Goal: Answer question/provide support: Share knowledge or assist other users

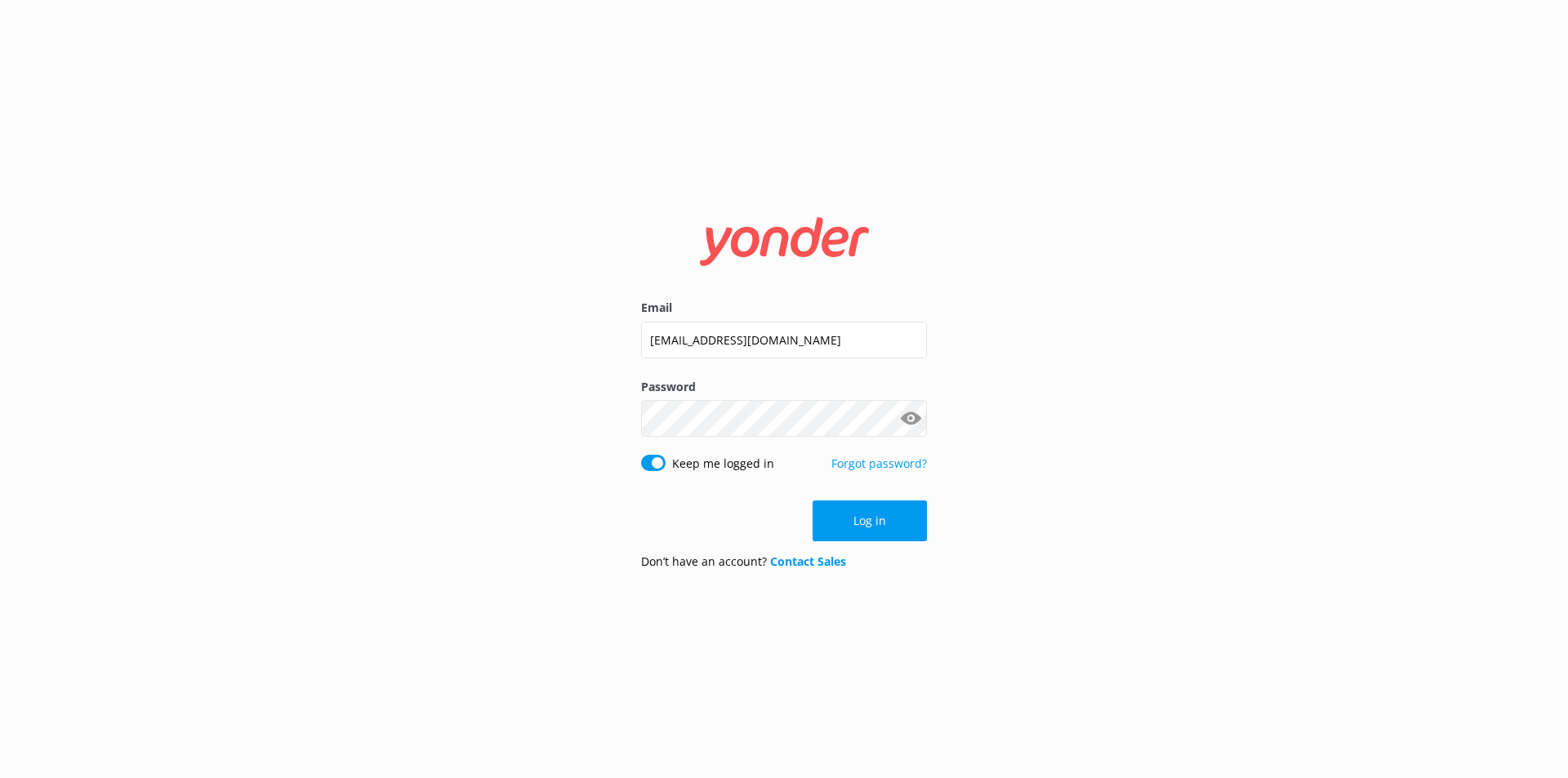
click at [799, 334] on input "[EMAIL_ADDRESS][DOMAIN_NAME]" at bounding box center [784, 340] width 286 height 37
click at [865, 515] on button "Log in" at bounding box center [869, 520] width 114 height 40
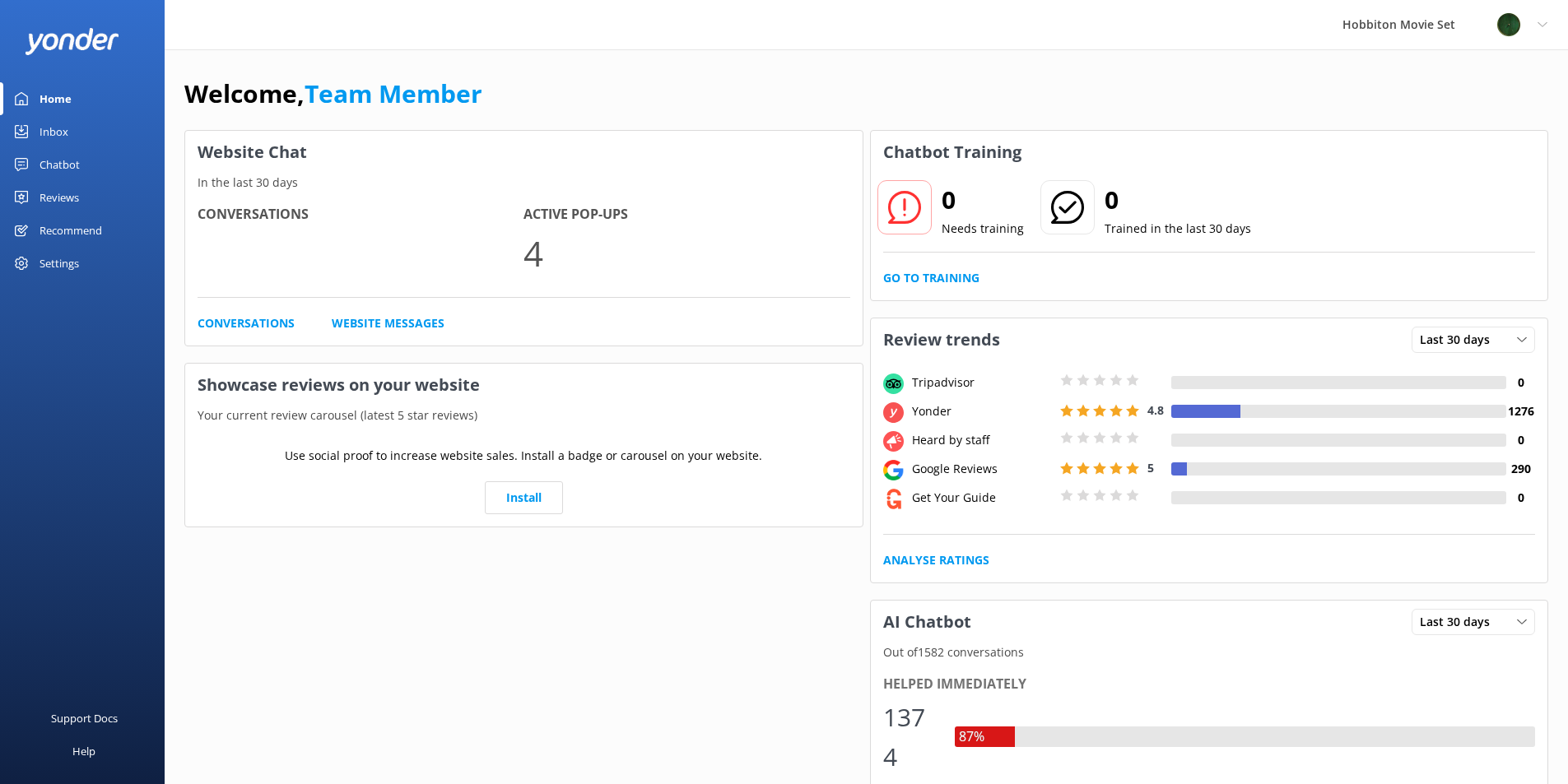
click at [56, 161] on div "Chatbot" at bounding box center [60, 164] width 41 height 33
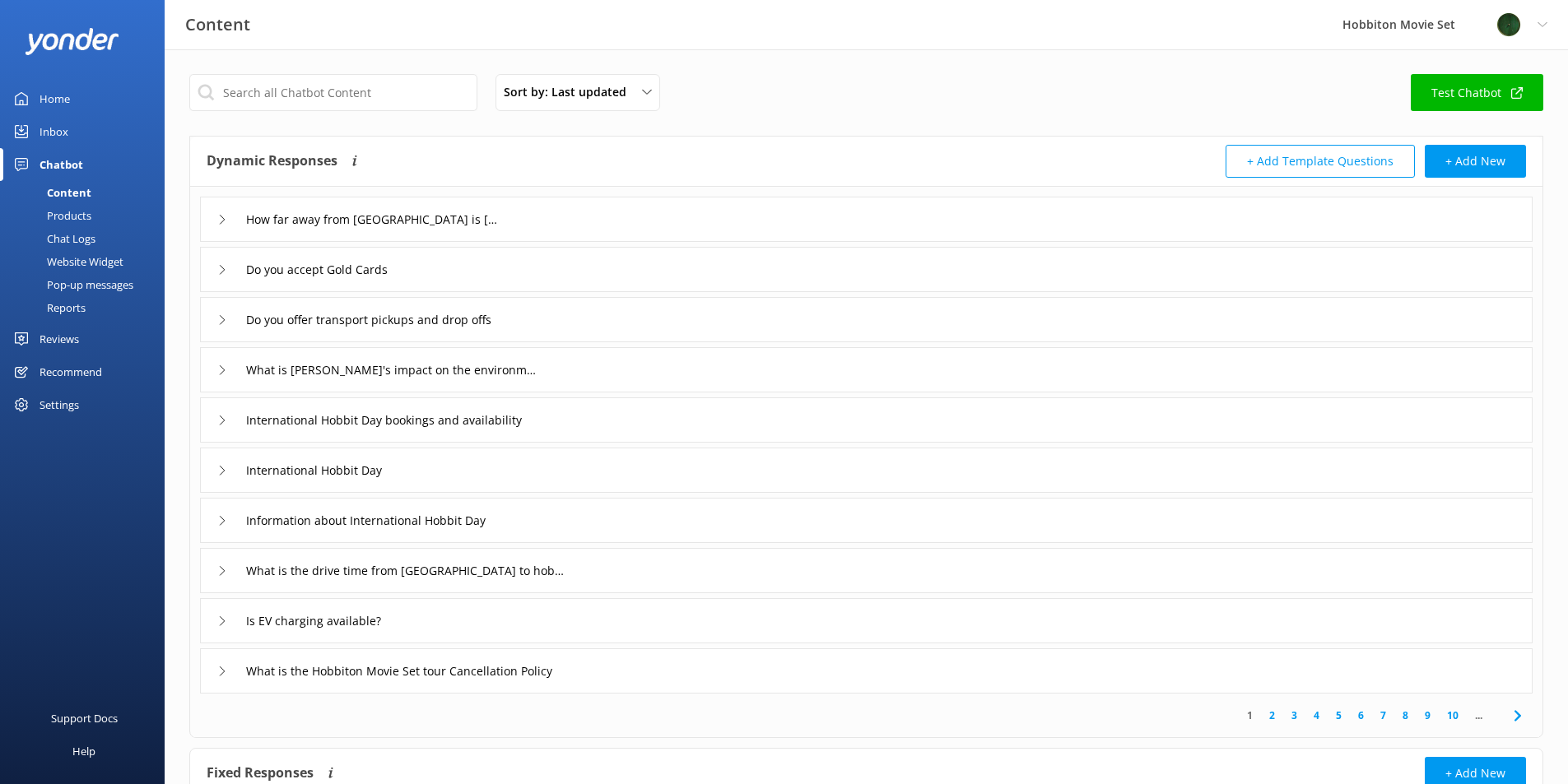
click at [65, 133] on div "Inbox" at bounding box center [54, 131] width 28 height 33
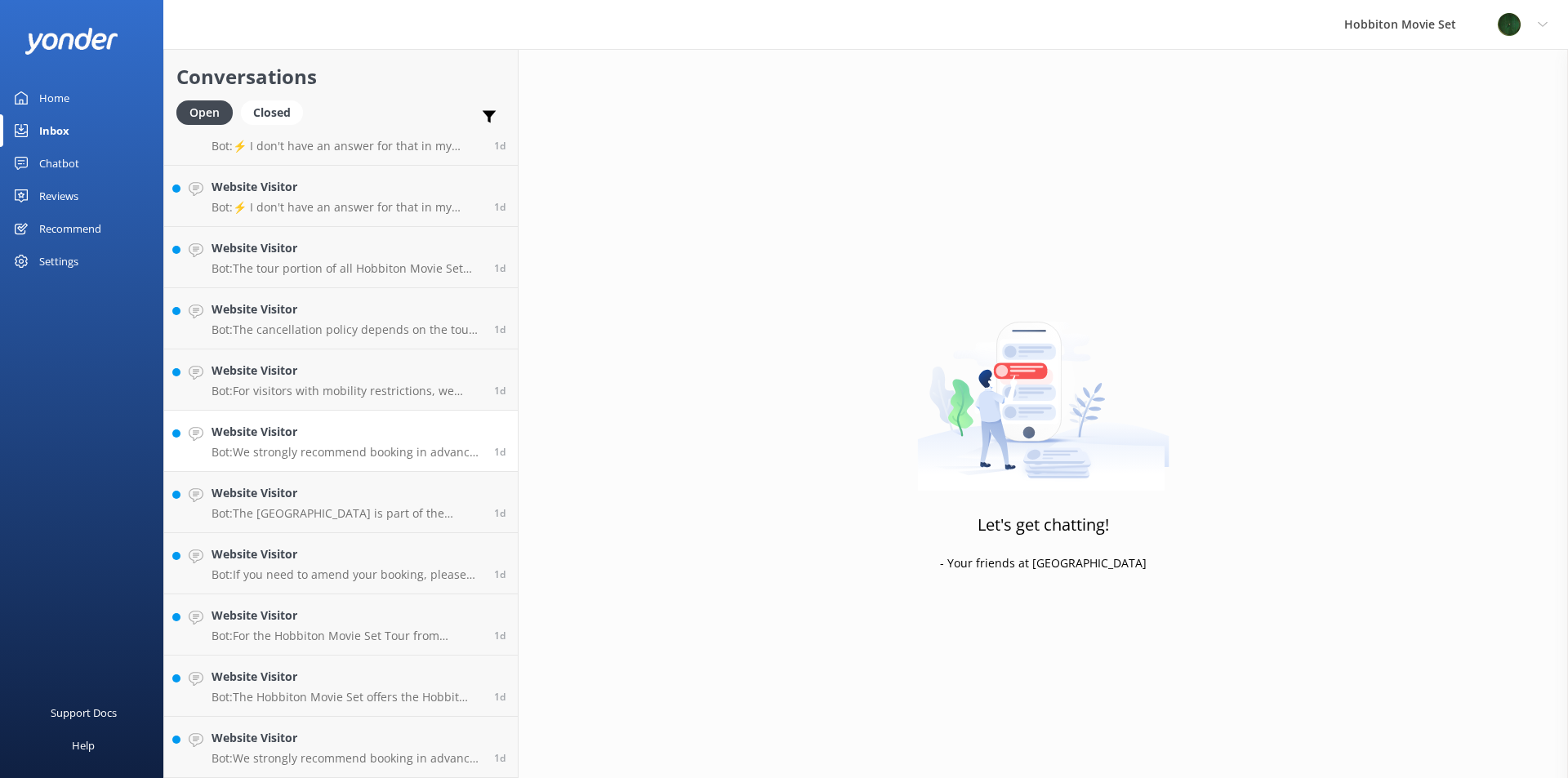
scroll to position [4866, 0]
click at [381, 691] on p "Bot: We strongly recommend booking in advance as our tours are known to sell ou…" at bounding box center [346, 697] width 270 height 15
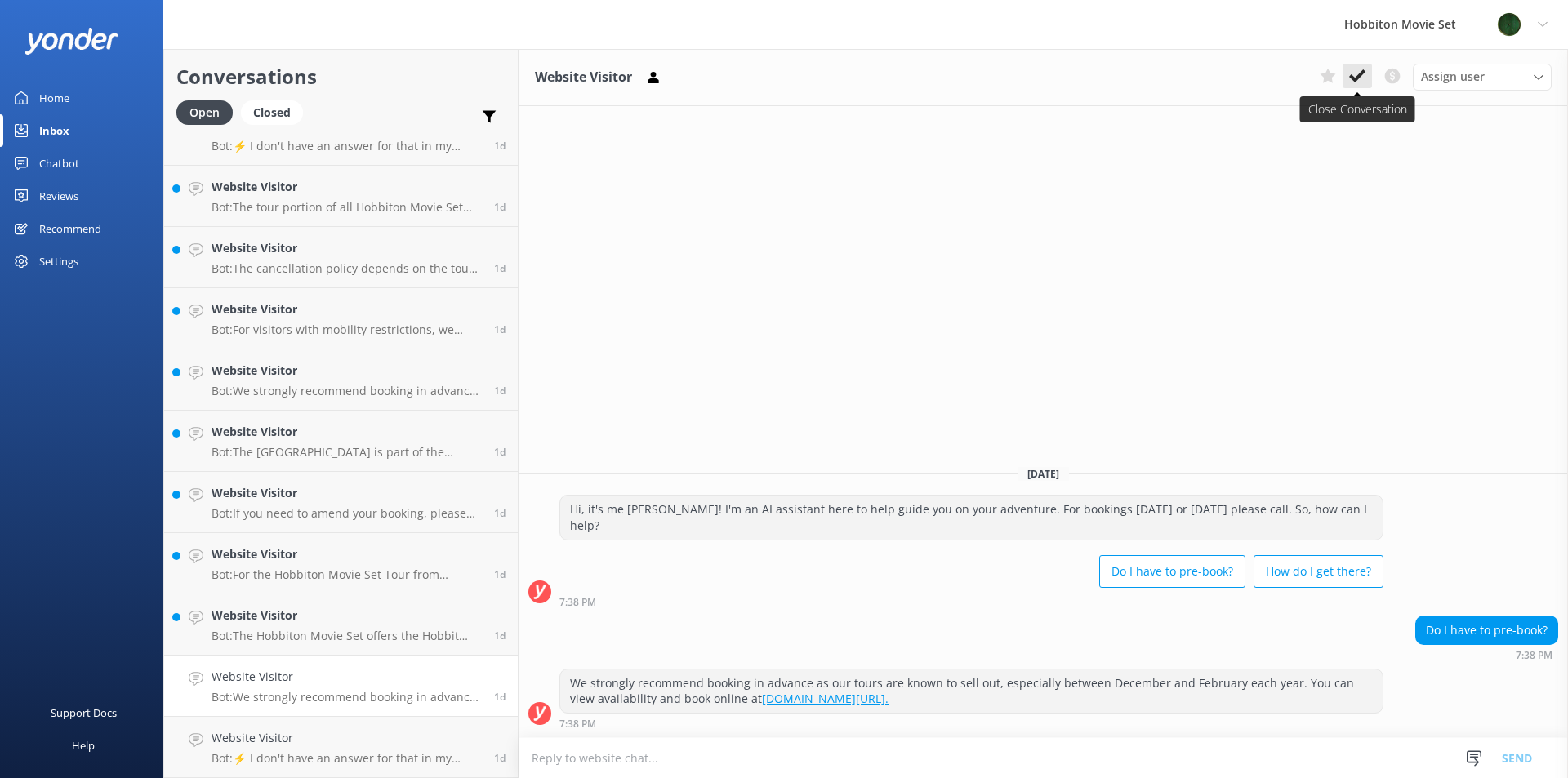
click at [1354, 73] on icon at bounding box center [1356, 75] width 16 height 16
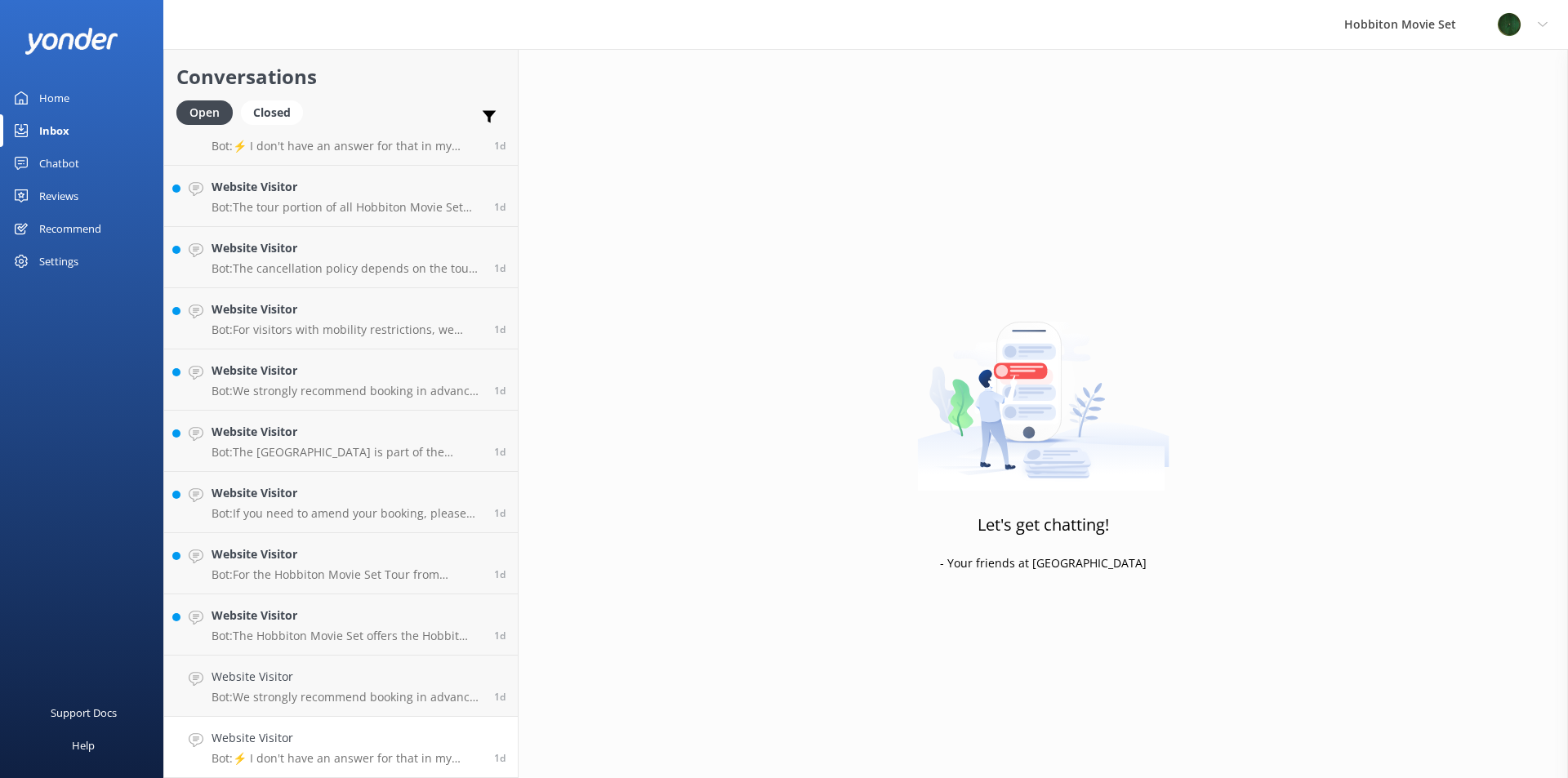
click at [278, 743] on h4 "Website Visitor" at bounding box center [346, 738] width 270 height 18
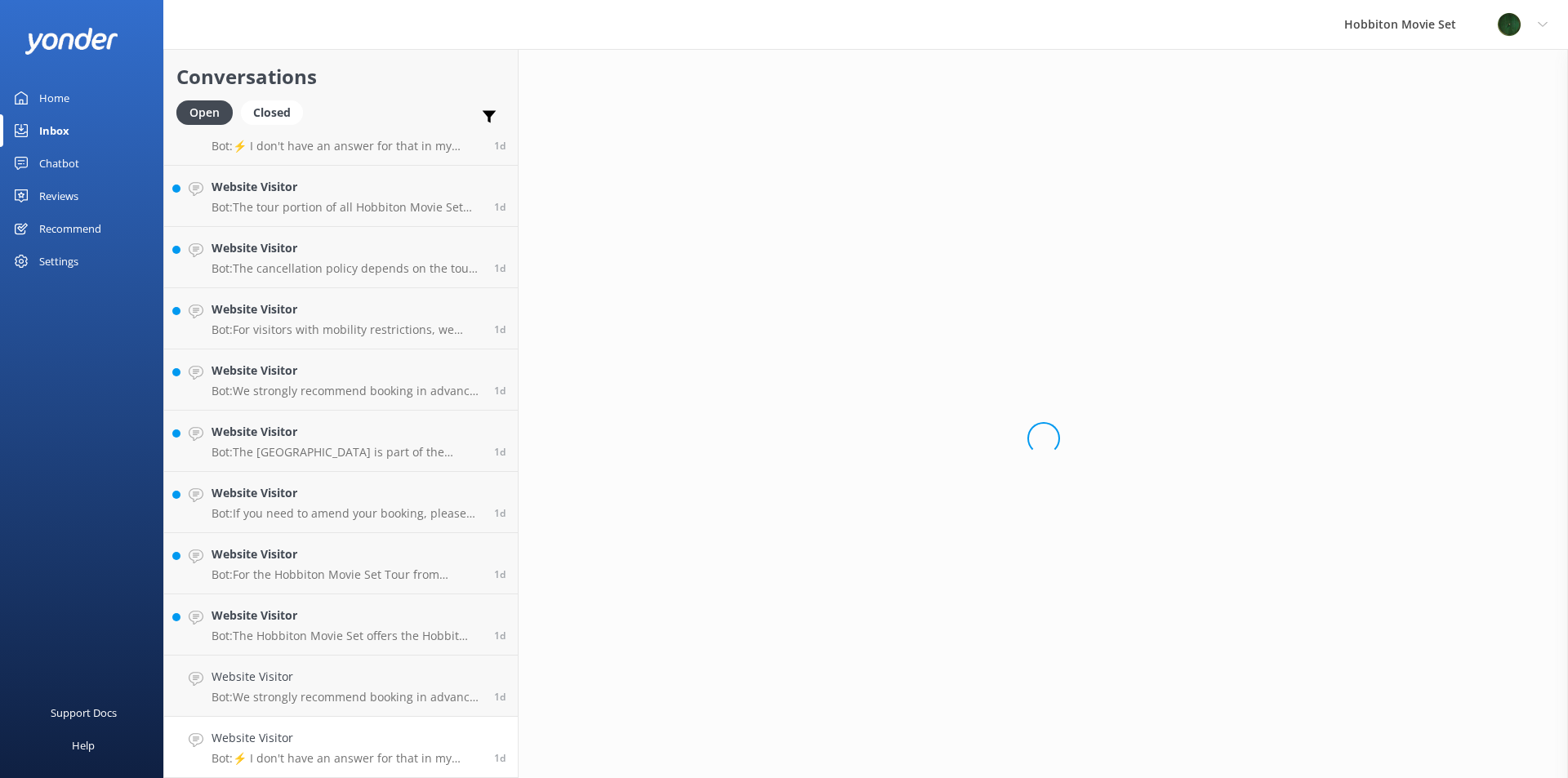
scroll to position [4805, 0]
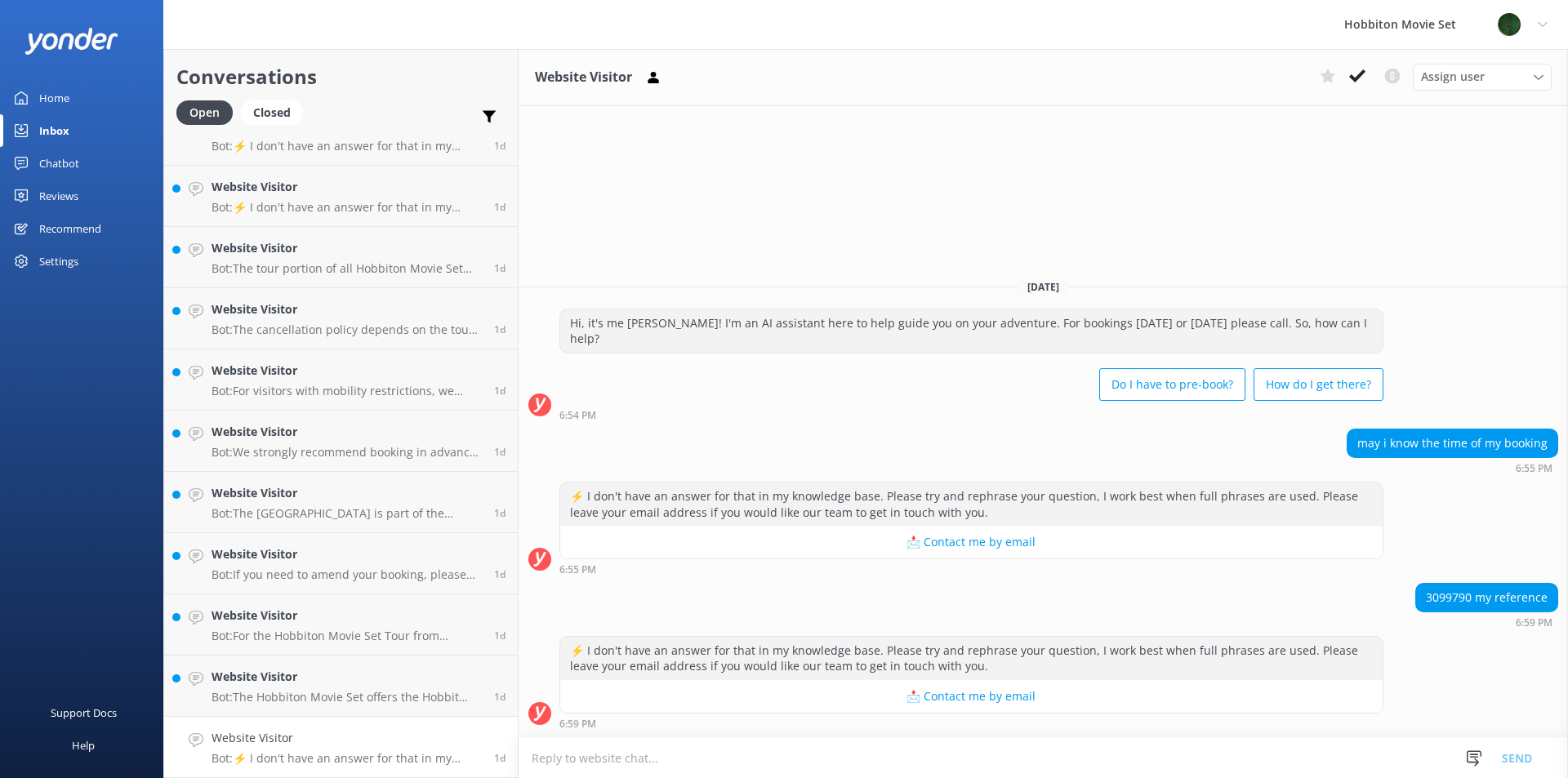
click at [1453, 593] on div "3099790 my reference" at bounding box center [1486, 596] width 141 height 27
copy div "3099790"
click at [1351, 87] on button at bounding box center [1356, 76] width 29 height 24
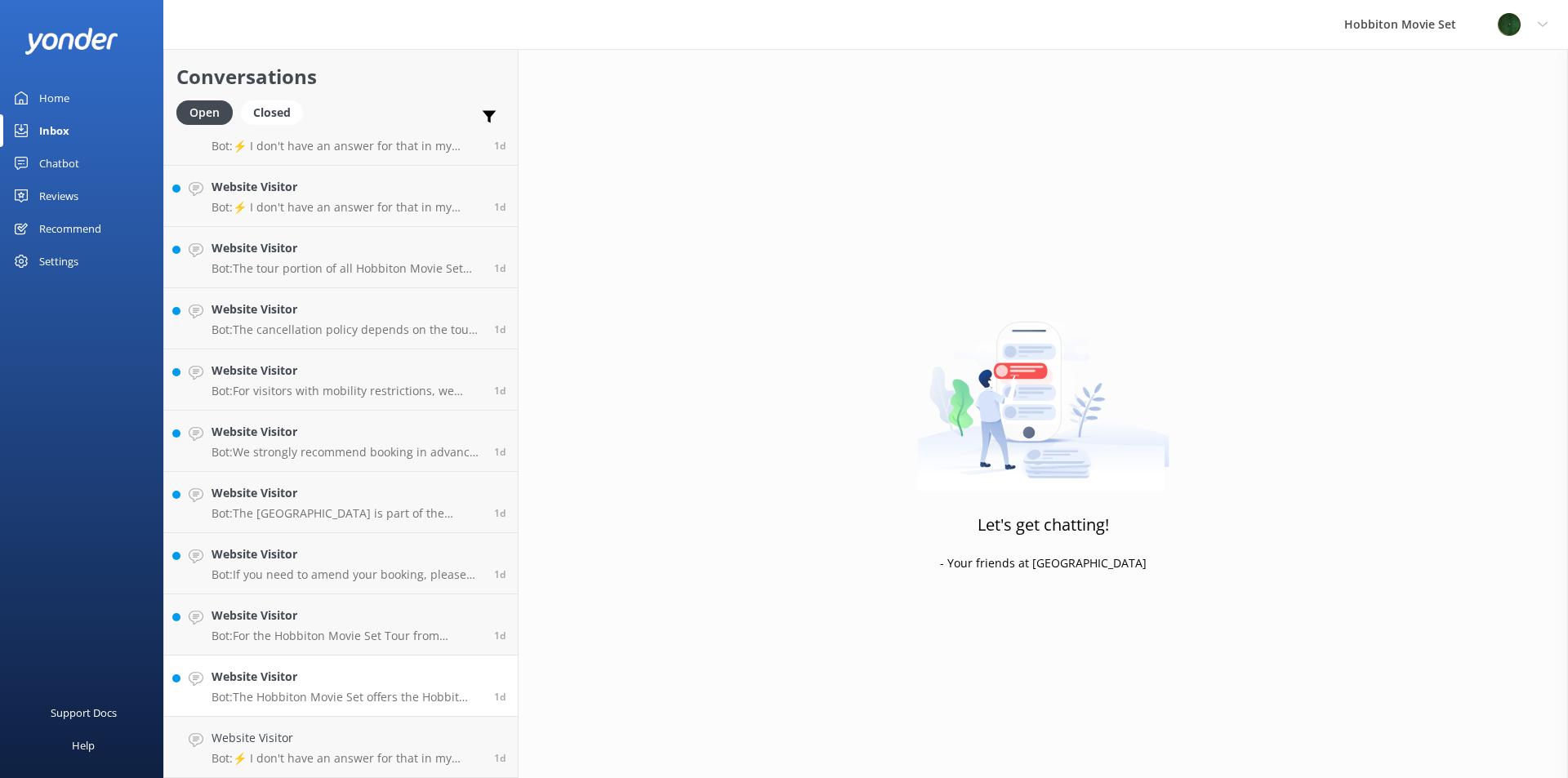
click at [301, 707] on link "Website Visitor Bot: The Hobbiton Movie Set offers the Hobbit Southfarthing ran…" at bounding box center [341, 686] width 354 height 61
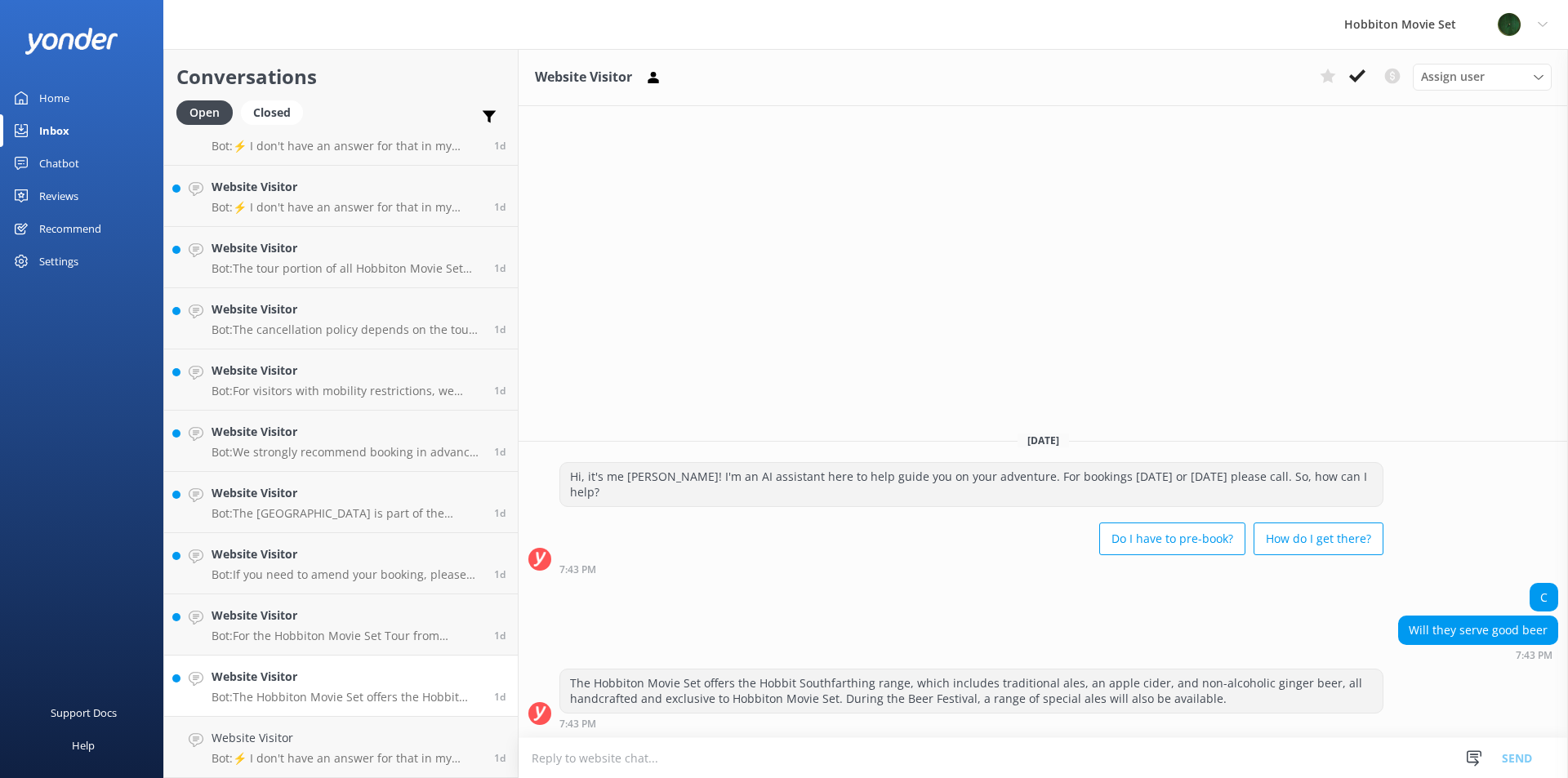
scroll to position [4744, 0]
click at [1363, 83] on icon at bounding box center [1356, 75] width 16 height 16
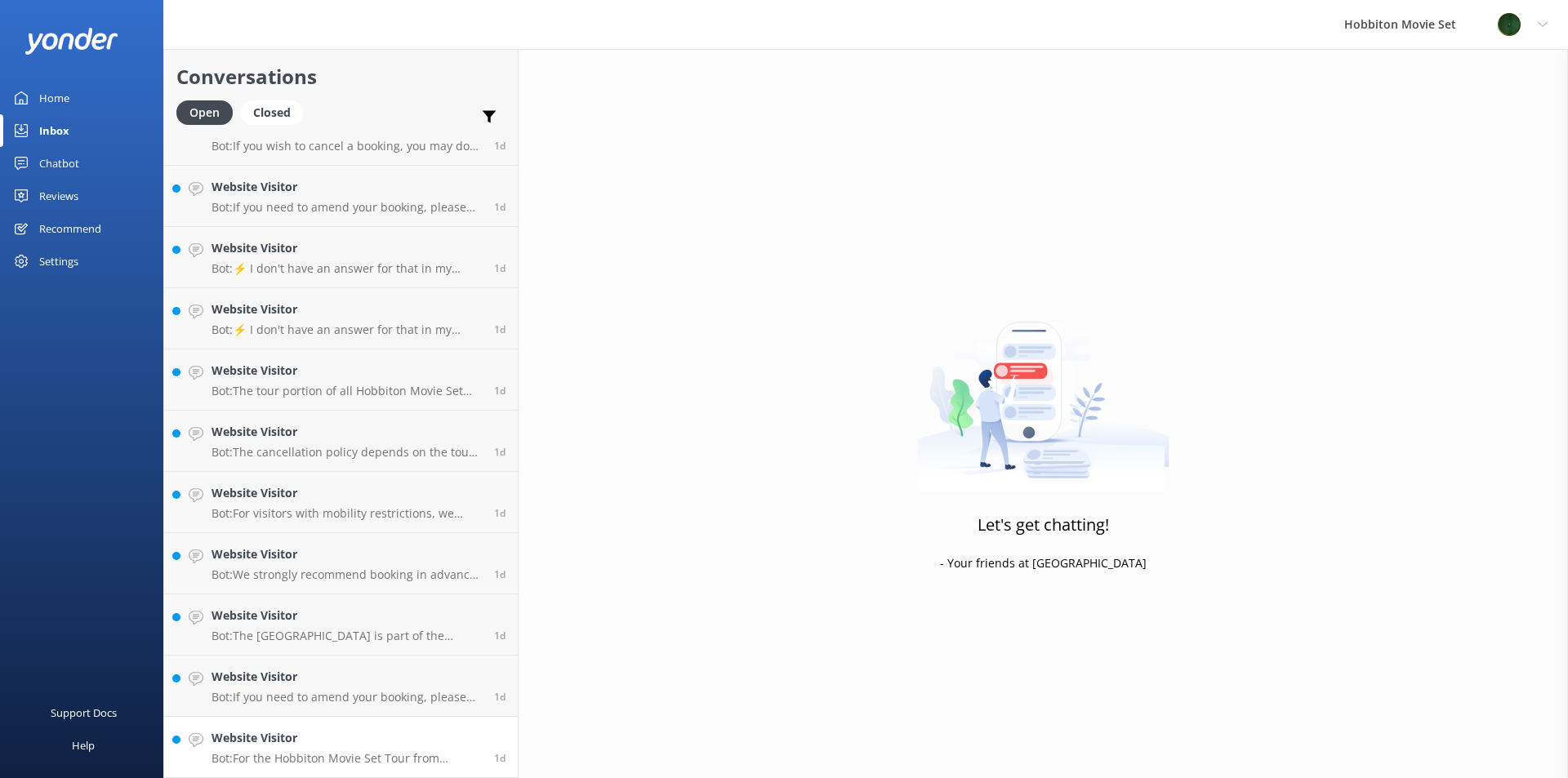
scroll to position [4683, 0]
click at [269, 699] on p "Bot: If you need to amend your booking, please contact our team at [EMAIL_ADDRE…" at bounding box center [346, 697] width 270 height 15
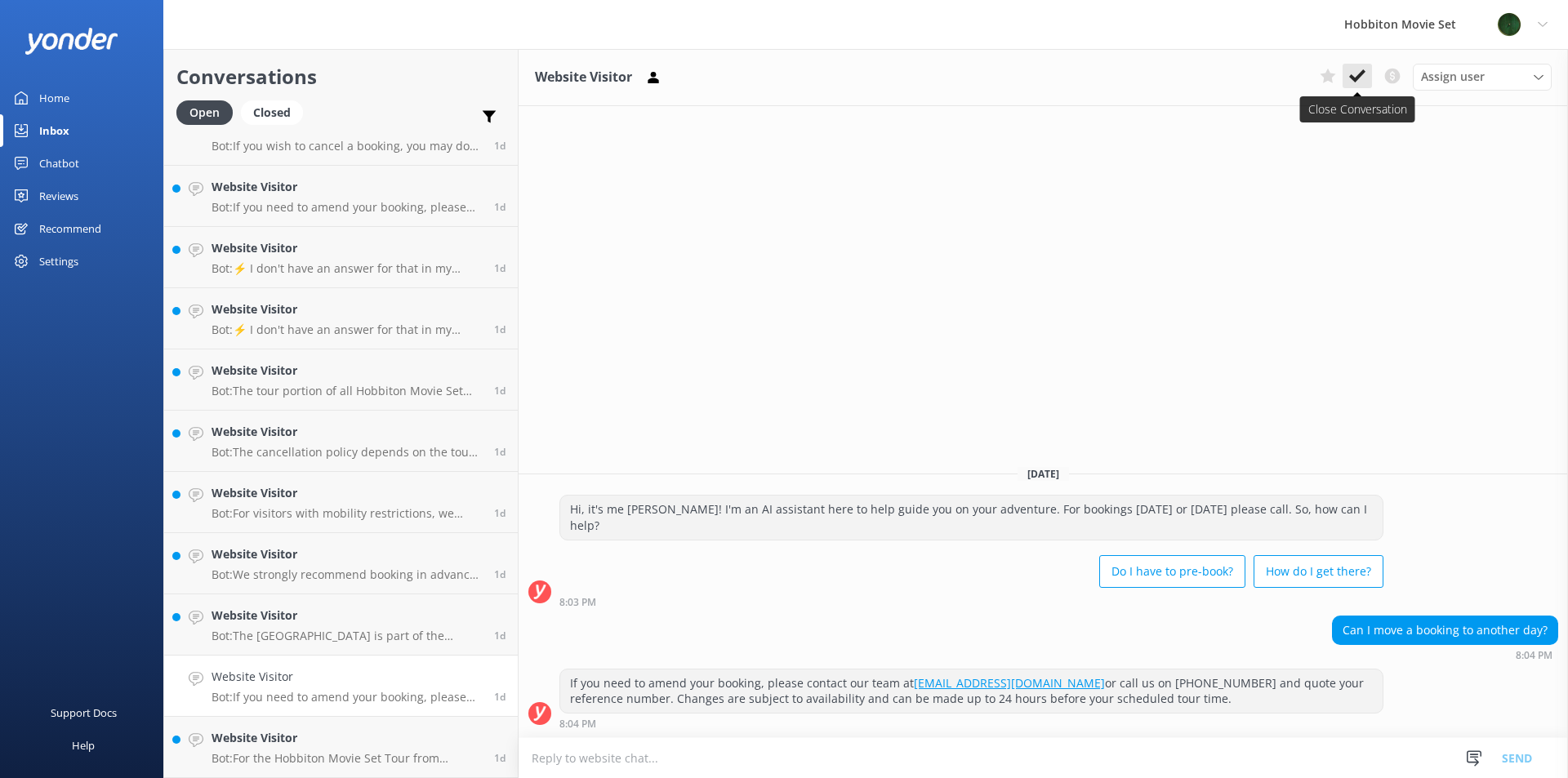
click at [1357, 83] on icon at bounding box center [1356, 75] width 16 height 16
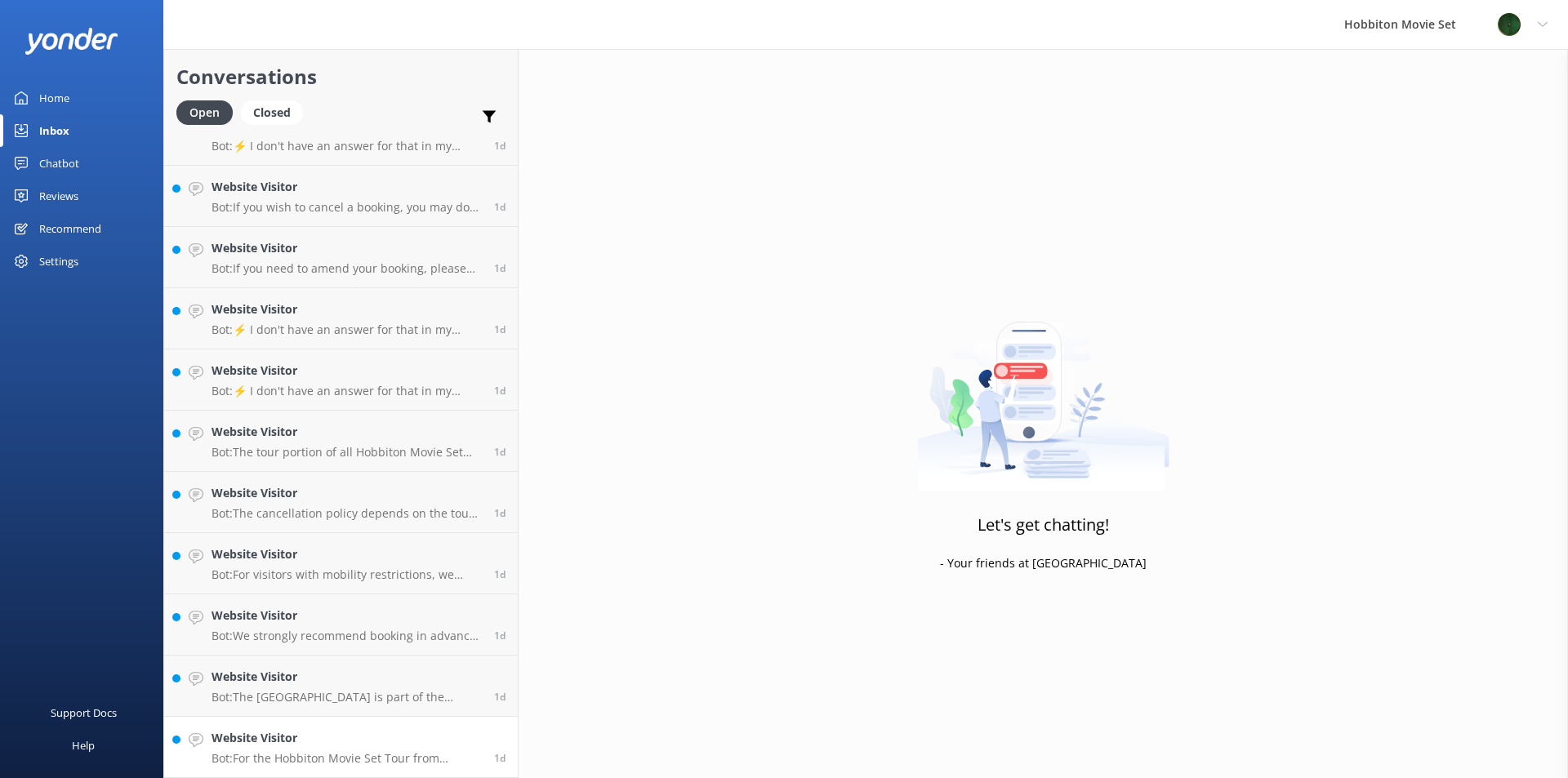
scroll to position [4622, 0]
click at [322, 729] on h4 "Website Visitor" at bounding box center [346, 738] width 270 height 18
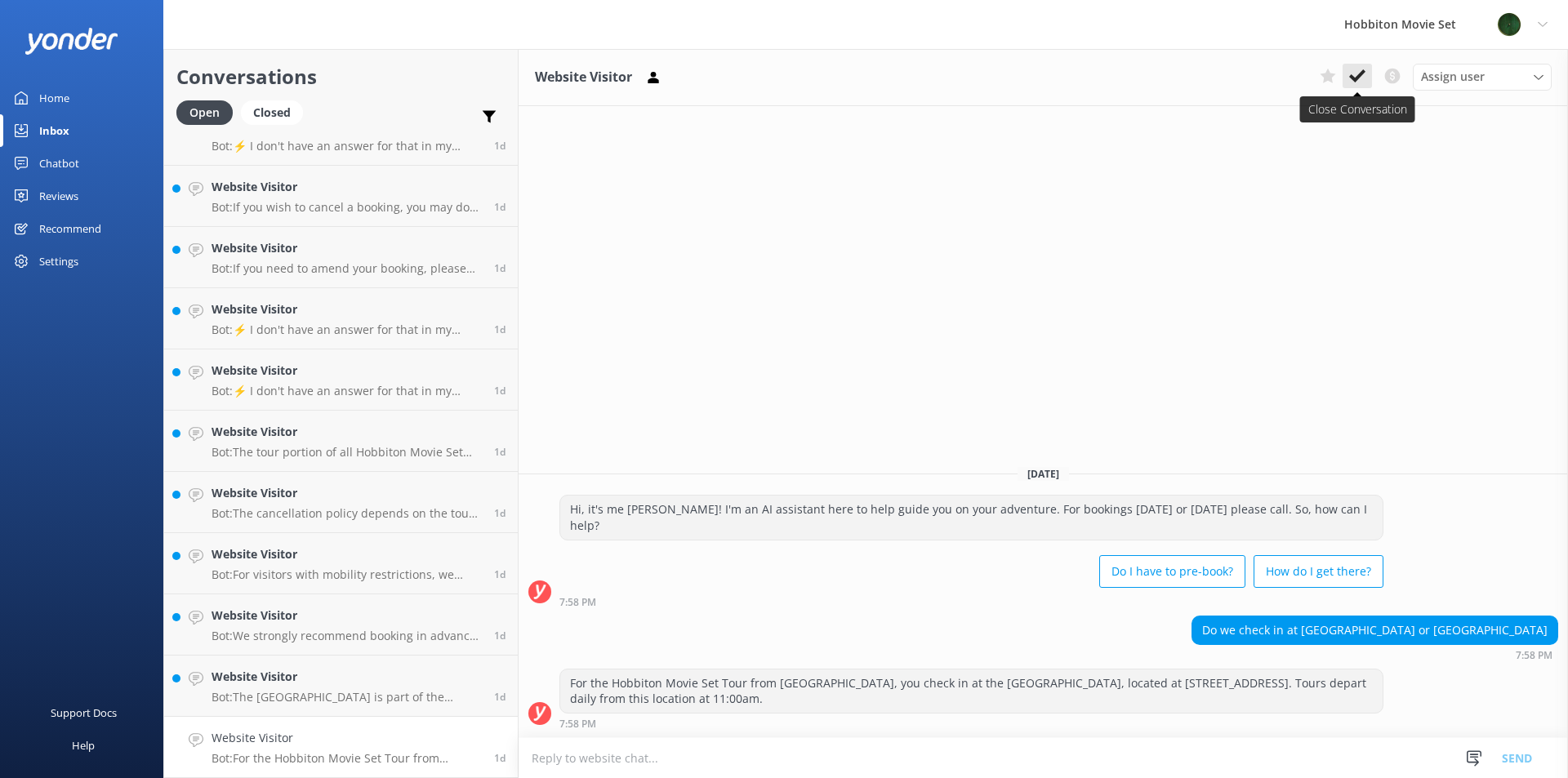
click at [1364, 79] on icon at bounding box center [1356, 75] width 16 height 16
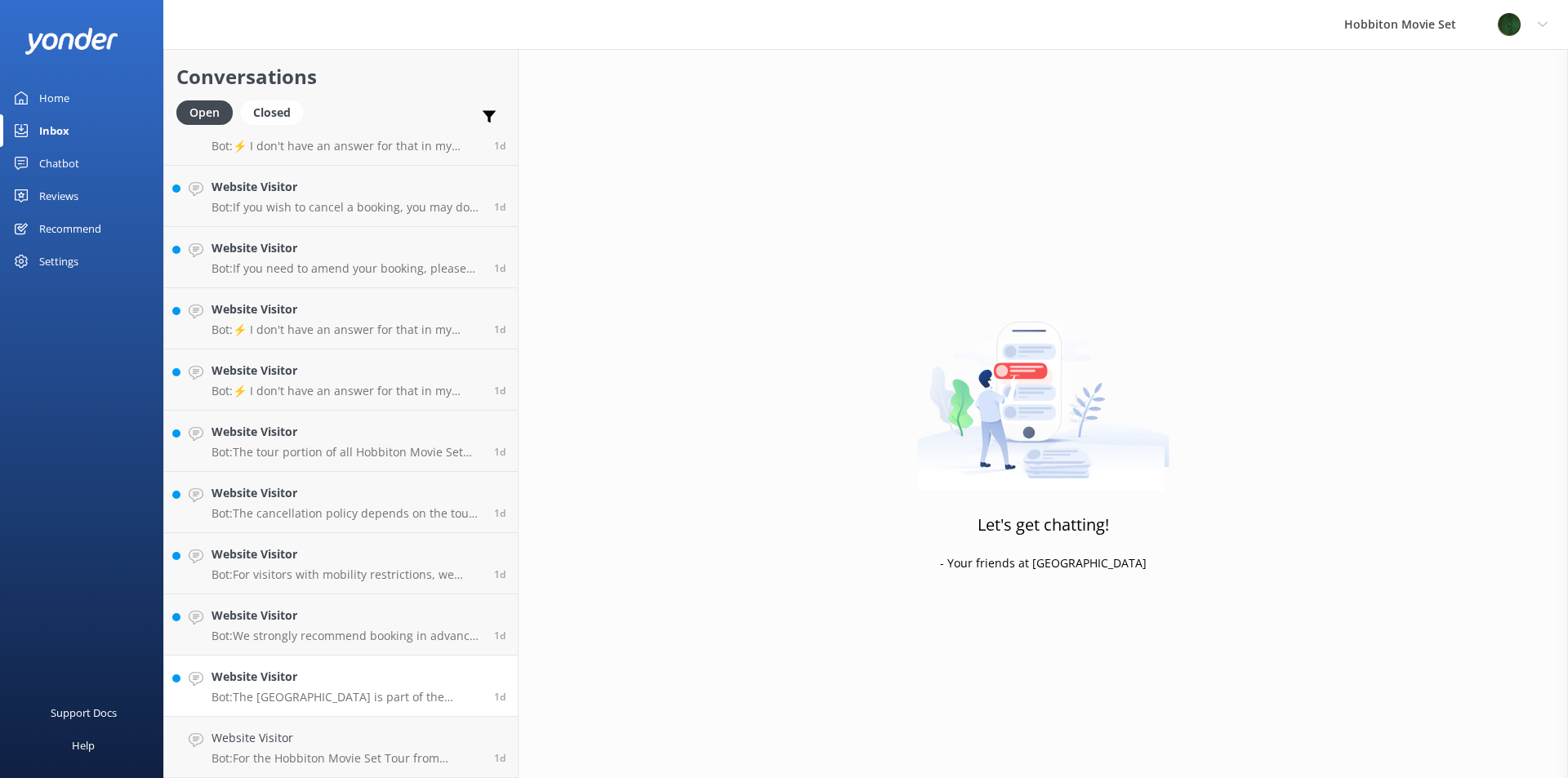
click at [300, 699] on p "Bot: The [GEOGRAPHIC_DATA] is part of the guided tour experience at [GEOGRAPHIC…" at bounding box center [346, 697] width 270 height 15
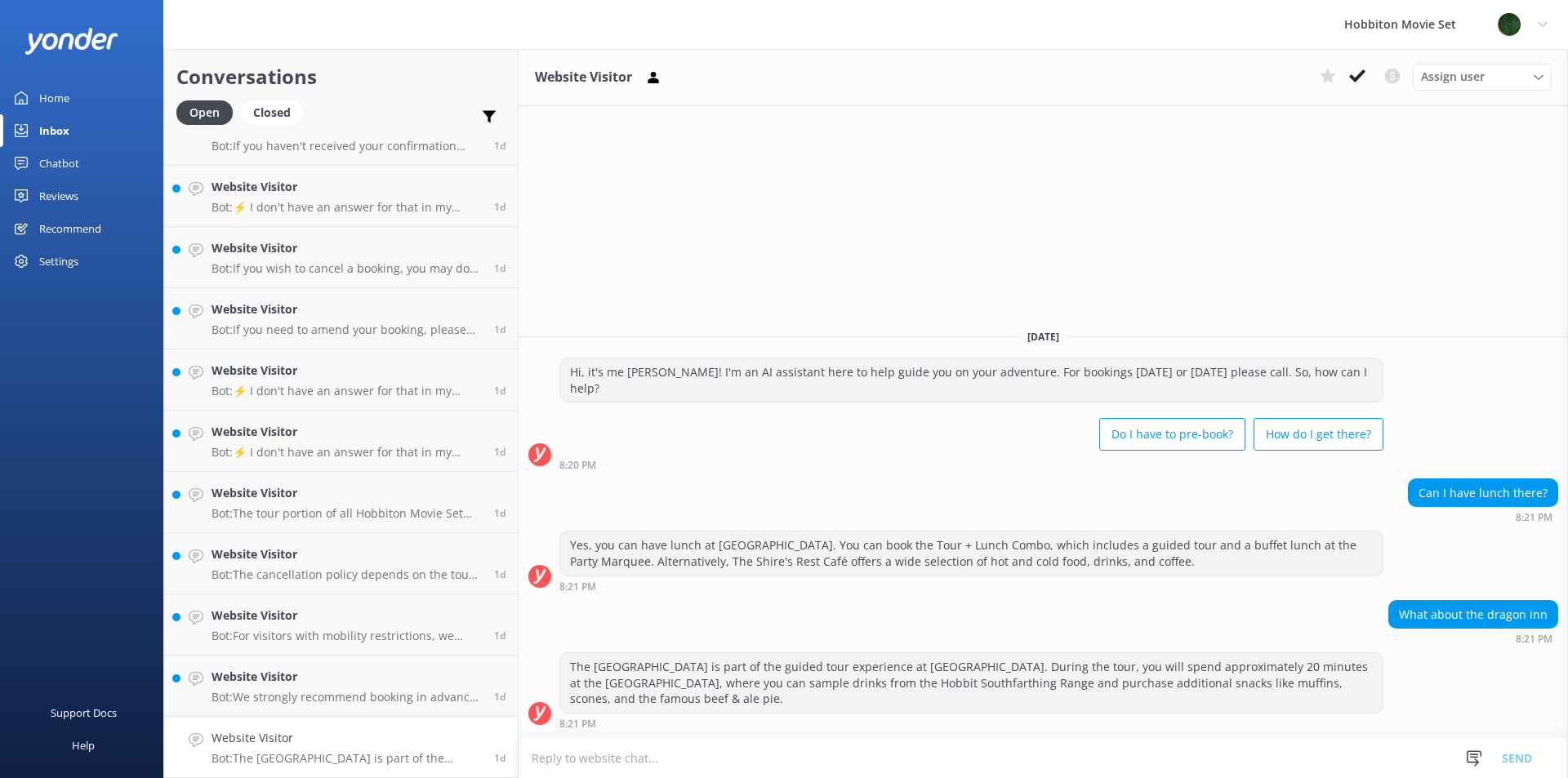
scroll to position [4561, 0]
click at [1360, 85] on button at bounding box center [1356, 76] width 29 height 24
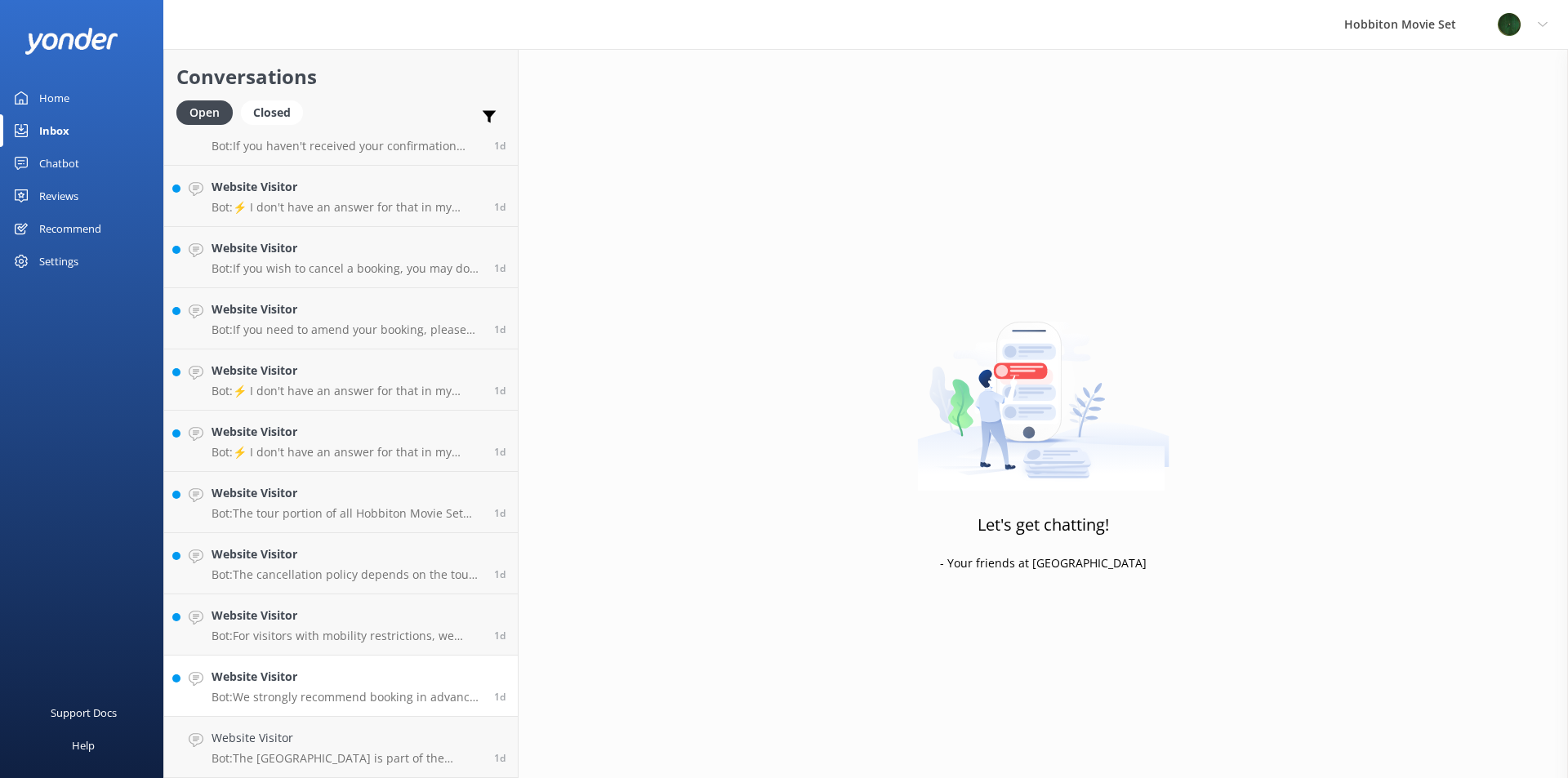
click at [288, 695] on p "Bot: We strongly recommend booking in advance as our tours are known to sell ou…" at bounding box center [346, 697] width 270 height 15
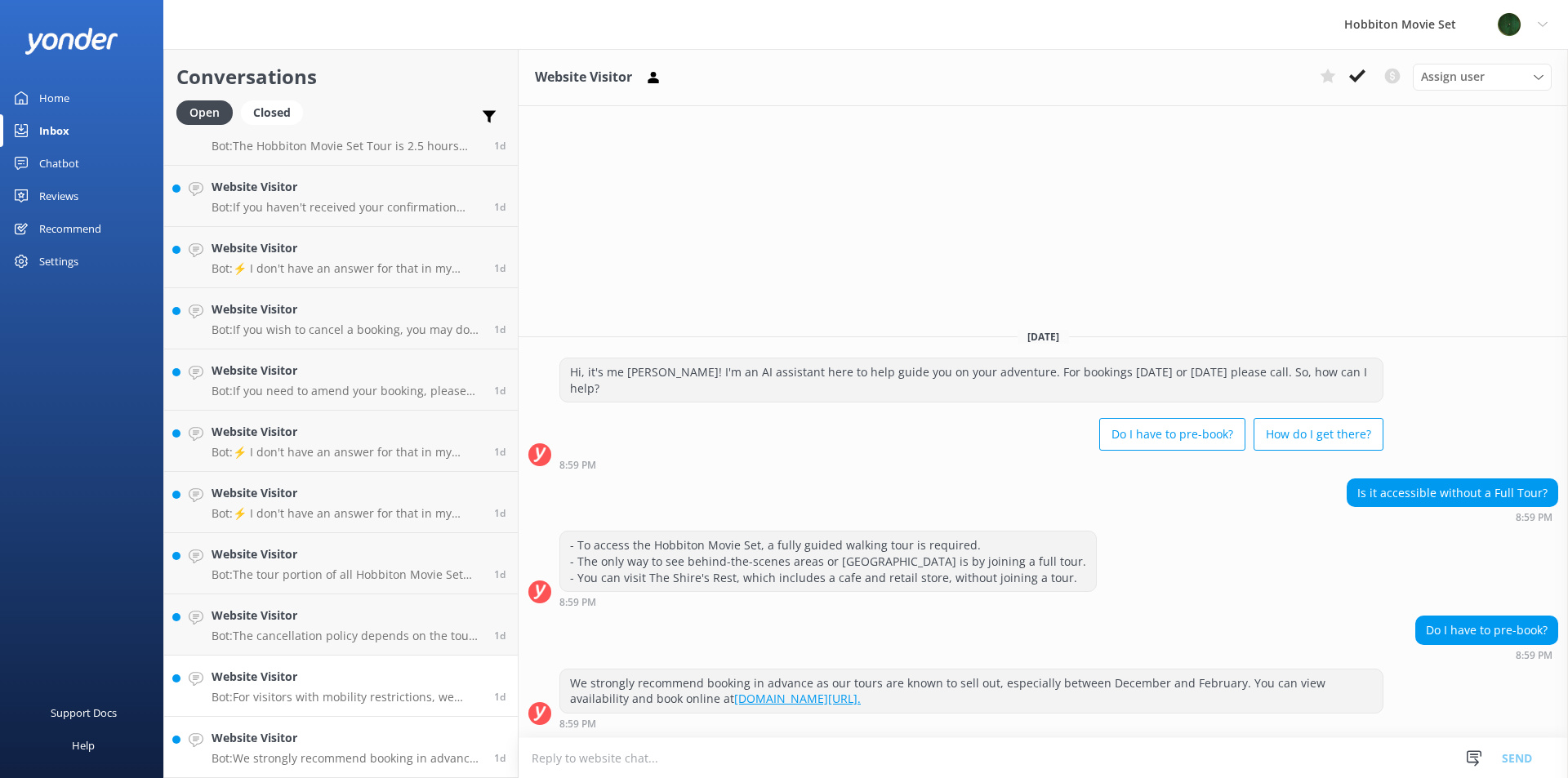
scroll to position [4499, 0]
click at [1349, 81] on icon at bounding box center [1356, 75] width 16 height 16
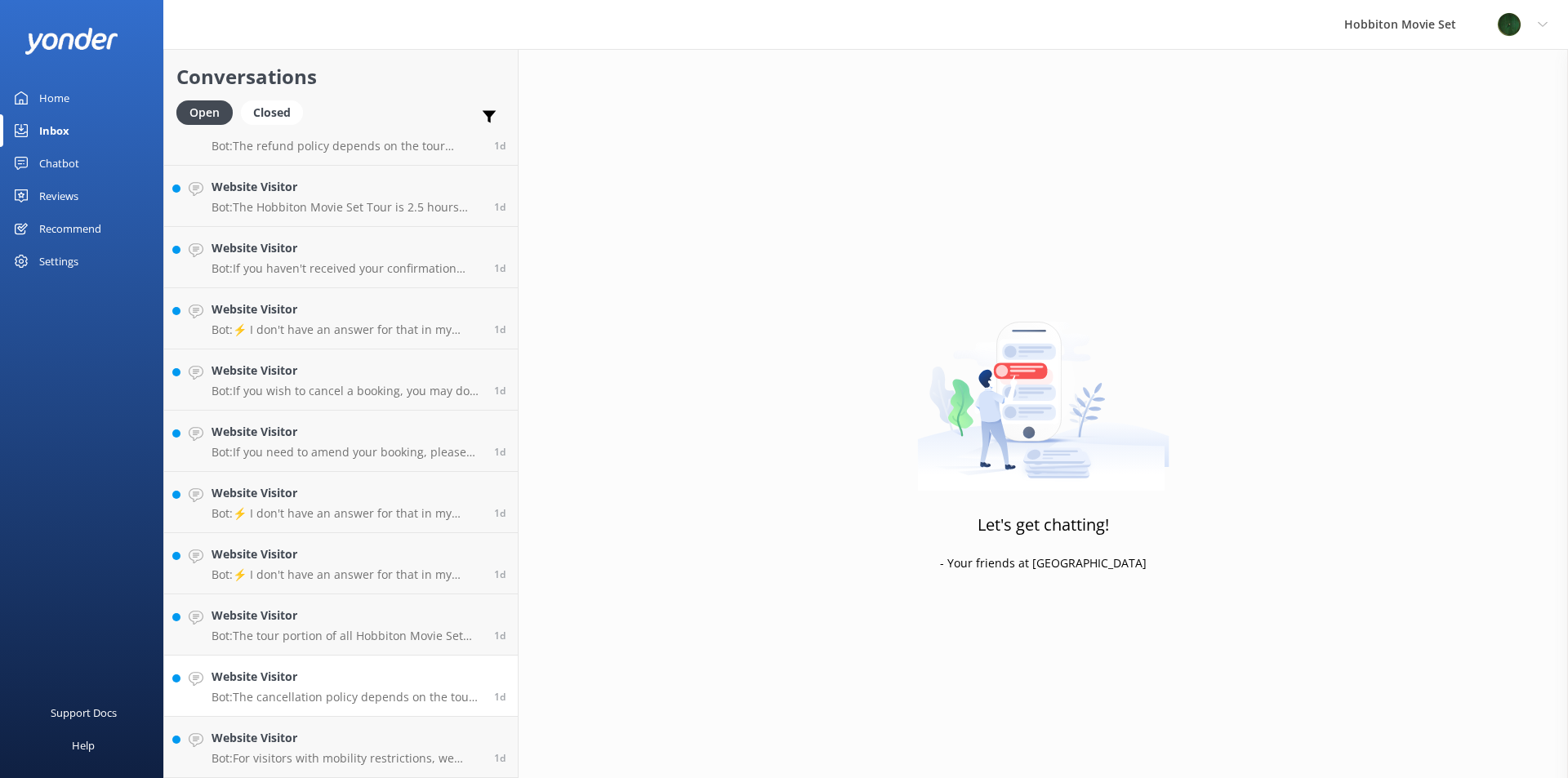
scroll to position [4438, 0]
click at [321, 688] on div "Website Visitor Bot: The cancellation policy depends on the tour product you ha…" at bounding box center [346, 686] width 270 height 36
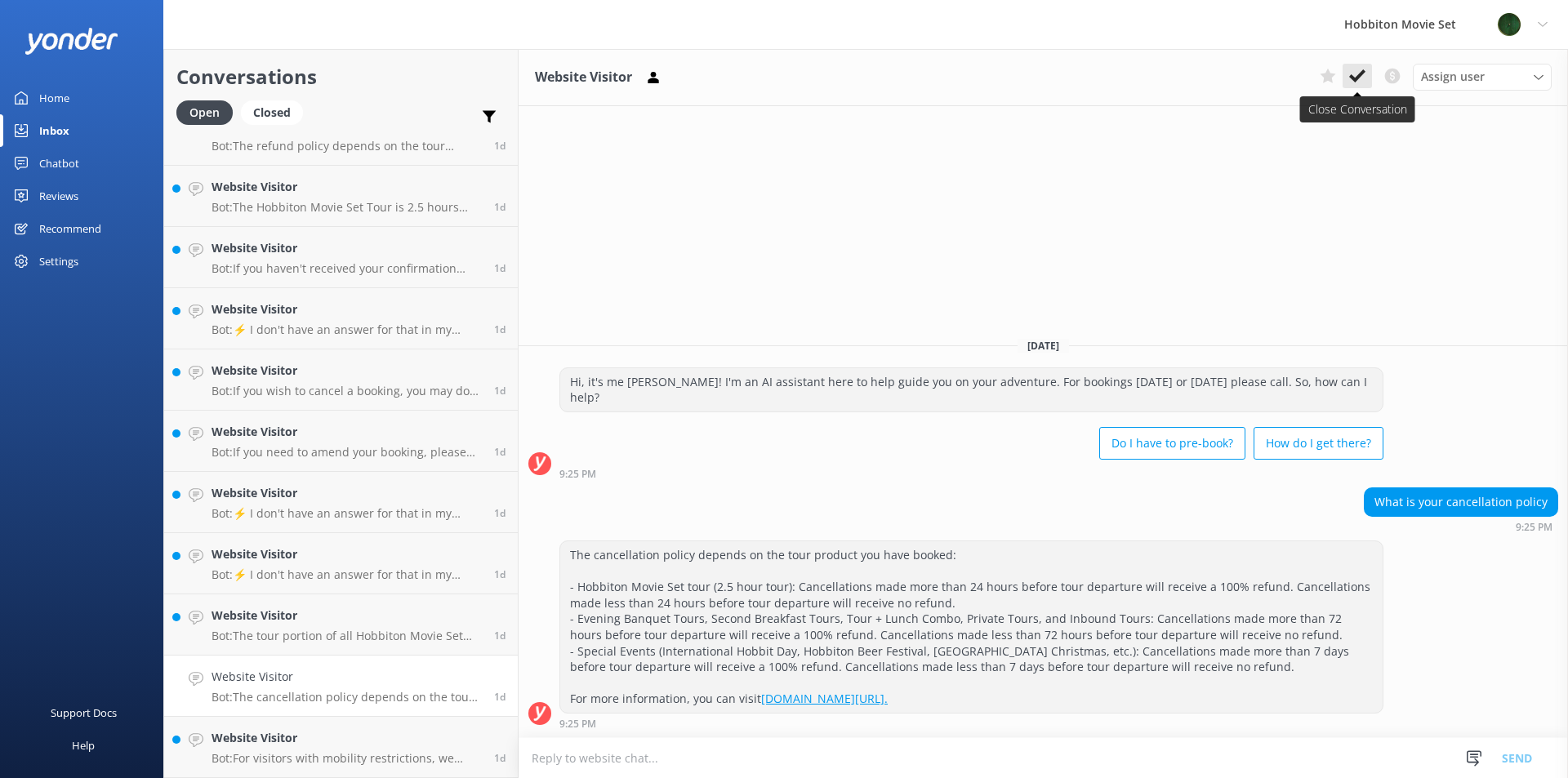
click at [1360, 77] on use at bounding box center [1356, 76] width 16 height 13
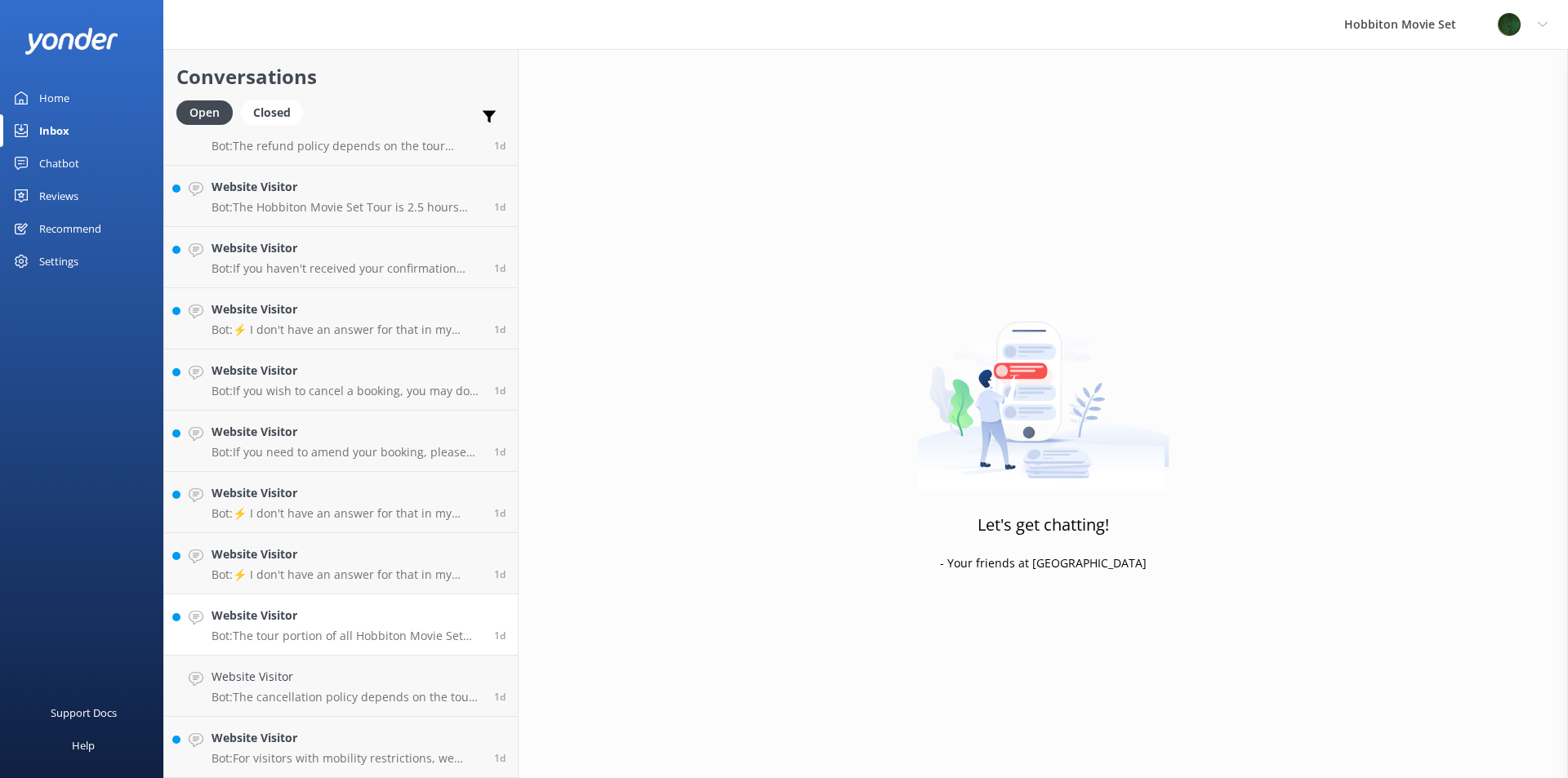
click at [369, 629] on p "Bot: The tour portion of all Hobbiton Movie Set tour experiences is approximate…" at bounding box center [346, 636] width 270 height 15
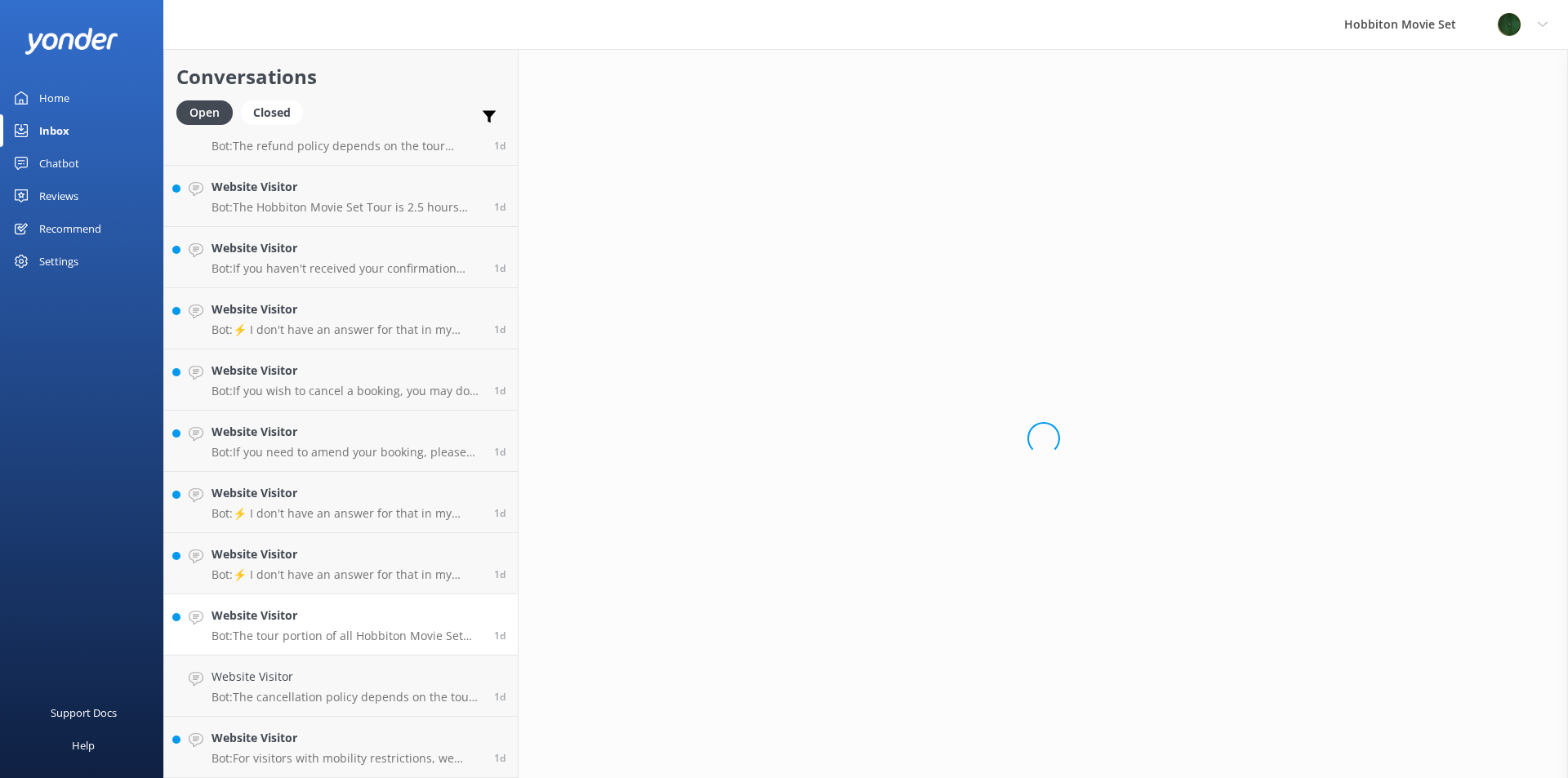
scroll to position [4376, 0]
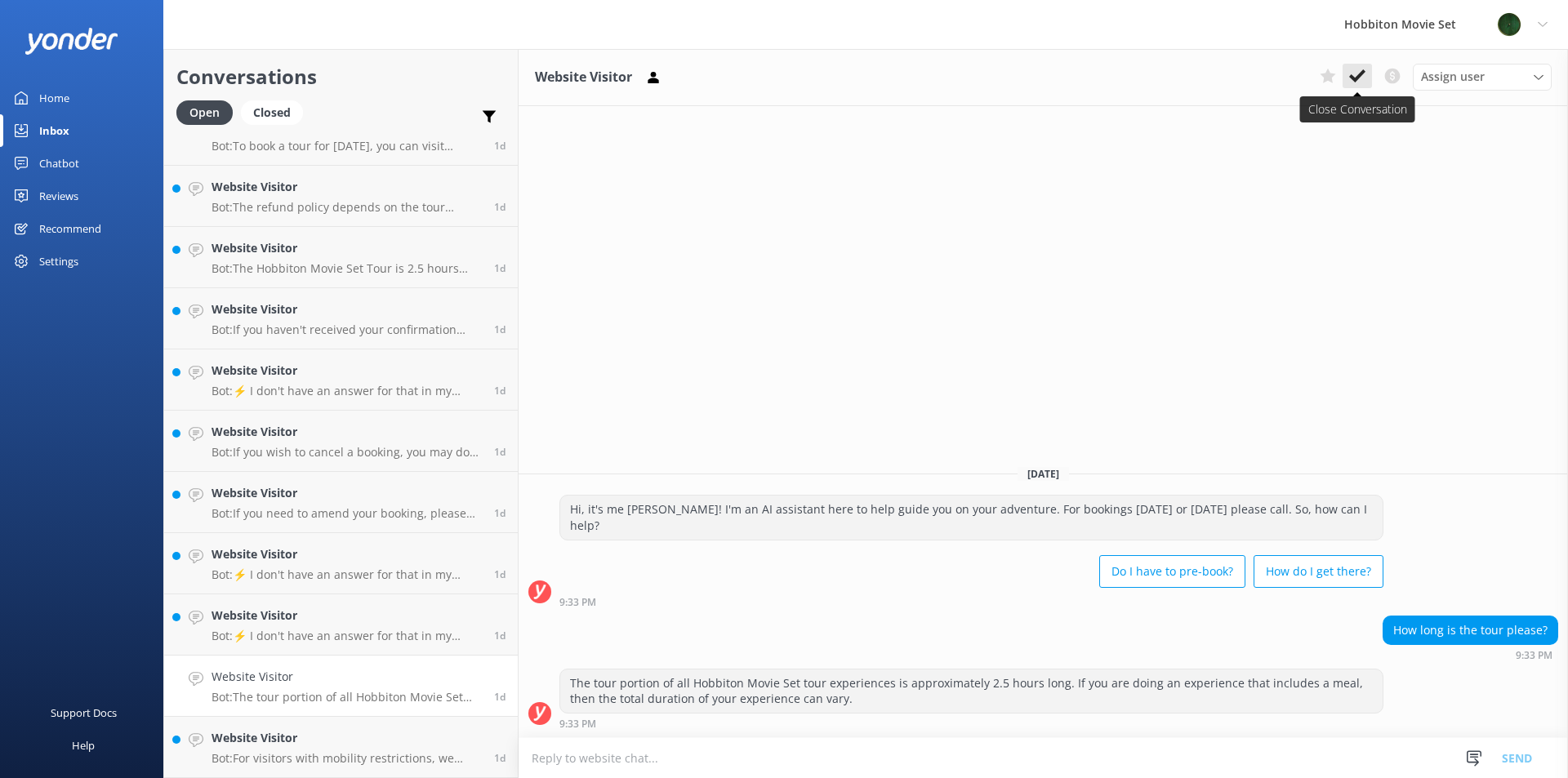
click at [1364, 85] on button at bounding box center [1356, 76] width 29 height 24
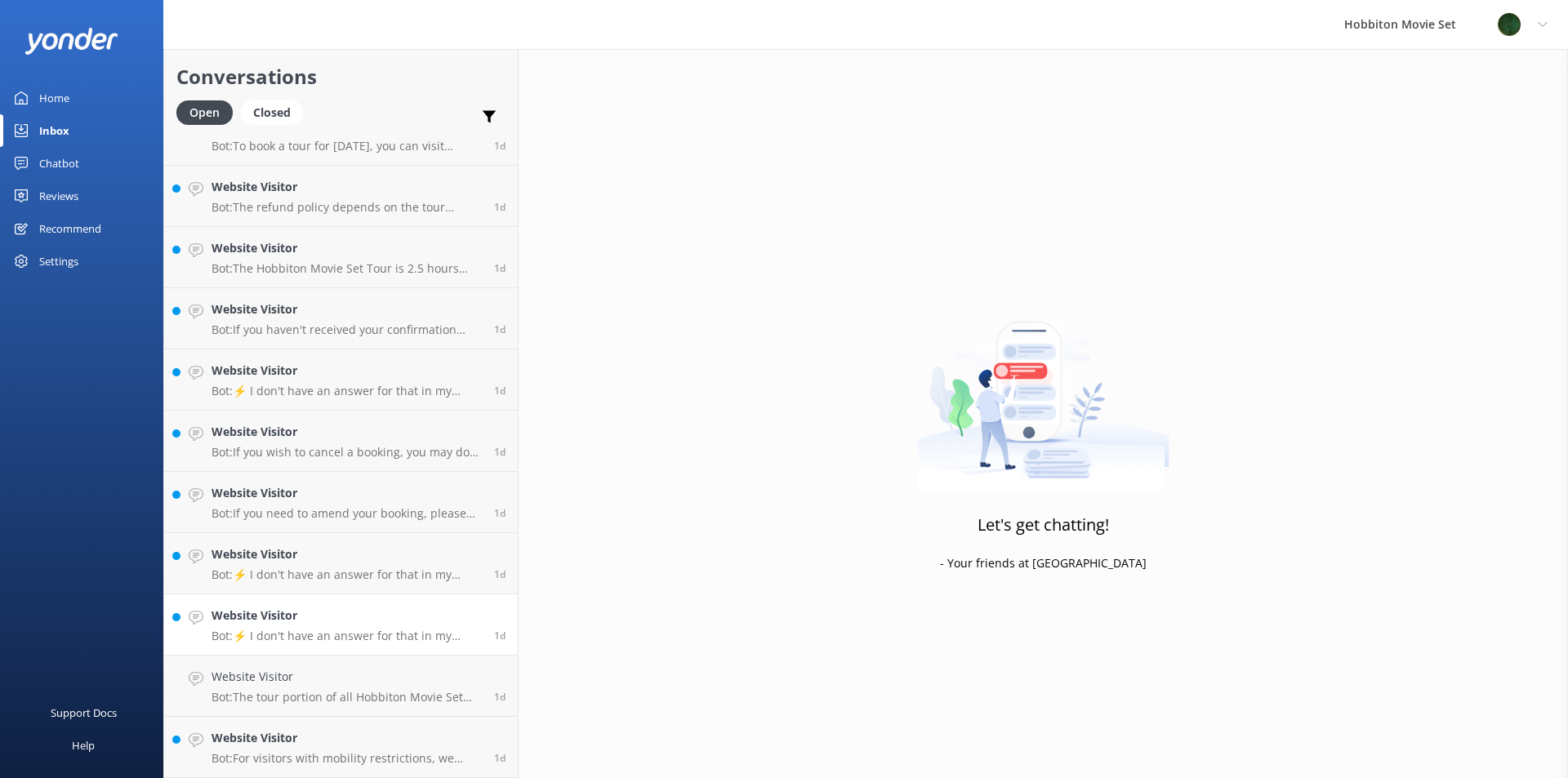
click at [372, 630] on p "Bot: ⚡ I don't have an answer for that in my knowledge base. Please try and rep…" at bounding box center [346, 636] width 270 height 15
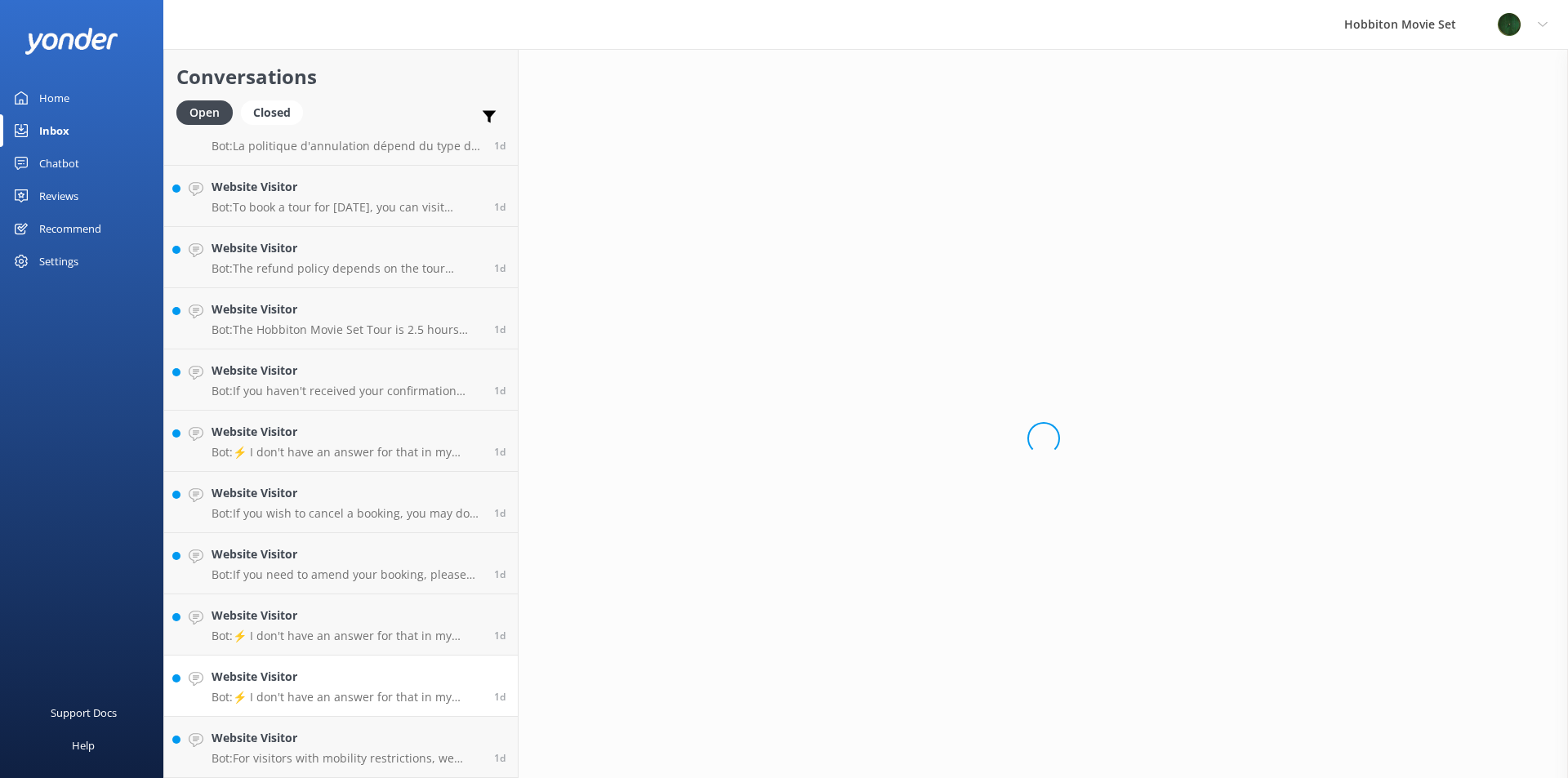
scroll to position [4315, 0]
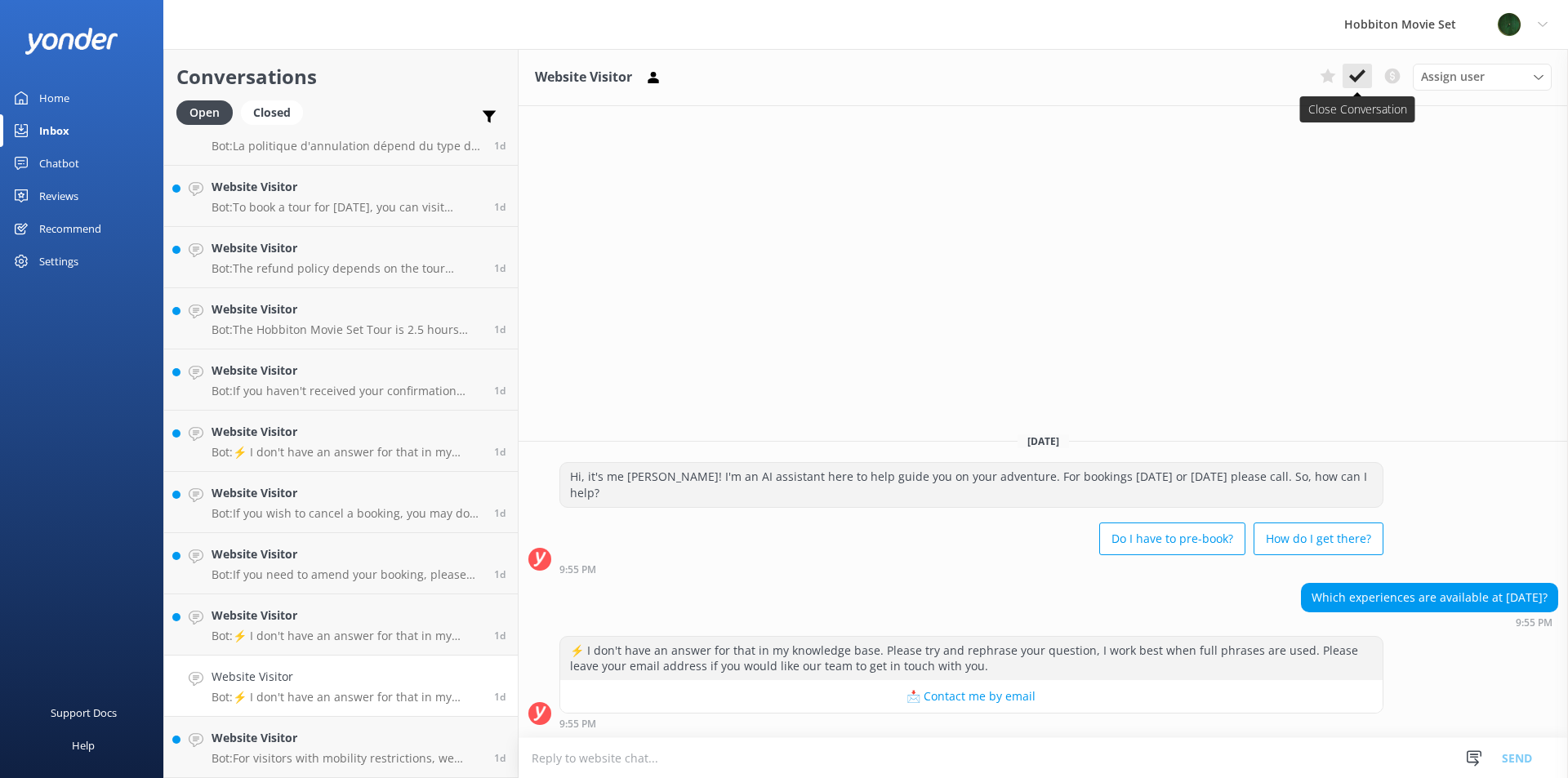
click at [1360, 77] on use at bounding box center [1356, 76] width 16 height 13
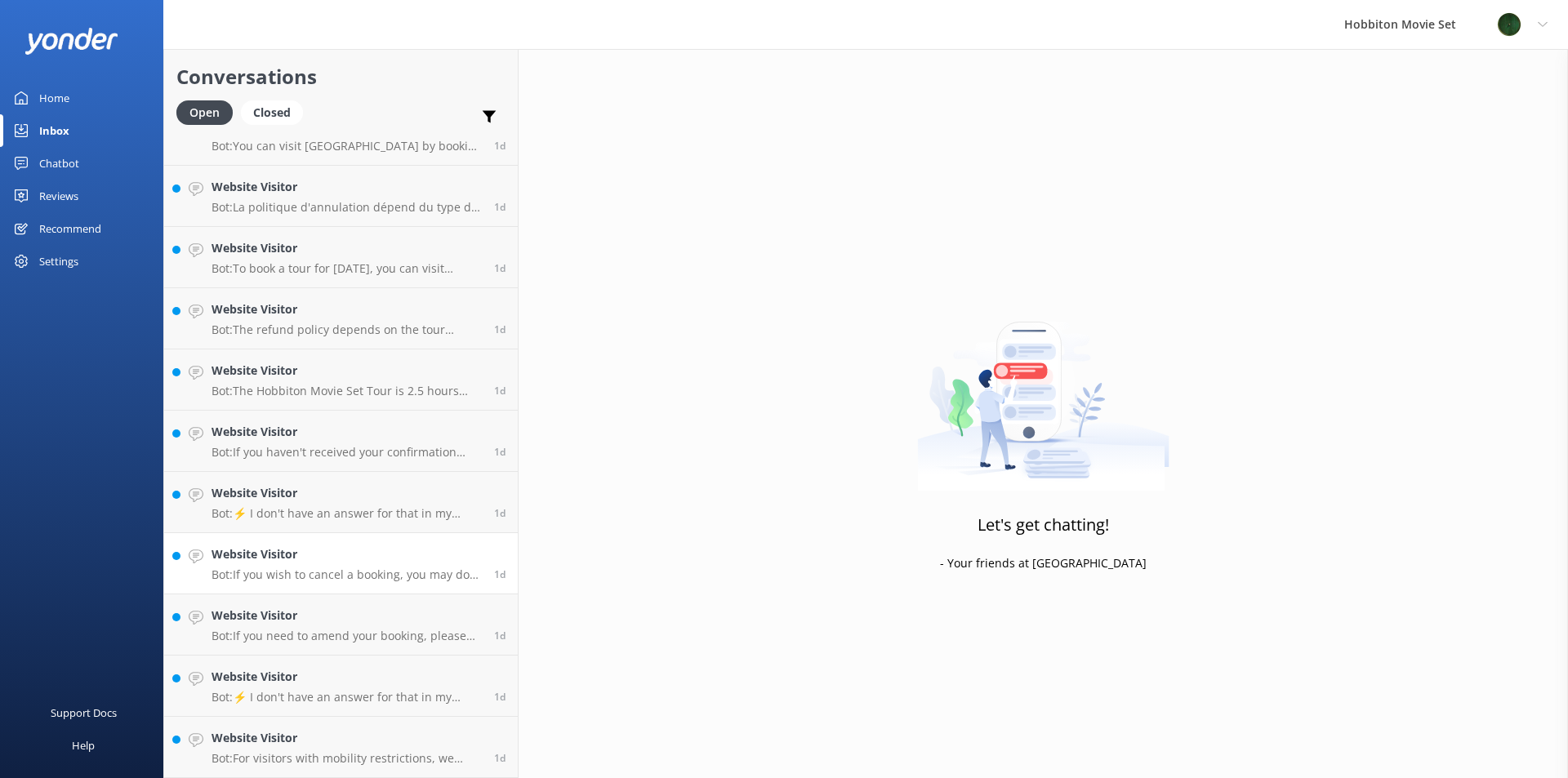
scroll to position [4254, 0]
click at [312, 609] on h4 "Website Visitor" at bounding box center [346, 615] width 270 height 18
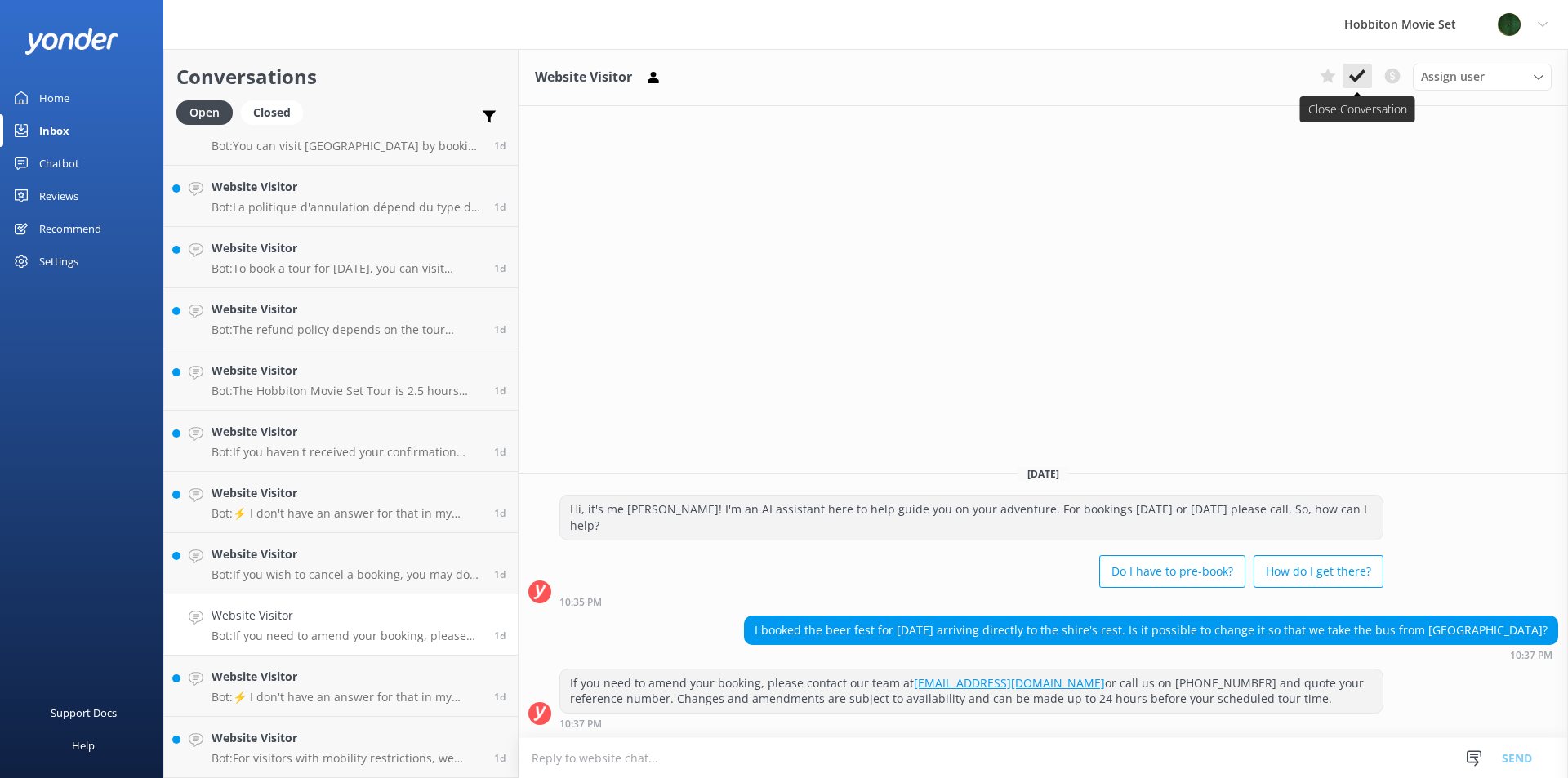
click at [1359, 76] on use at bounding box center [1356, 76] width 16 height 13
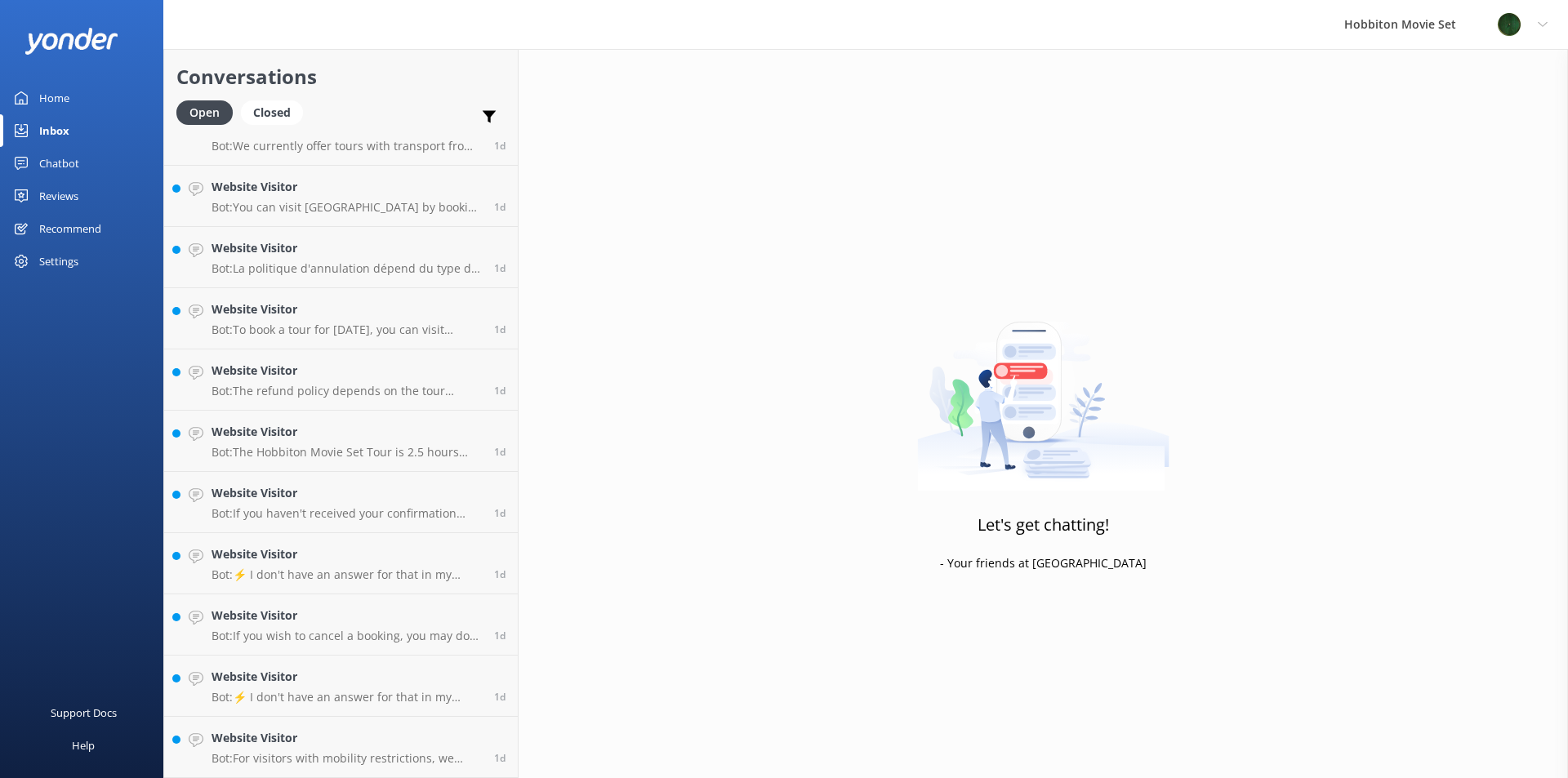
scroll to position [4193, 0]
click at [340, 679] on h4 "Website Visitor" at bounding box center [346, 676] width 270 height 18
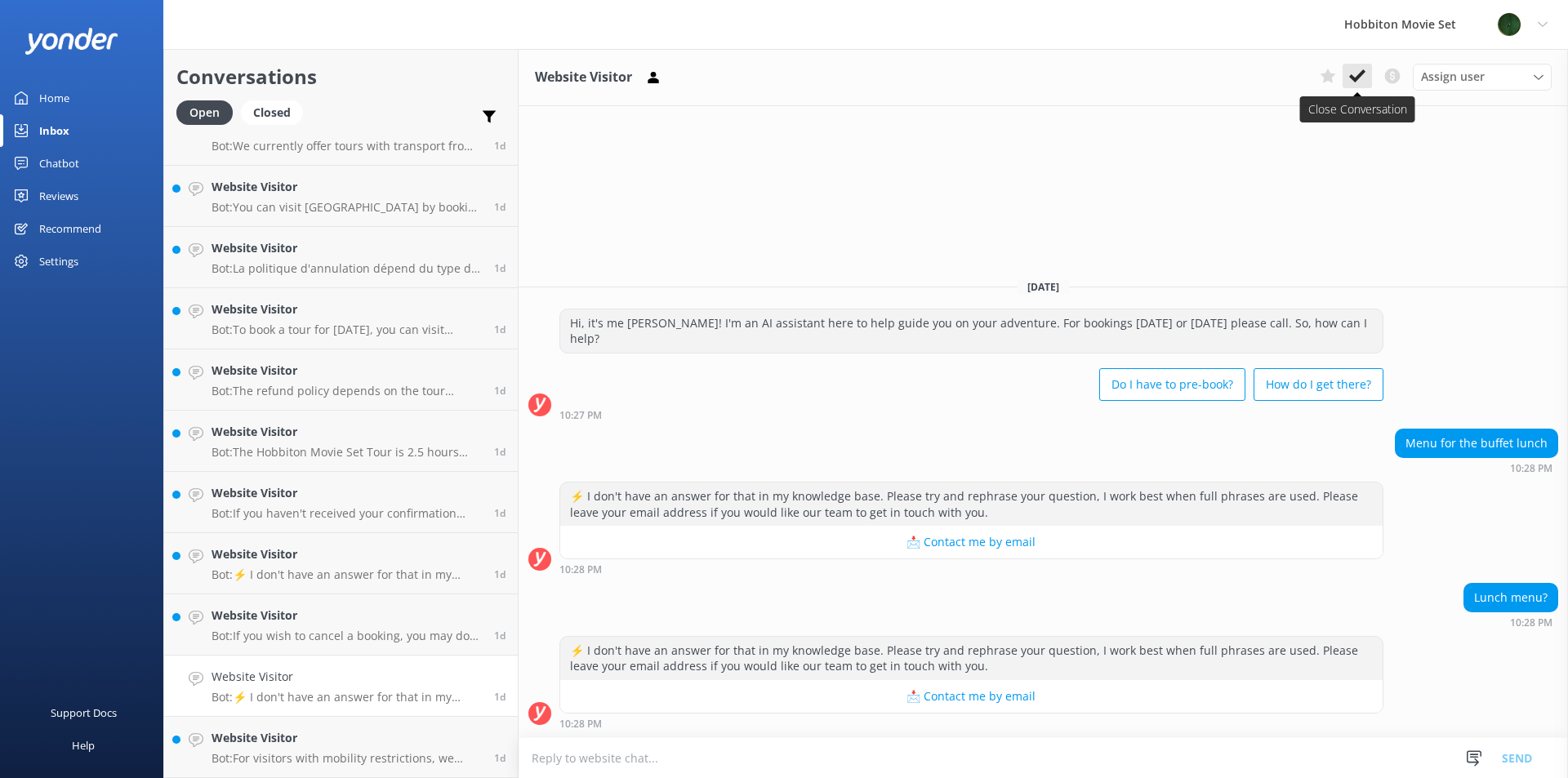
click at [1360, 84] on icon at bounding box center [1356, 75] width 16 height 16
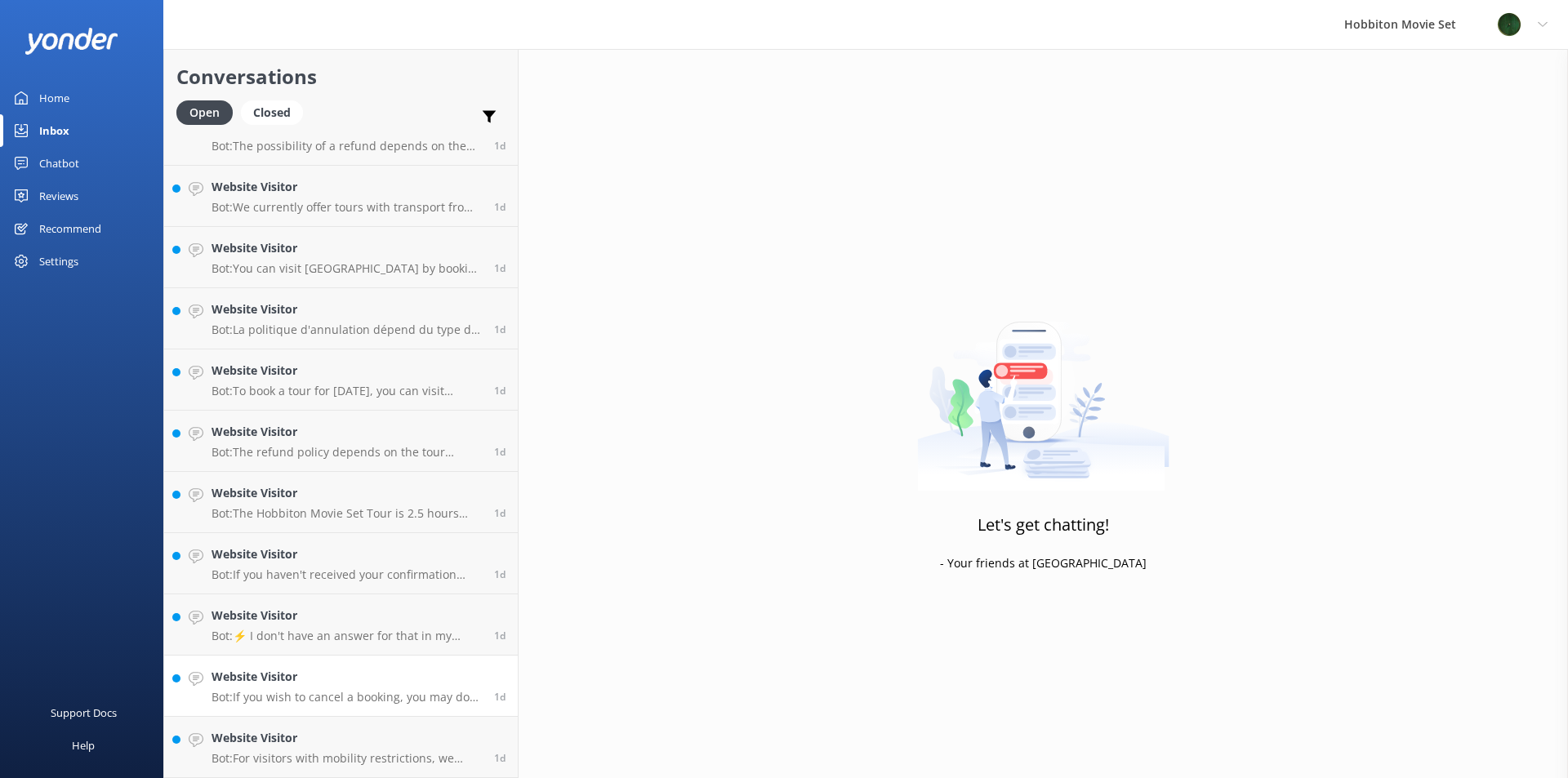
scroll to position [4132, 0]
click at [287, 637] on p "Bot: ⚡ I don't have an answer for that in my knowledge base. Please try and rep…" at bounding box center [346, 636] width 270 height 15
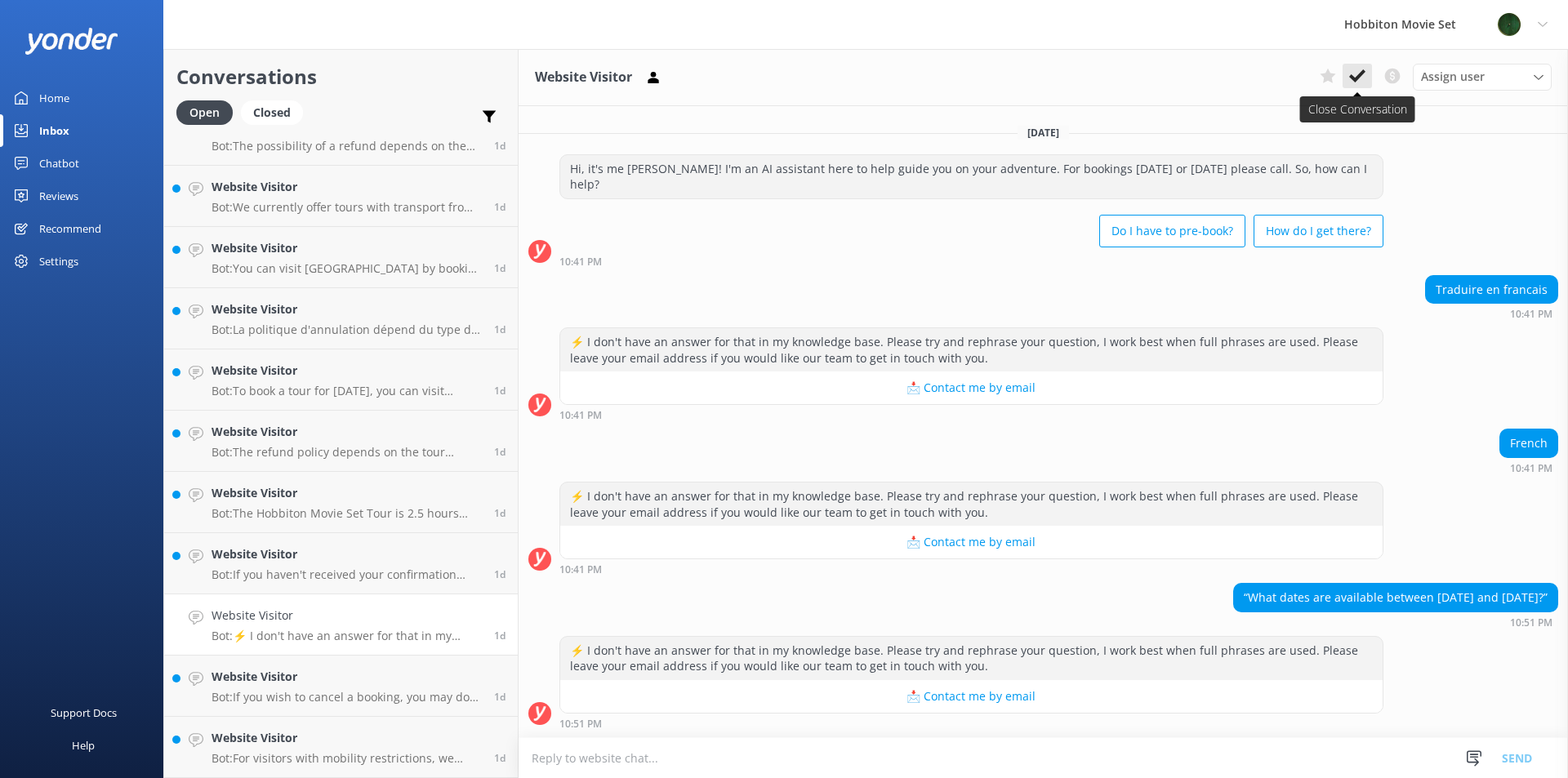
click at [1351, 79] on icon at bounding box center [1356, 75] width 16 height 16
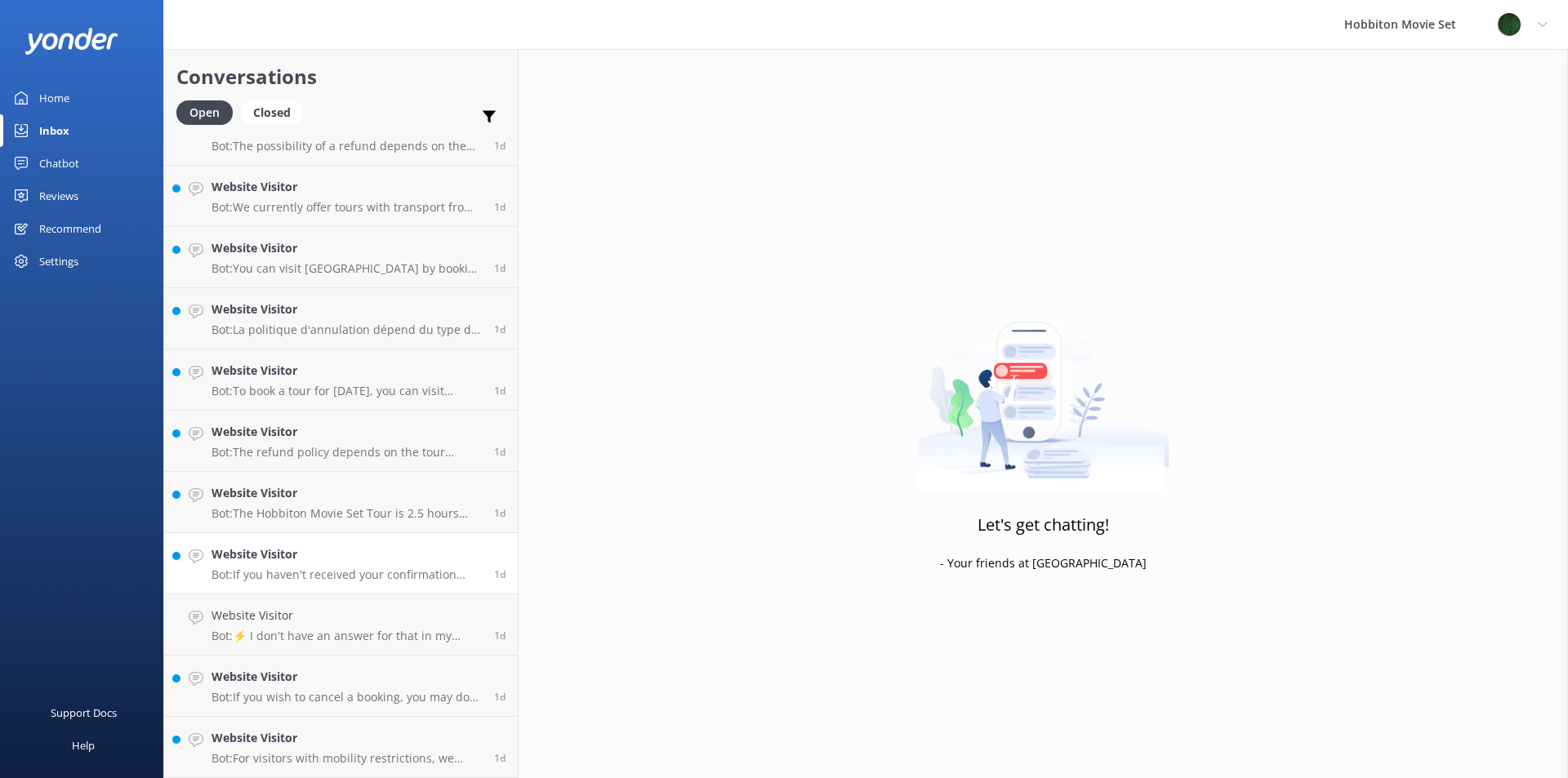
scroll to position [4071, 0]
click at [305, 640] on p "Bot: If you haven't received your confirmation email, please check your Junk Ma…" at bounding box center [346, 636] width 270 height 15
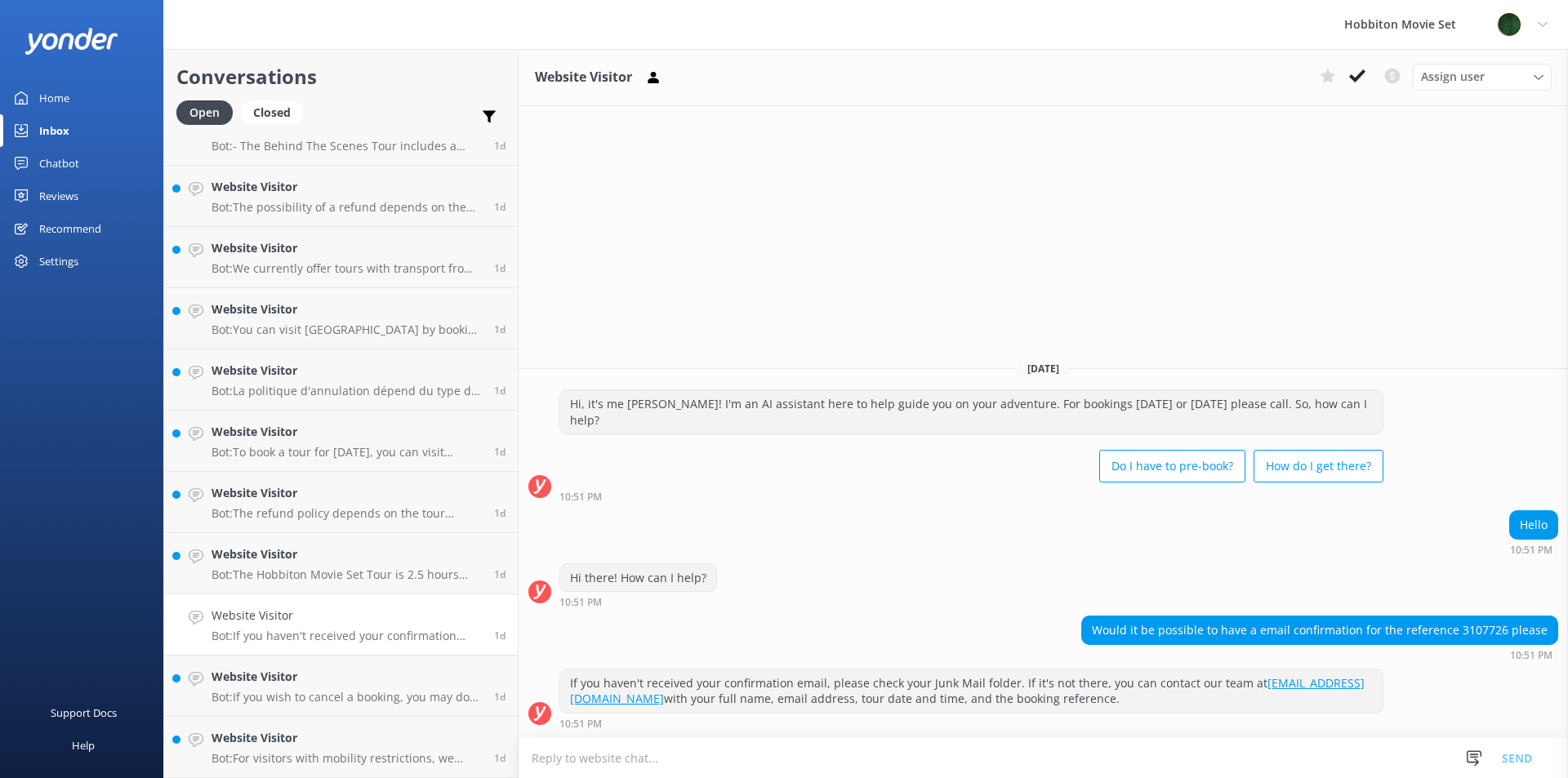
click at [1469, 636] on div "Would it be possible to have a email confirmation for the reference 3107726 ple…" at bounding box center [1320, 629] width 475 height 27
copy div "3107726"
click at [1354, 72] on icon at bounding box center [1356, 75] width 16 height 16
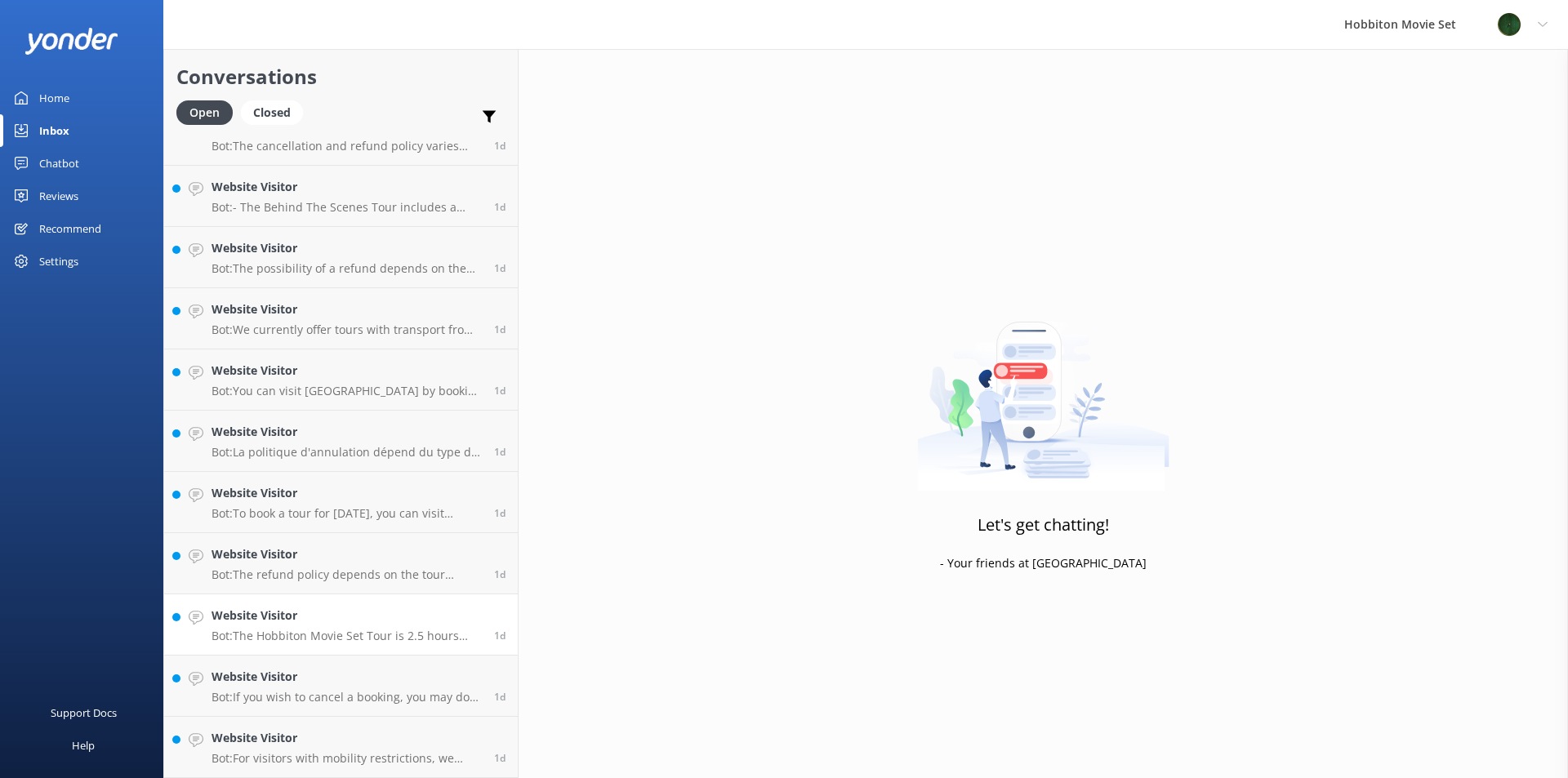
scroll to position [4009, 0]
click at [287, 613] on h4 "Website Visitor" at bounding box center [346, 615] width 270 height 18
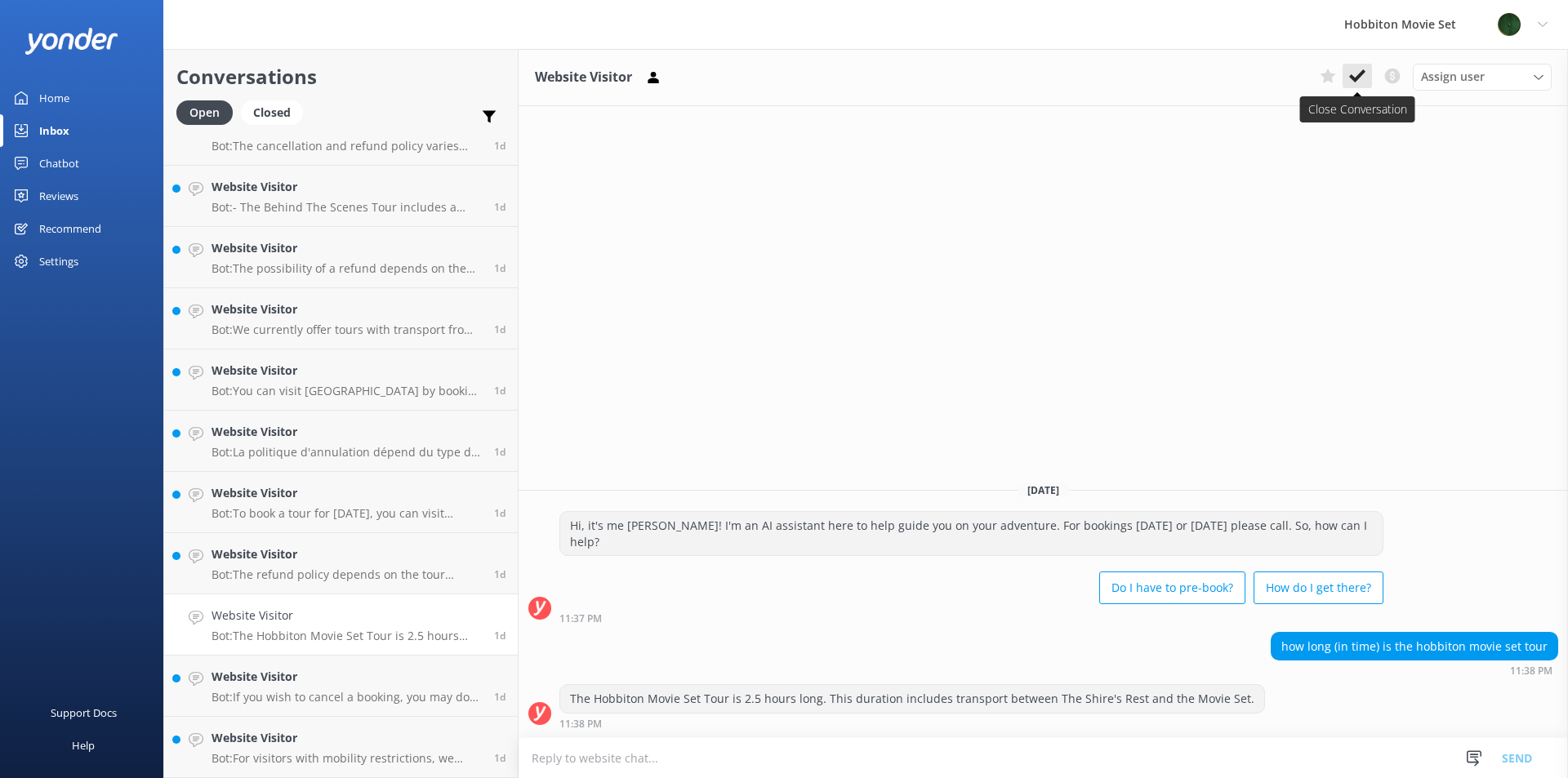
click at [1360, 79] on icon at bounding box center [1356, 75] width 16 height 16
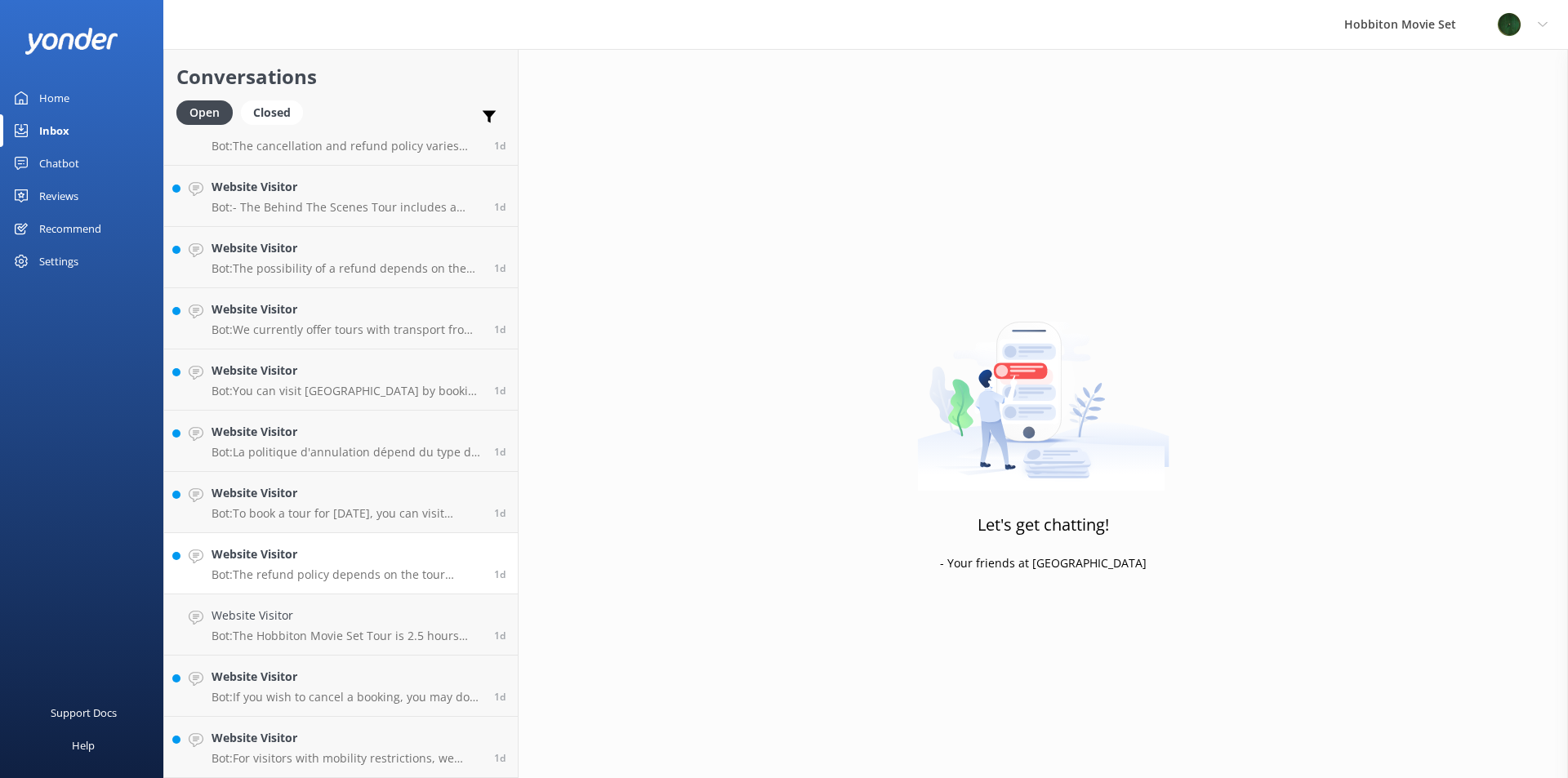
click at [262, 629] on p "Bot: The refund policy depends on the tour product you have booked: - Hobbiton …" at bounding box center [346, 636] width 270 height 15
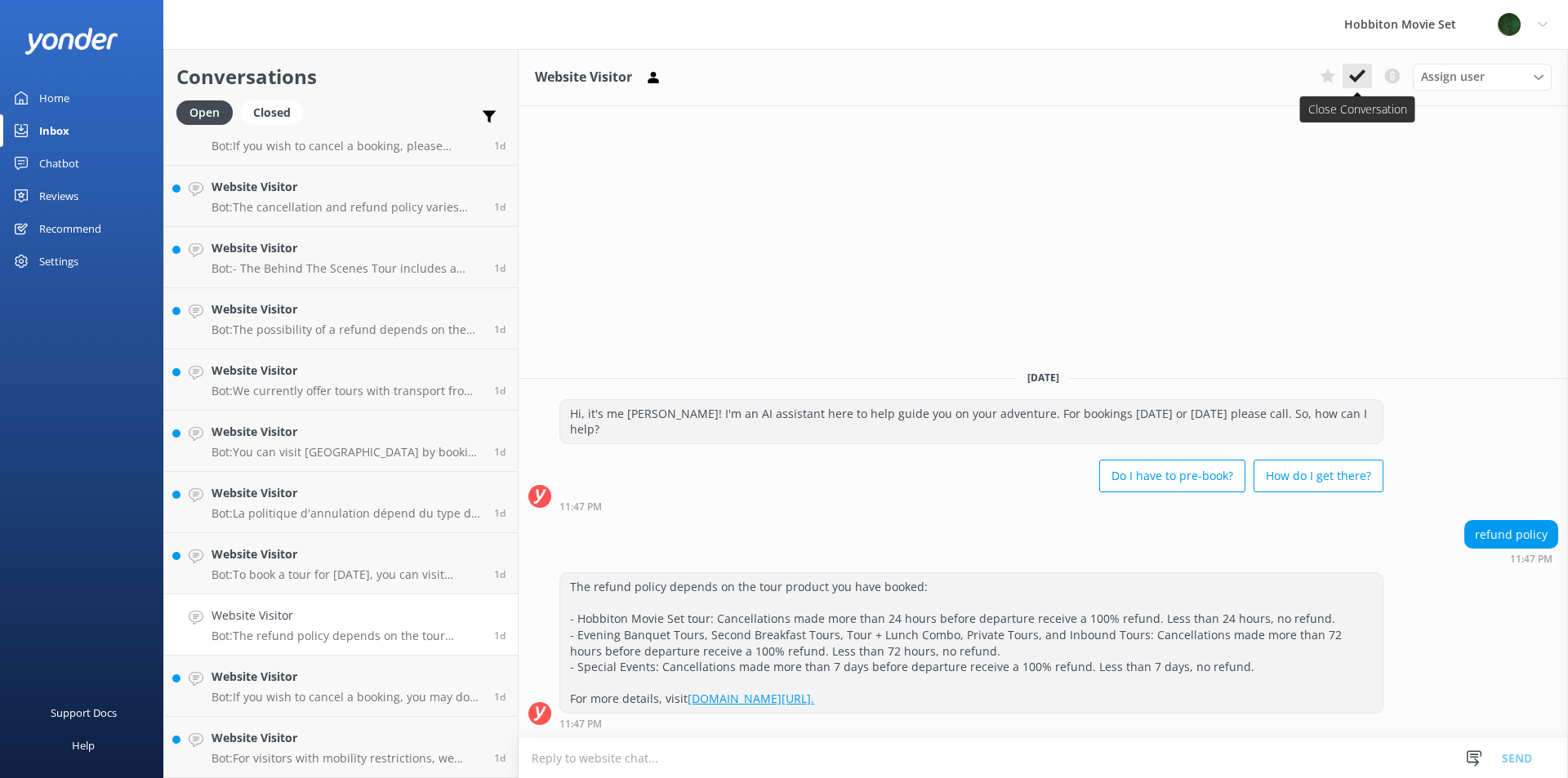
click at [1358, 85] on button at bounding box center [1356, 76] width 29 height 24
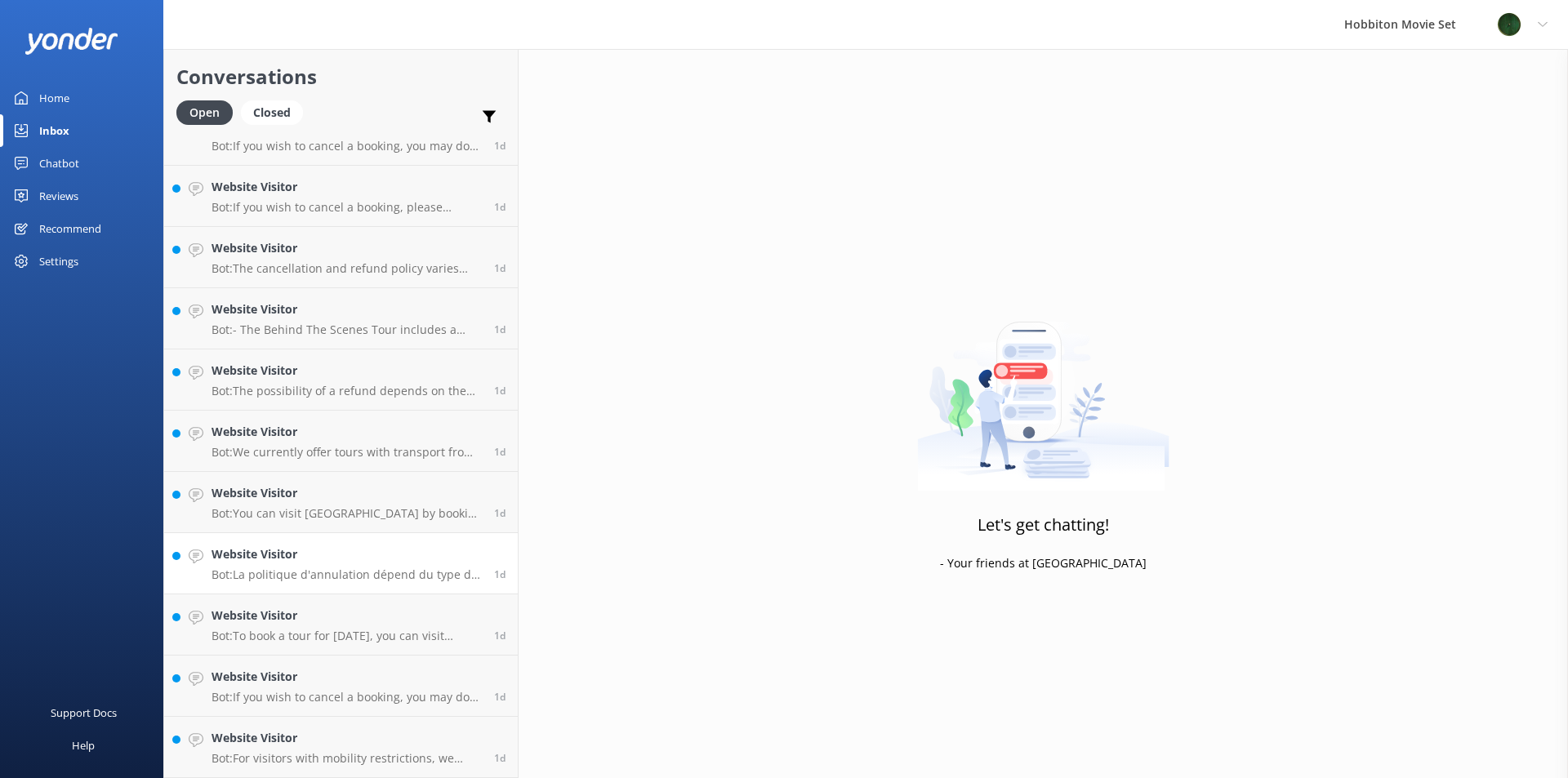
click at [351, 613] on h4 "Website Visitor" at bounding box center [346, 615] width 270 height 18
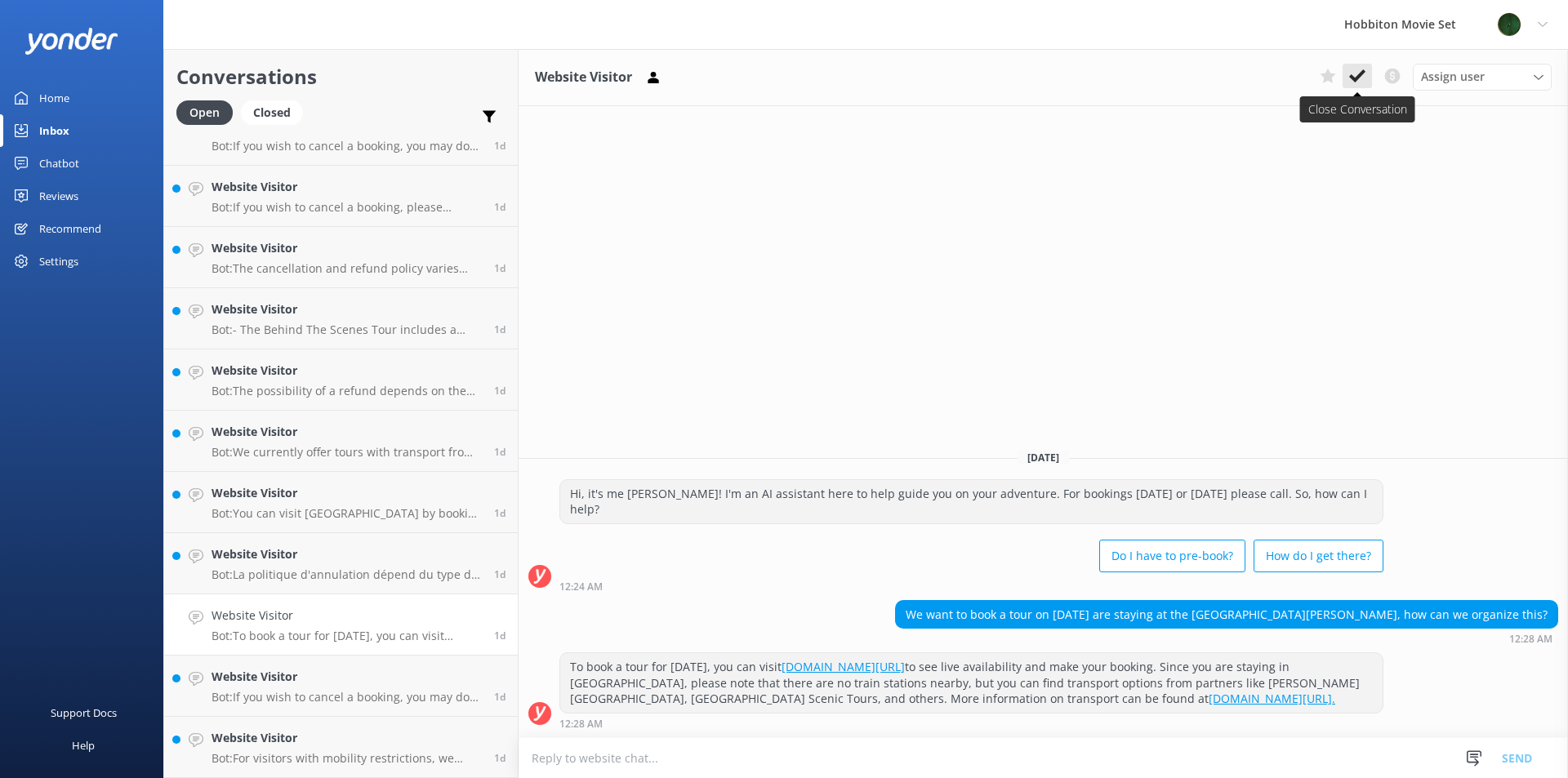
click at [1349, 83] on icon at bounding box center [1356, 75] width 16 height 16
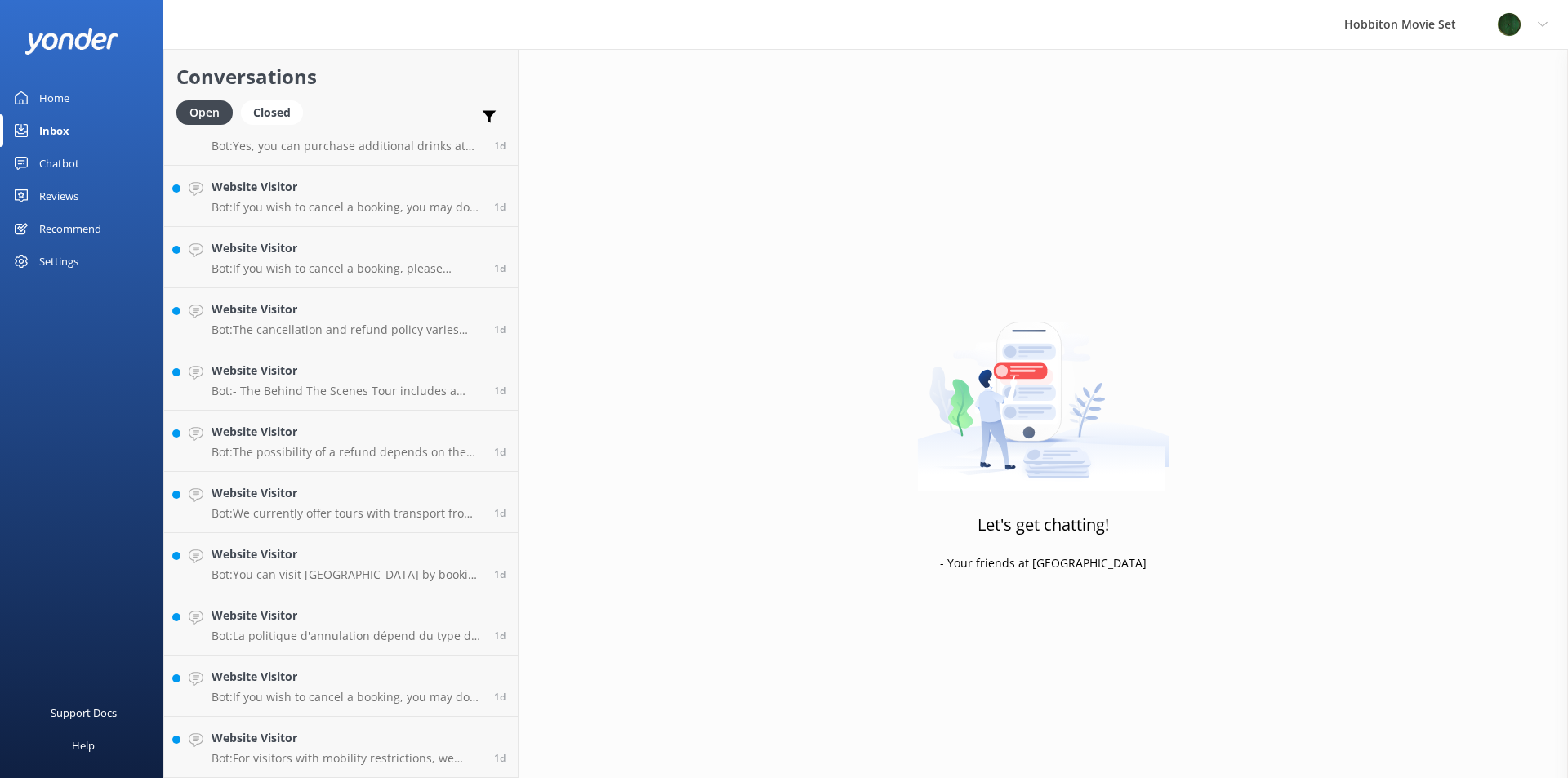
scroll to position [3826, 0]
click at [330, 681] on h4 "Website Visitor" at bounding box center [346, 676] width 270 height 18
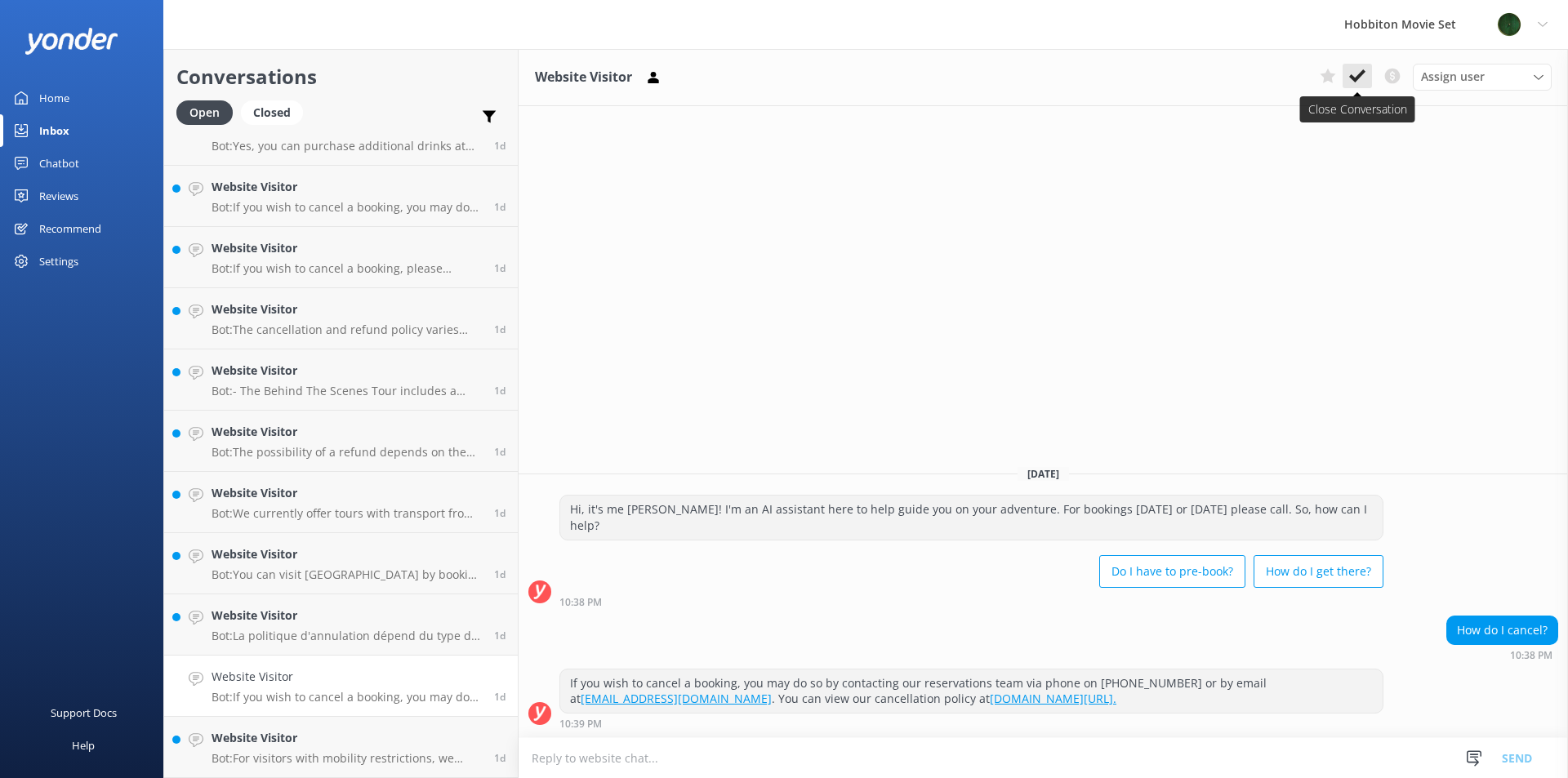
click at [1362, 85] on button at bounding box center [1356, 76] width 29 height 24
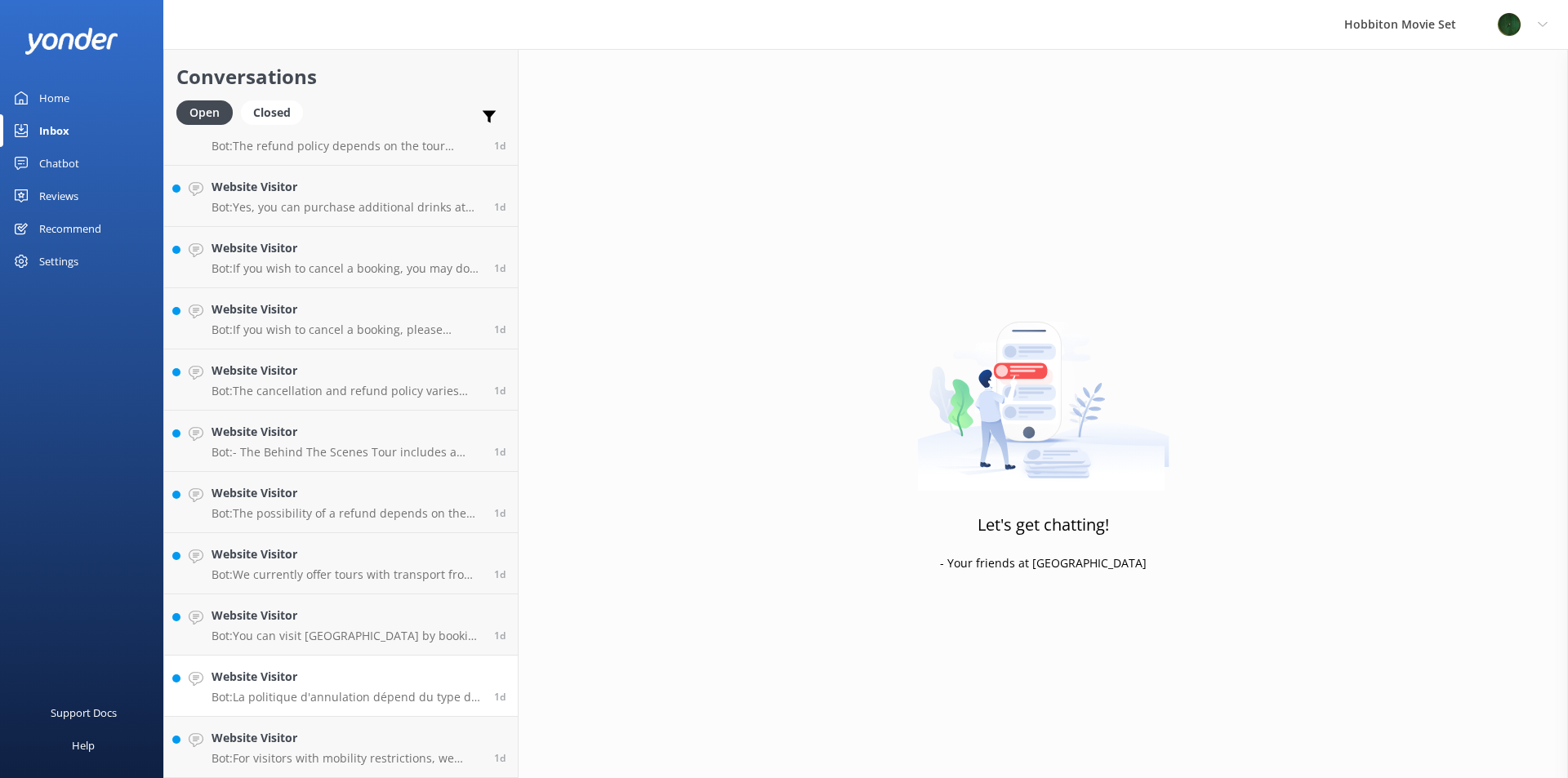
scroll to position [3765, 0]
click at [282, 722] on link "Website Visitor Bot: For visitors with mobility restrictions, we offer a Mobili…" at bounding box center [341, 747] width 354 height 61
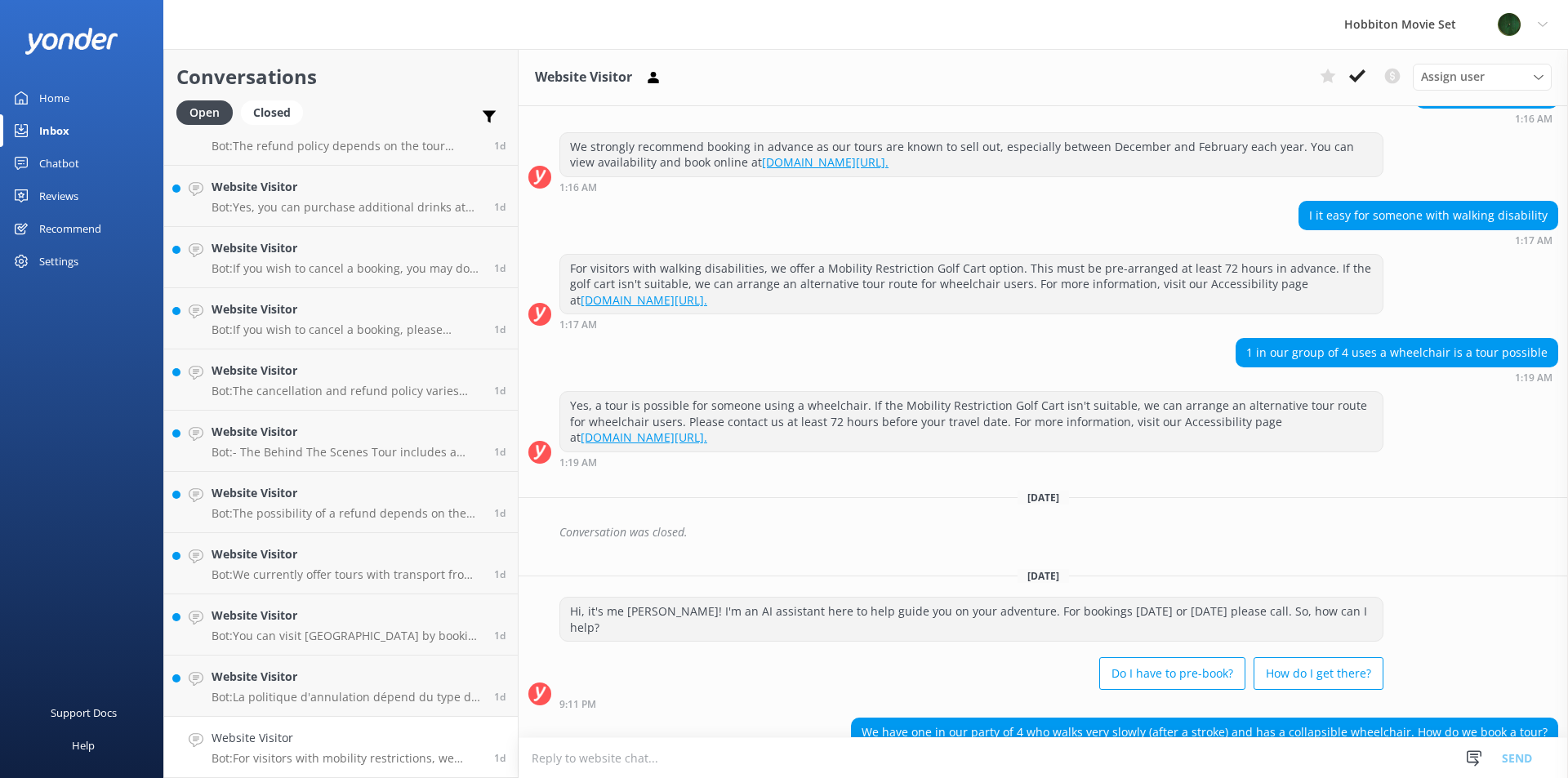
scroll to position [293, 0]
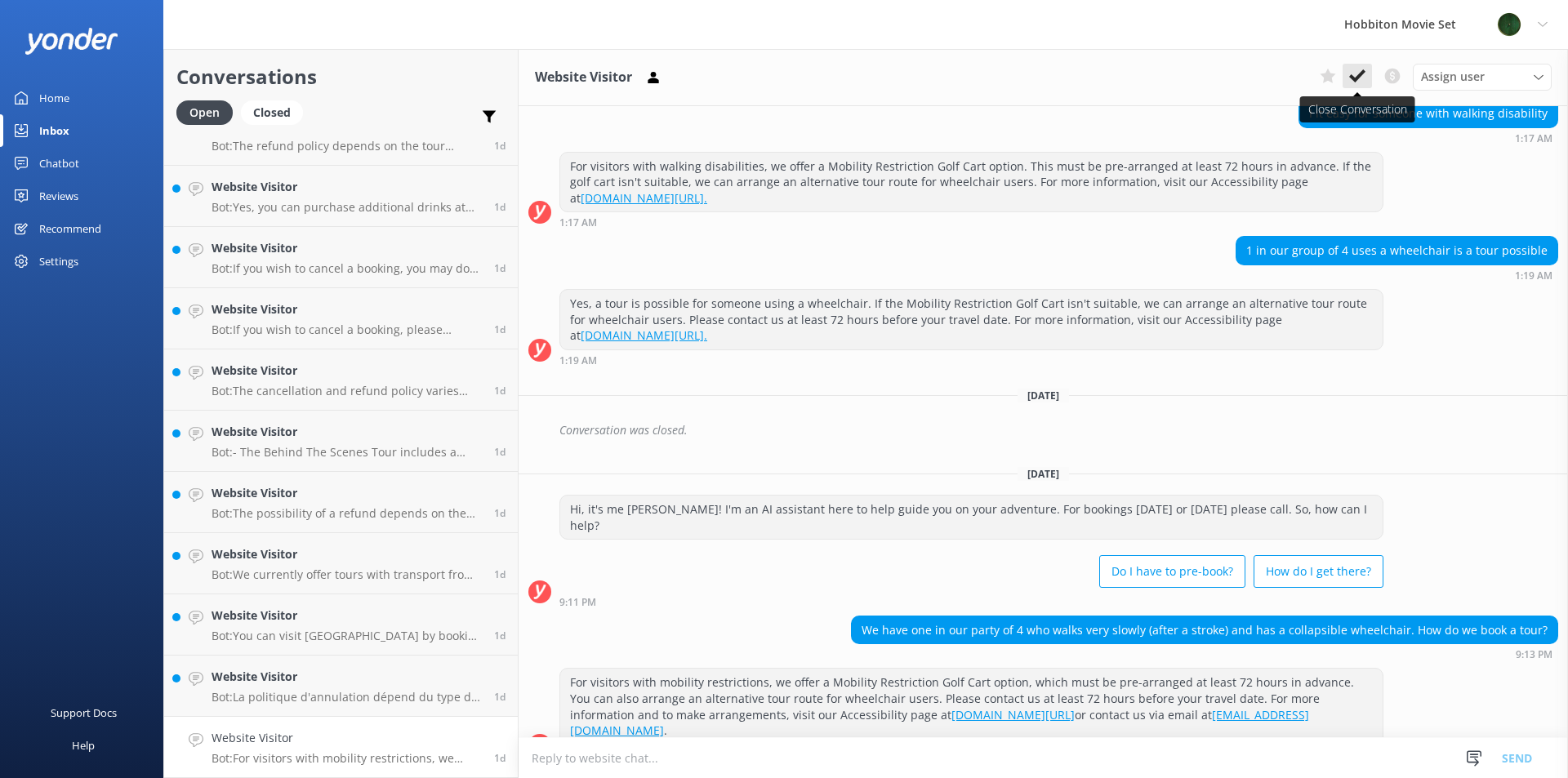
click at [1353, 78] on use at bounding box center [1356, 76] width 16 height 13
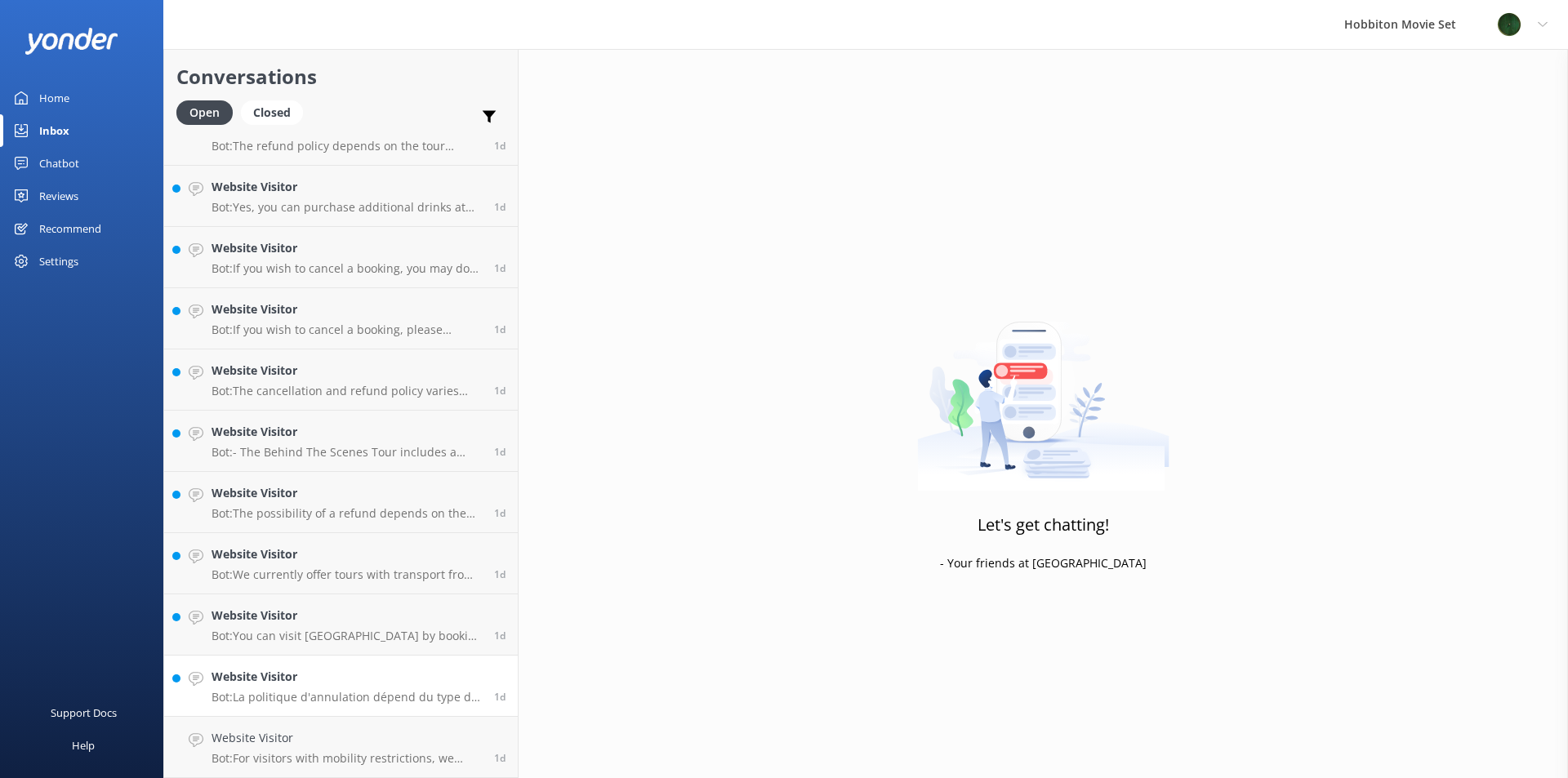
click at [346, 691] on p "Bot: La politique d'annulation dépend du type de visite que vous avez réservée.…" at bounding box center [346, 697] width 270 height 15
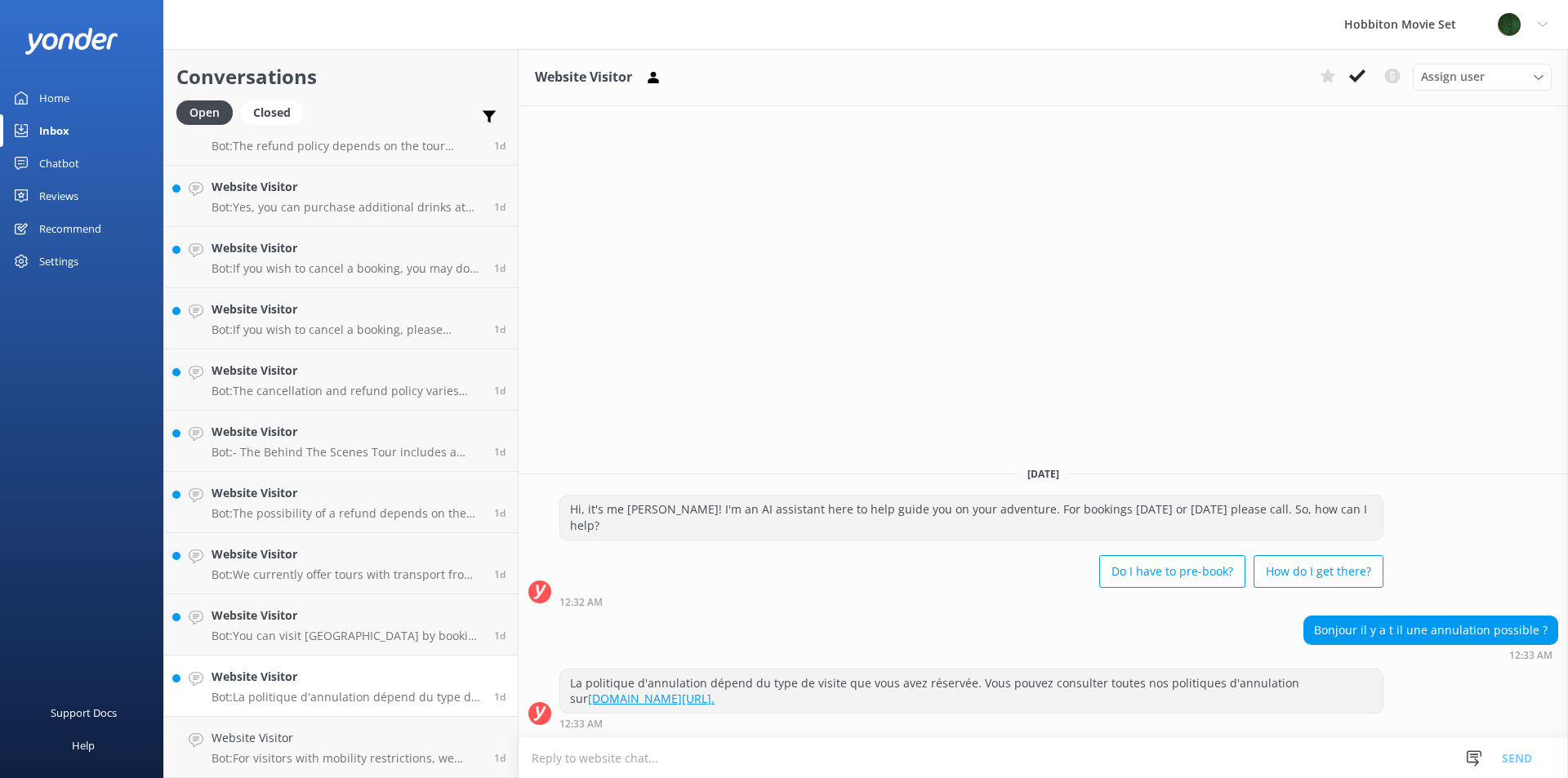
scroll to position [3703, 0]
click at [1358, 71] on icon at bounding box center [1356, 75] width 16 height 16
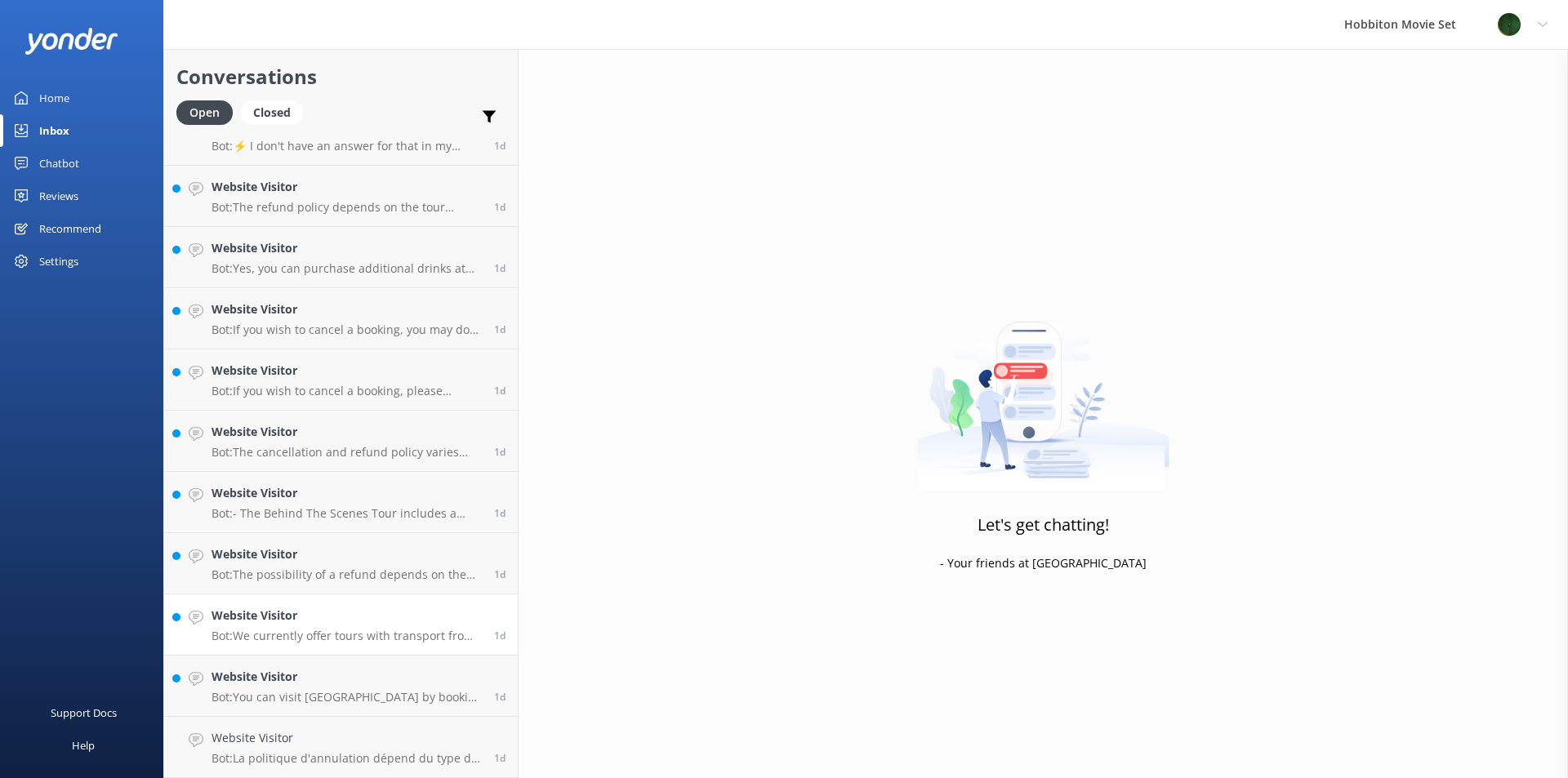
scroll to position [3642, 0]
click at [312, 679] on h4 "Website Visitor" at bounding box center [346, 676] width 270 height 18
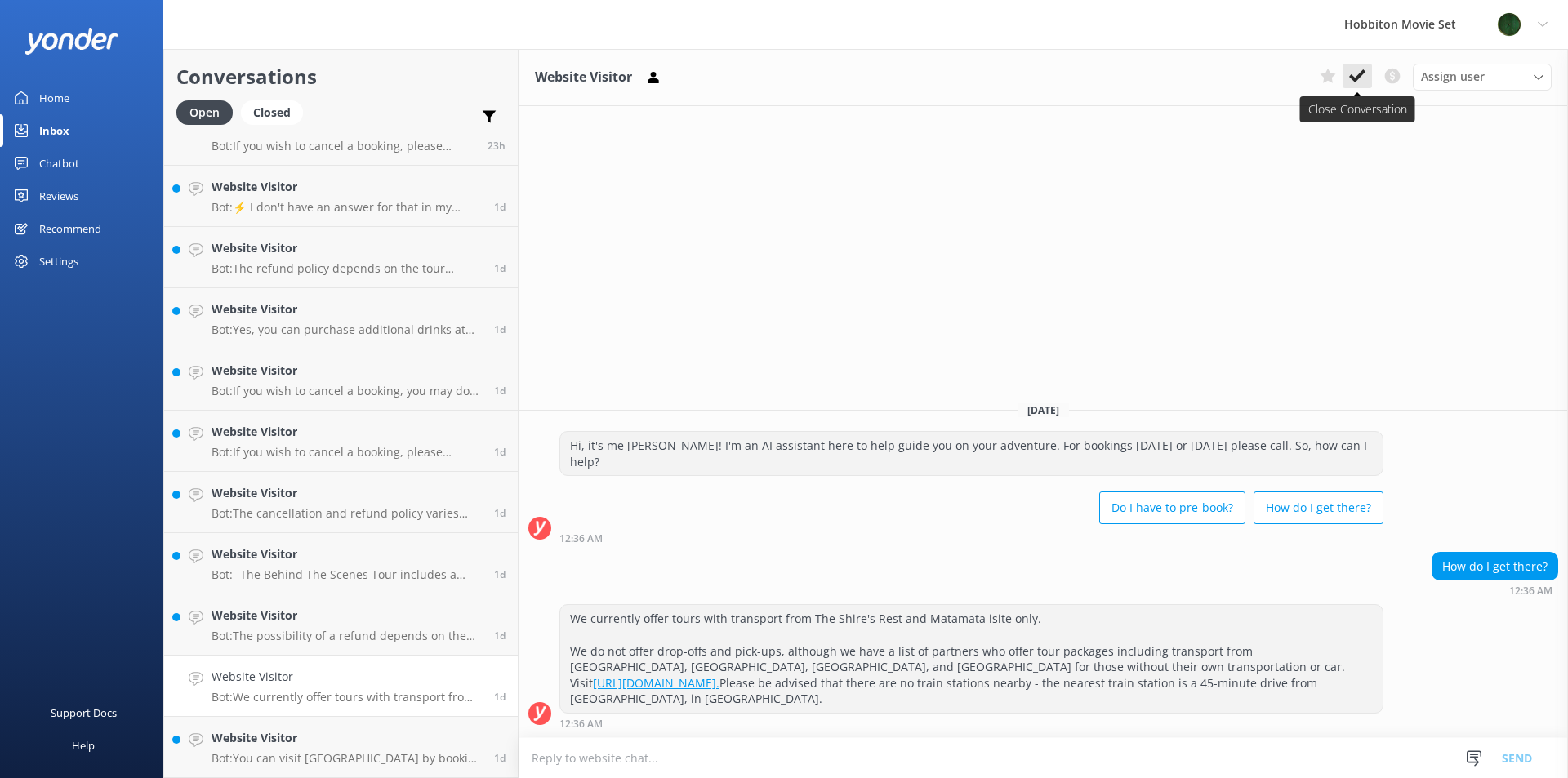
click at [1355, 69] on icon at bounding box center [1356, 75] width 16 height 16
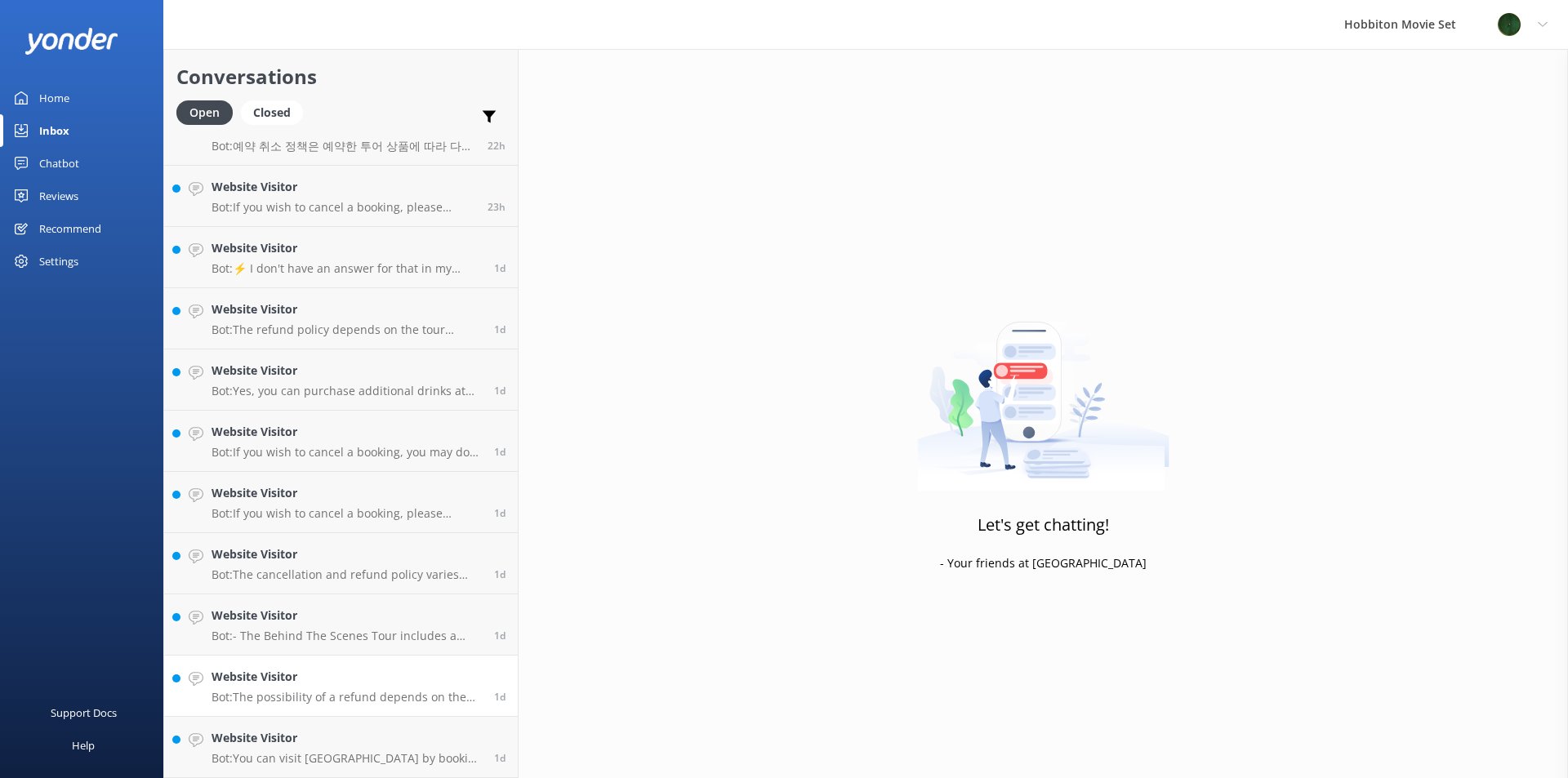
scroll to position [3580, 0]
click at [315, 628] on p "Bot: - The Behind The Scenes Tour includes a tour of the Hobbiton Movie Set, a …" at bounding box center [346, 636] width 270 height 15
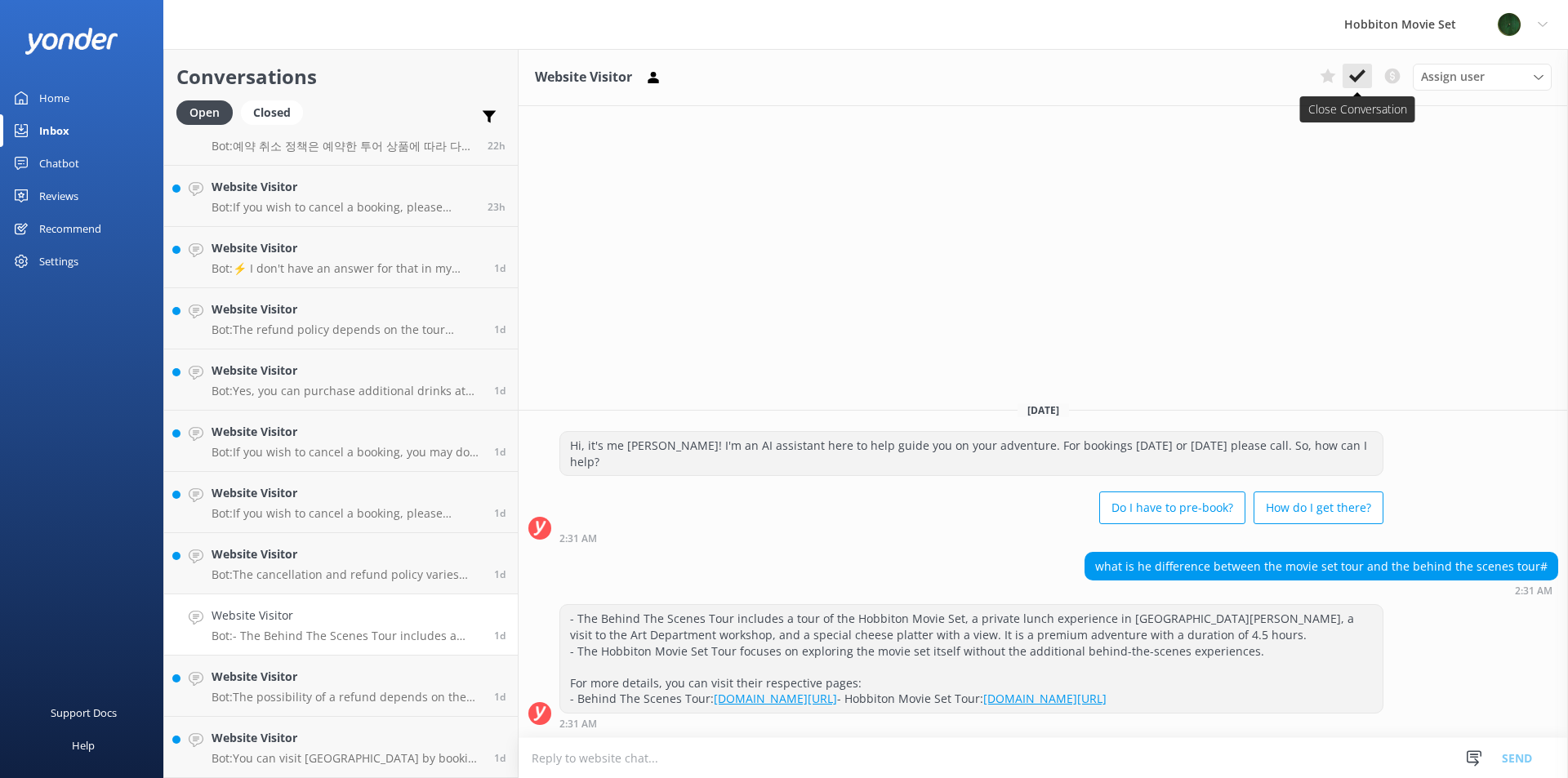
click at [1355, 76] on icon at bounding box center [1356, 75] width 16 height 16
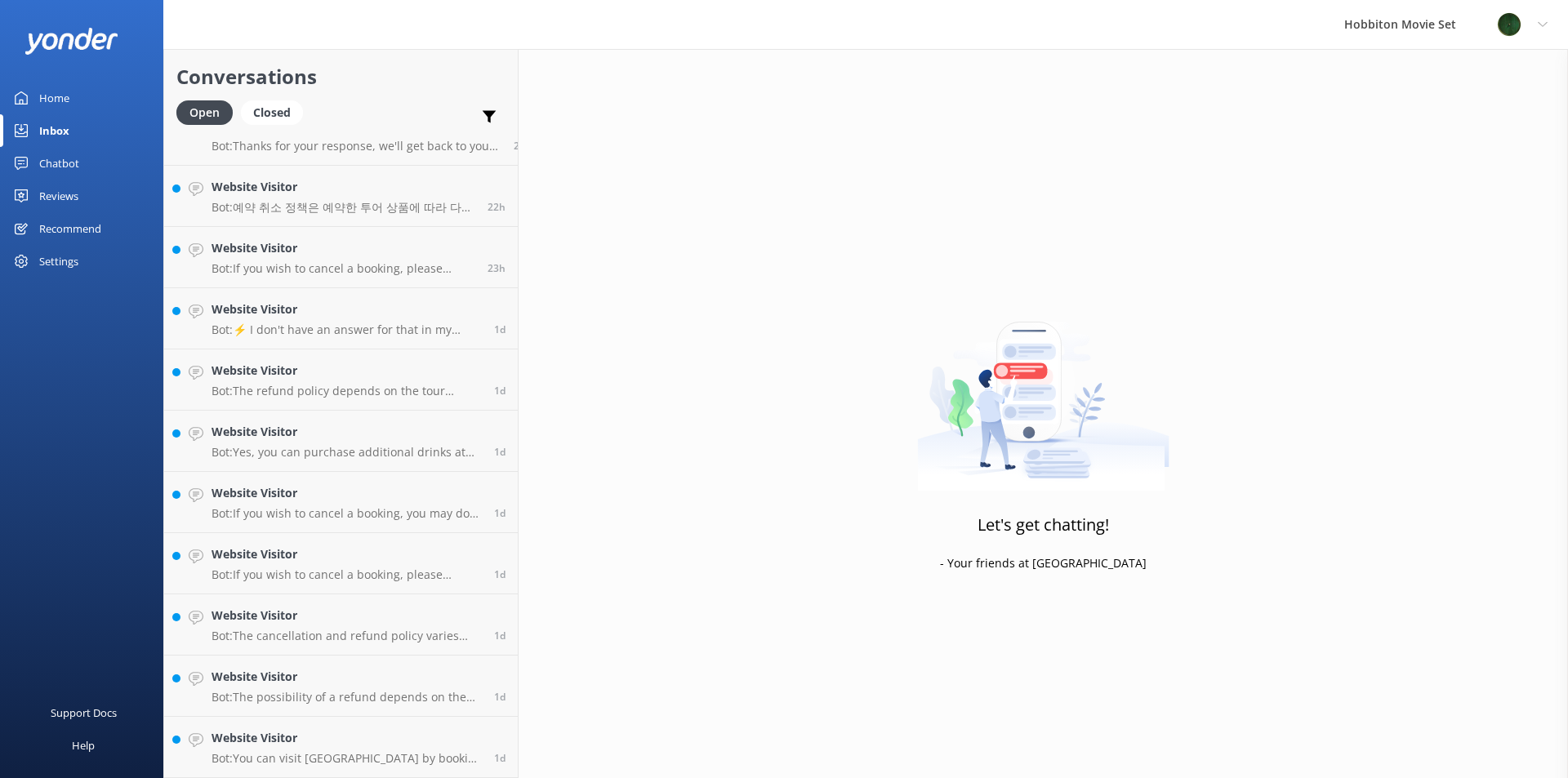
scroll to position [3519, 0]
click at [280, 671] on h4 "Website Visitor" at bounding box center [346, 676] width 270 height 18
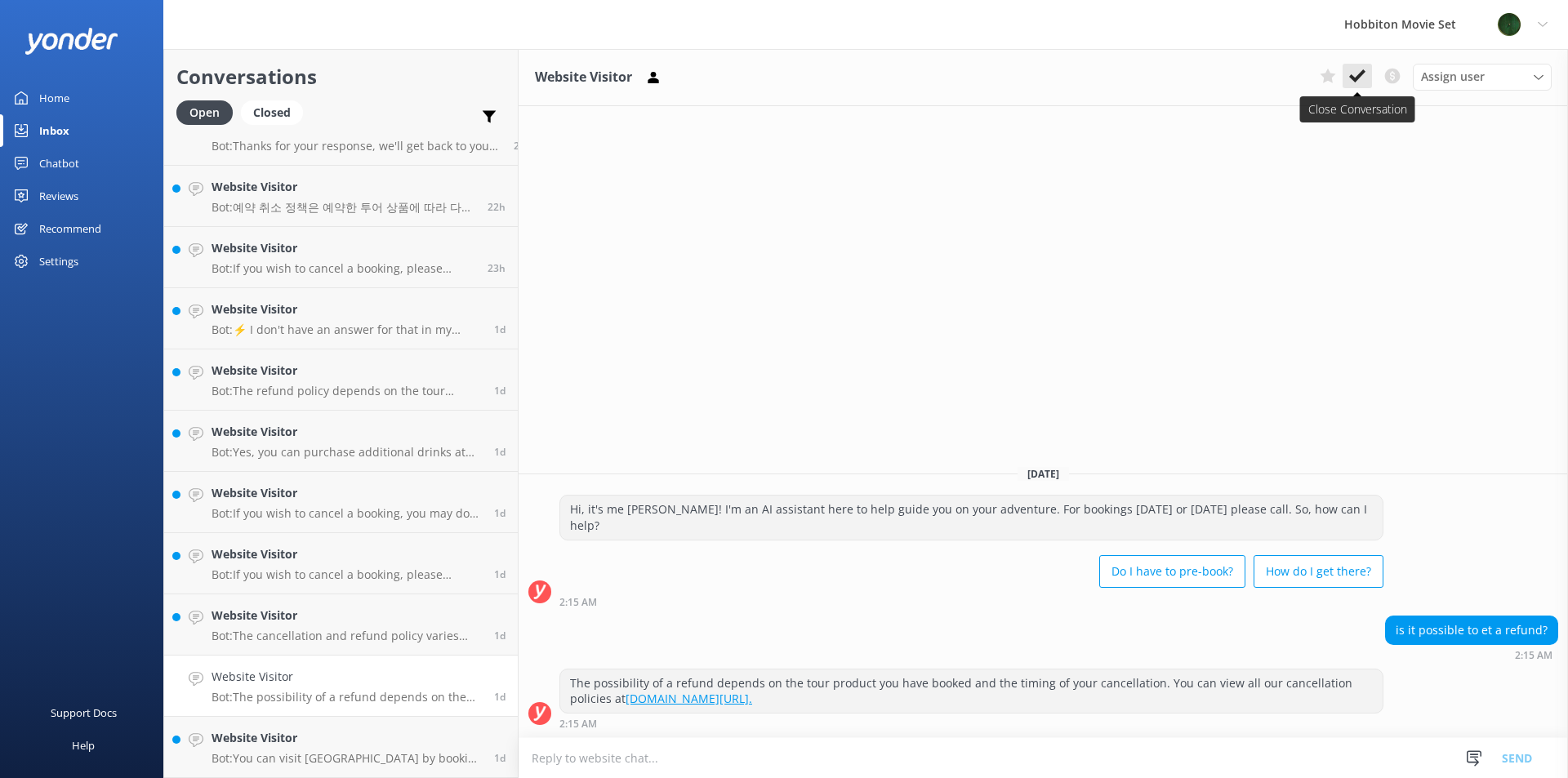
click at [1357, 83] on icon at bounding box center [1356, 75] width 16 height 16
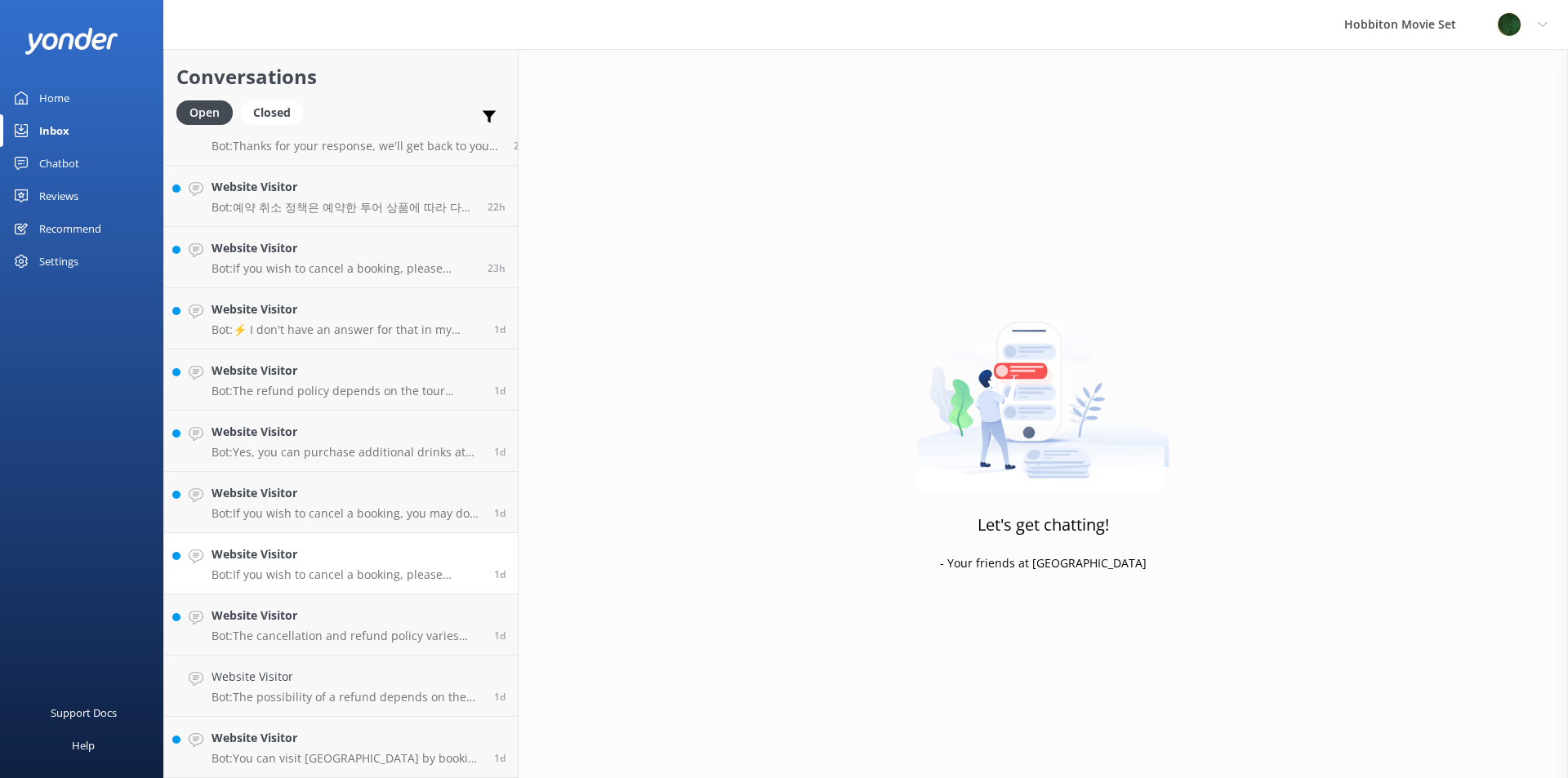
scroll to position [3458, 0]
click at [334, 640] on p "Bot: If you wish to cancel a booking, please contact our reservations team via …" at bounding box center [346, 636] width 270 height 15
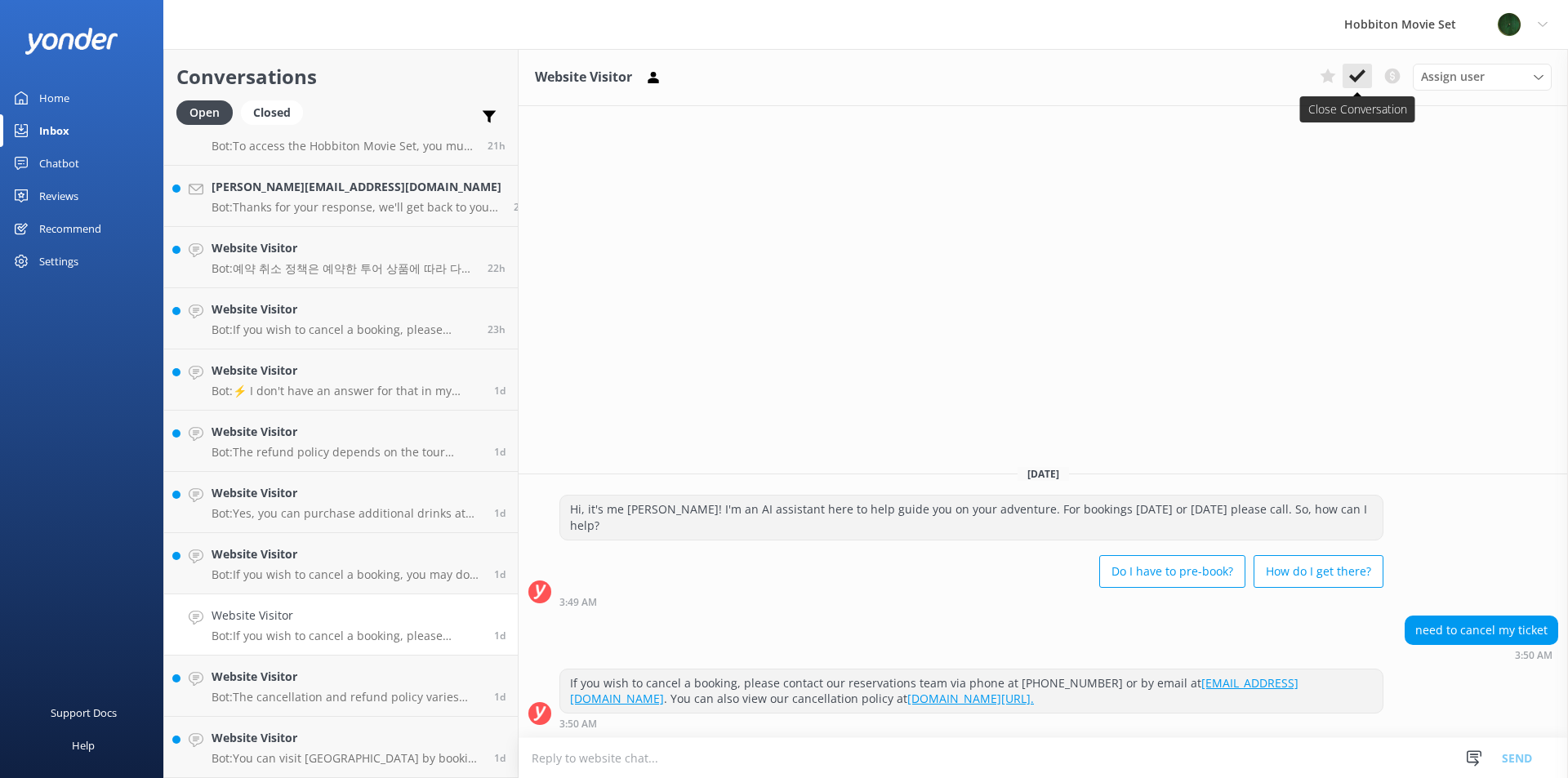
click at [1350, 83] on icon at bounding box center [1356, 75] width 16 height 16
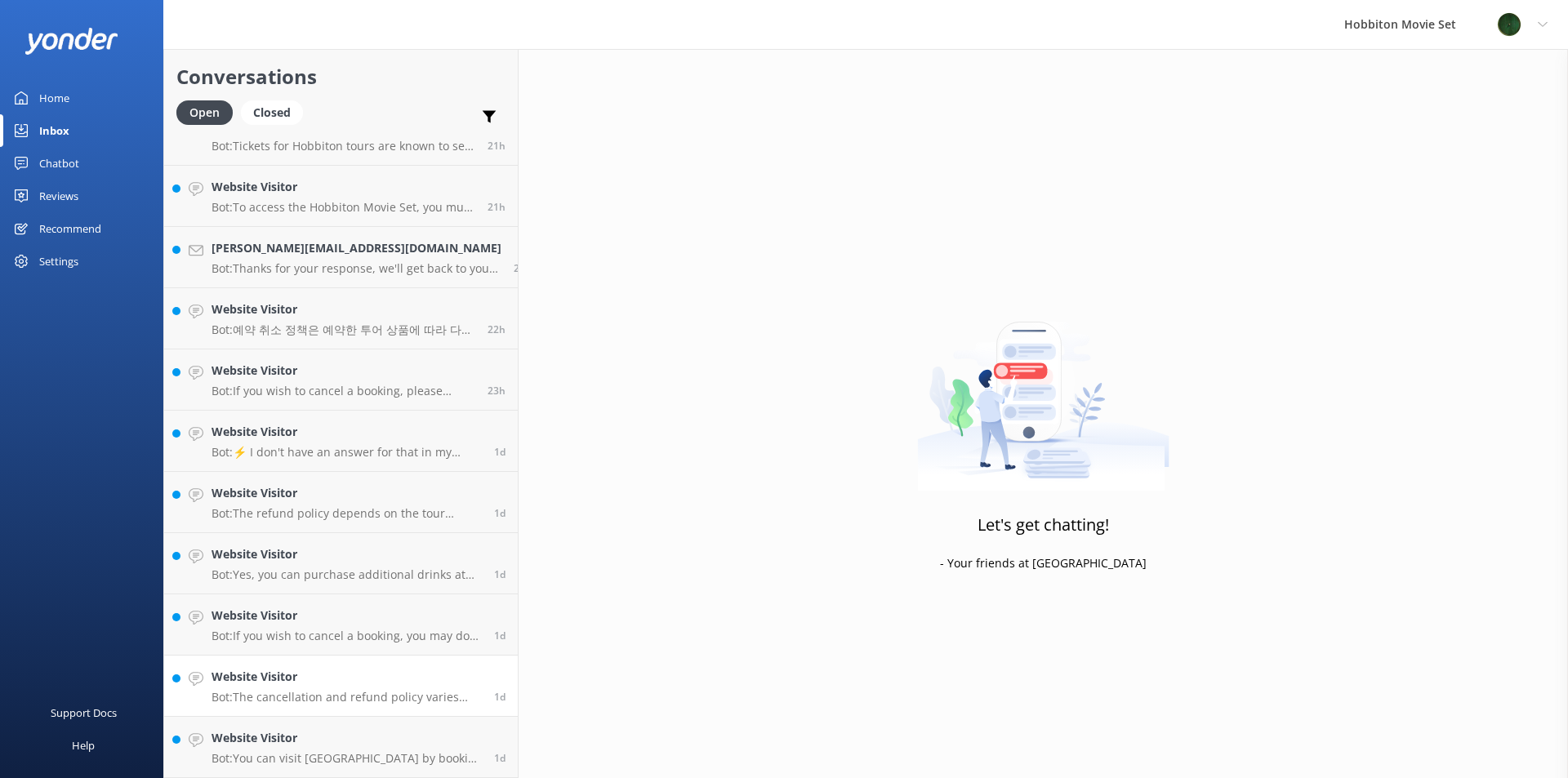
scroll to position [3397, 0]
click at [291, 695] on p "Bot: The cancellation and refund policy varies depending on the tour: - Hobbito…" at bounding box center [346, 697] width 270 height 15
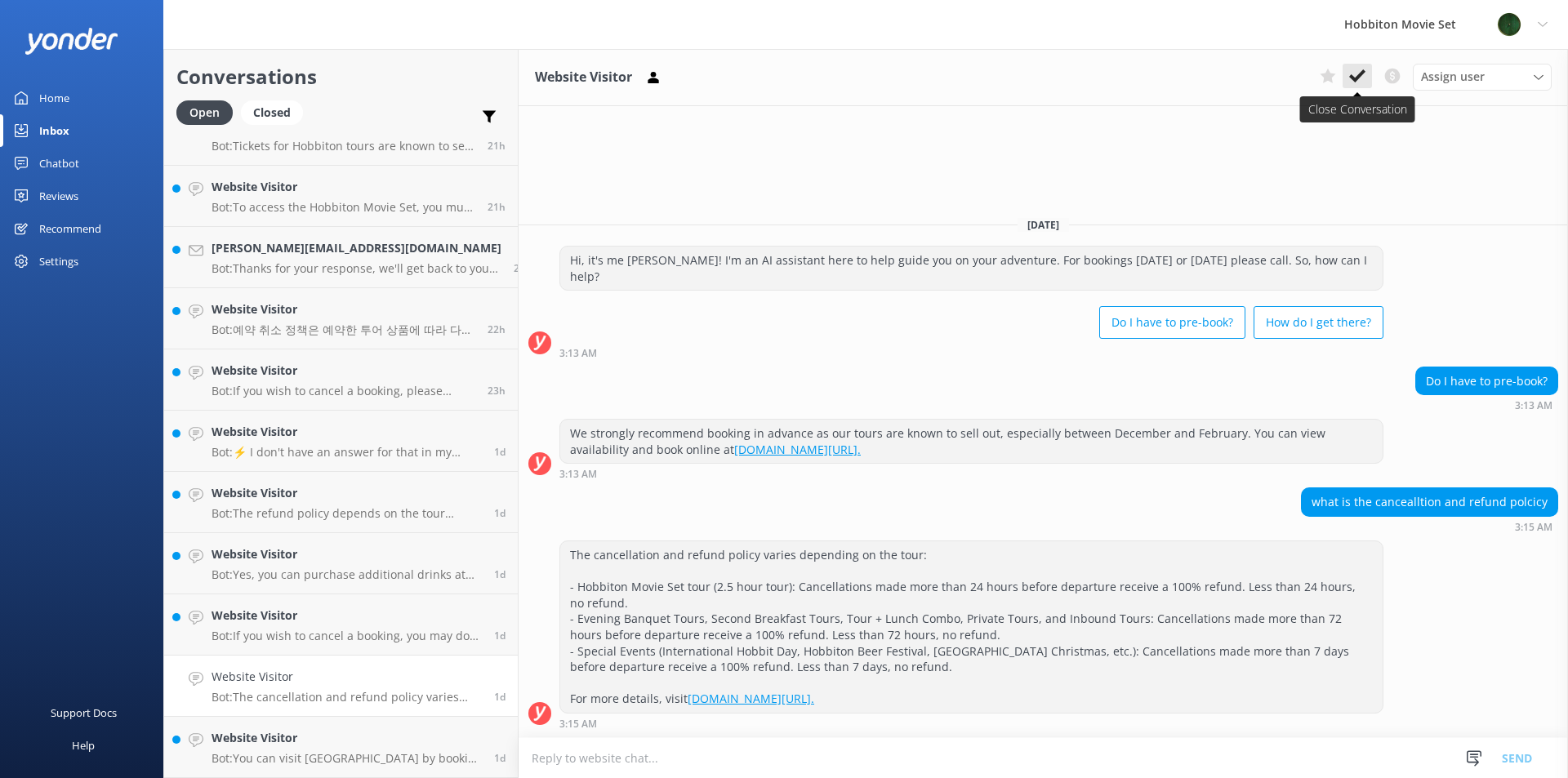
click at [1367, 73] on button at bounding box center [1356, 76] width 29 height 24
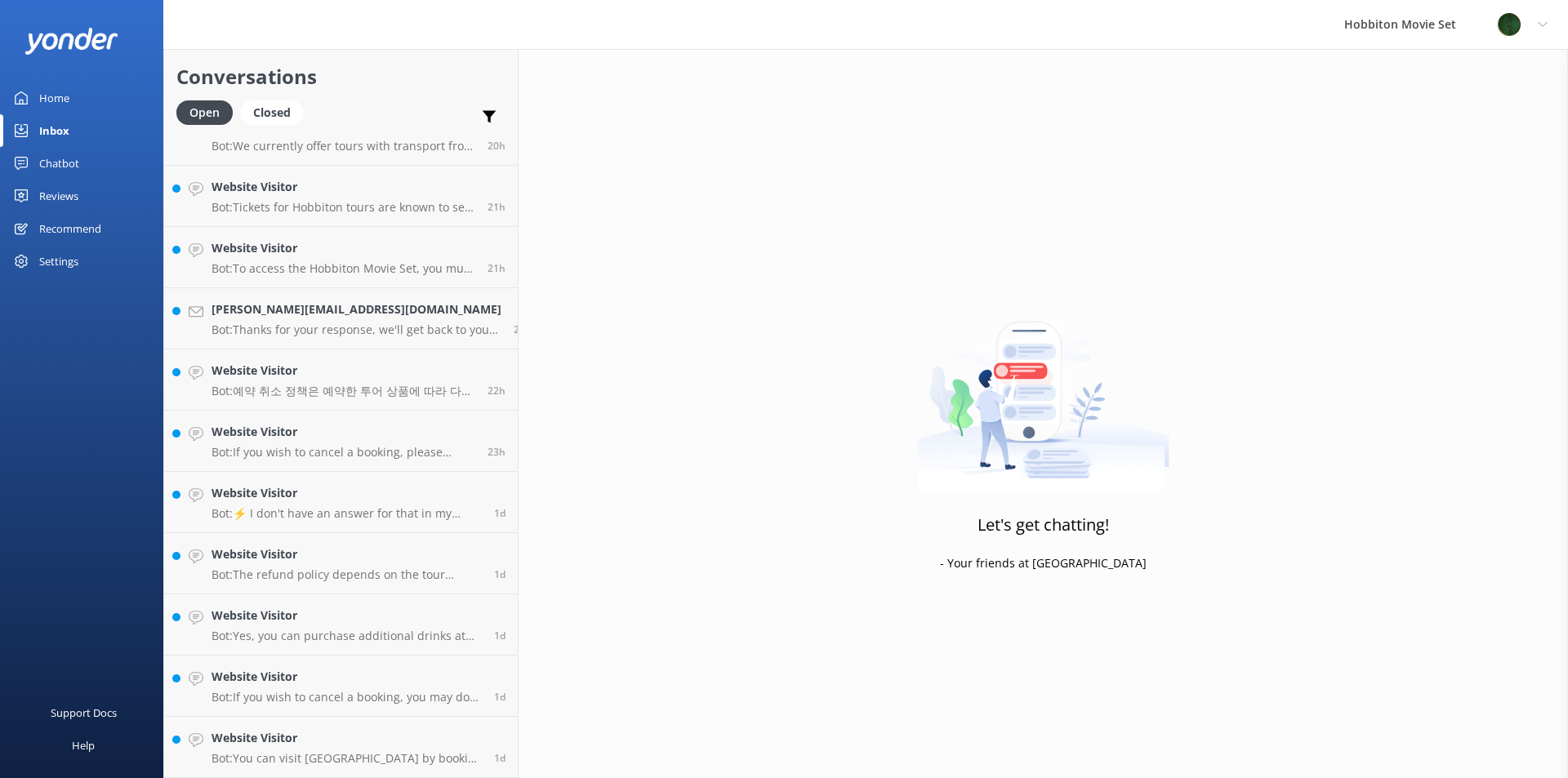
scroll to position [3336, 0]
click at [312, 722] on link "Website Visitor Bot: You can visit [GEOGRAPHIC_DATA] by booking a tour with one…" at bounding box center [341, 747] width 354 height 61
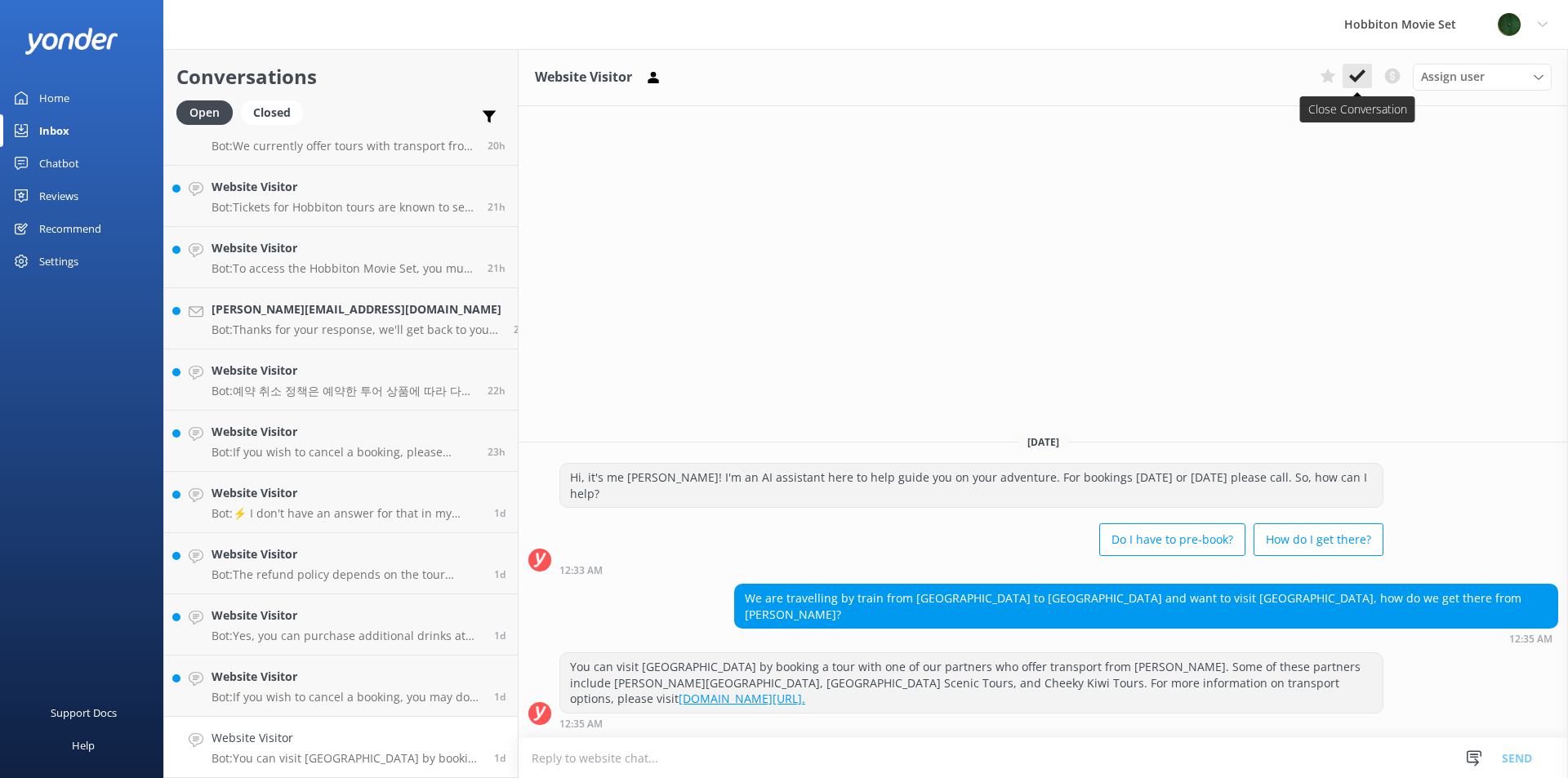
drag, startPoint x: 1347, startPoint y: 77, endPoint x: 1319, endPoint y: 133, distance: 62.6
click at [1346, 77] on button at bounding box center [1356, 76] width 29 height 24
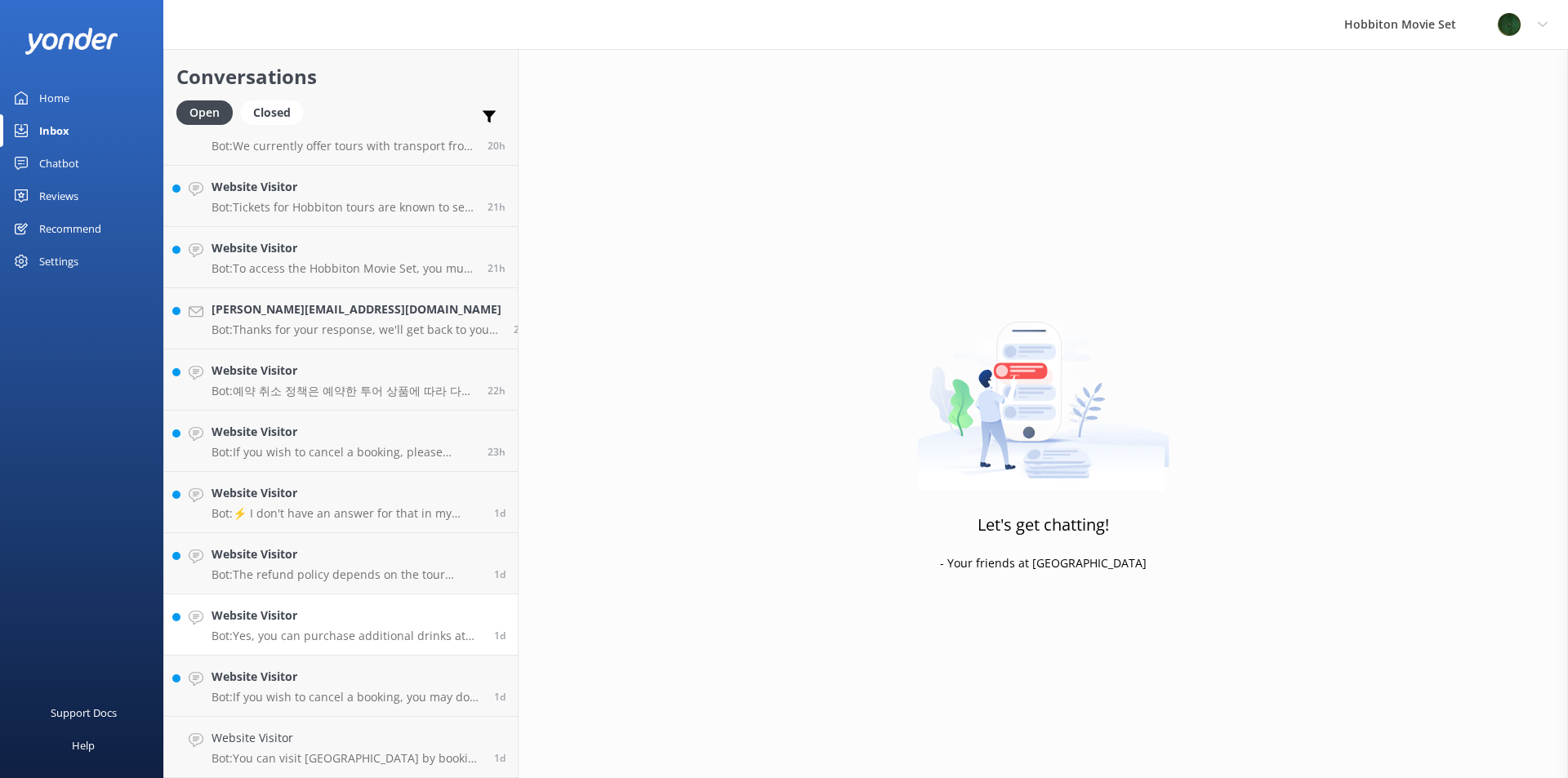
scroll to position [3275, 0]
click at [293, 706] on link "Website Visitor Bot: Yes, you can purchase additional drinks at the [GEOGRAPHIC…" at bounding box center [341, 686] width 354 height 61
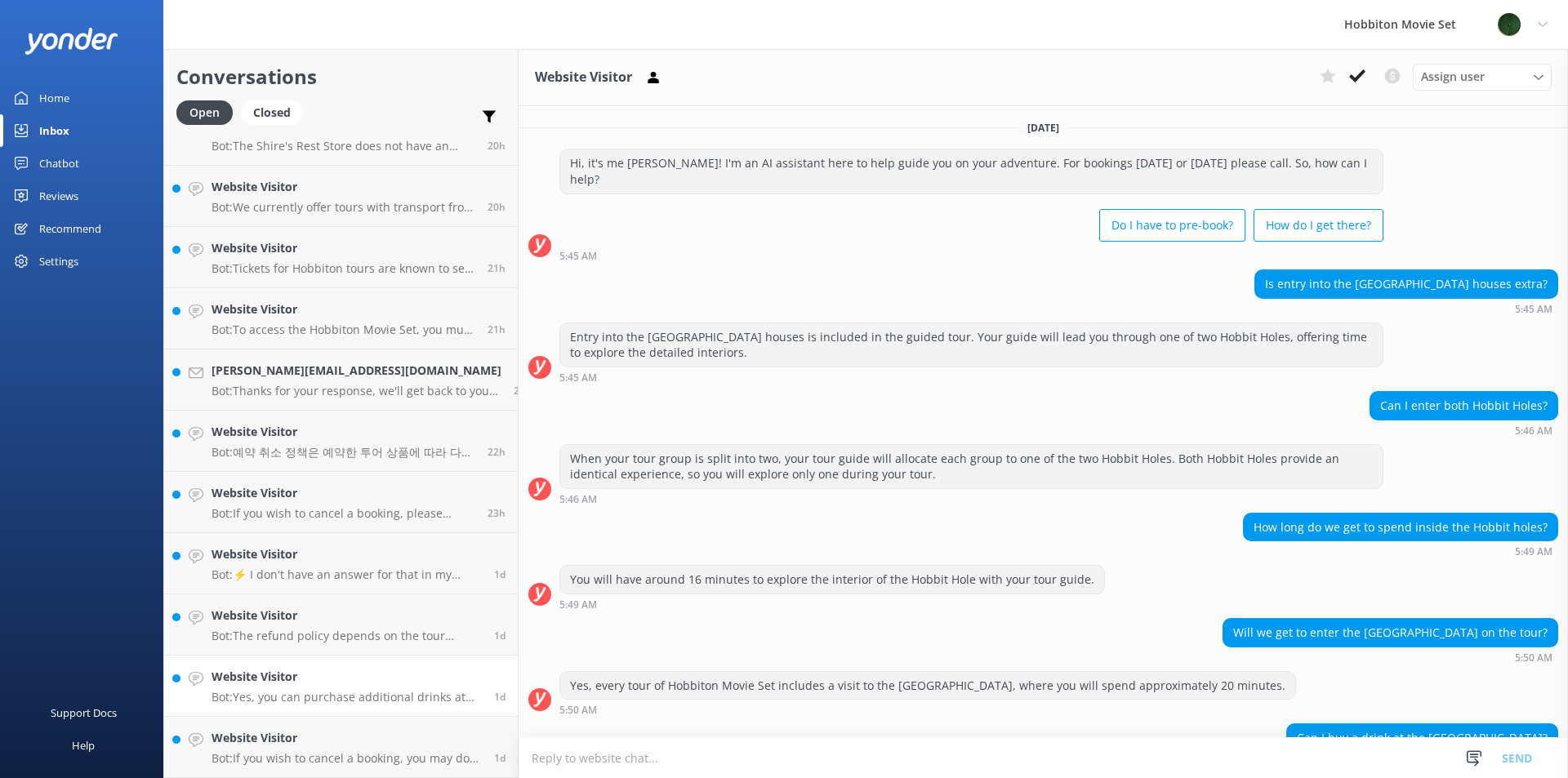
scroll to position [76, 0]
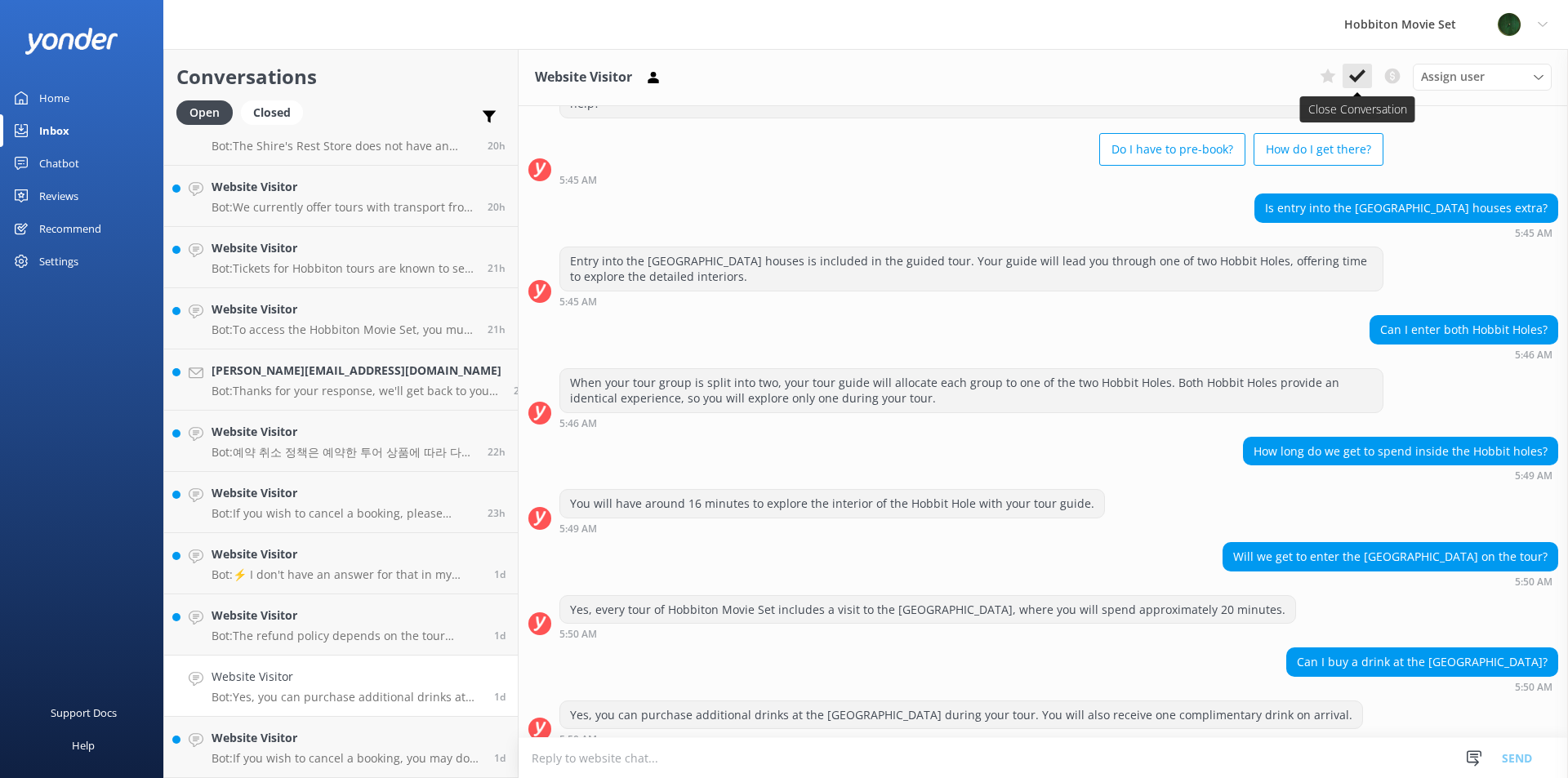
click at [1357, 82] on icon at bounding box center [1356, 75] width 16 height 16
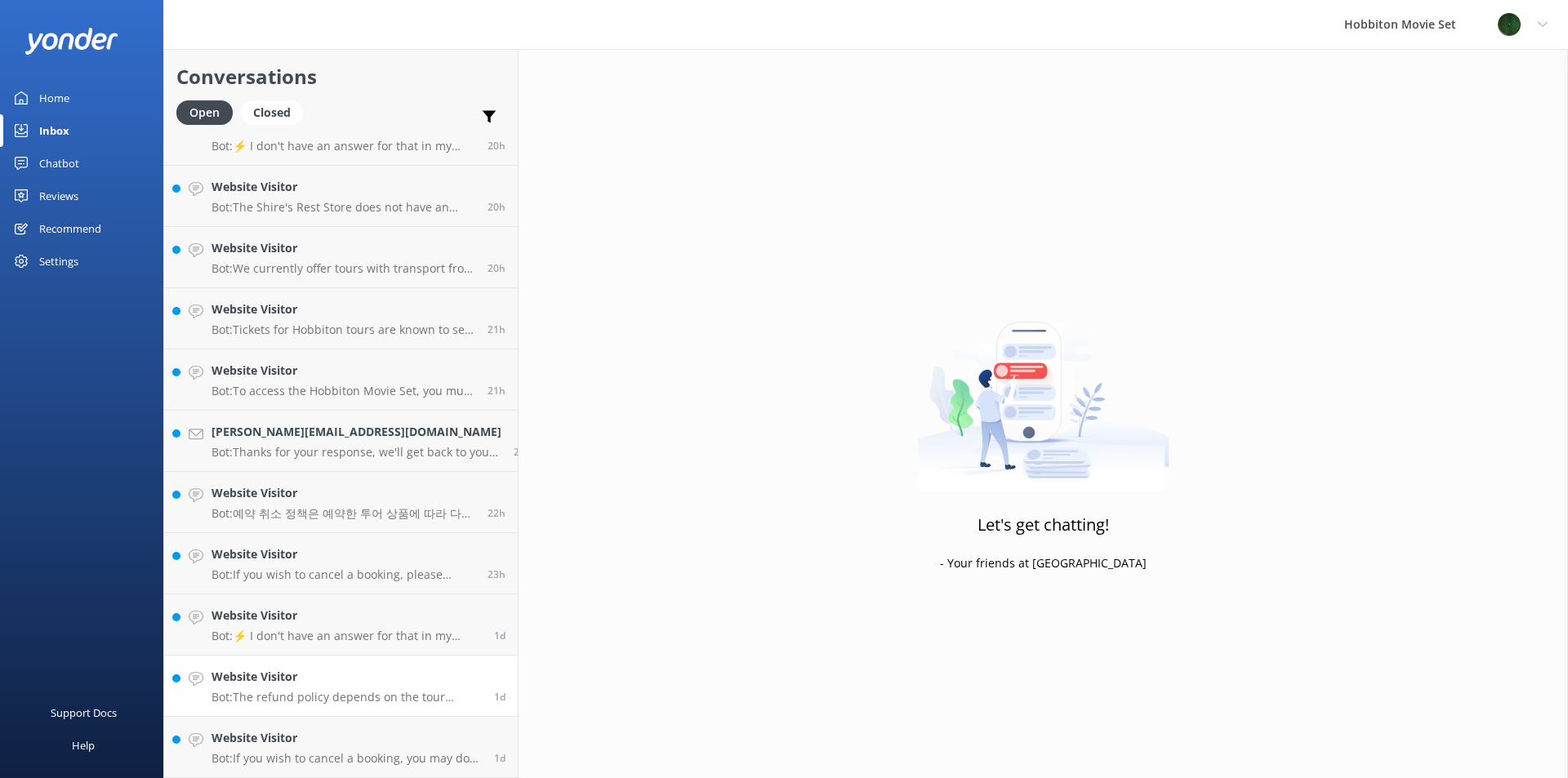
scroll to position [3214, 0]
click at [293, 738] on h4 "Website Visitor" at bounding box center [346, 738] width 270 height 18
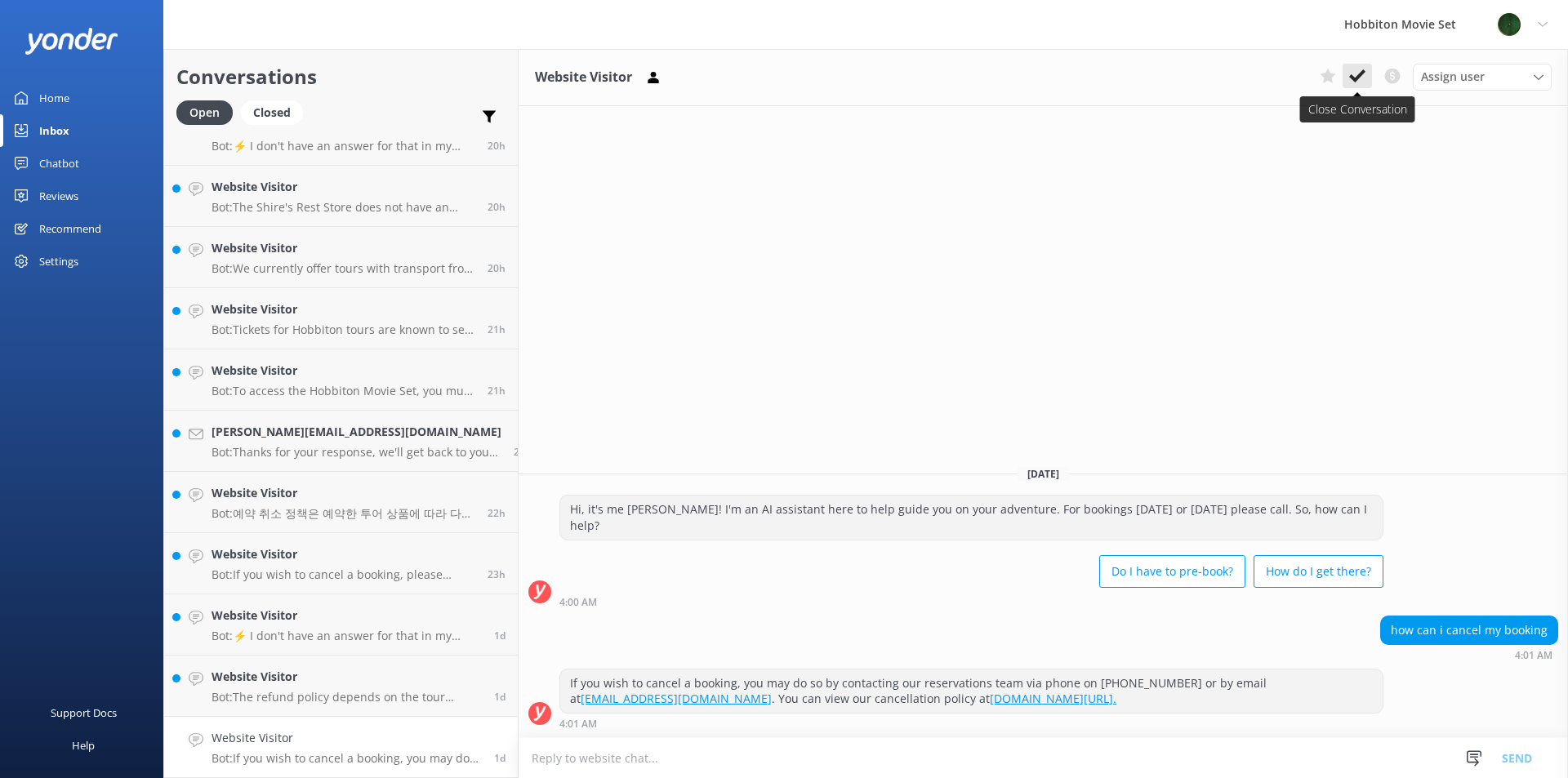
click at [1348, 83] on button at bounding box center [1356, 76] width 29 height 24
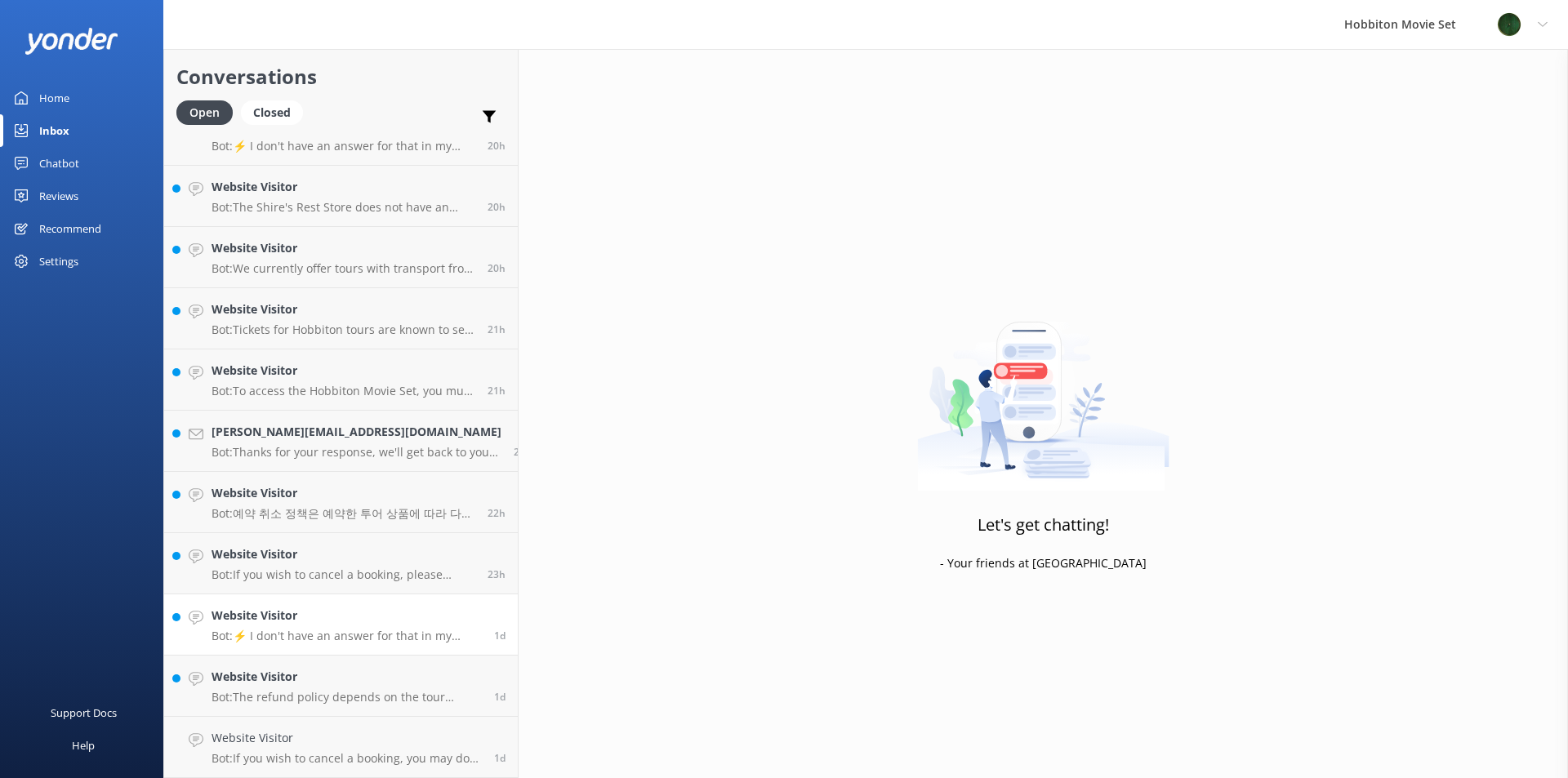
scroll to position [3152, 0]
click at [277, 736] on h4 "Website Visitor" at bounding box center [346, 738] width 270 height 18
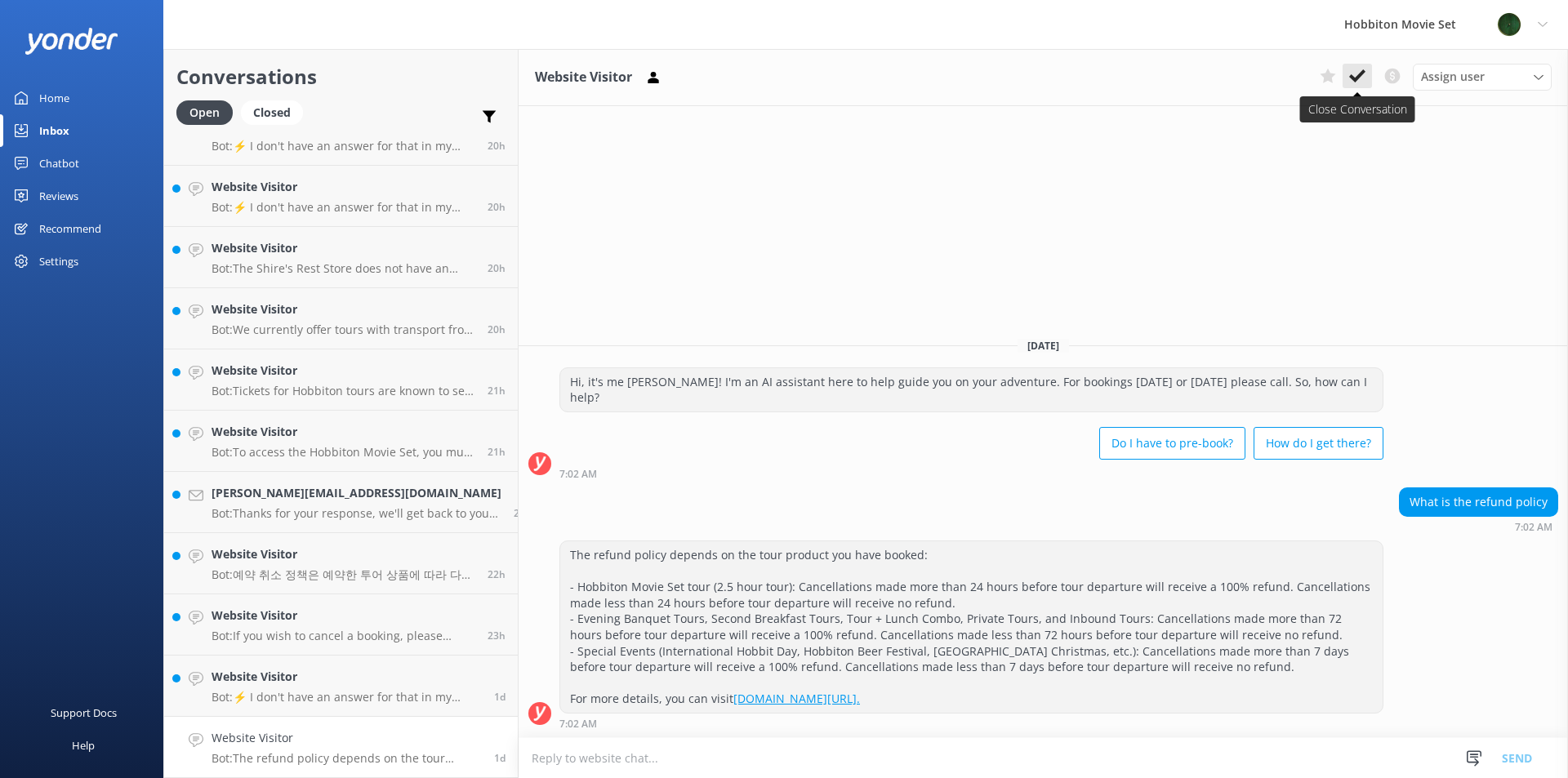
click at [1364, 81] on icon at bounding box center [1356, 75] width 16 height 16
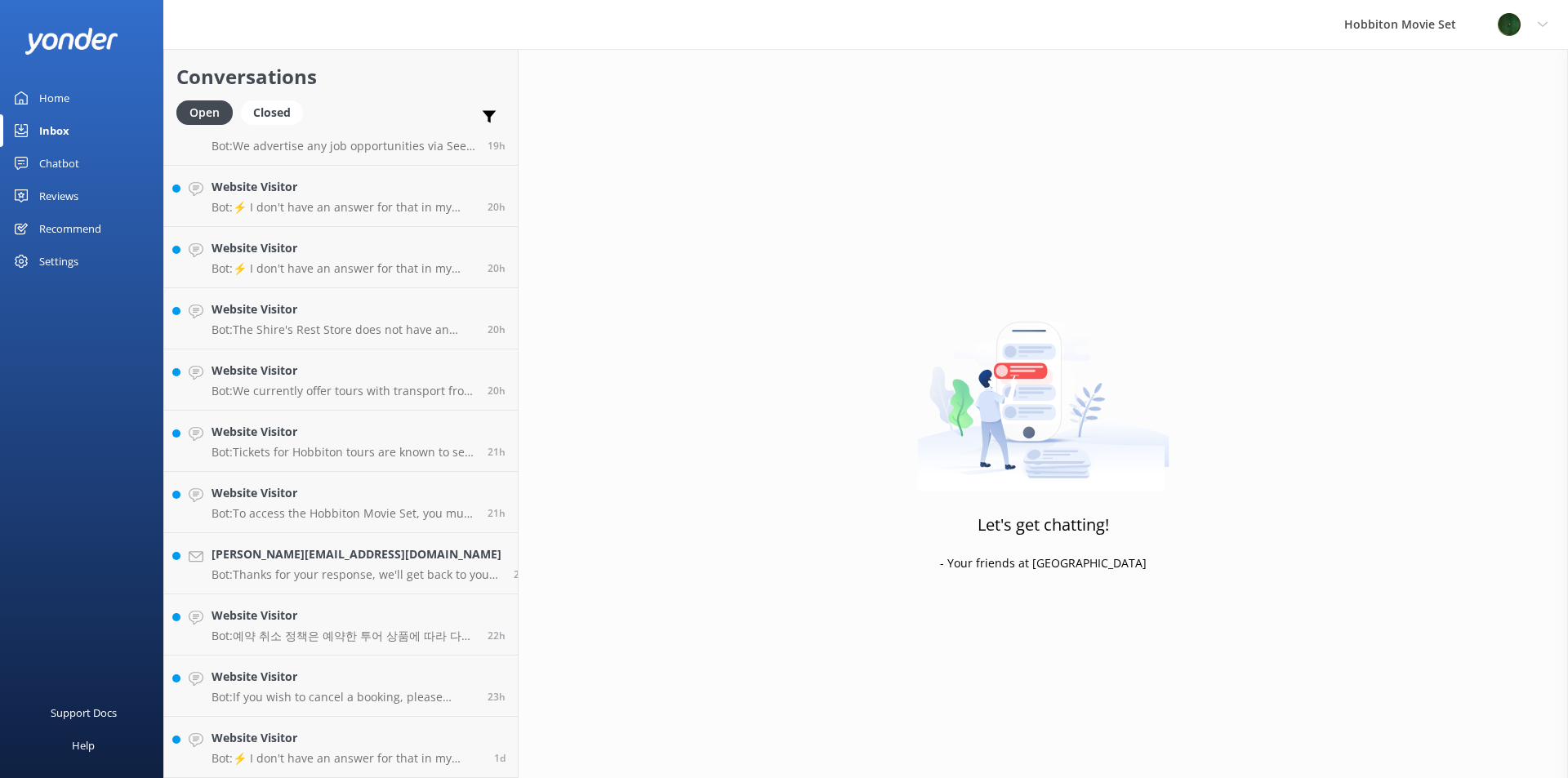
scroll to position [3091, 0]
click at [297, 741] on h4 "Website Visitor" at bounding box center [346, 738] width 270 height 18
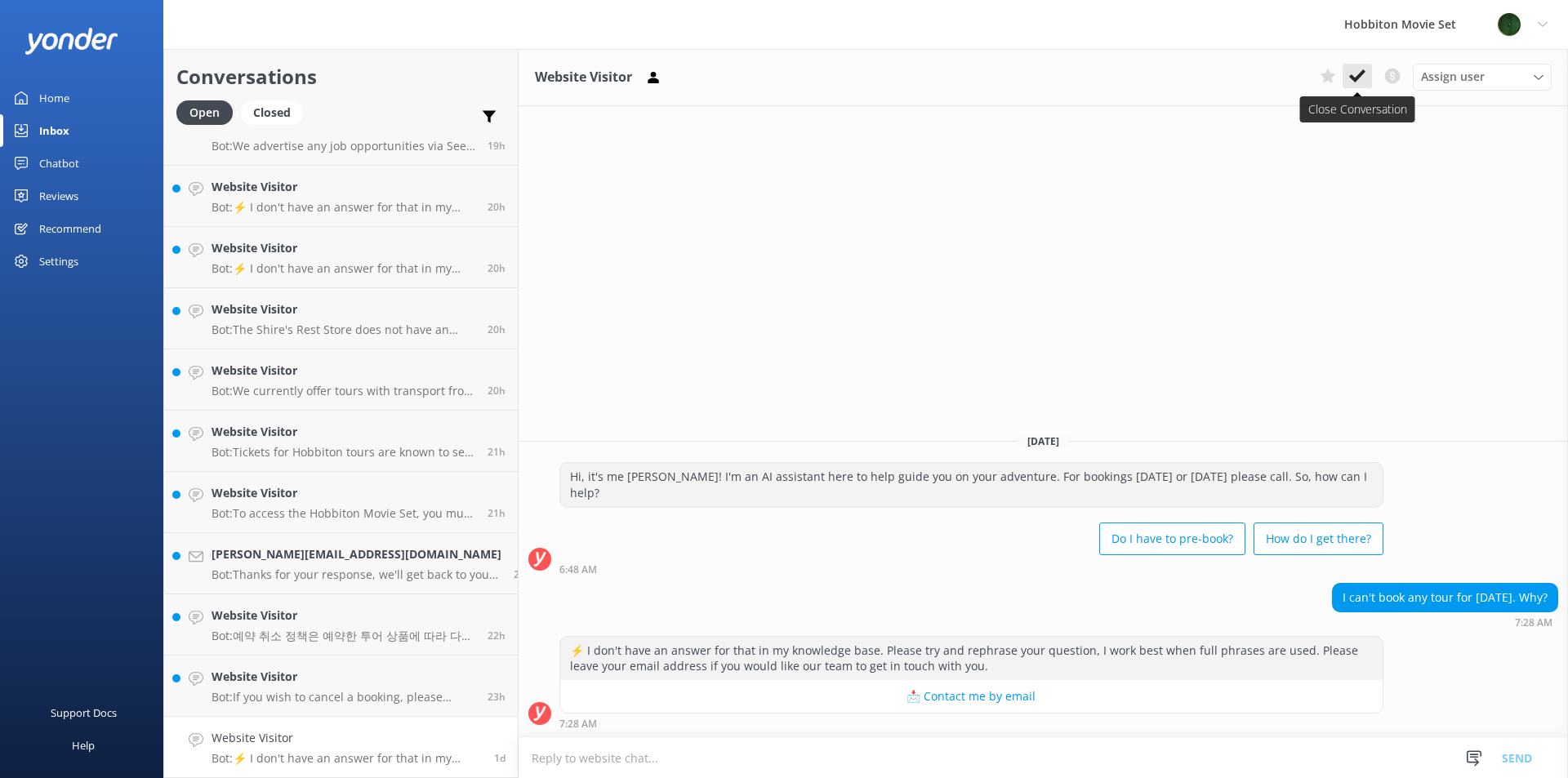
click at [1357, 76] on use at bounding box center [1356, 76] width 16 height 13
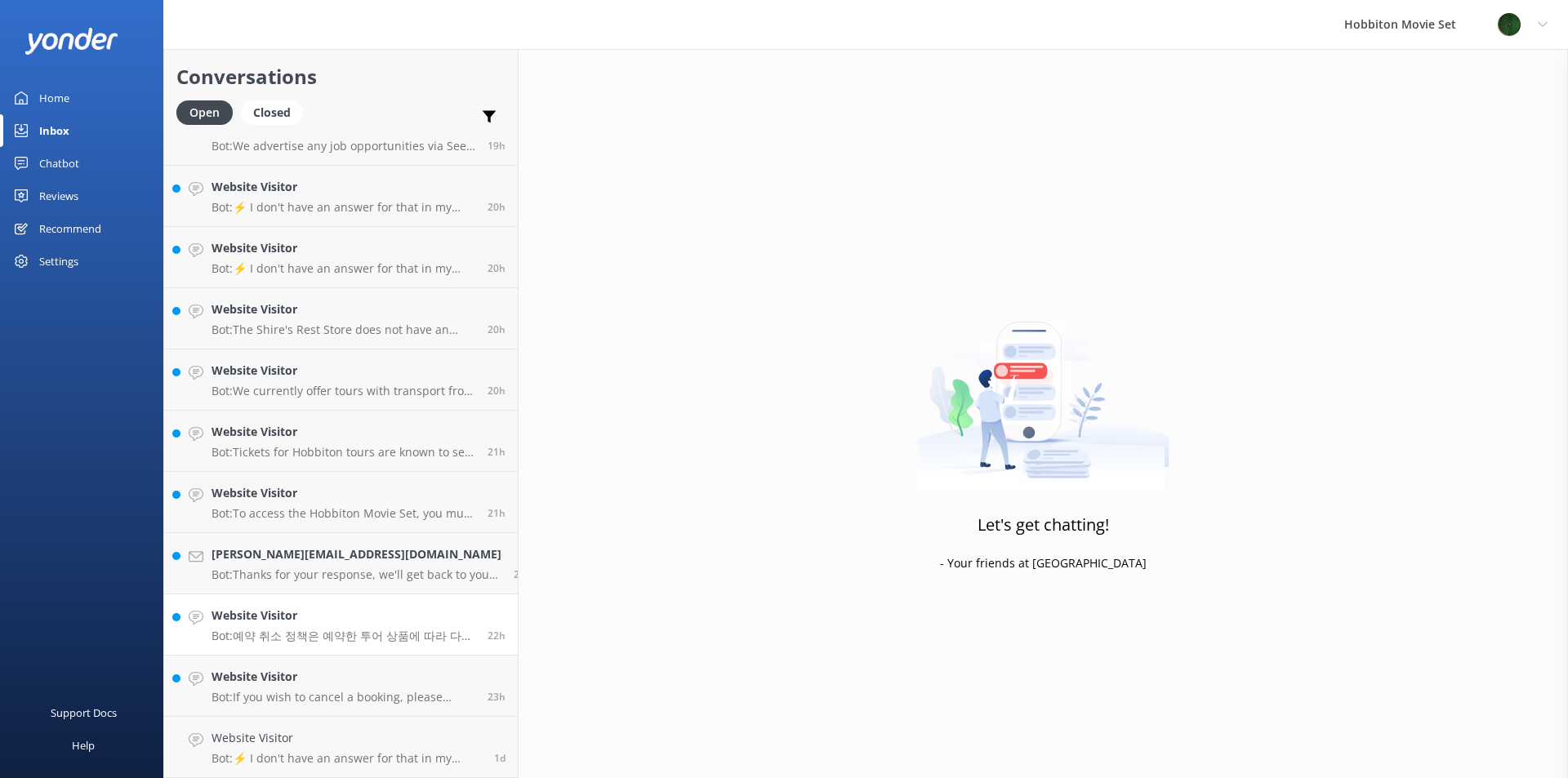
scroll to position [3030, 0]
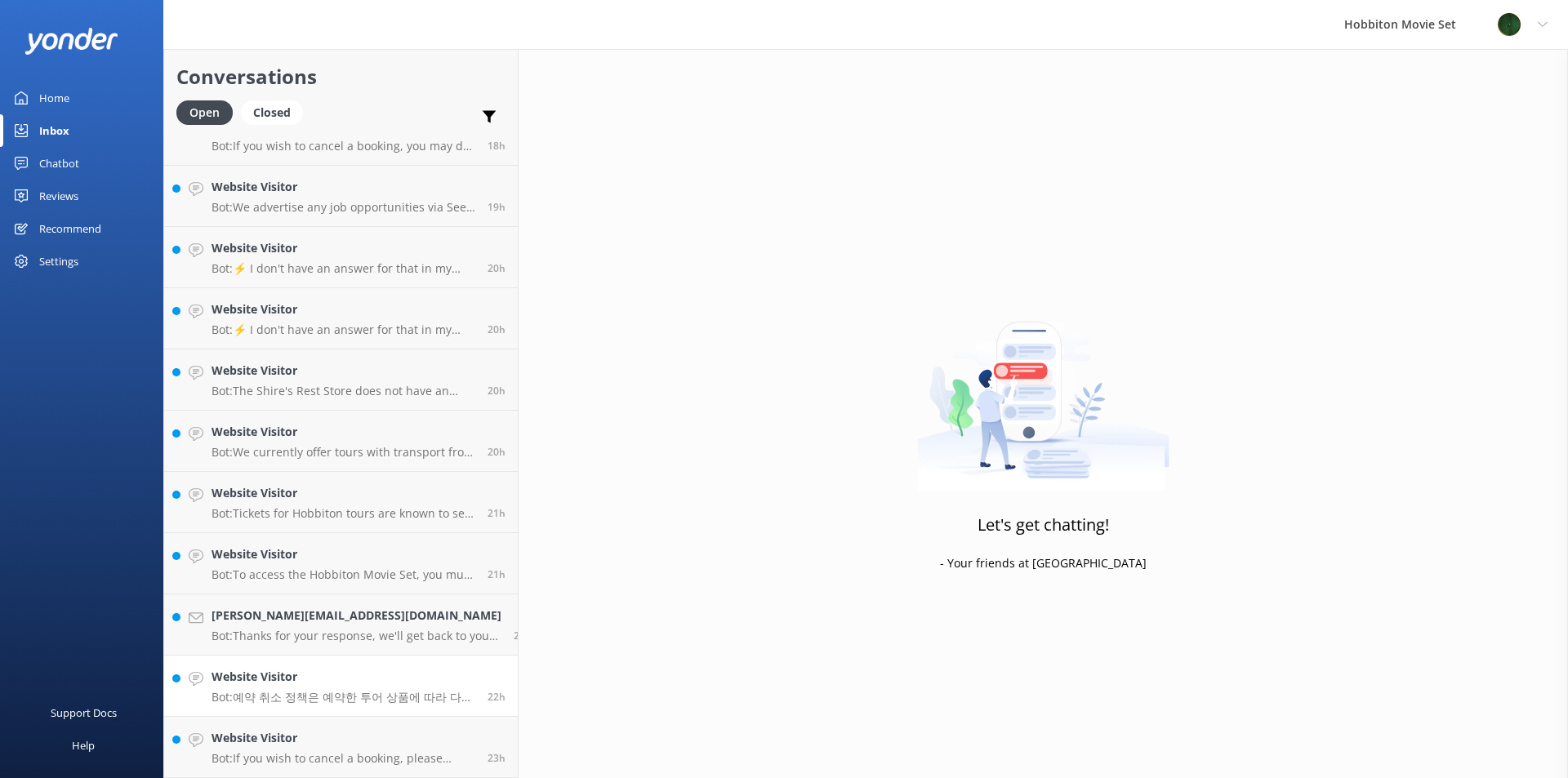
click at [292, 716] on link "Website Visitor Bot: 예약 취소 정책은 예약한 투어 상품에 따라 다릅니다. - Hobbiton Movie Set 투어: 출발 …" at bounding box center [341, 686] width 354 height 61
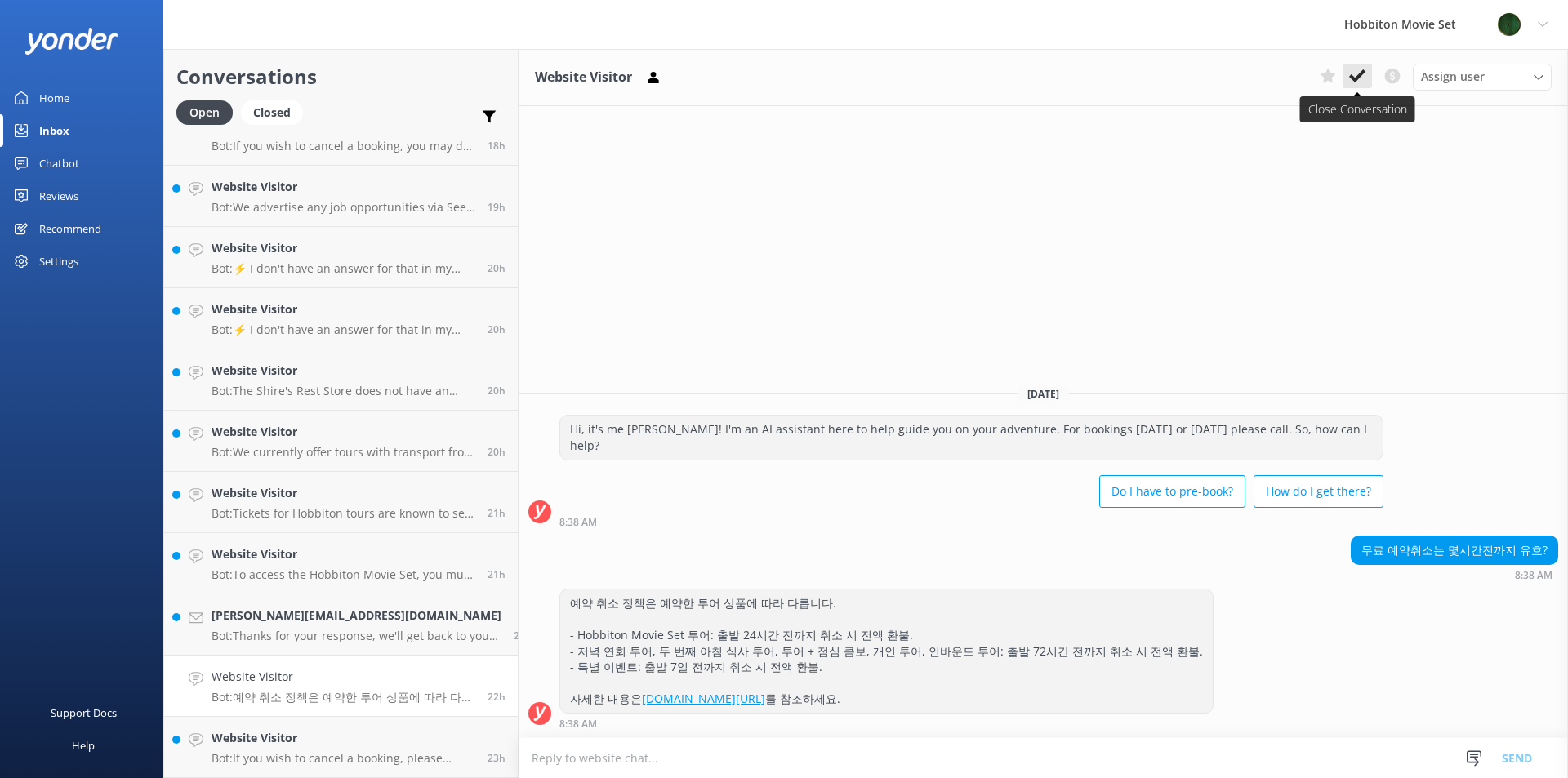
click at [1363, 83] on icon at bounding box center [1356, 75] width 16 height 16
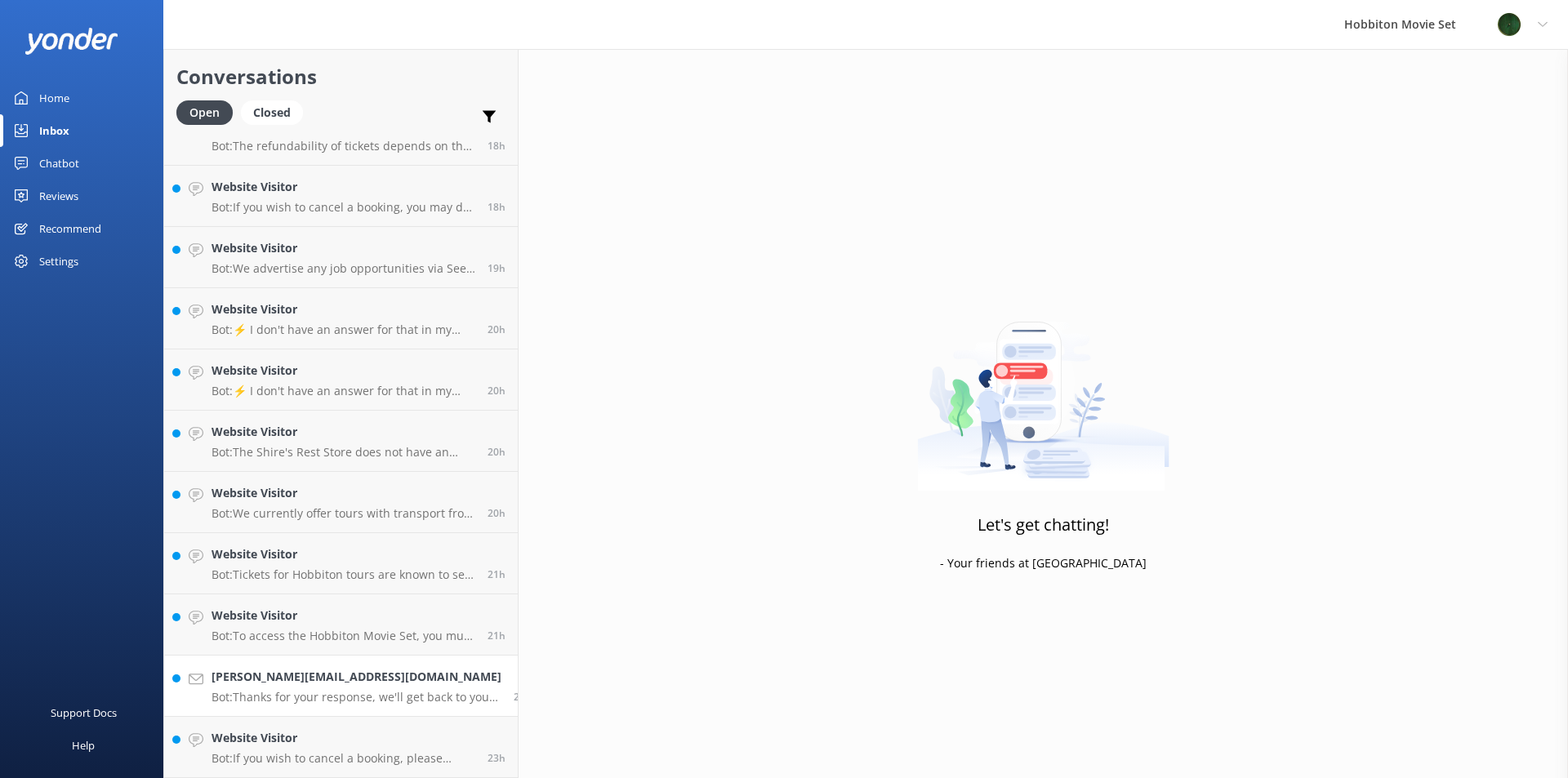
scroll to position [2969, 0]
click at [333, 745] on h4 "Website Visitor" at bounding box center [344, 738] width 264 height 18
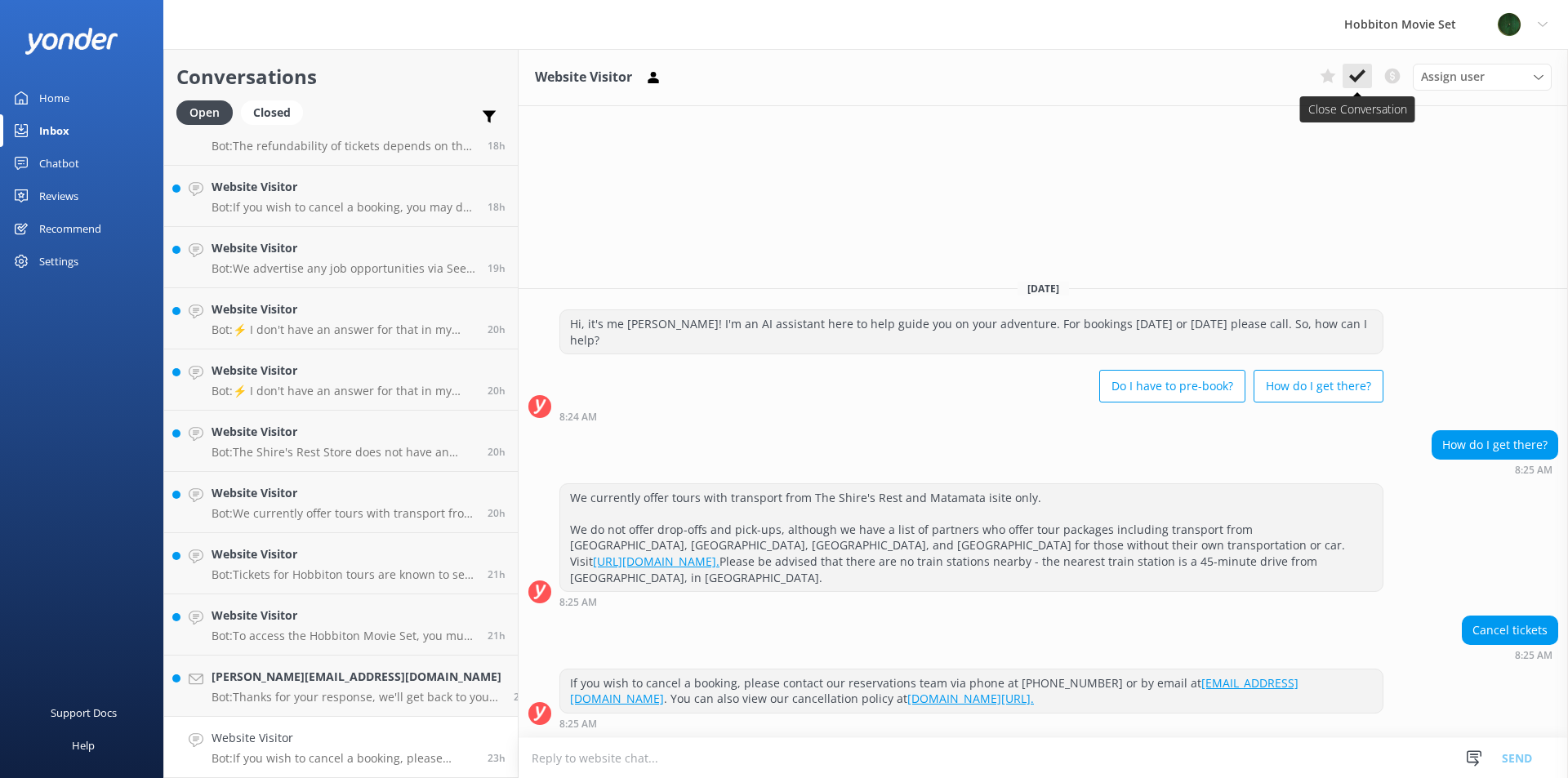
click at [1360, 83] on icon at bounding box center [1356, 75] width 16 height 16
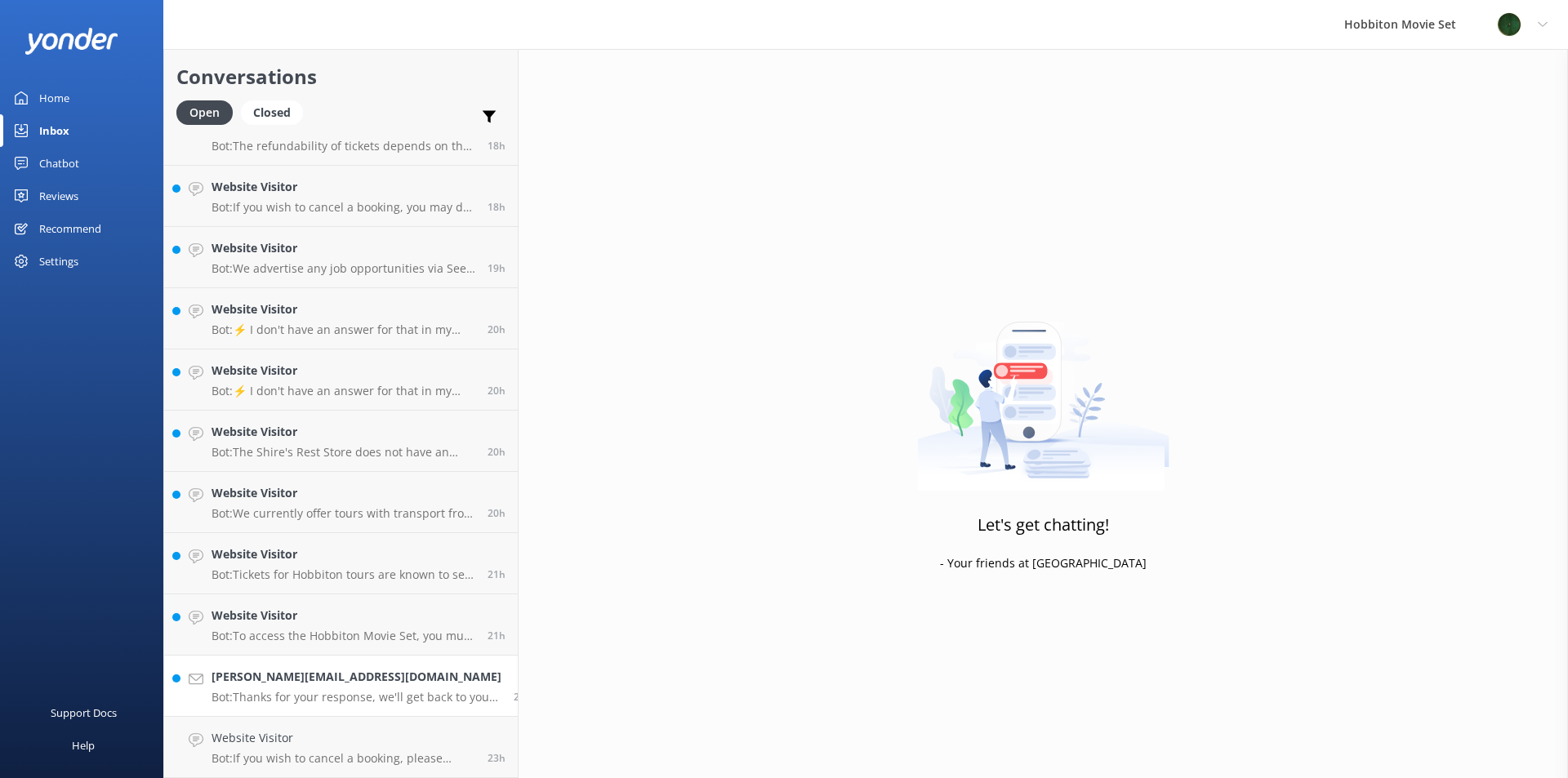
scroll to position [2908, 0]
click at [319, 738] on h4 "[PERSON_NAME][EMAIL_ADDRESS][DOMAIN_NAME]" at bounding box center [357, 738] width 290 height 18
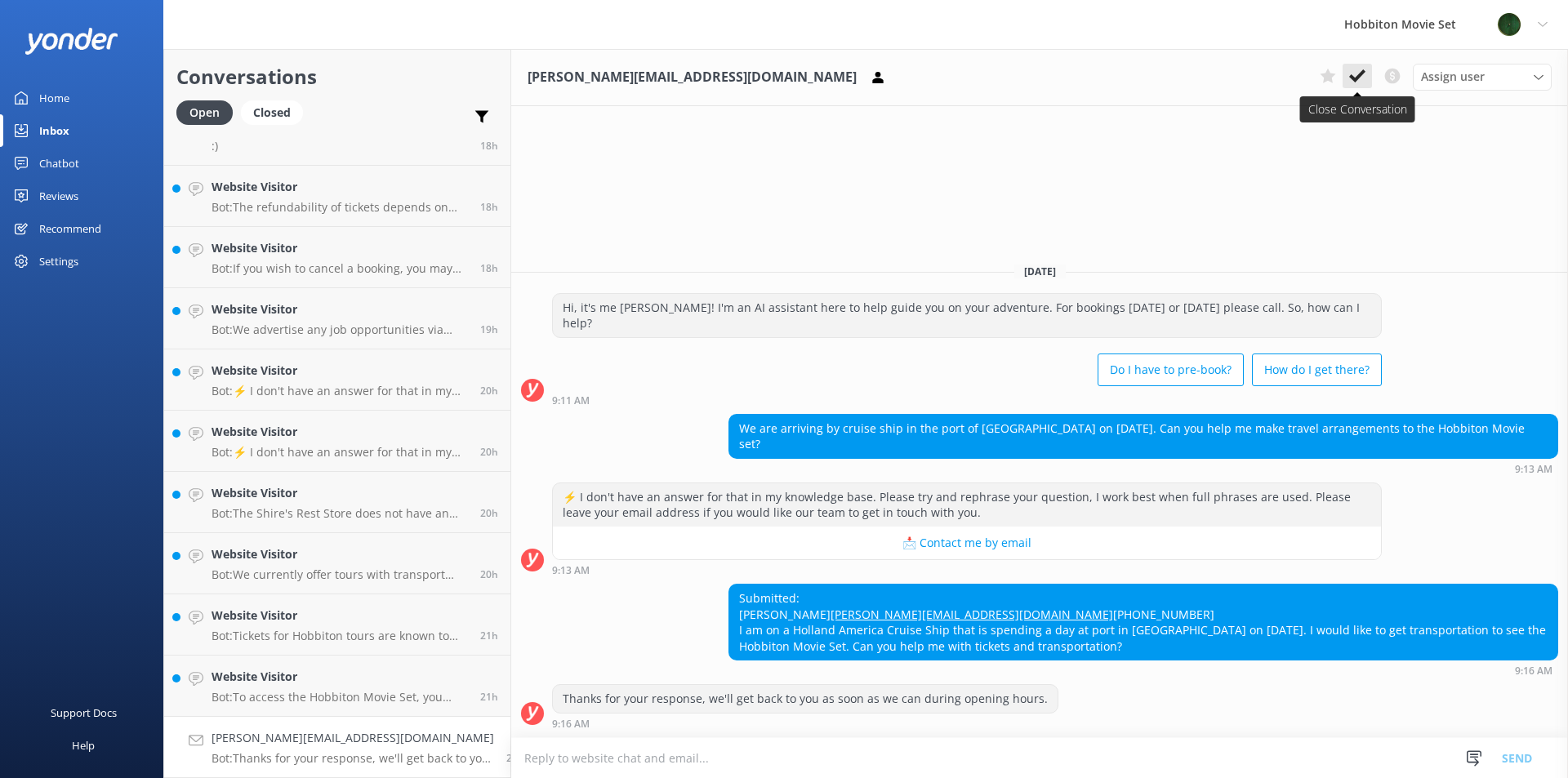
click at [1365, 83] on icon at bounding box center [1356, 75] width 16 height 16
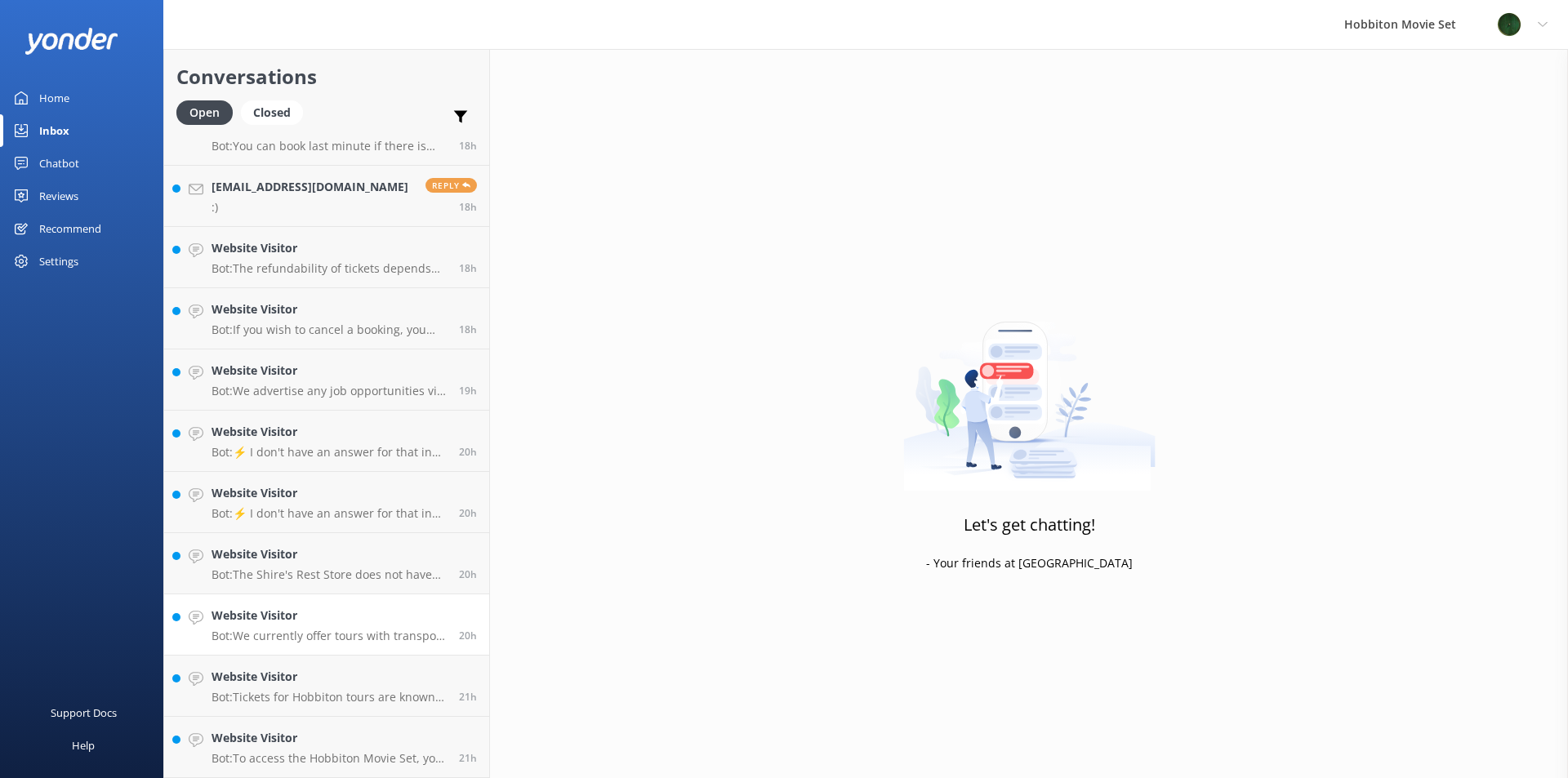
scroll to position [2846, 0]
click at [322, 688] on div "Website Visitor Bot: Tickets for Hobbiton tours are known to sell out, so it is…" at bounding box center [329, 686] width 235 height 36
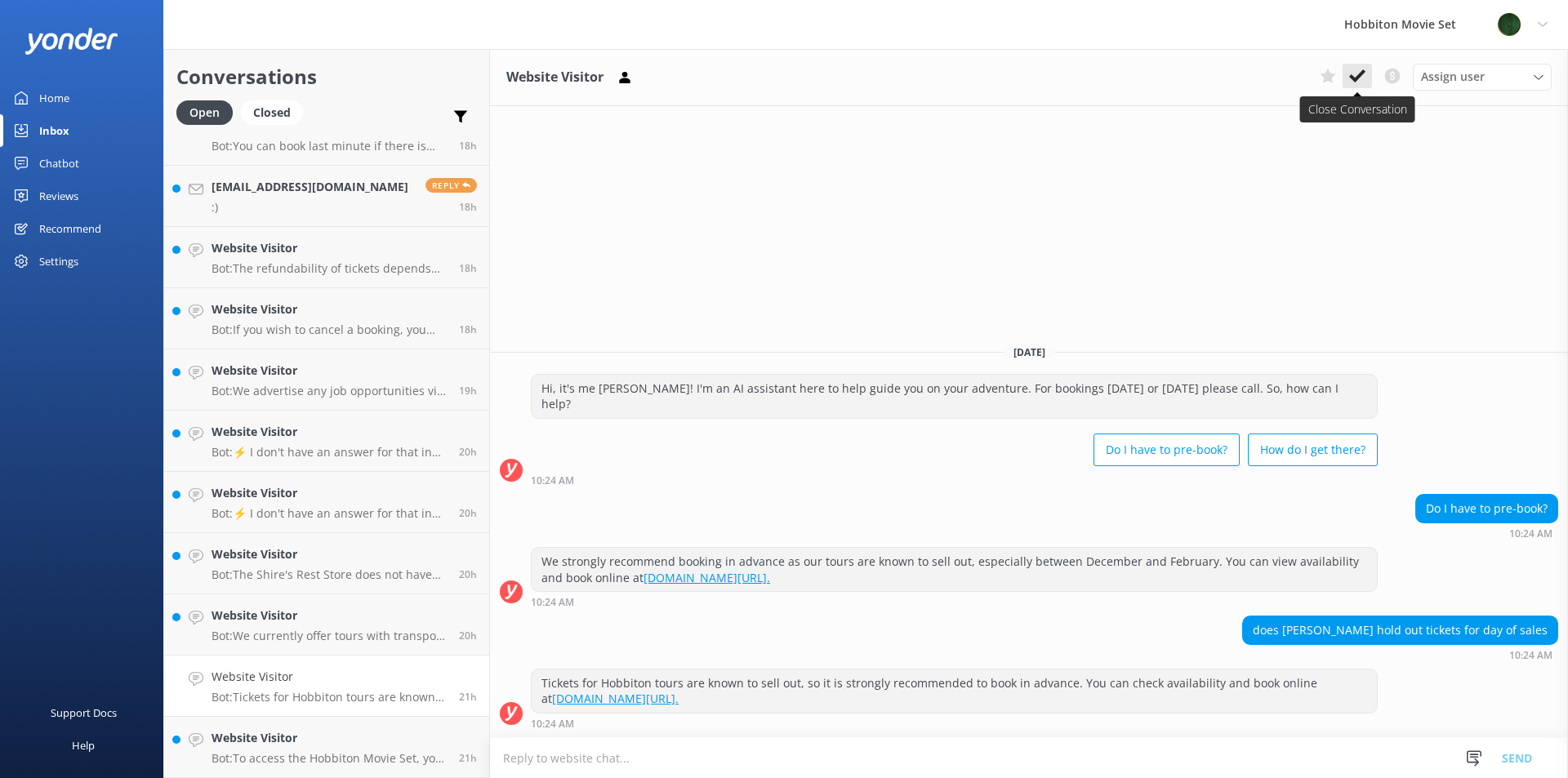
click at [1362, 82] on icon at bounding box center [1356, 75] width 16 height 16
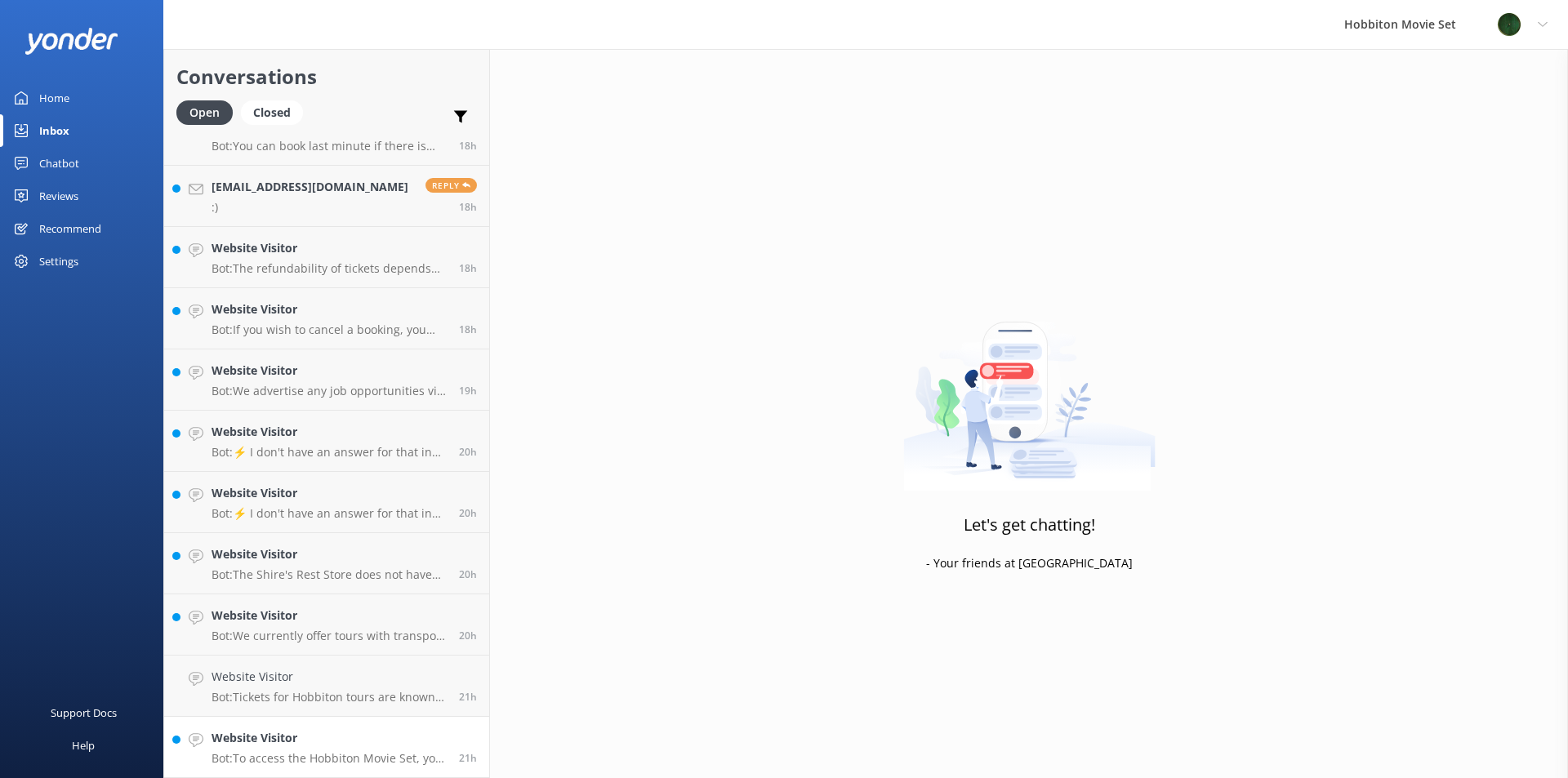
click at [311, 732] on h4 "Website Visitor" at bounding box center [329, 738] width 235 height 18
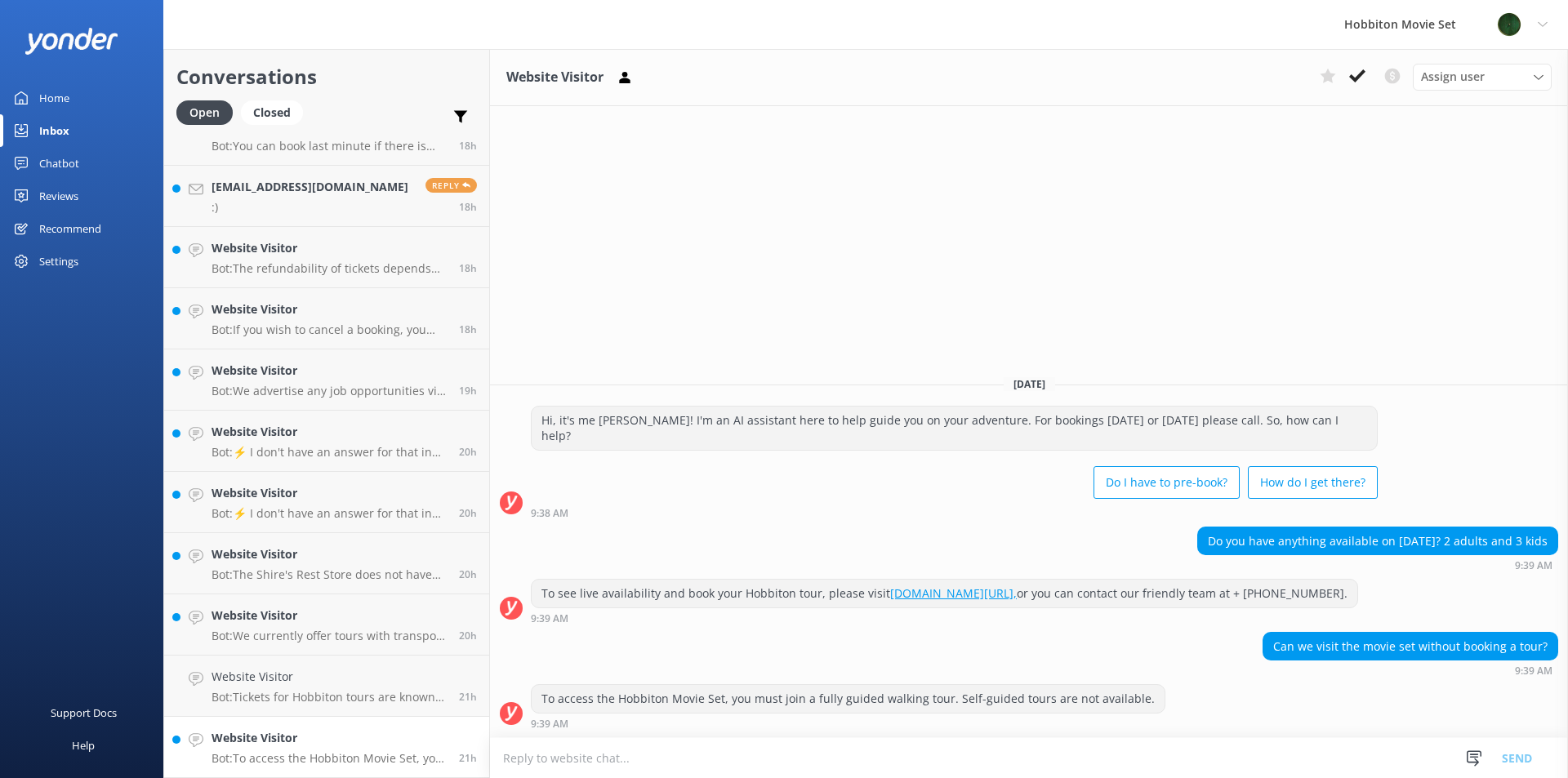
scroll to position [2785, 0]
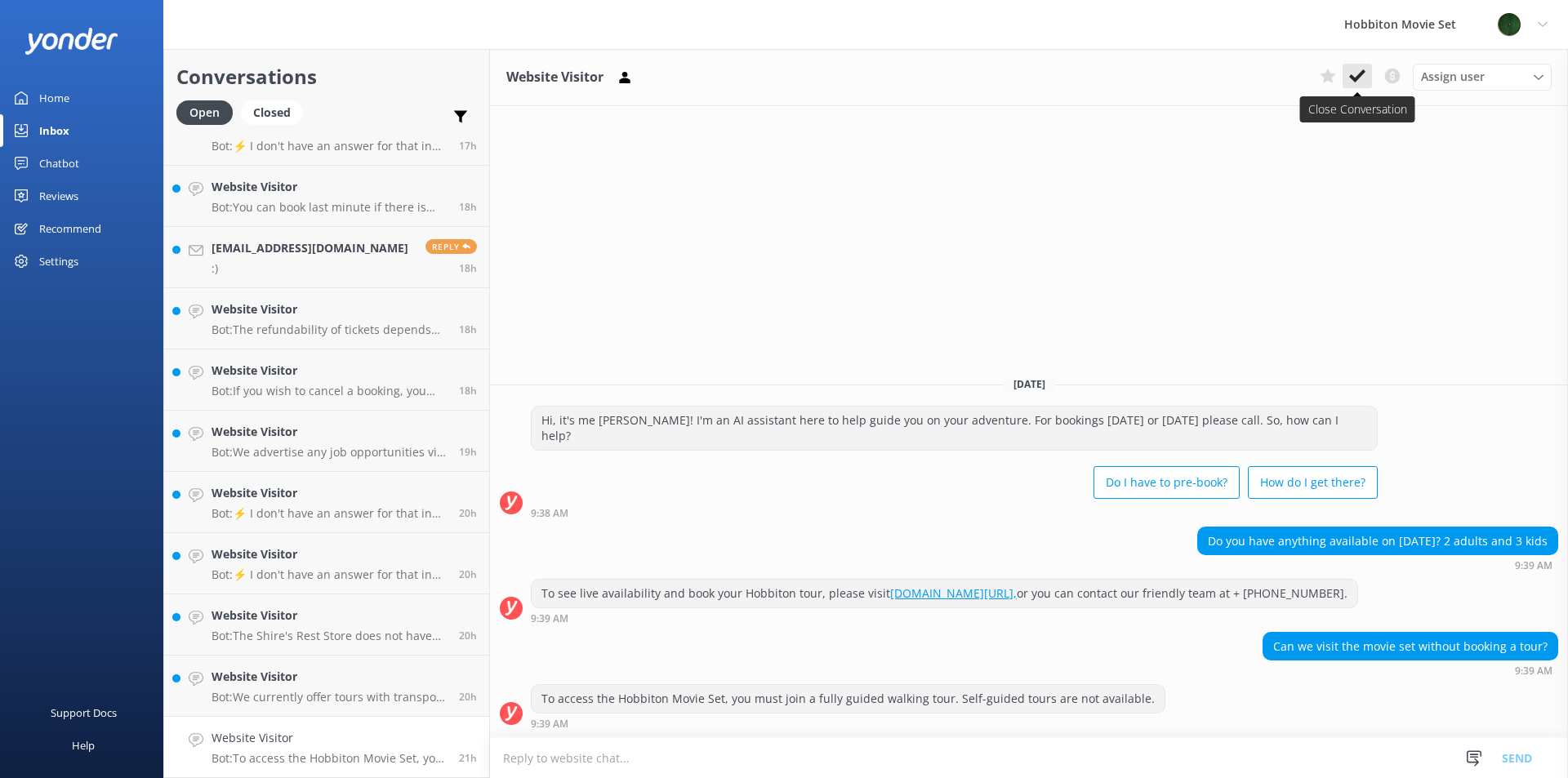
click at [1354, 78] on use at bounding box center [1356, 76] width 16 height 13
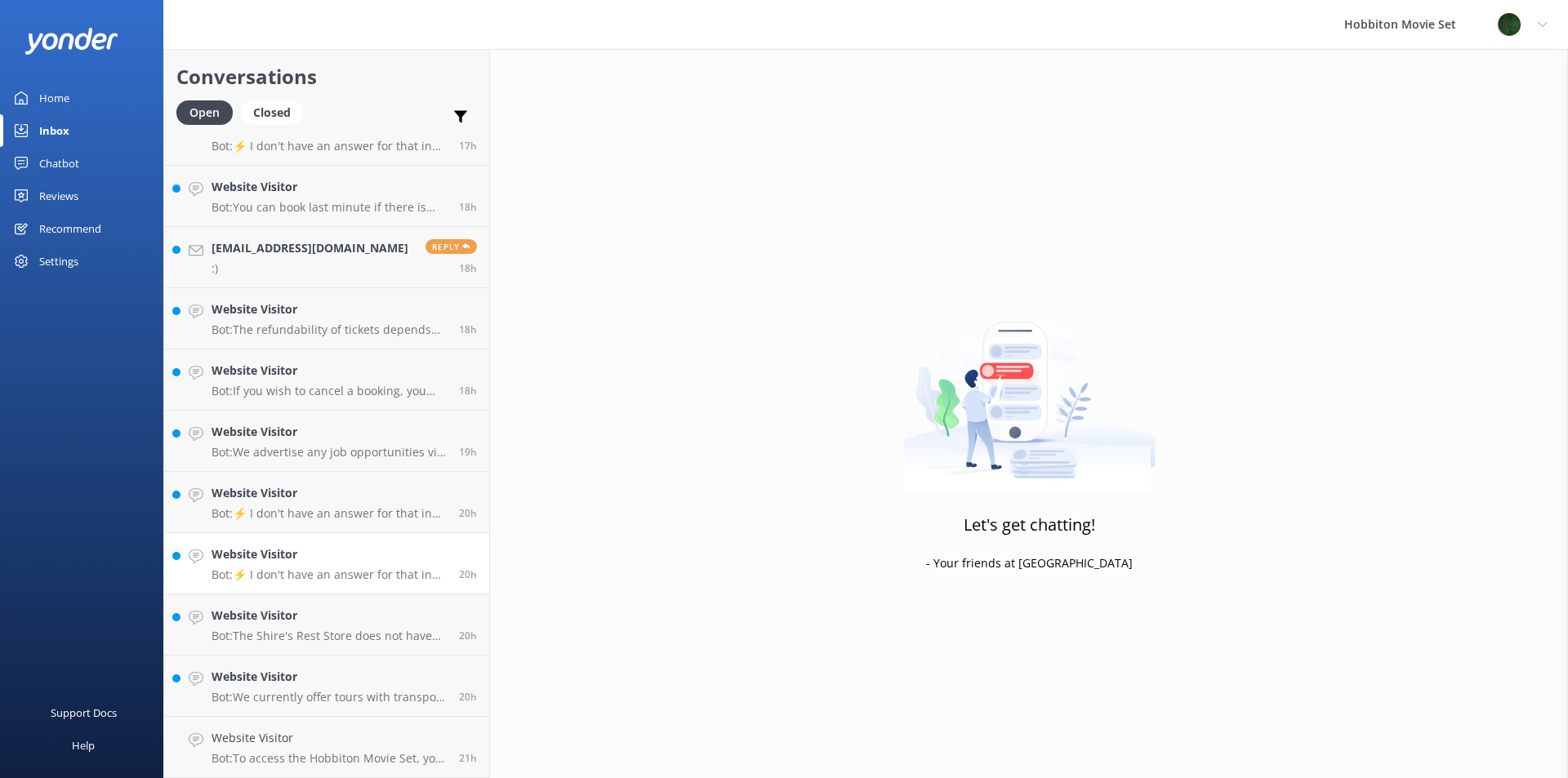
scroll to position [2723, 0]
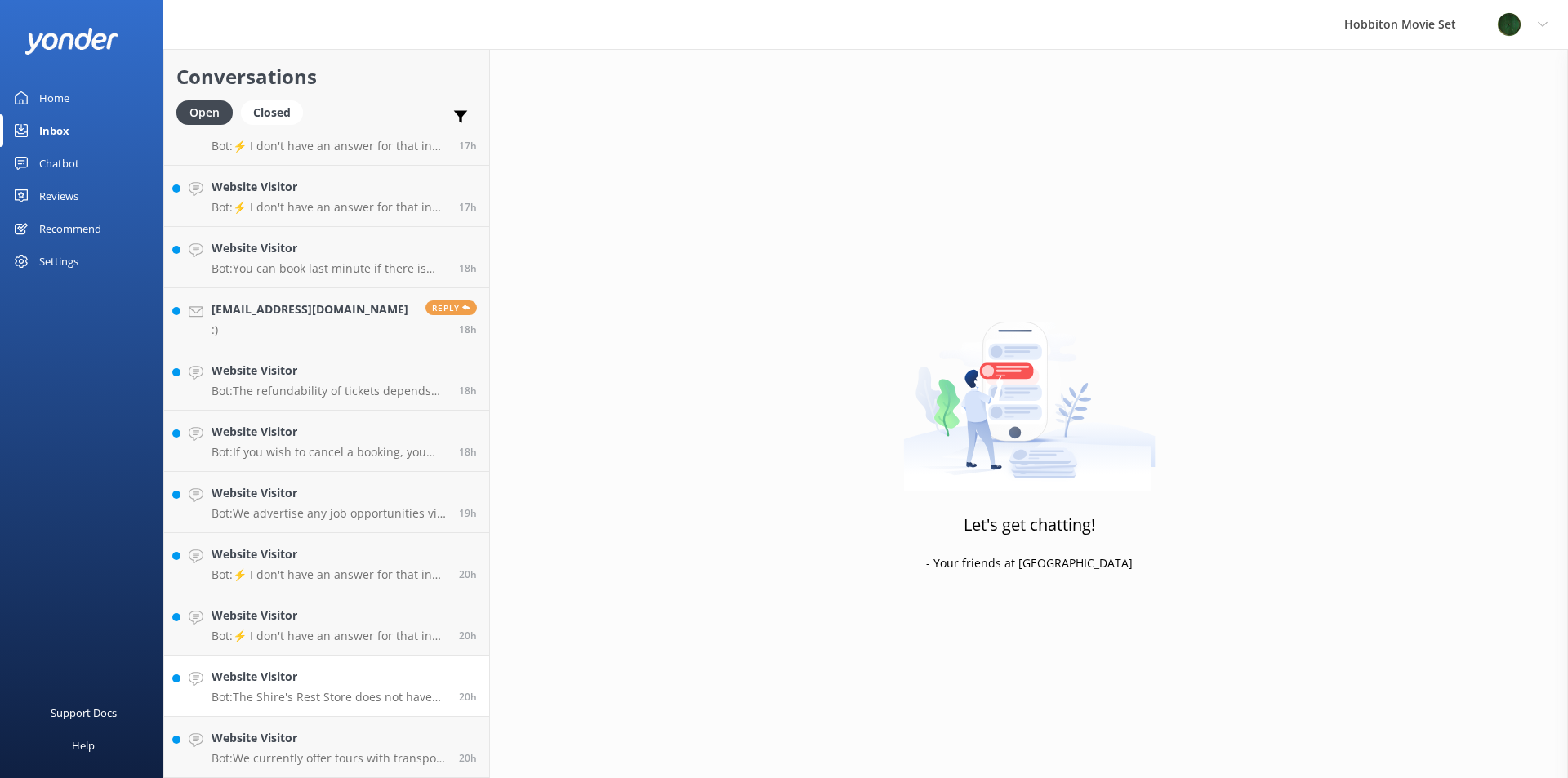
drag, startPoint x: 290, startPoint y: 684, endPoint x: 476, endPoint y: 620, distance: 196.7
click at [289, 684] on h4 "Website Visitor" at bounding box center [329, 676] width 235 height 18
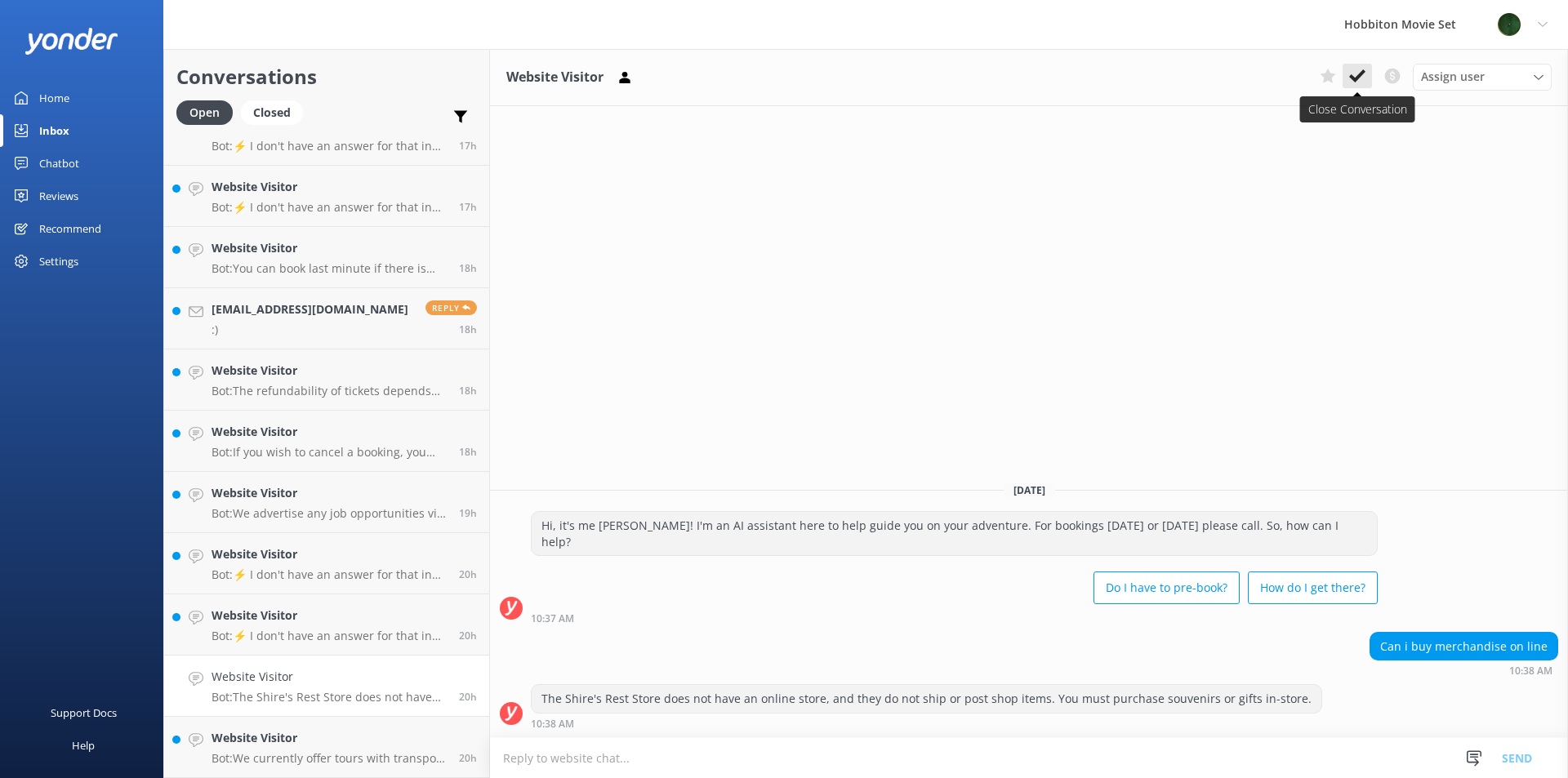
click at [1353, 83] on icon at bounding box center [1356, 75] width 16 height 16
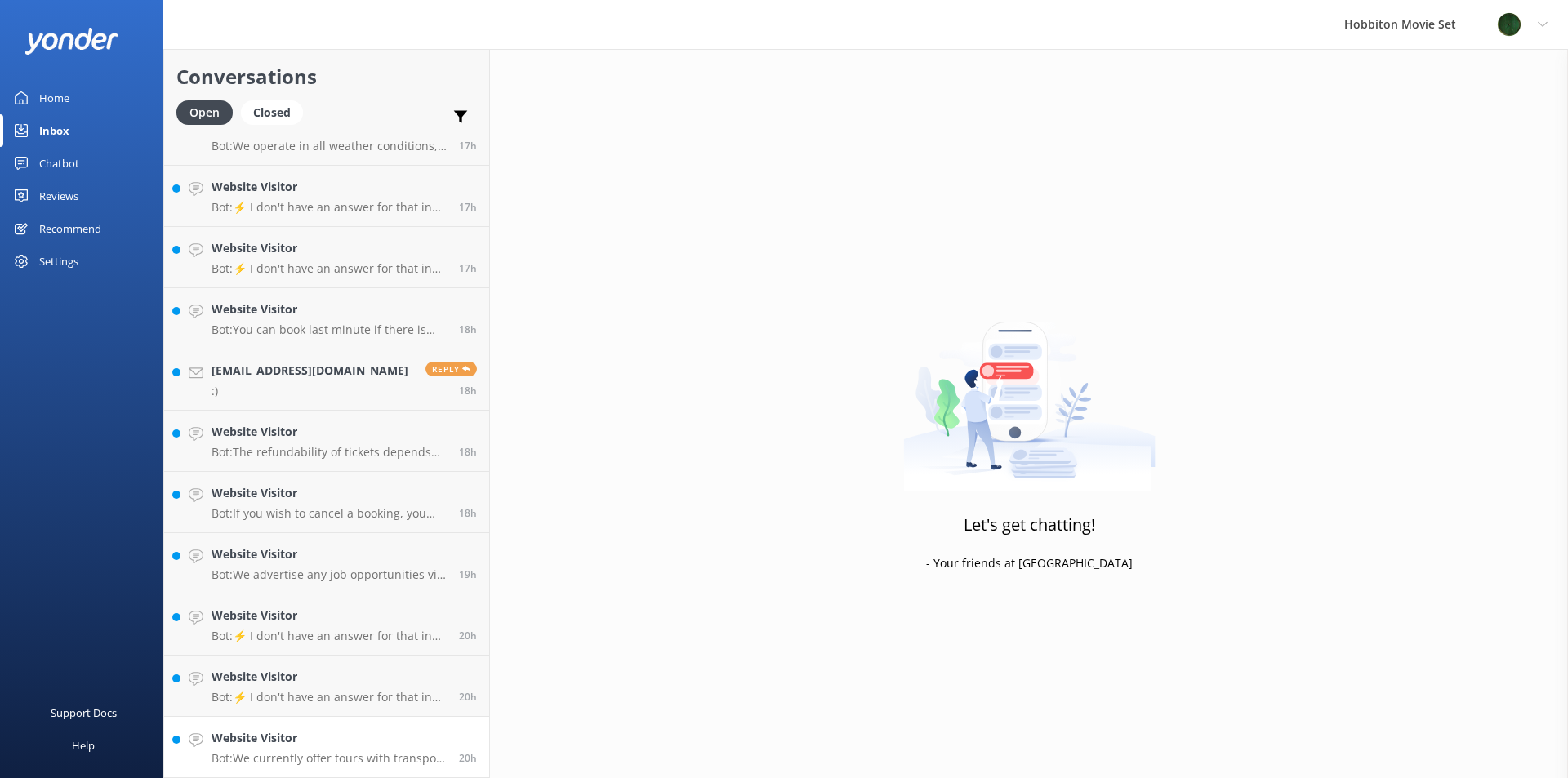
scroll to position [2662, 0]
click at [318, 731] on h4 "Website Visitor" at bounding box center [329, 738] width 235 height 18
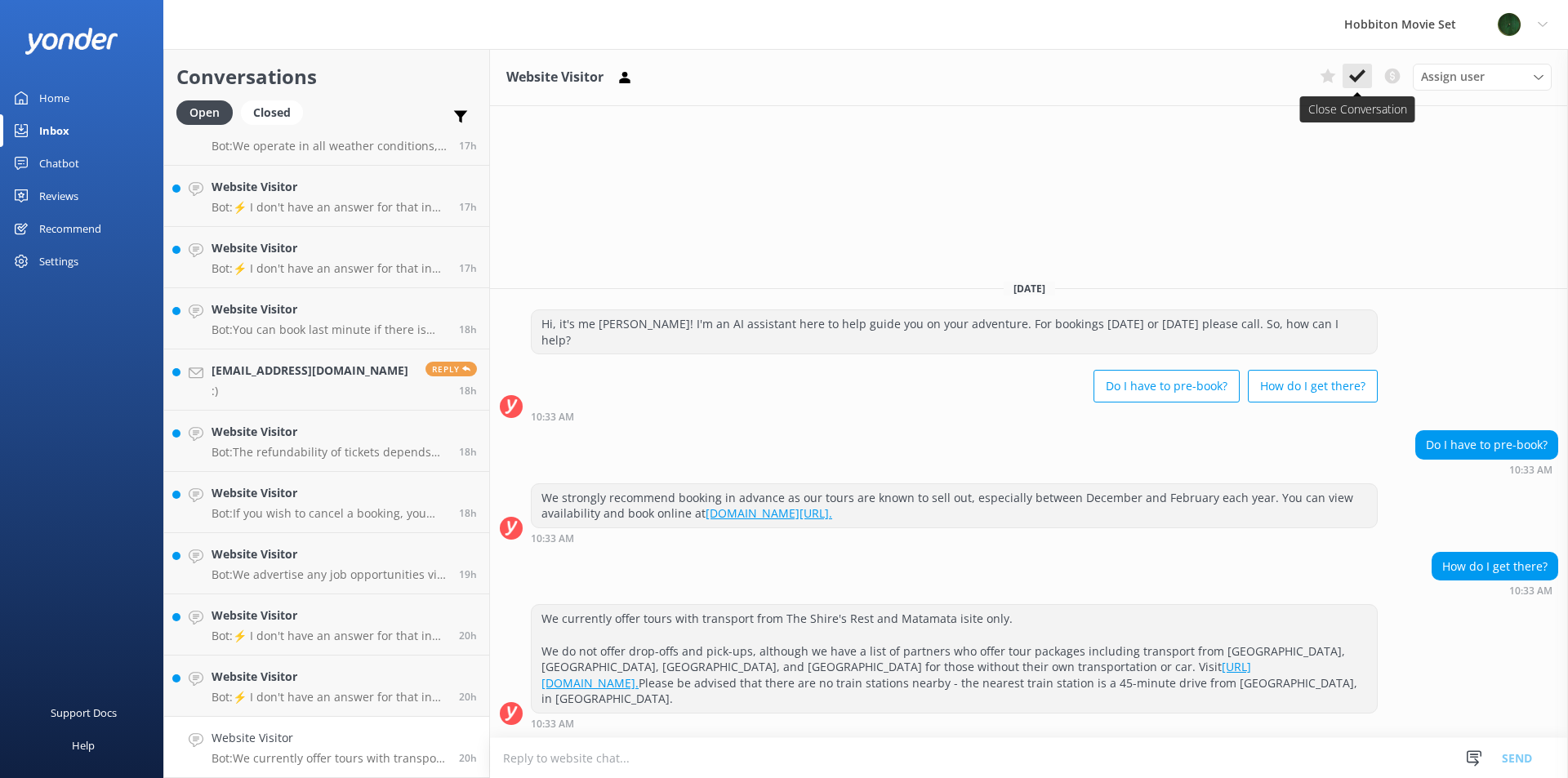
click at [1368, 80] on button at bounding box center [1356, 76] width 29 height 24
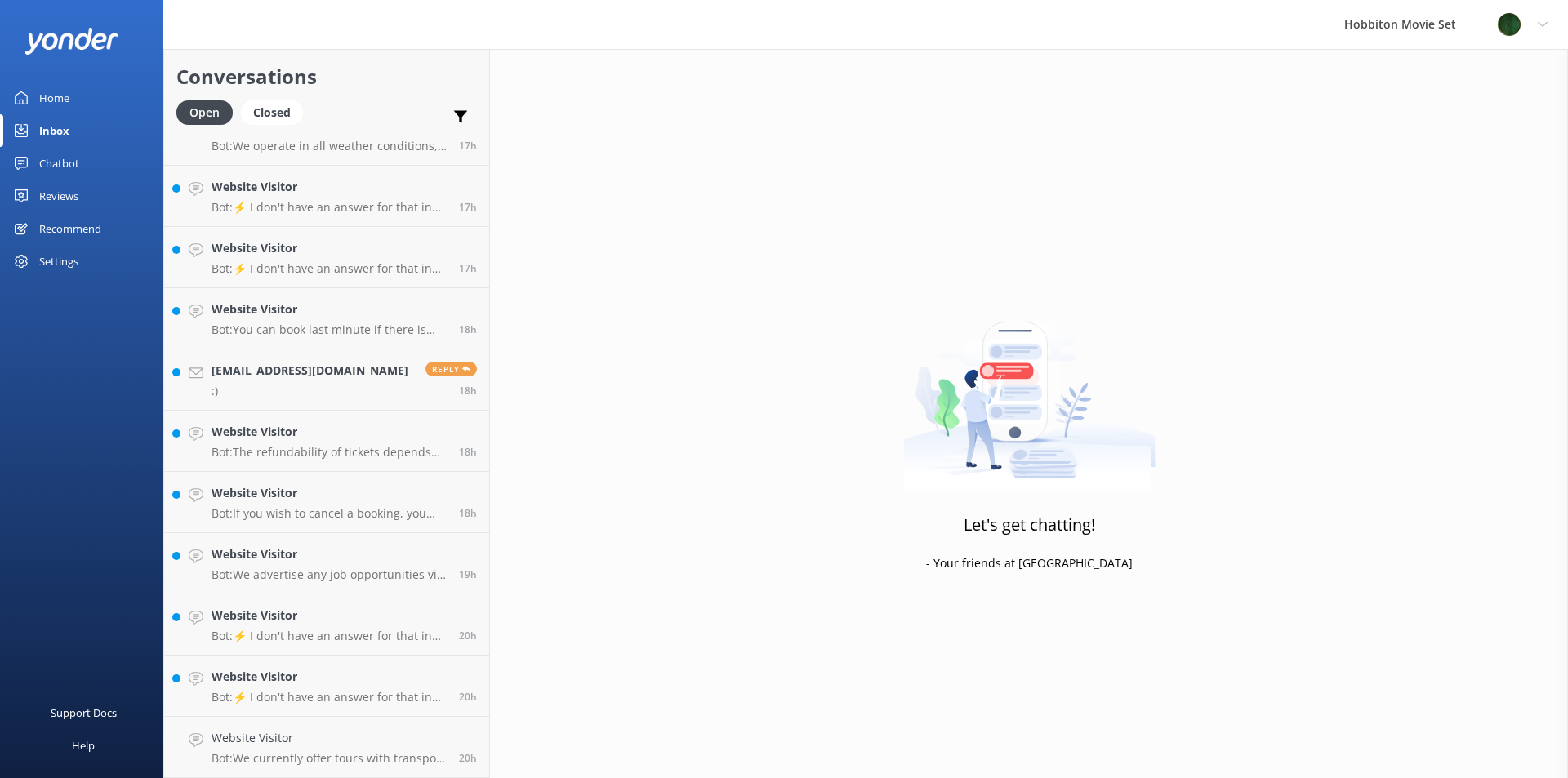
scroll to position [2601, 0]
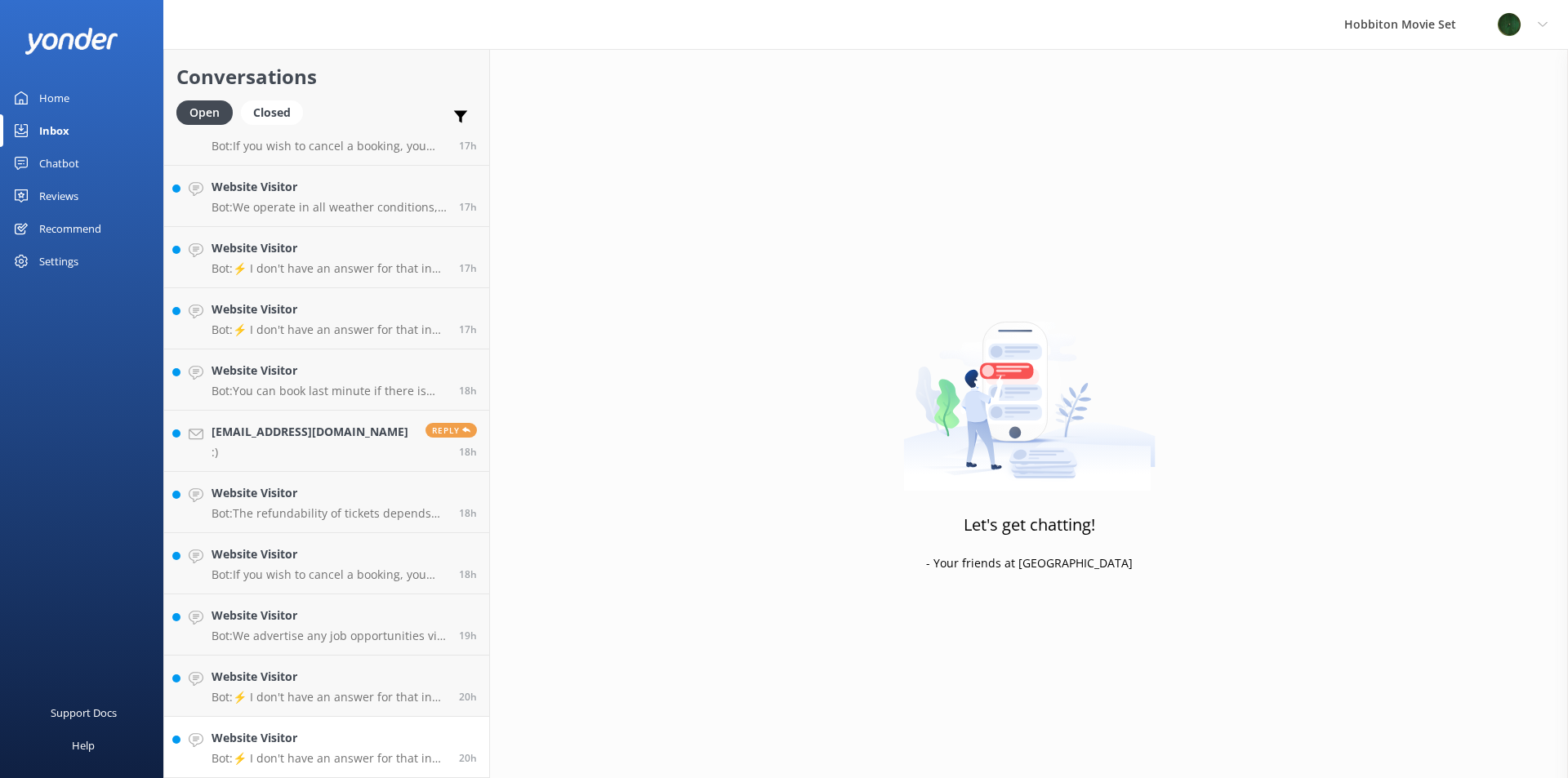
click at [261, 731] on h4 "Website Visitor" at bounding box center [329, 738] width 235 height 18
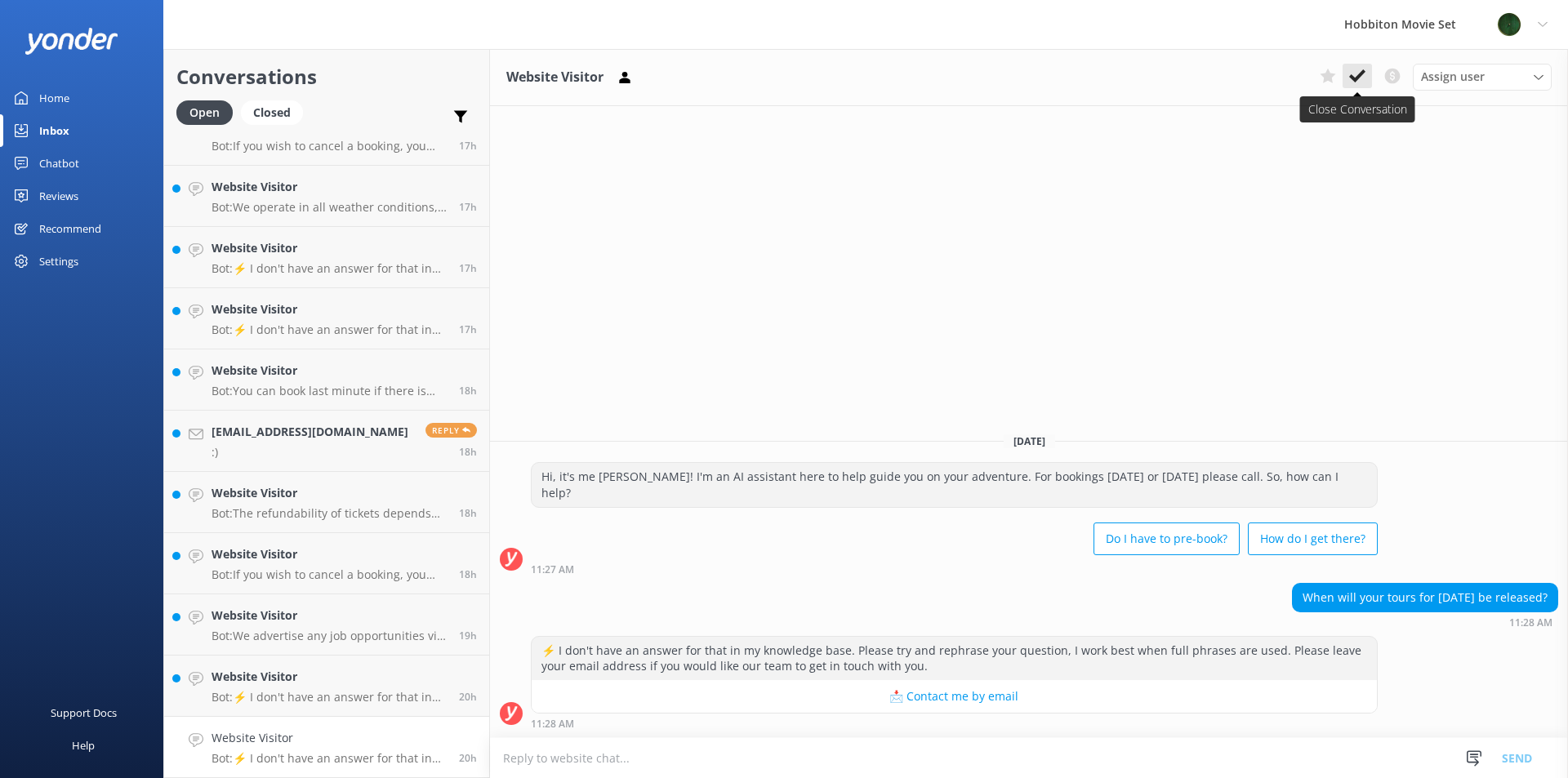
click at [1360, 82] on icon at bounding box center [1356, 75] width 16 height 16
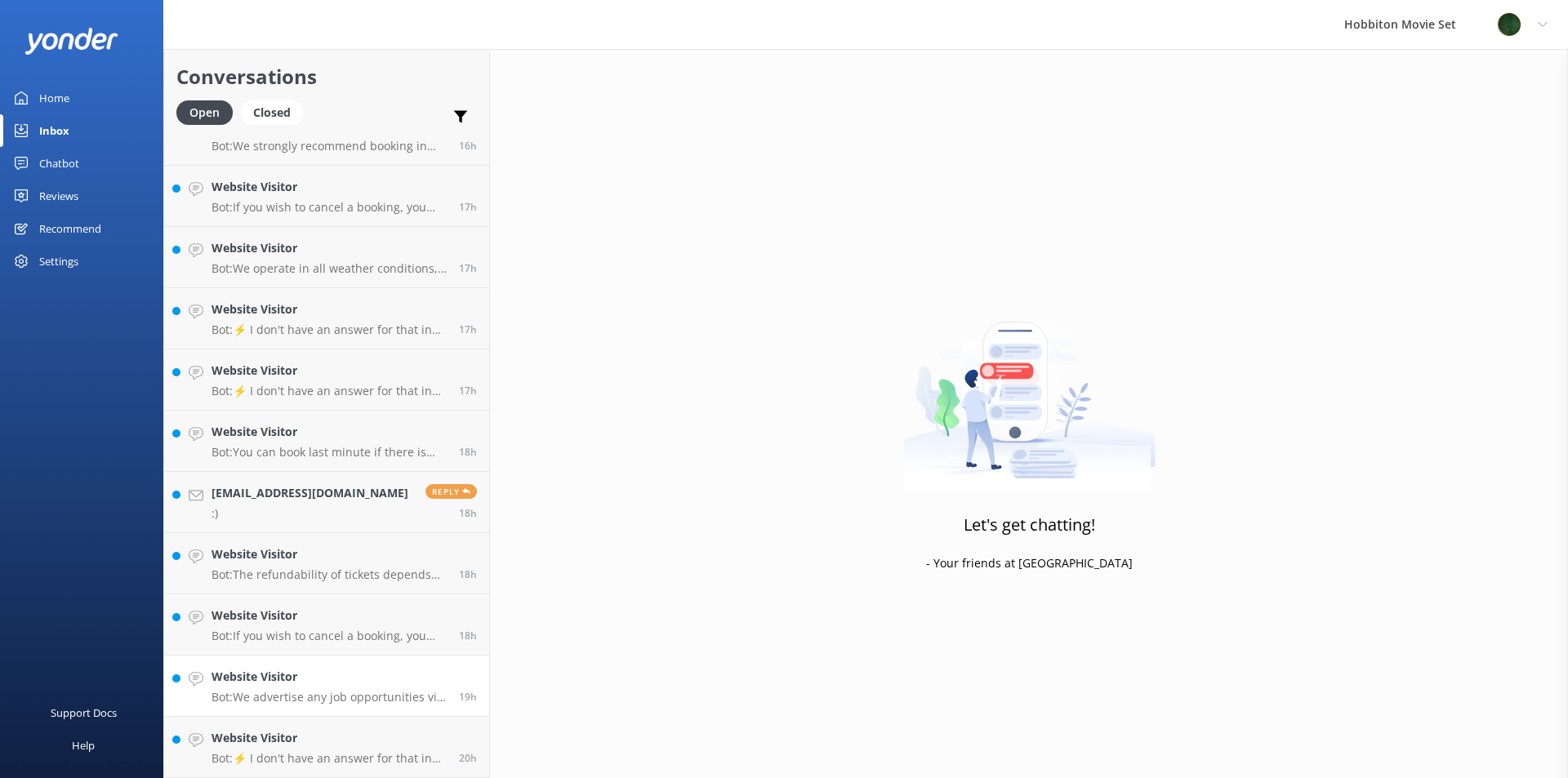
scroll to position [2540, 0]
click at [282, 709] on link "Website Visitor Bot: We advertise any job opportunities via Seek. You can find …" at bounding box center [326, 686] width 325 height 61
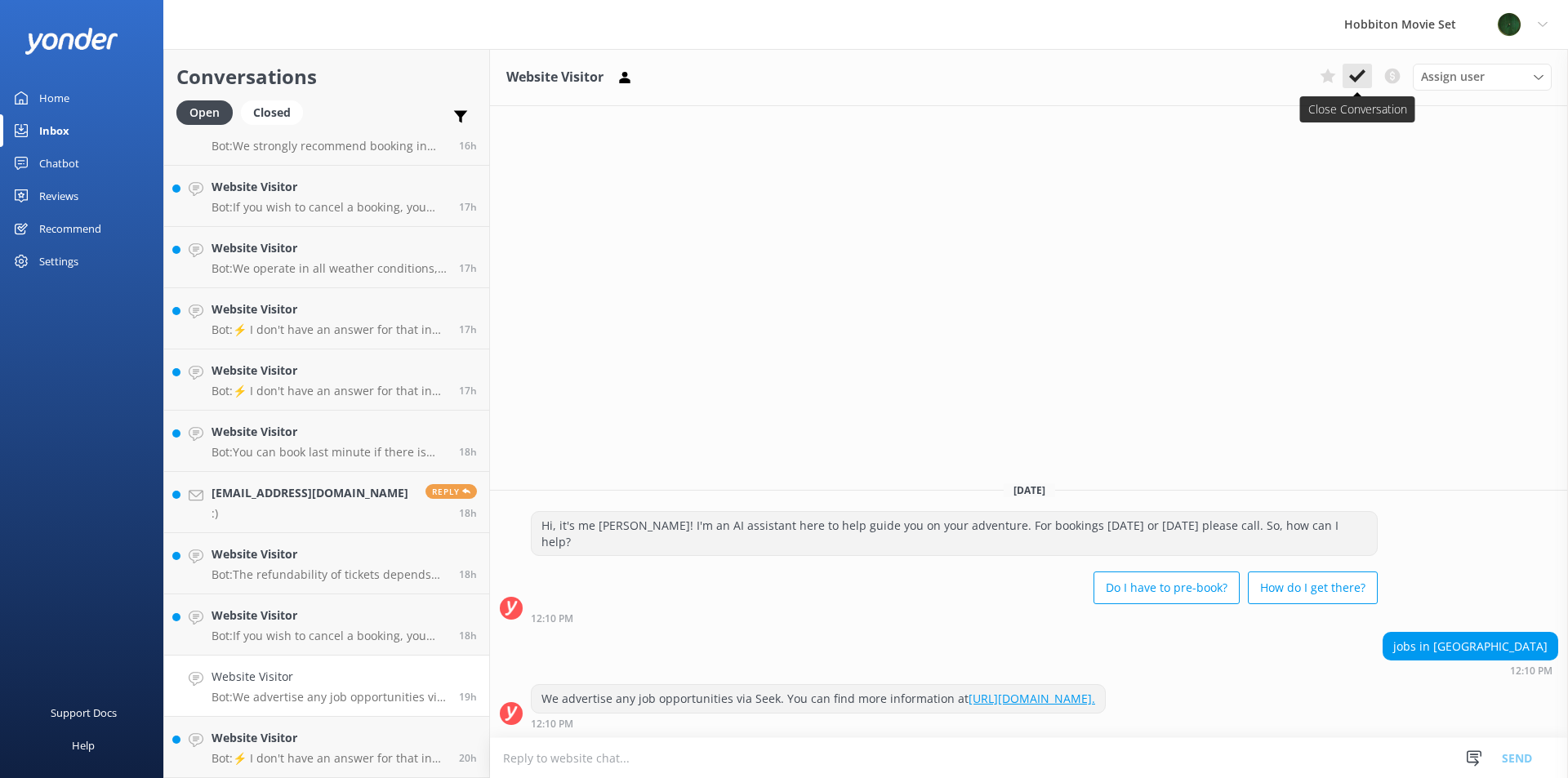
click at [1356, 81] on use at bounding box center [1356, 76] width 16 height 13
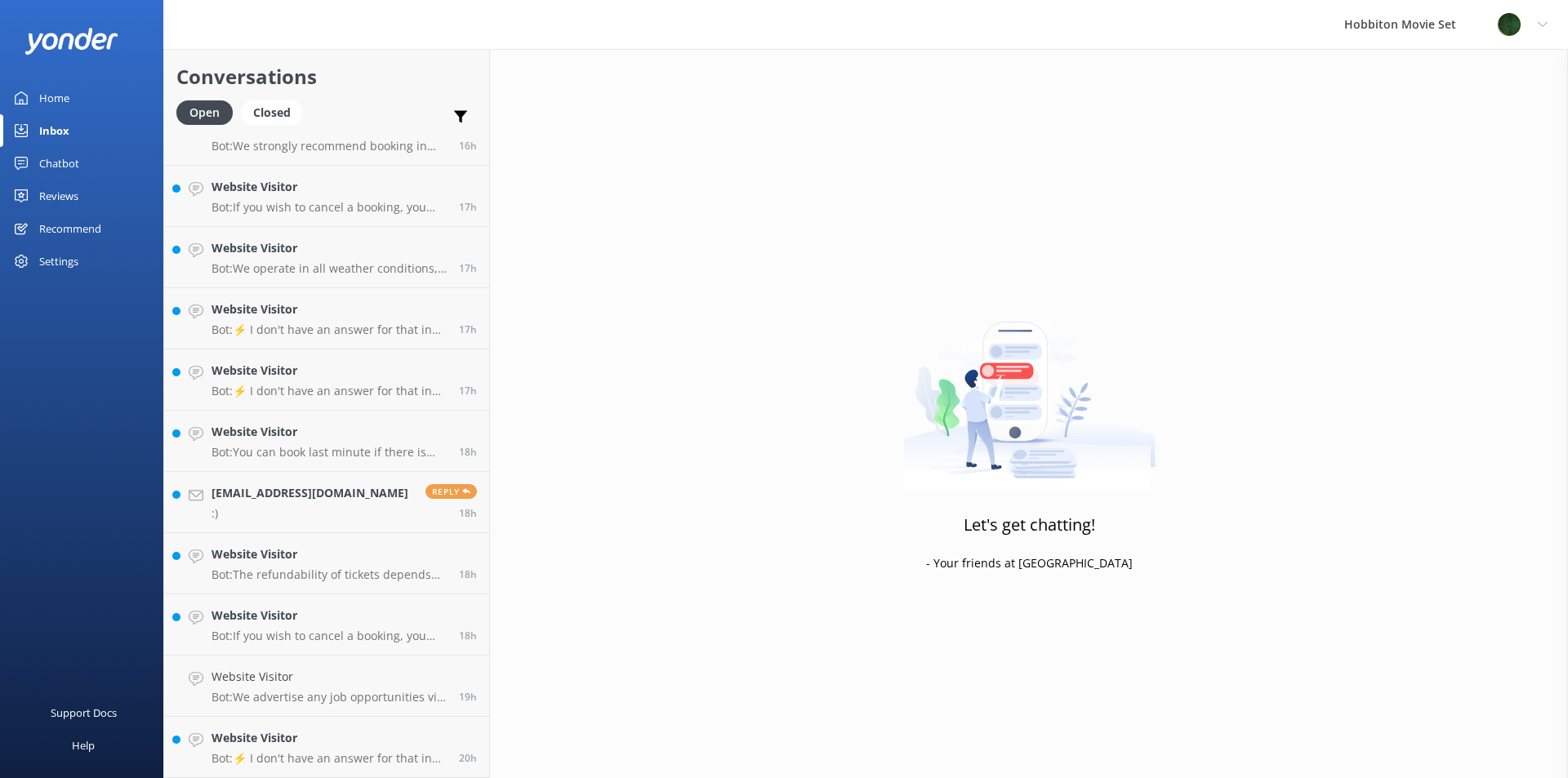
scroll to position [2479, 0]
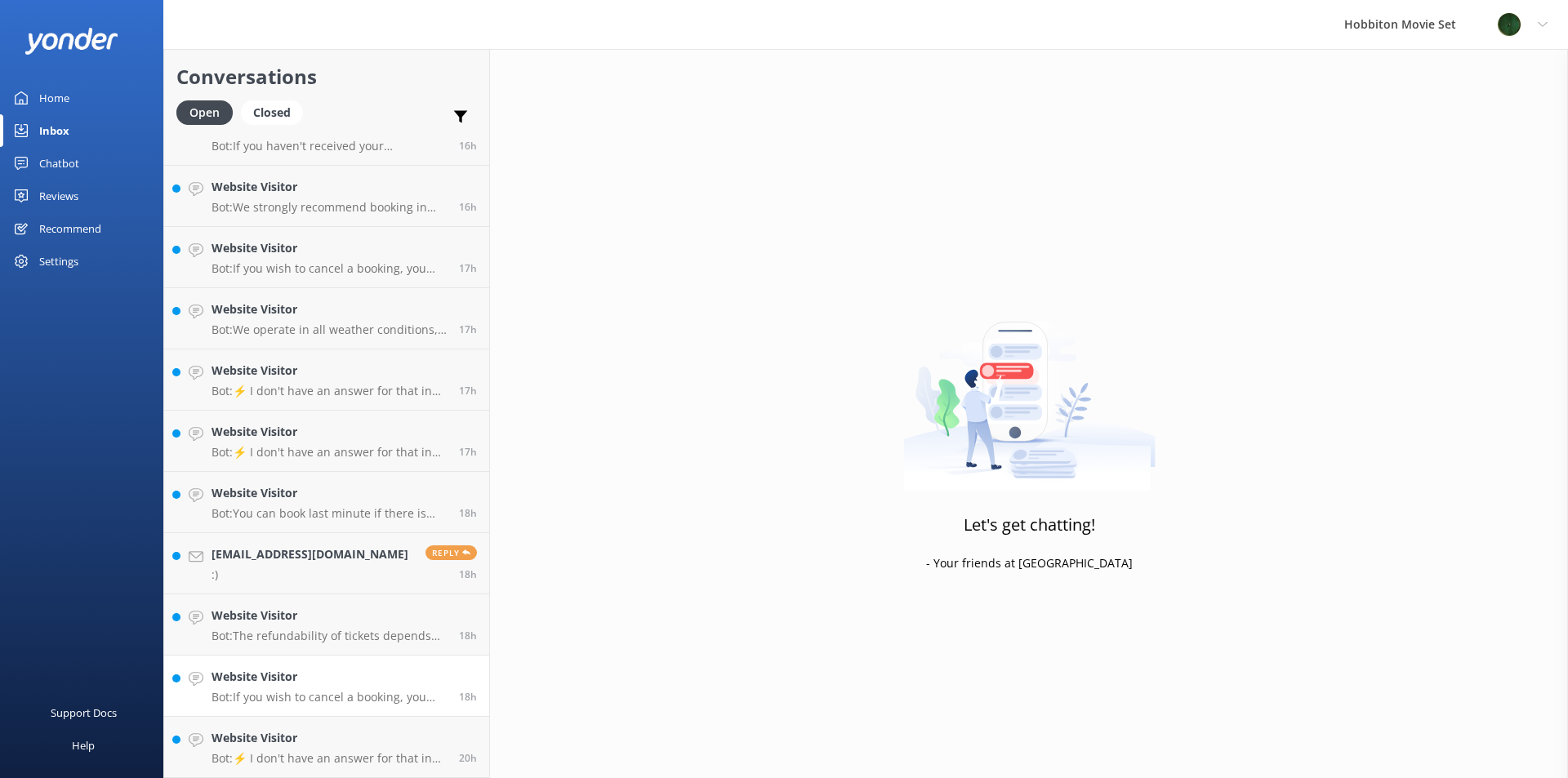
click at [226, 671] on h4 "Website Visitor" at bounding box center [329, 676] width 235 height 18
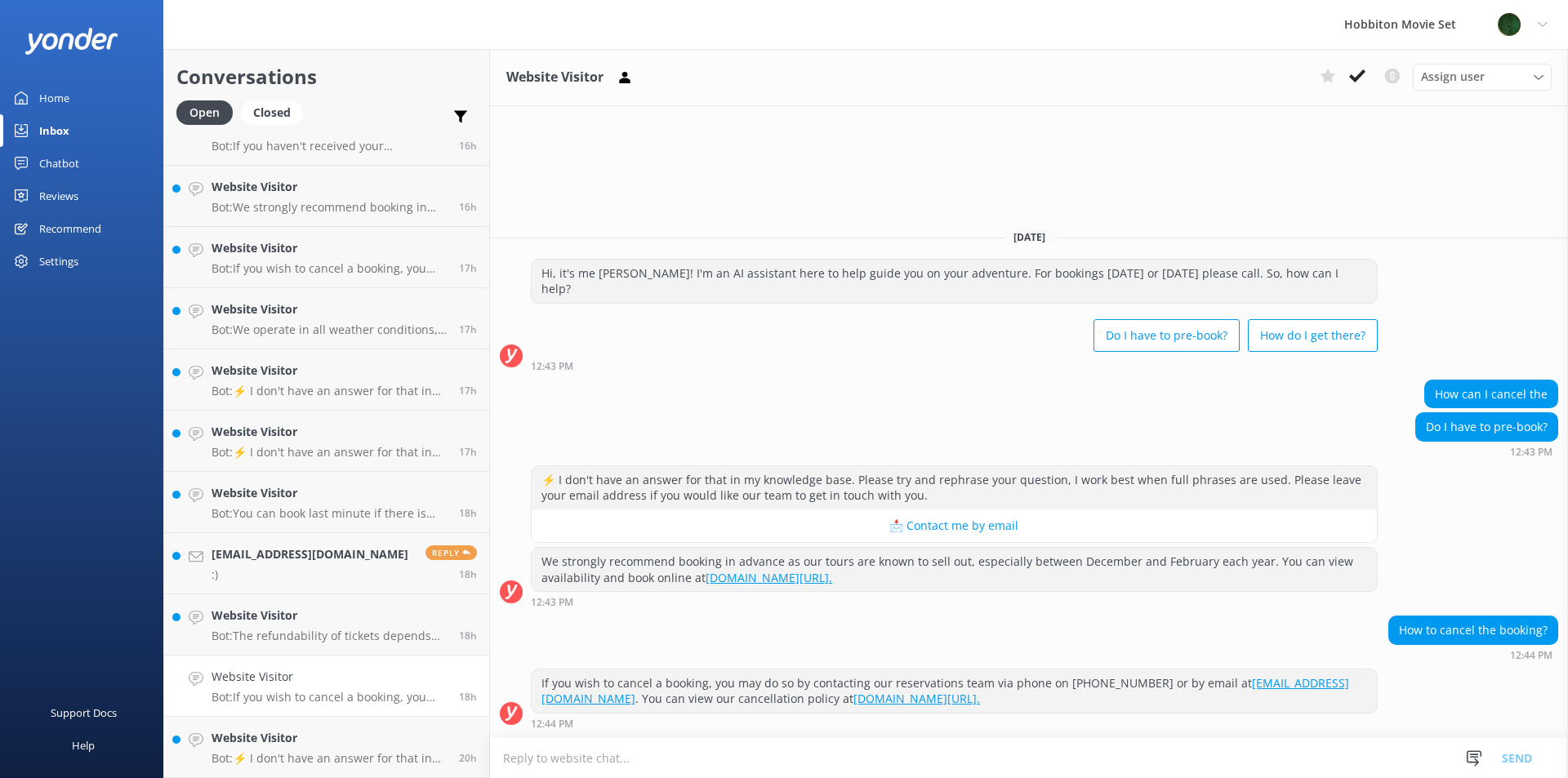
click at [1347, 77] on button at bounding box center [1356, 76] width 29 height 24
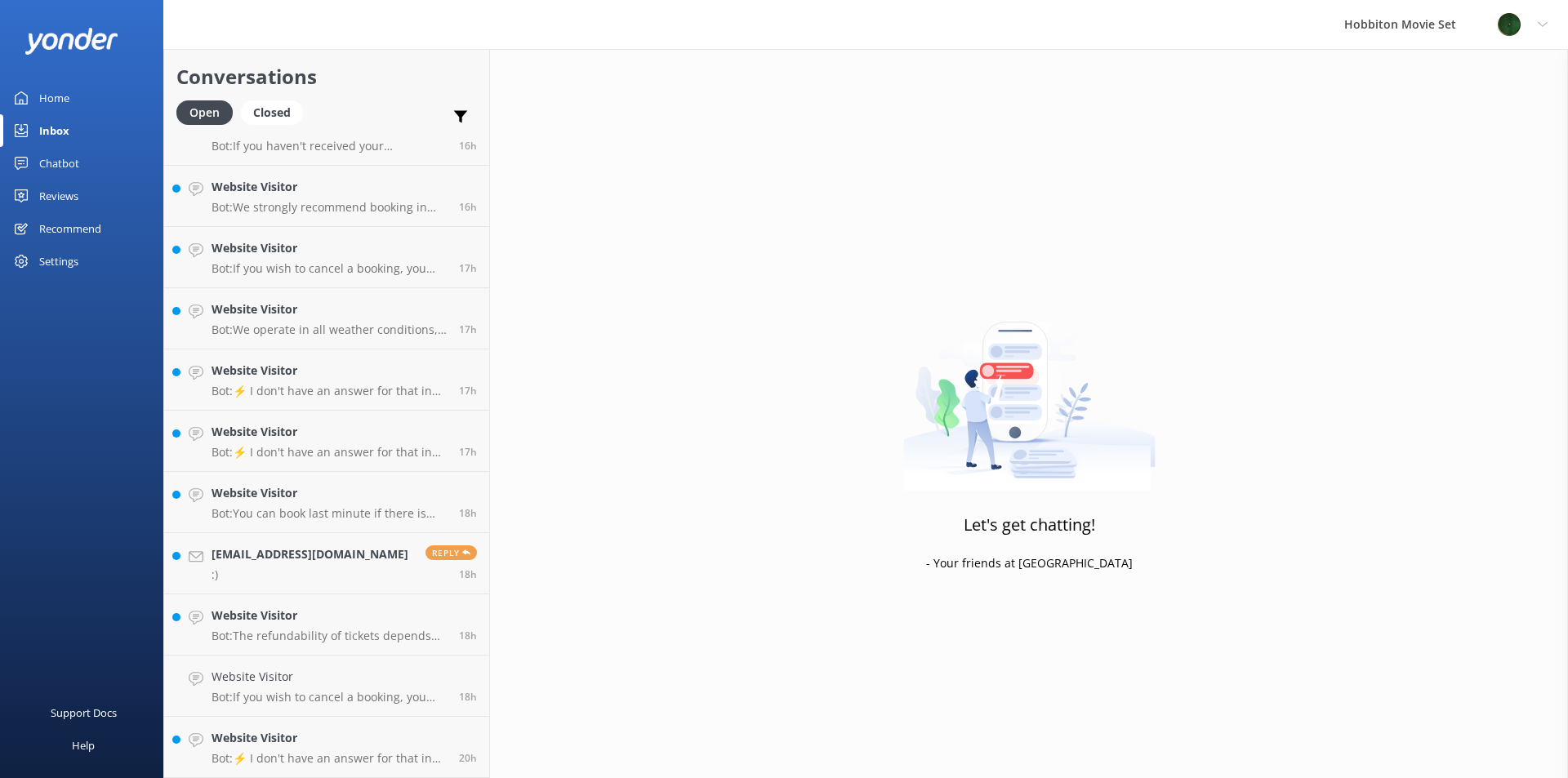
scroll to position [2418, 0]
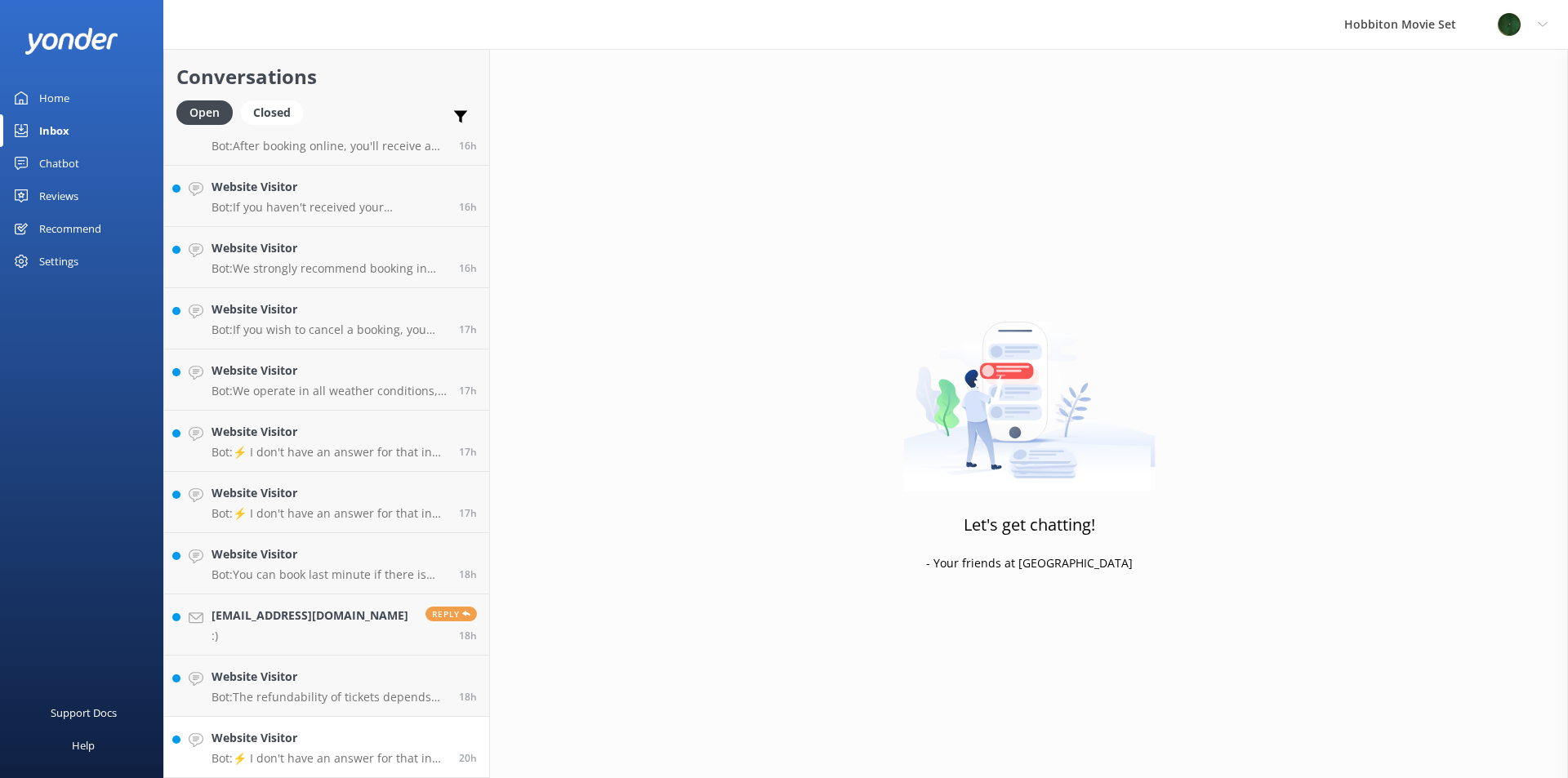
click at [289, 724] on link "Website Visitor Bot: ⚡ I don't have an answer for that in my knowledge base. Pl…" at bounding box center [326, 747] width 325 height 61
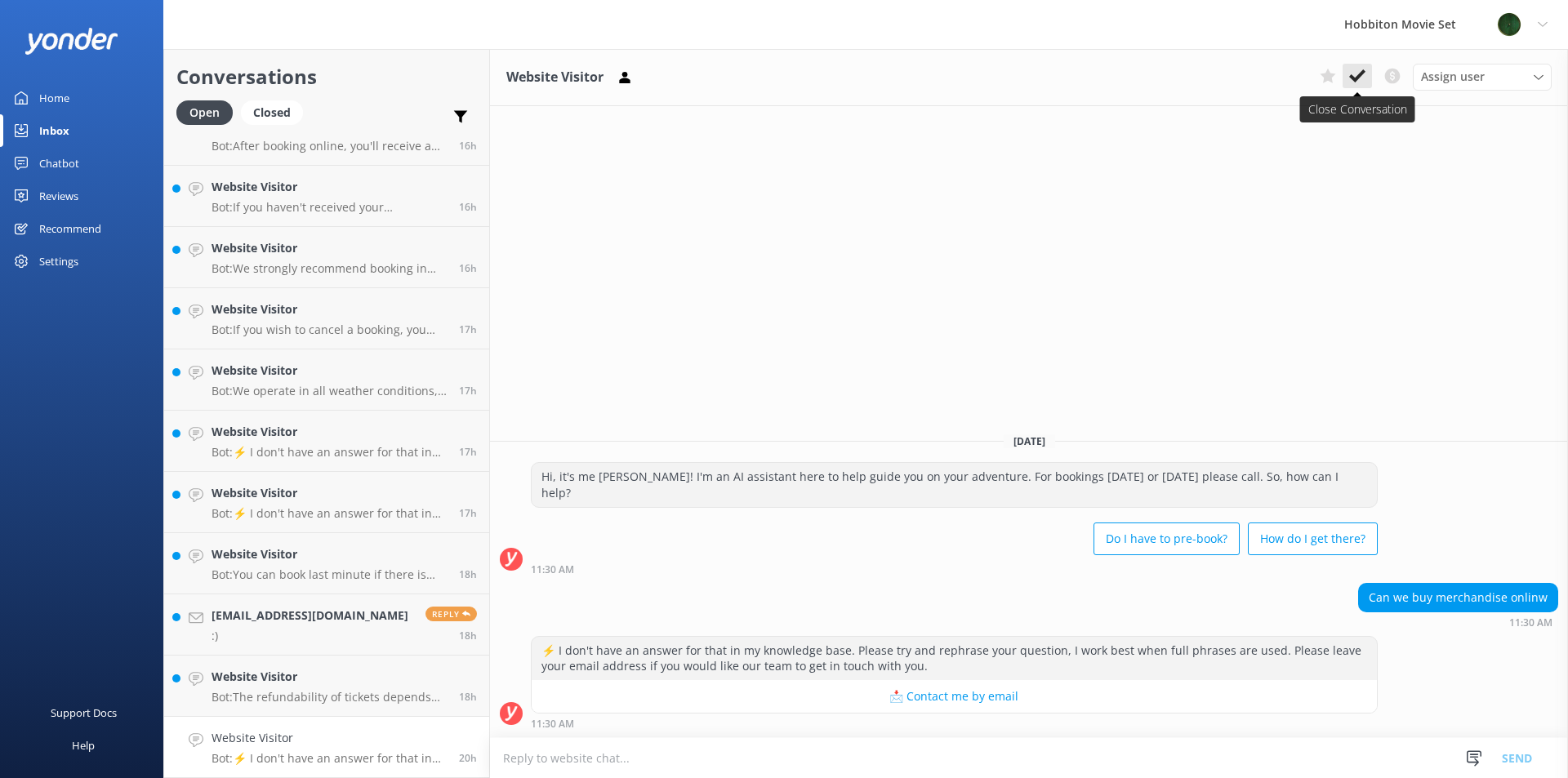
click at [1354, 83] on icon at bounding box center [1356, 75] width 16 height 16
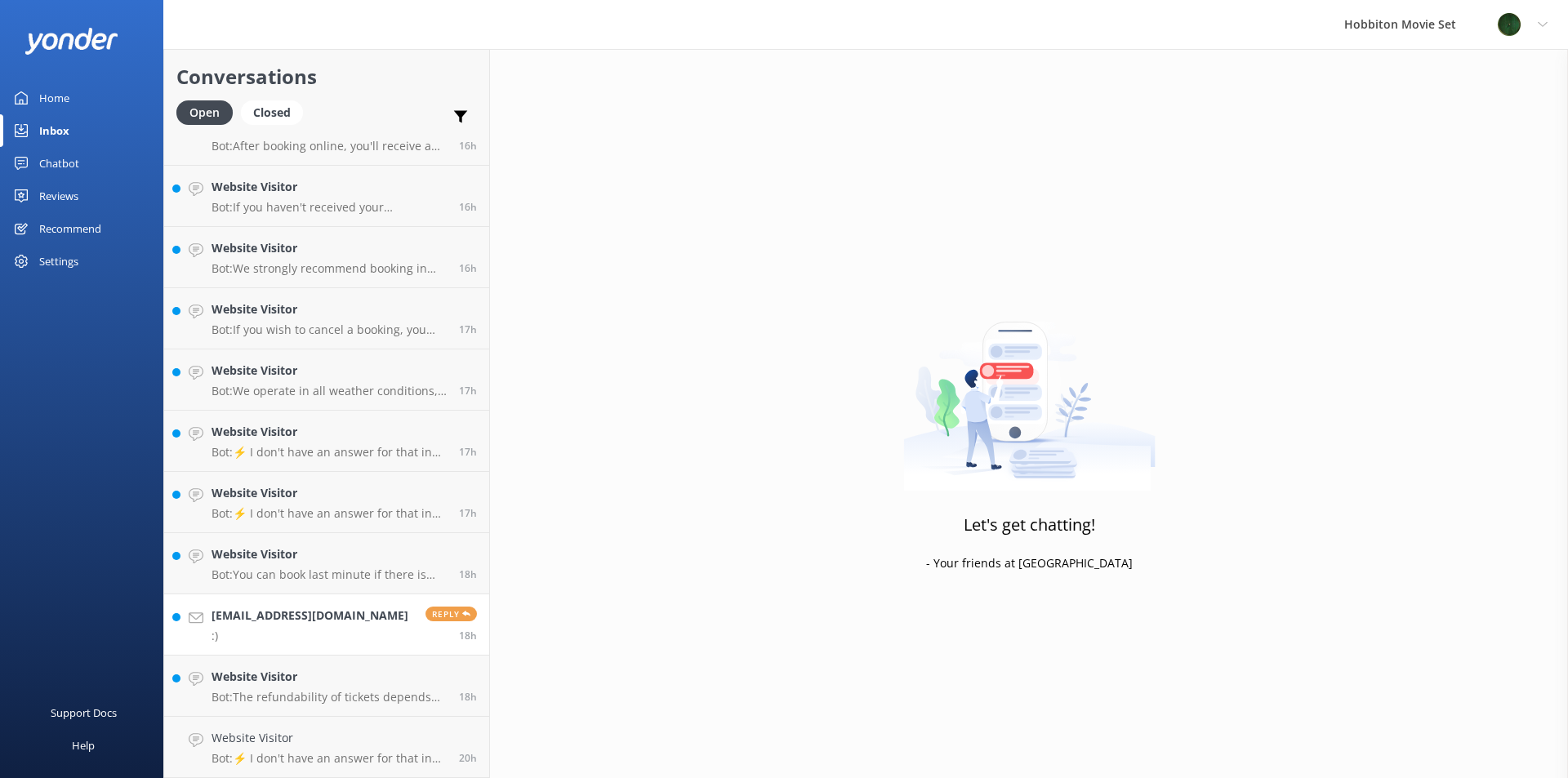
scroll to position [2357, 0]
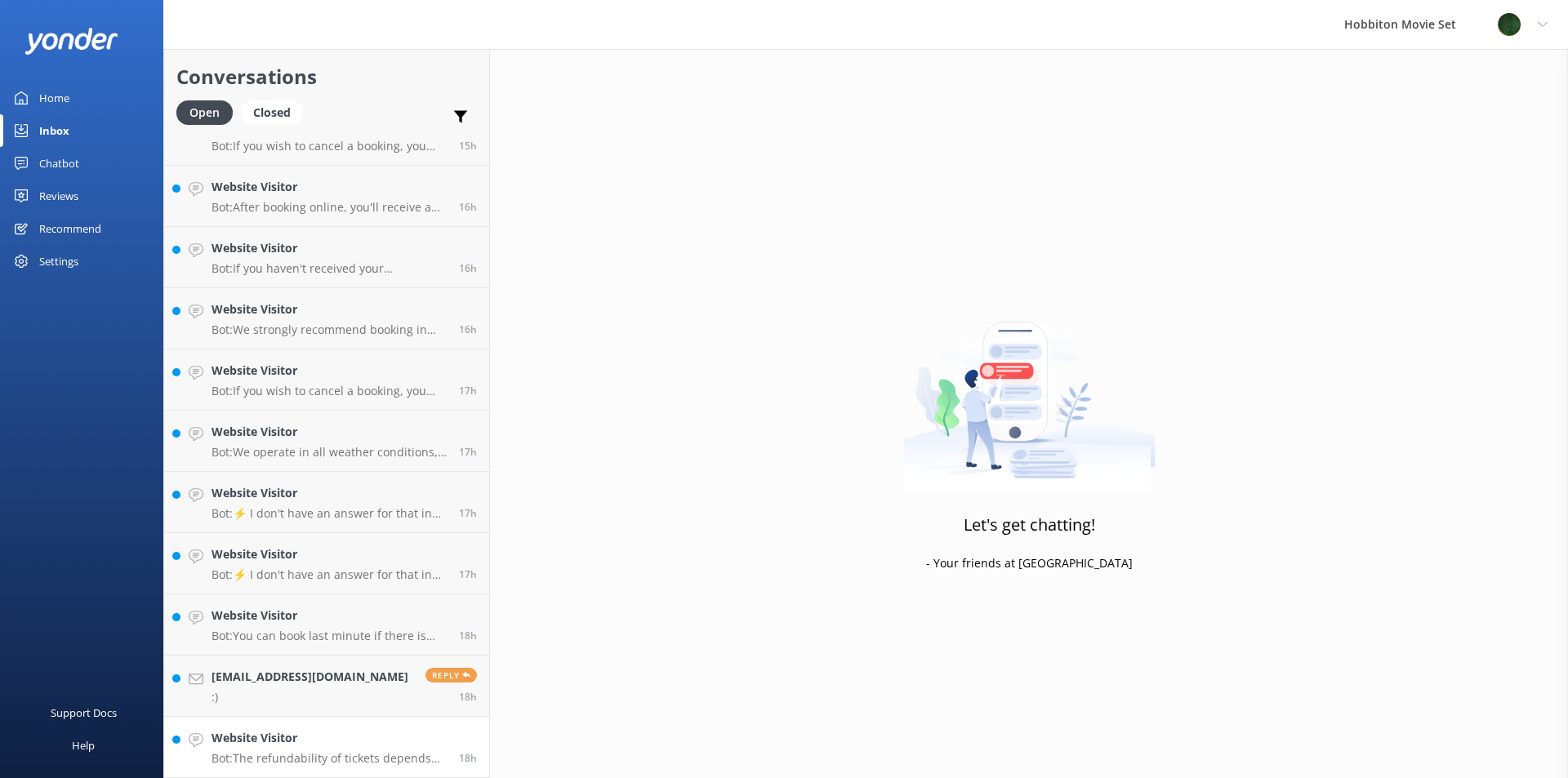
click at [279, 754] on p "Bot: The refundability of tickets depends on the type of tour booked: - Hobbito…" at bounding box center [329, 758] width 235 height 15
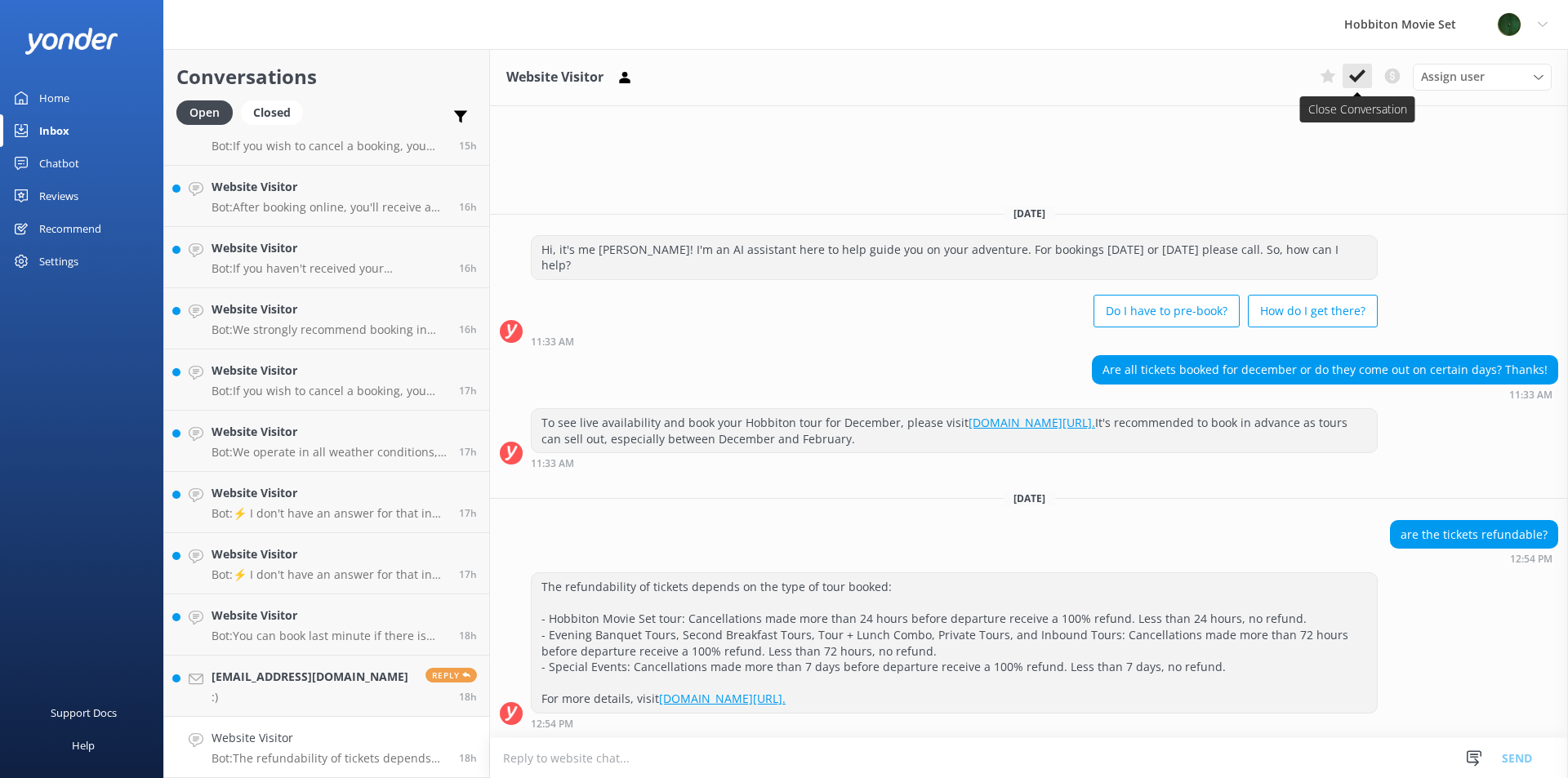
click at [1360, 77] on use at bounding box center [1356, 76] width 16 height 13
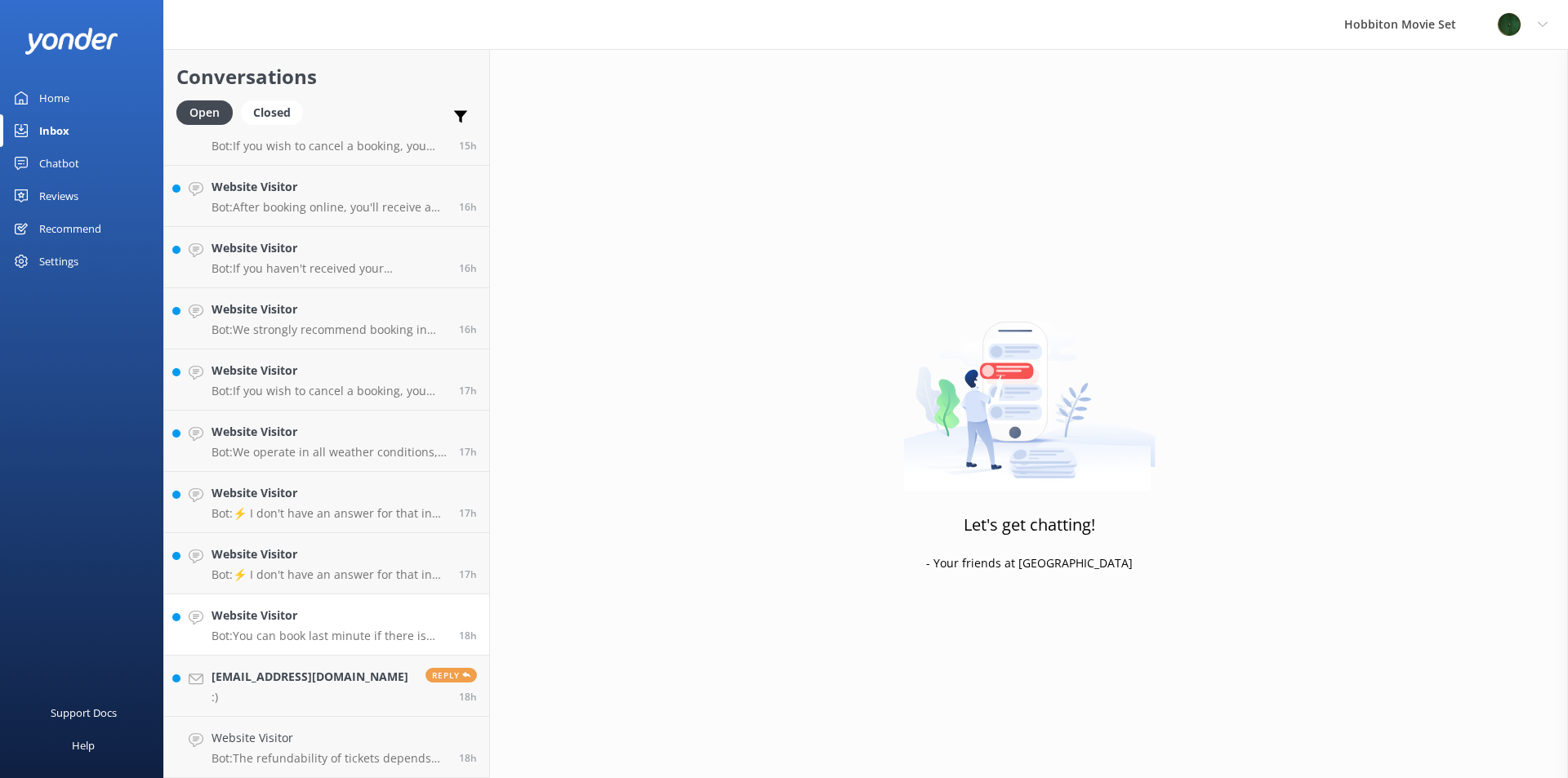
scroll to position [2295, 0]
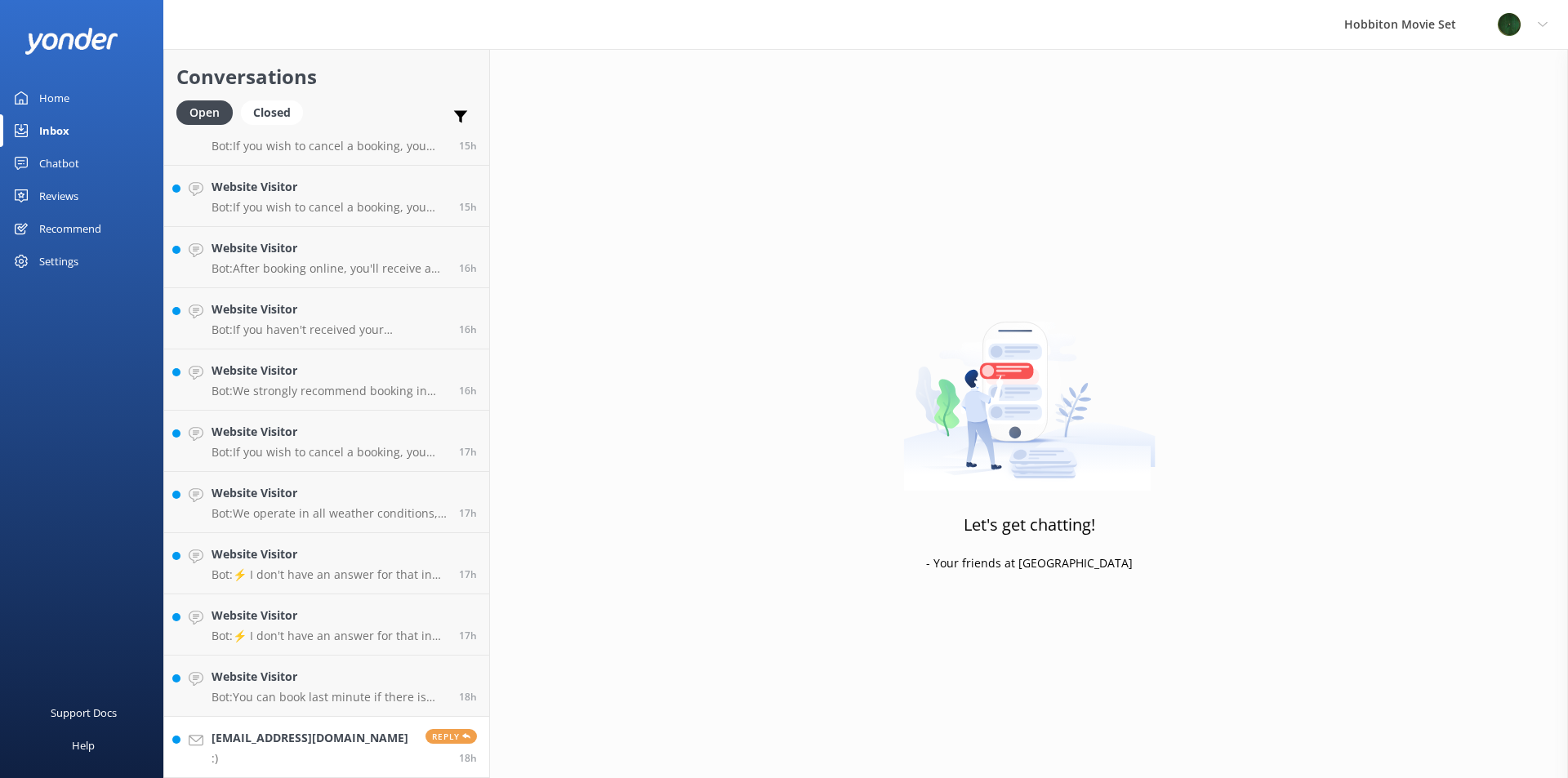
click at [267, 718] on link "[EMAIL_ADDRESS][DOMAIN_NAME] :) Reply 18h" at bounding box center [326, 747] width 325 height 61
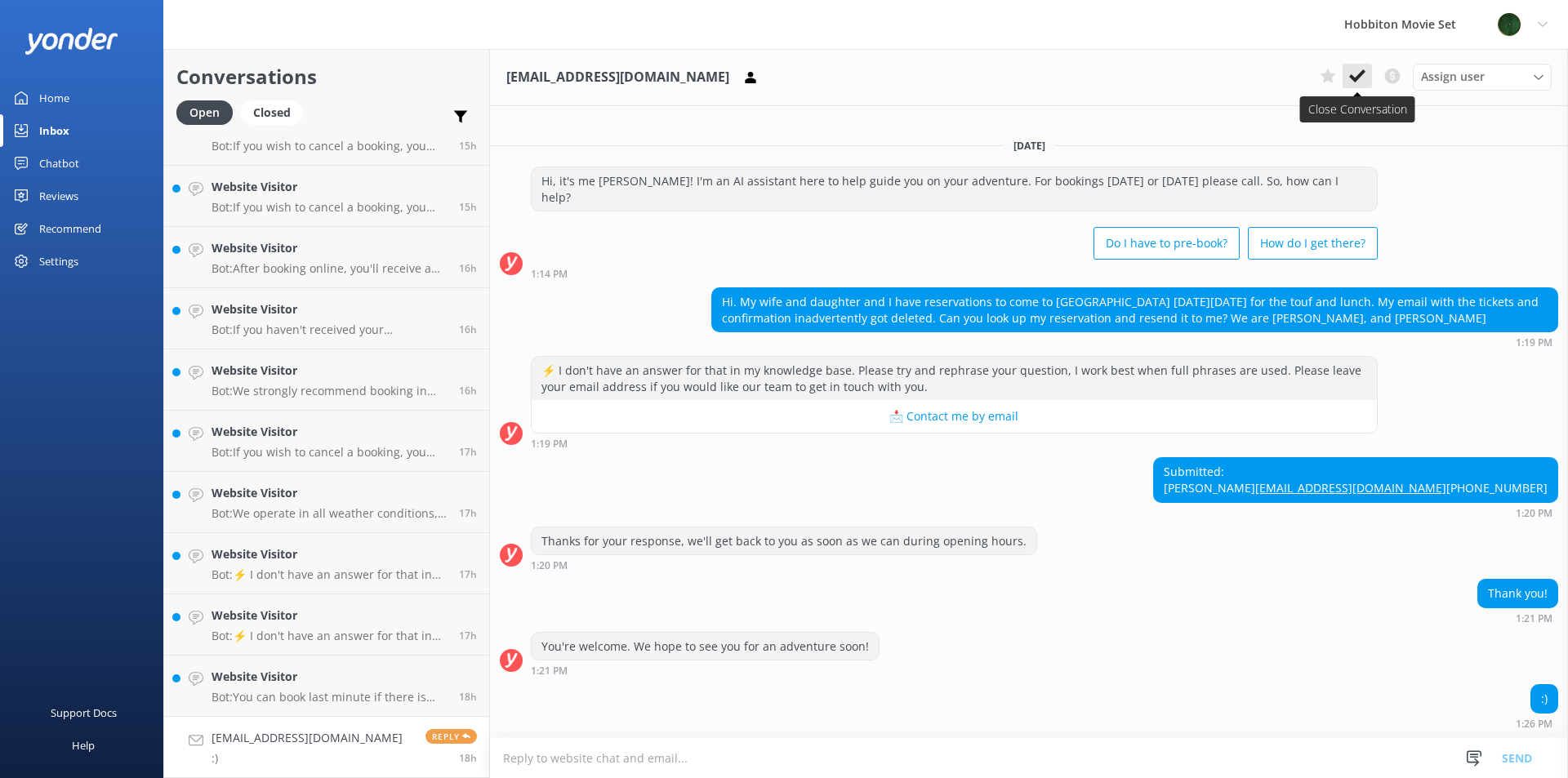
click at [1355, 86] on button at bounding box center [1356, 76] width 29 height 24
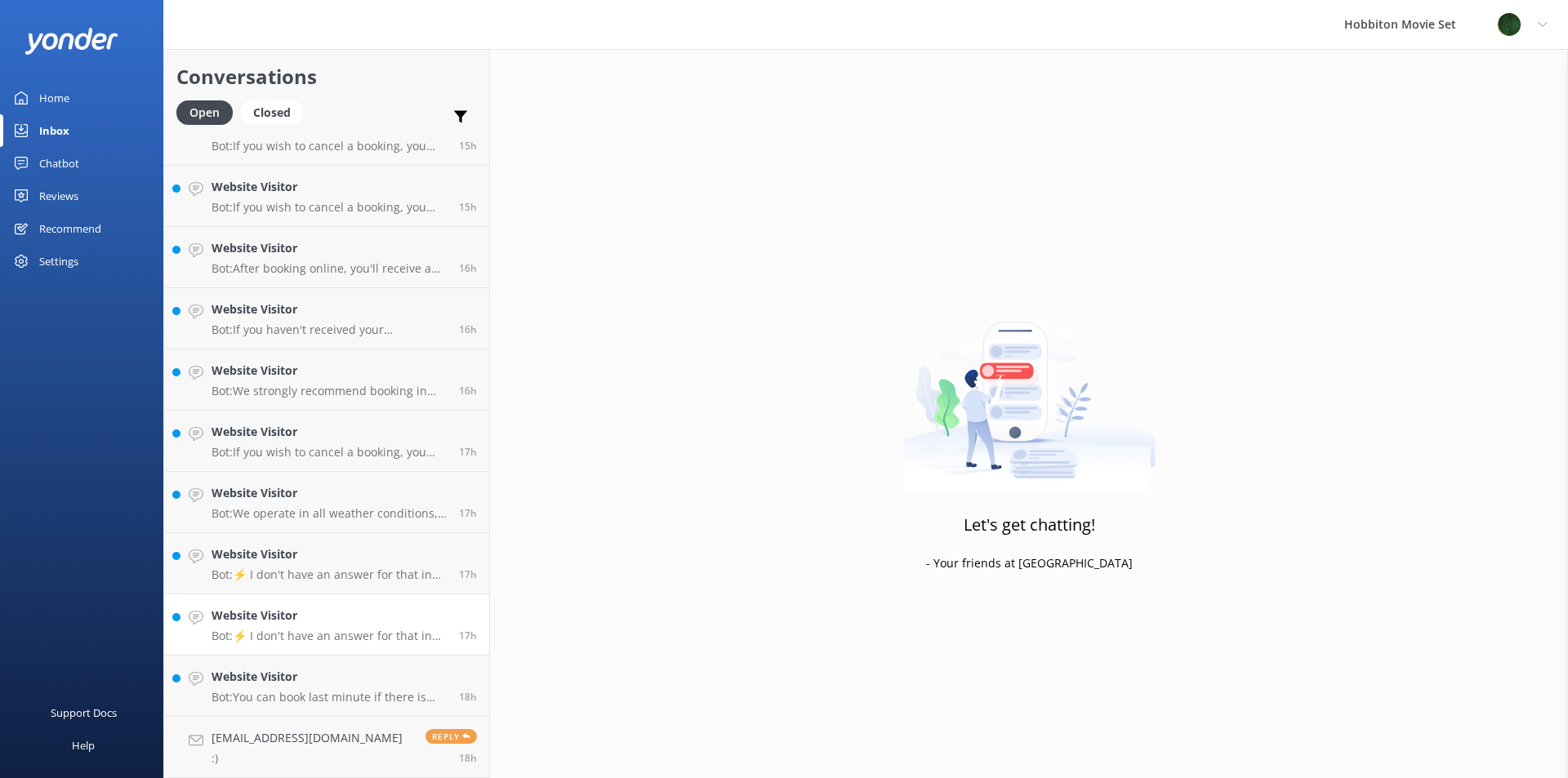
scroll to position [2234, 0]
click at [358, 686] on h4 "Website Visitor" at bounding box center [329, 676] width 235 height 18
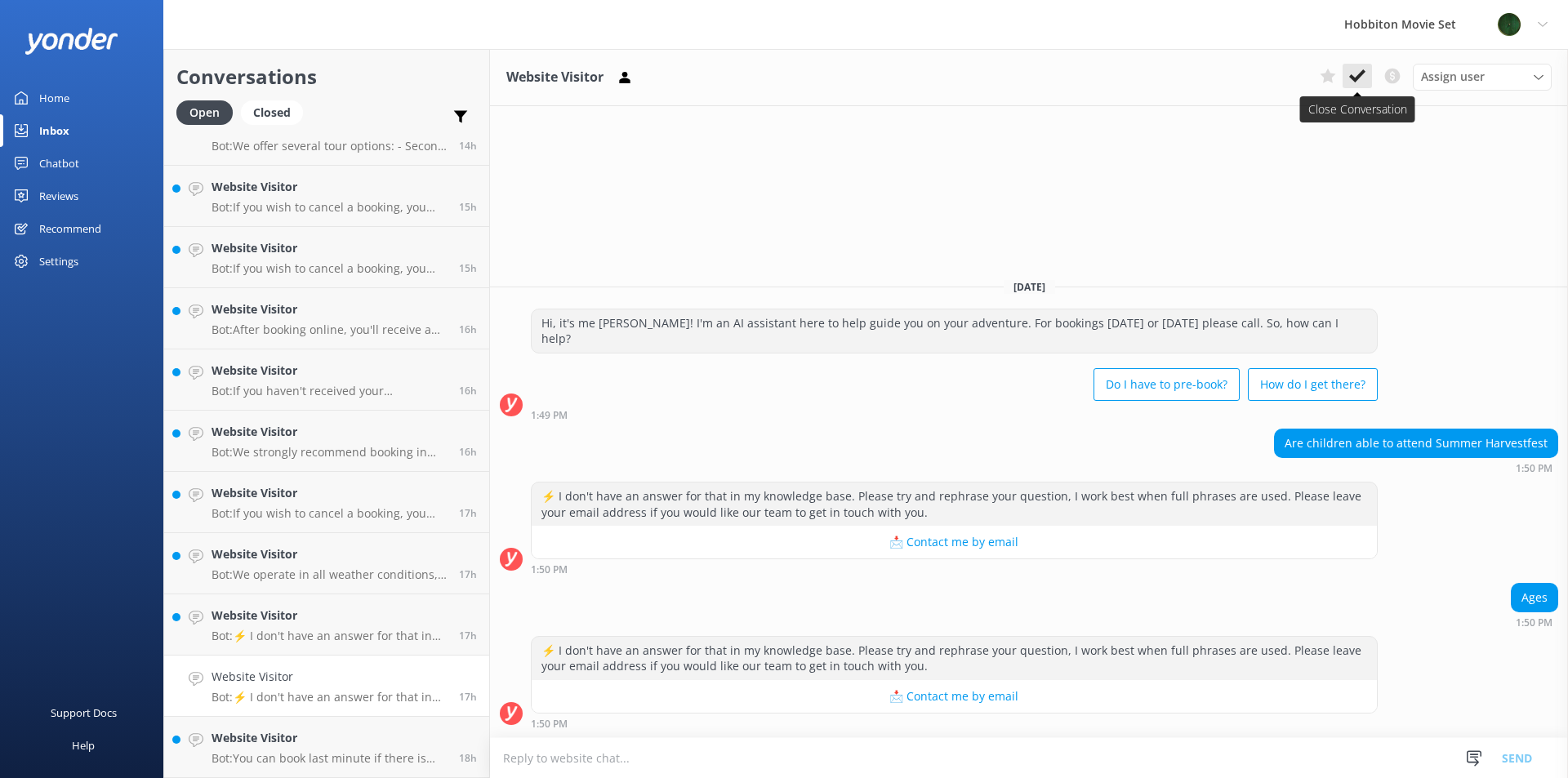
drag, startPoint x: 1360, startPoint y: 78, endPoint x: 1280, endPoint y: 167, distance: 119.7
click at [1360, 78] on icon at bounding box center [1356, 75] width 16 height 16
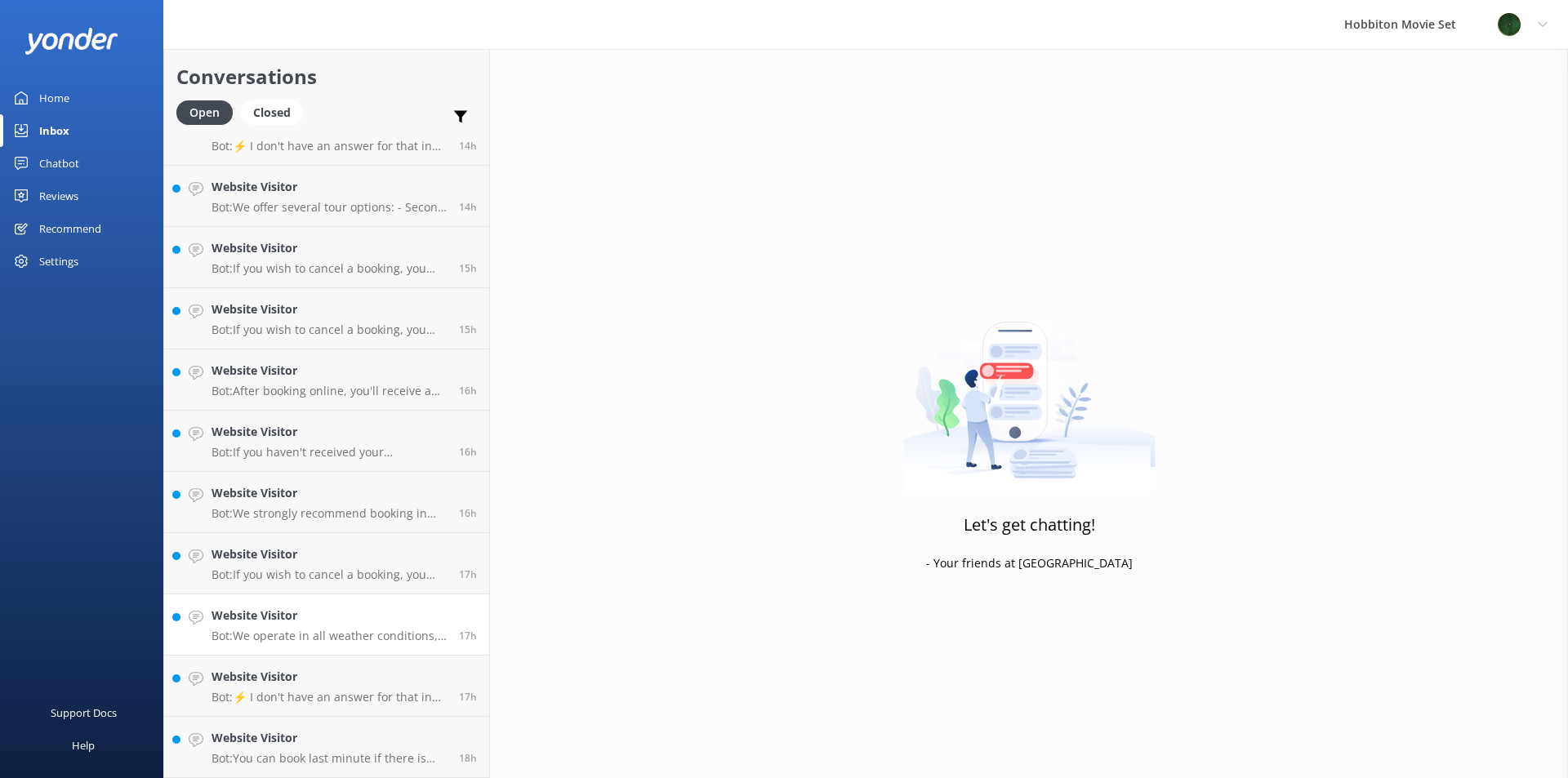
scroll to position [2173, 0]
click at [280, 731] on h4 "Website Visitor" at bounding box center [329, 738] width 235 height 18
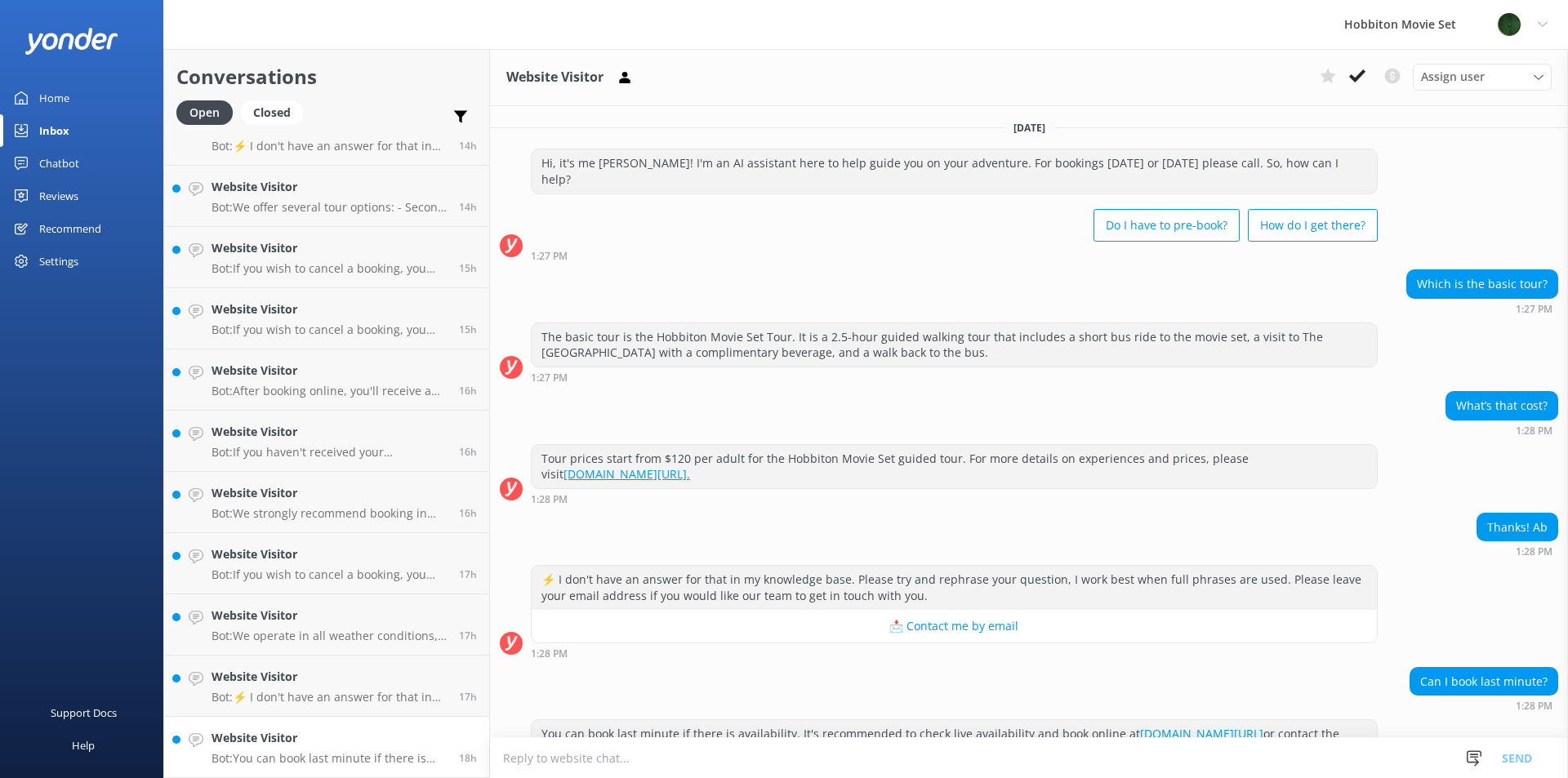
scroll to position [35, 0]
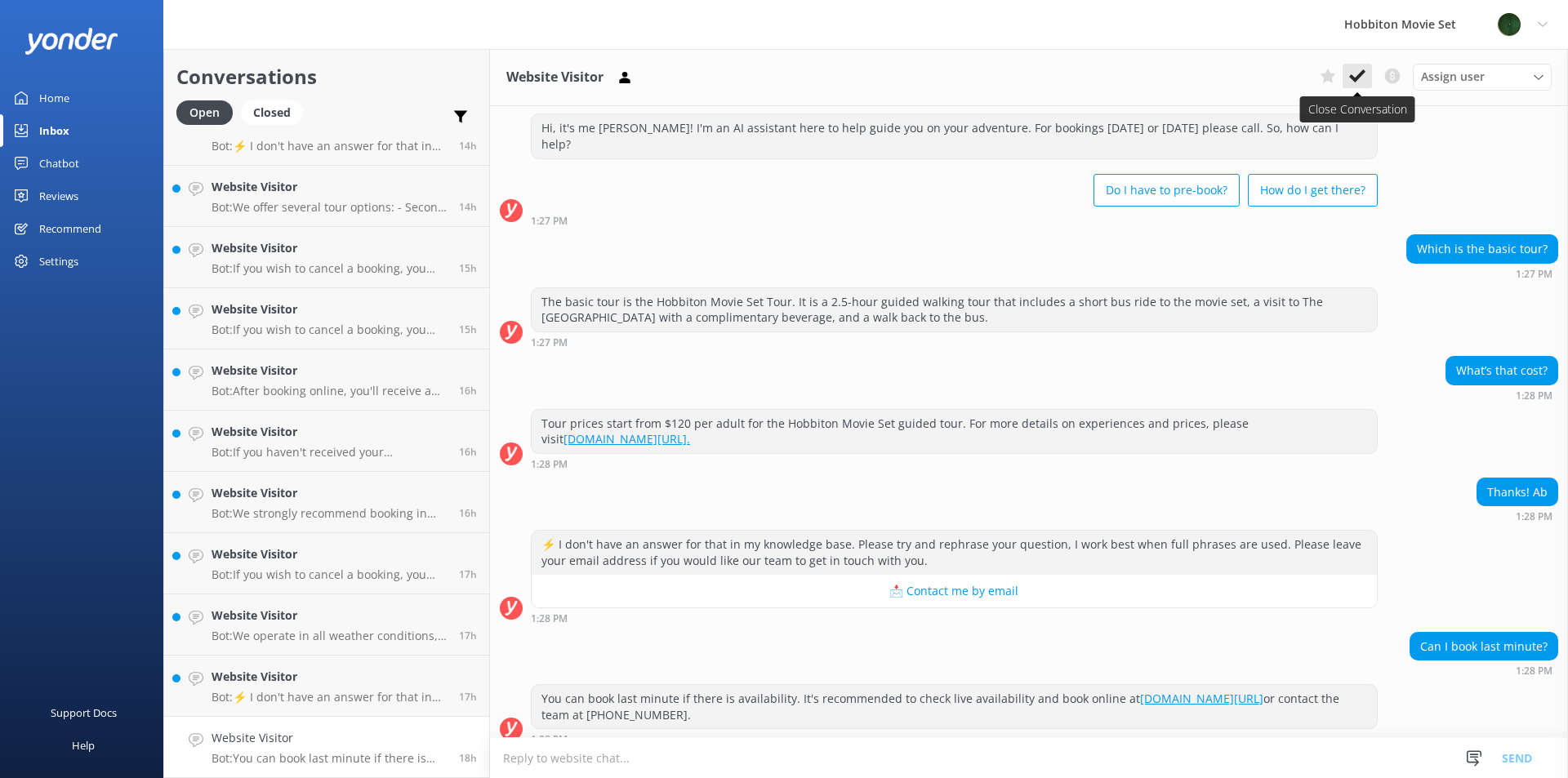
click at [1369, 81] on button at bounding box center [1356, 76] width 29 height 24
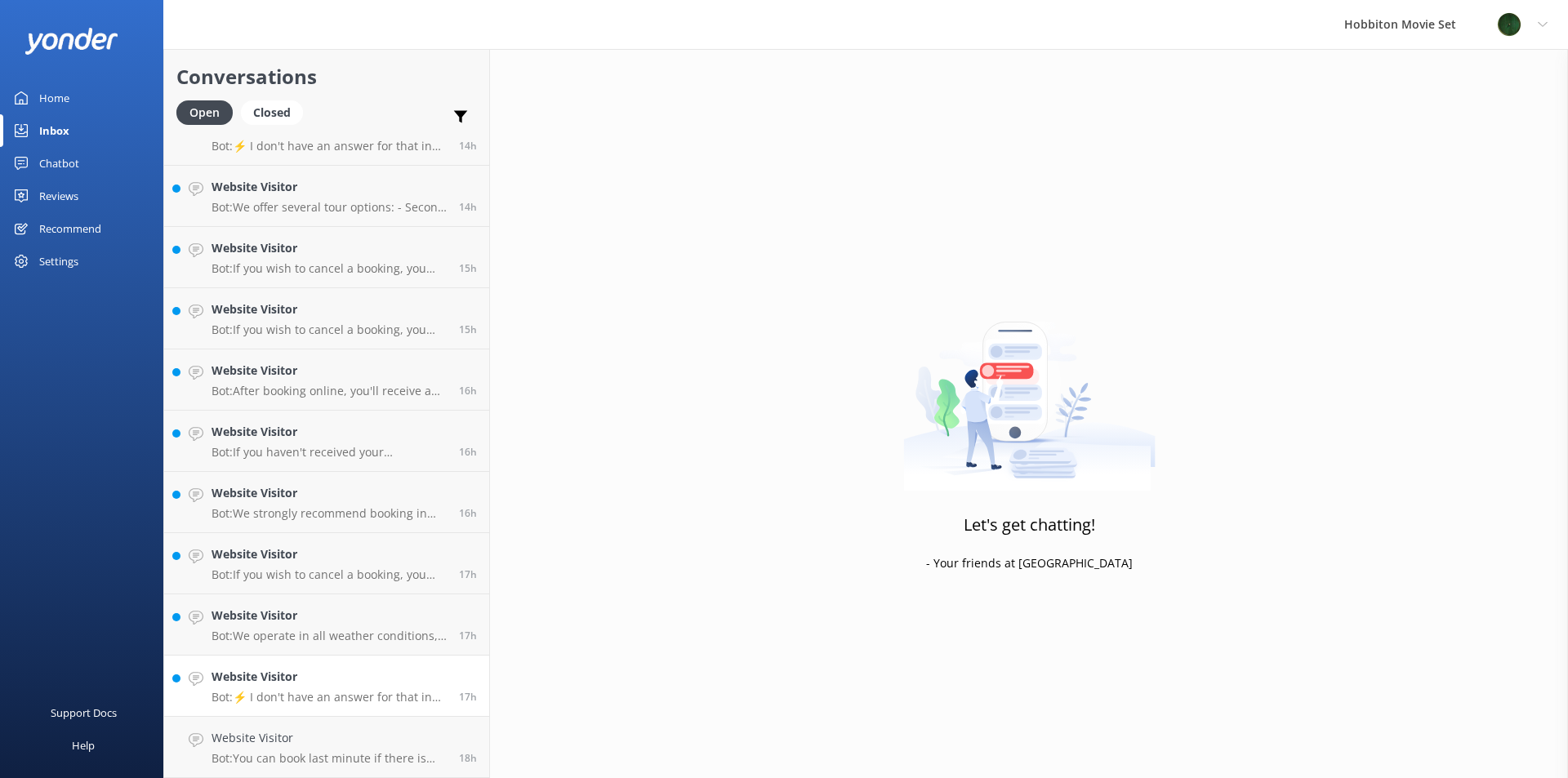
scroll to position [2112, 0]
click at [254, 689] on div "Website Visitor Bot: We operate in all weather conditions, including rain, and …" at bounding box center [329, 686] width 235 height 36
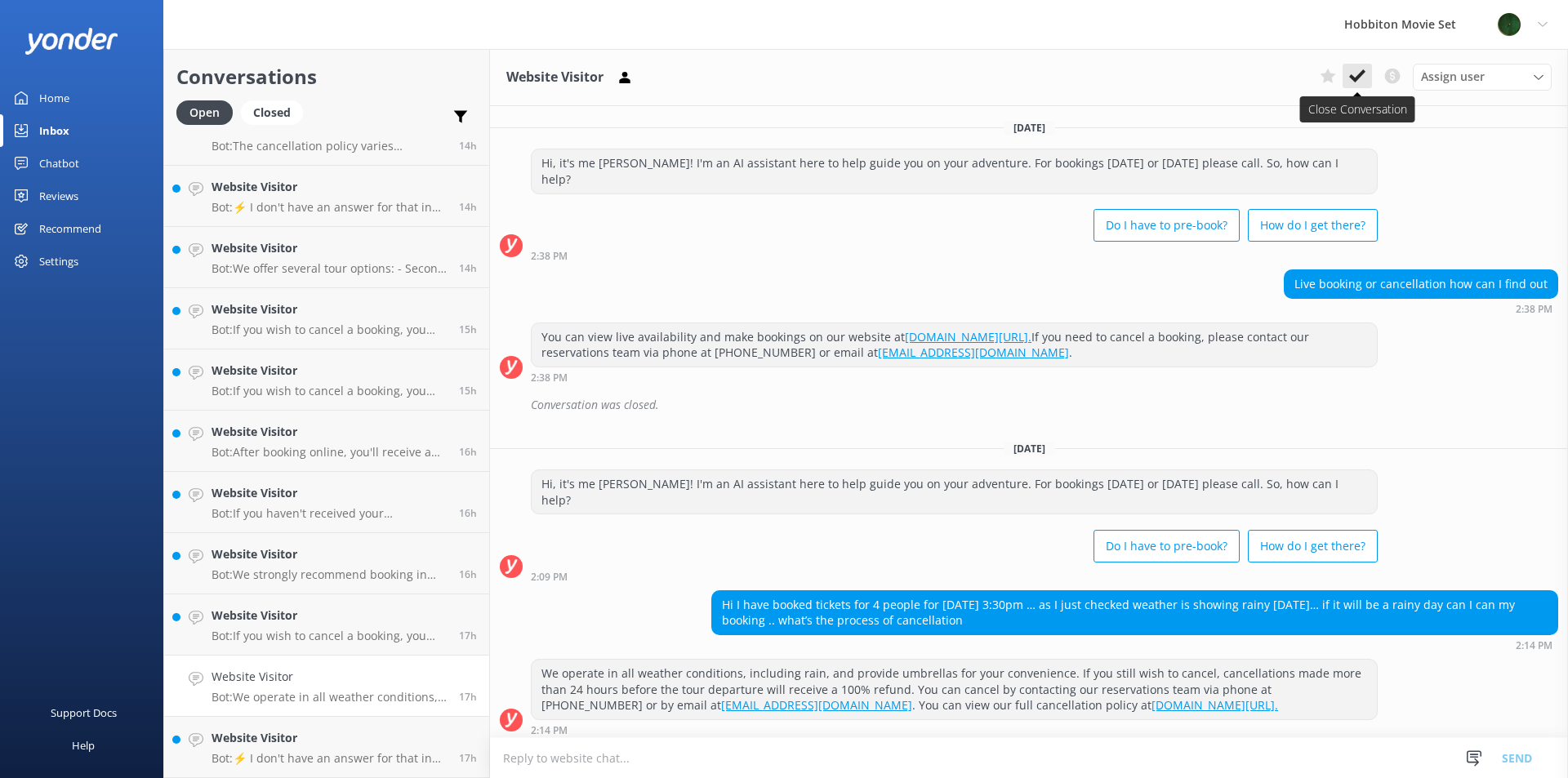
click at [1360, 81] on icon at bounding box center [1356, 75] width 16 height 16
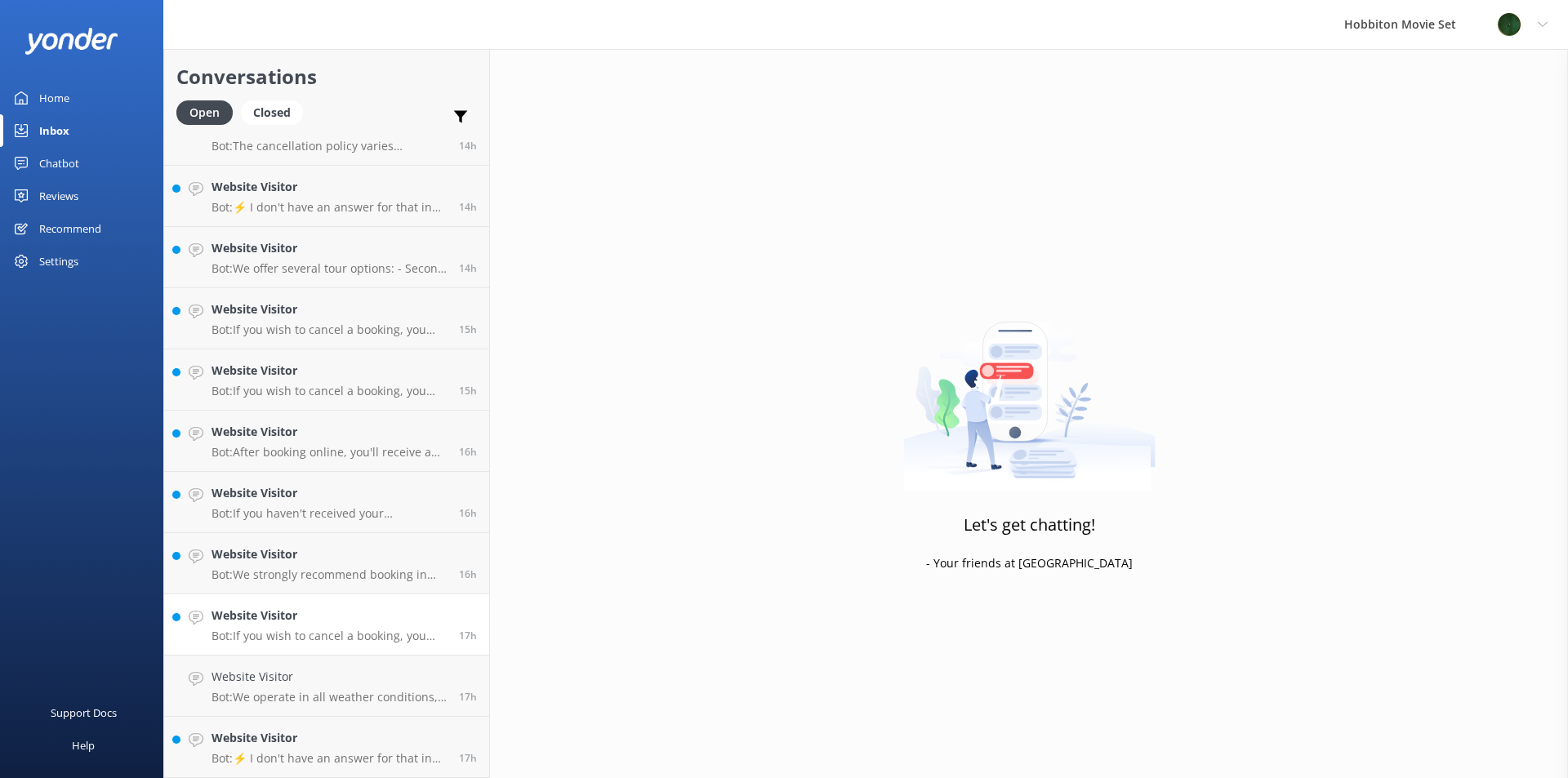
scroll to position [2051, 0]
click at [307, 657] on link "Website Visitor Bot: If you wish to cancel a booking, you can contact our reser…" at bounding box center [326, 686] width 325 height 61
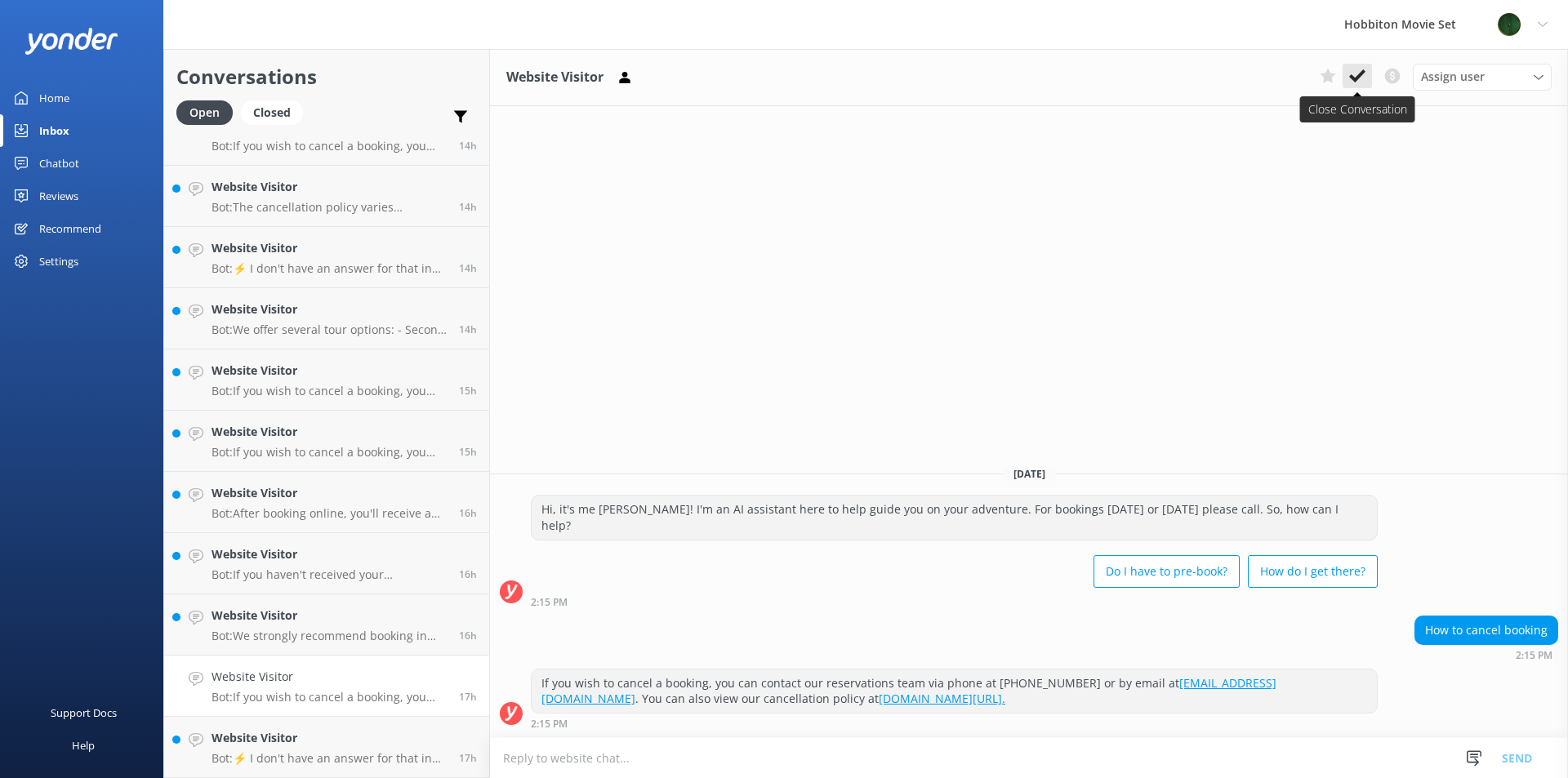
click at [1348, 82] on button at bounding box center [1356, 76] width 29 height 24
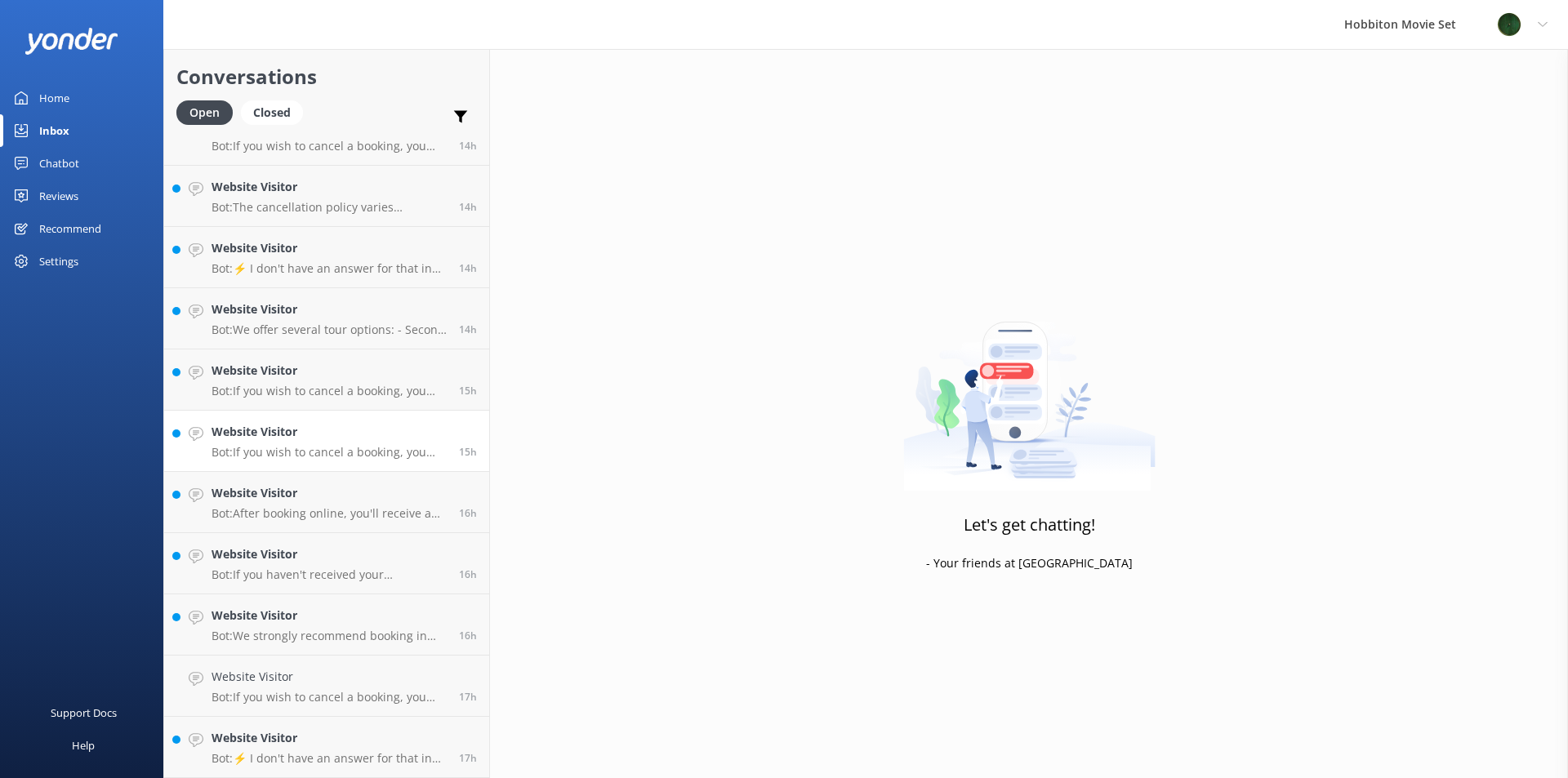
scroll to position [1989, 0]
click at [279, 681] on h4 "Website Visitor" at bounding box center [329, 676] width 235 height 18
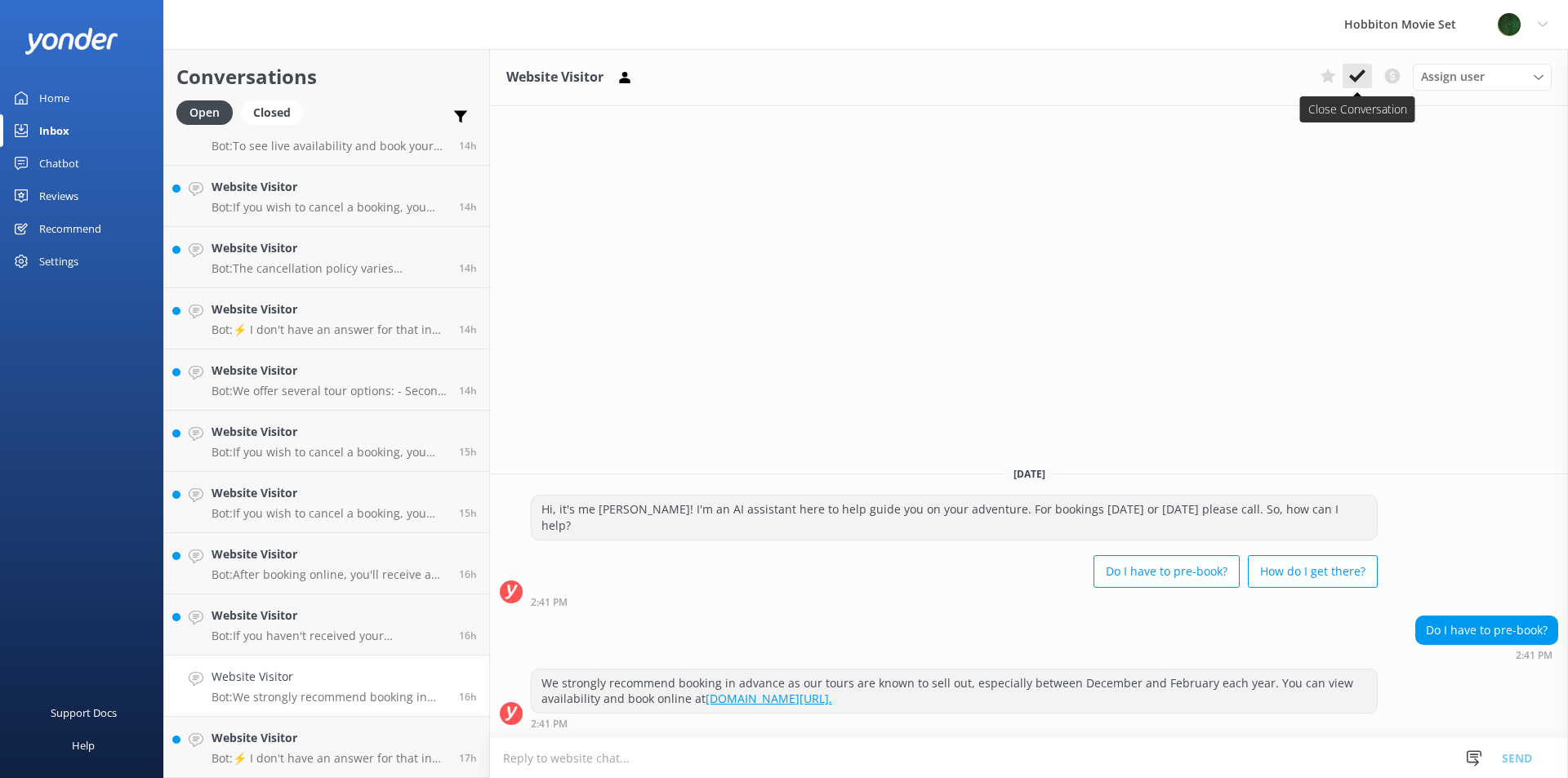
click at [1363, 67] on button at bounding box center [1356, 76] width 29 height 24
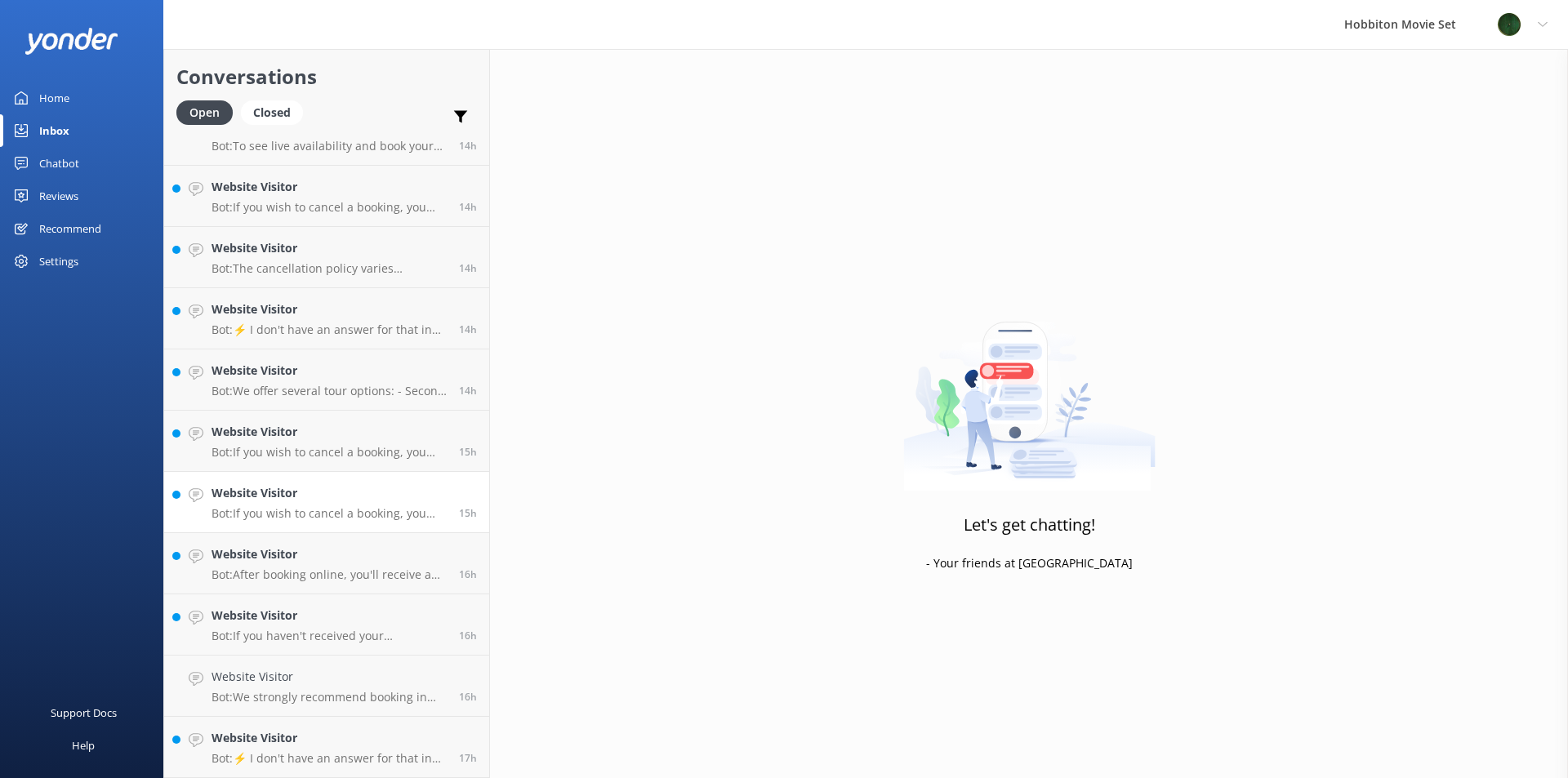
scroll to position [1928, 0]
click at [287, 638] on p "Bot: After booking online, you'll receive a confirmation email. Please read it …" at bounding box center [329, 636] width 235 height 15
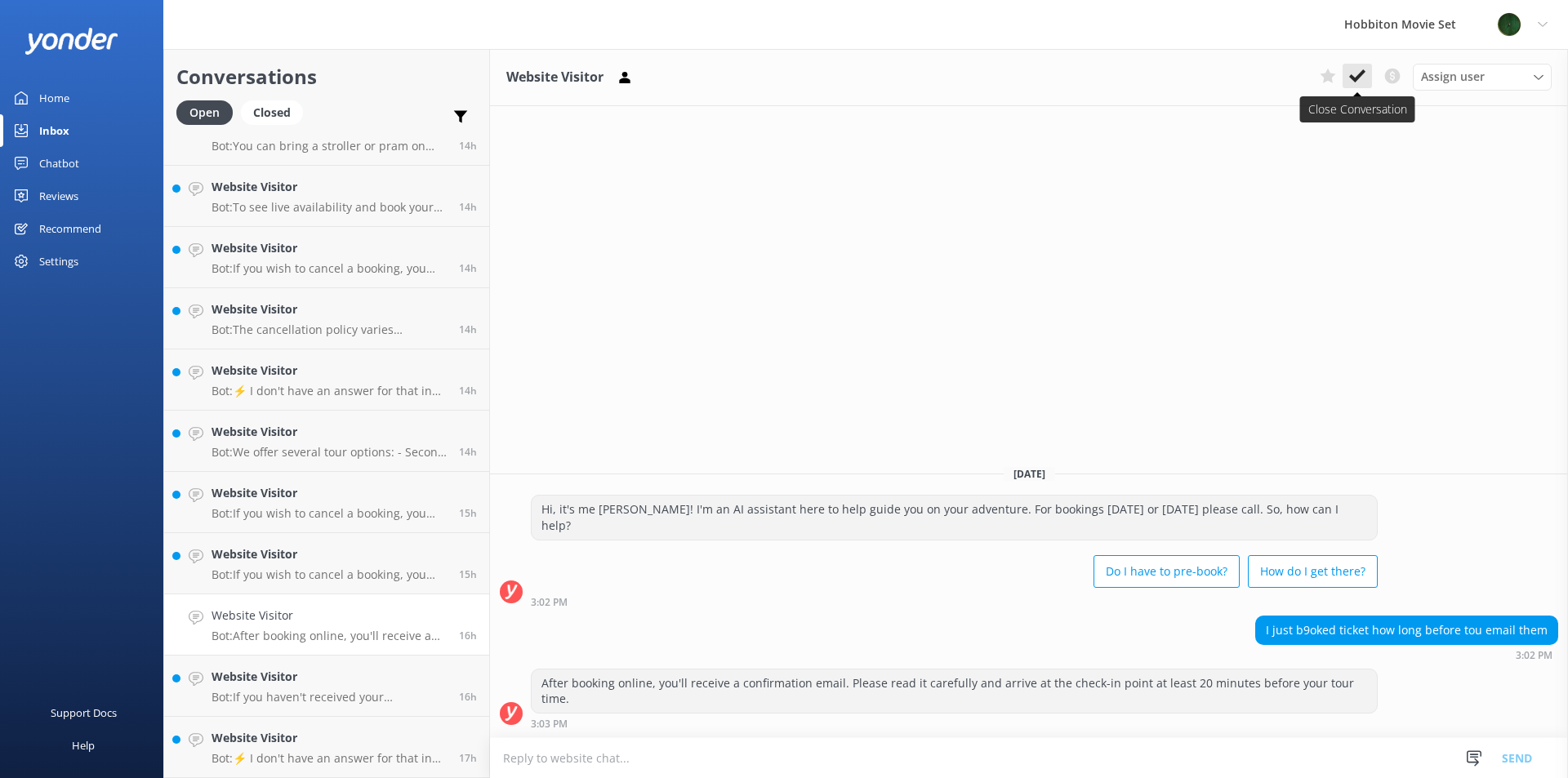
click at [1352, 82] on icon at bounding box center [1356, 75] width 16 height 16
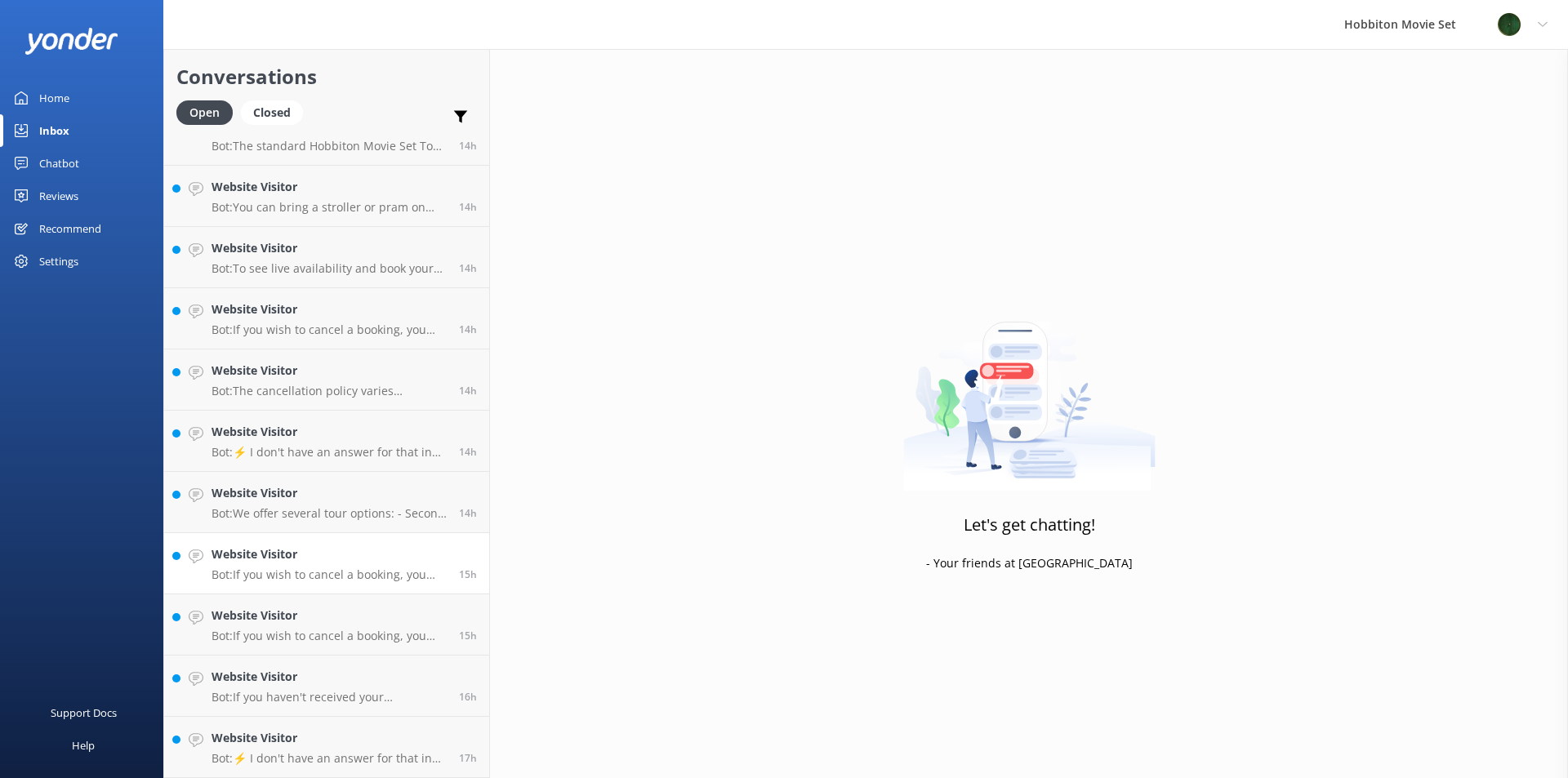
scroll to position [1866, 0]
click at [327, 658] on link "Website Visitor Bot: If you haven't received your confirmation email, please ch…" at bounding box center [326, 686] width 325 height 61
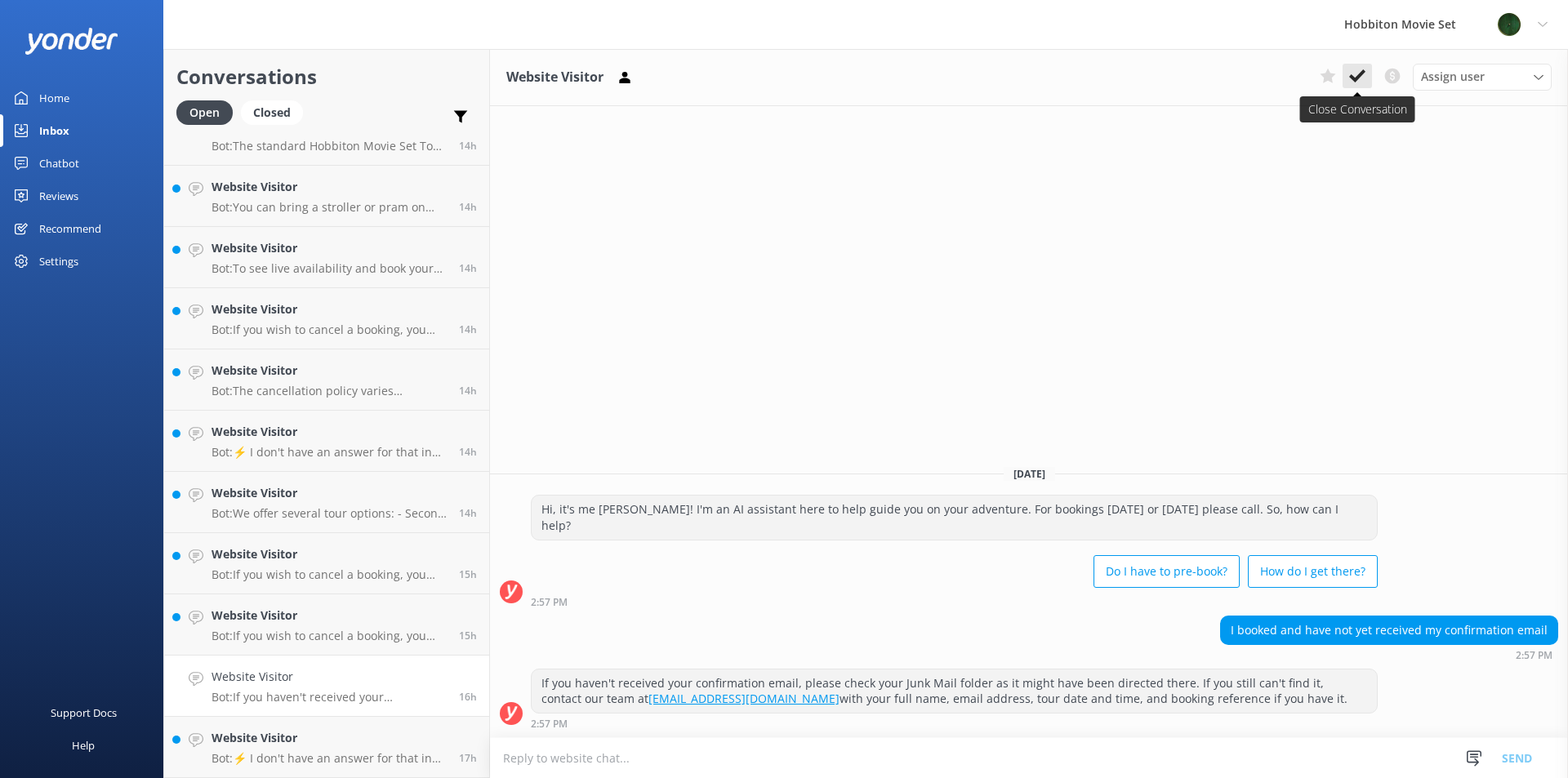
click at [1351, 72] on icon at bounding box center [1356, 75] width 16 height 16
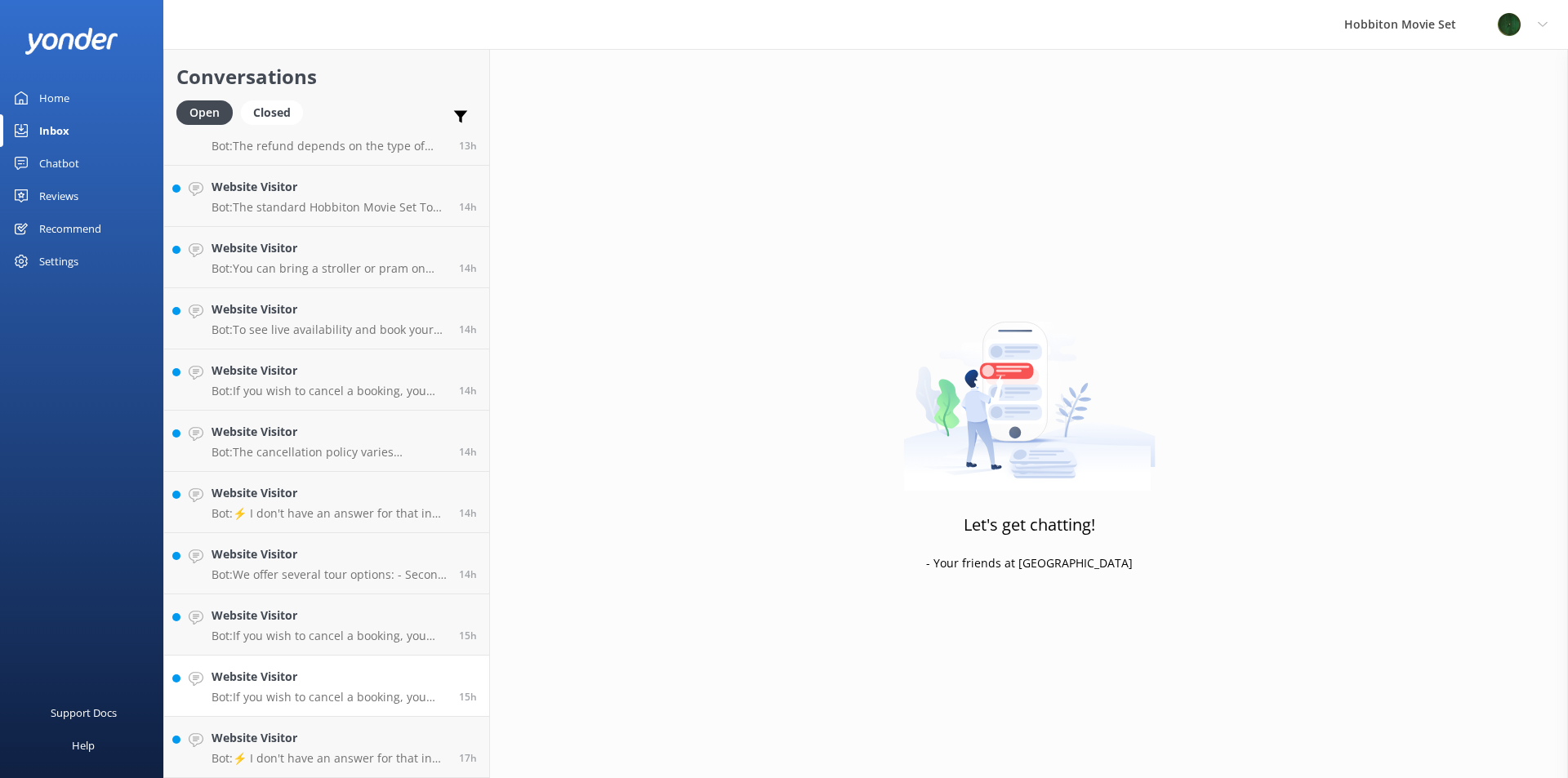
scroll to position [1805, 0]
click at [217, 732] on h4 "Website Visitor" at bounding box center [329, 738] width 235 height 18
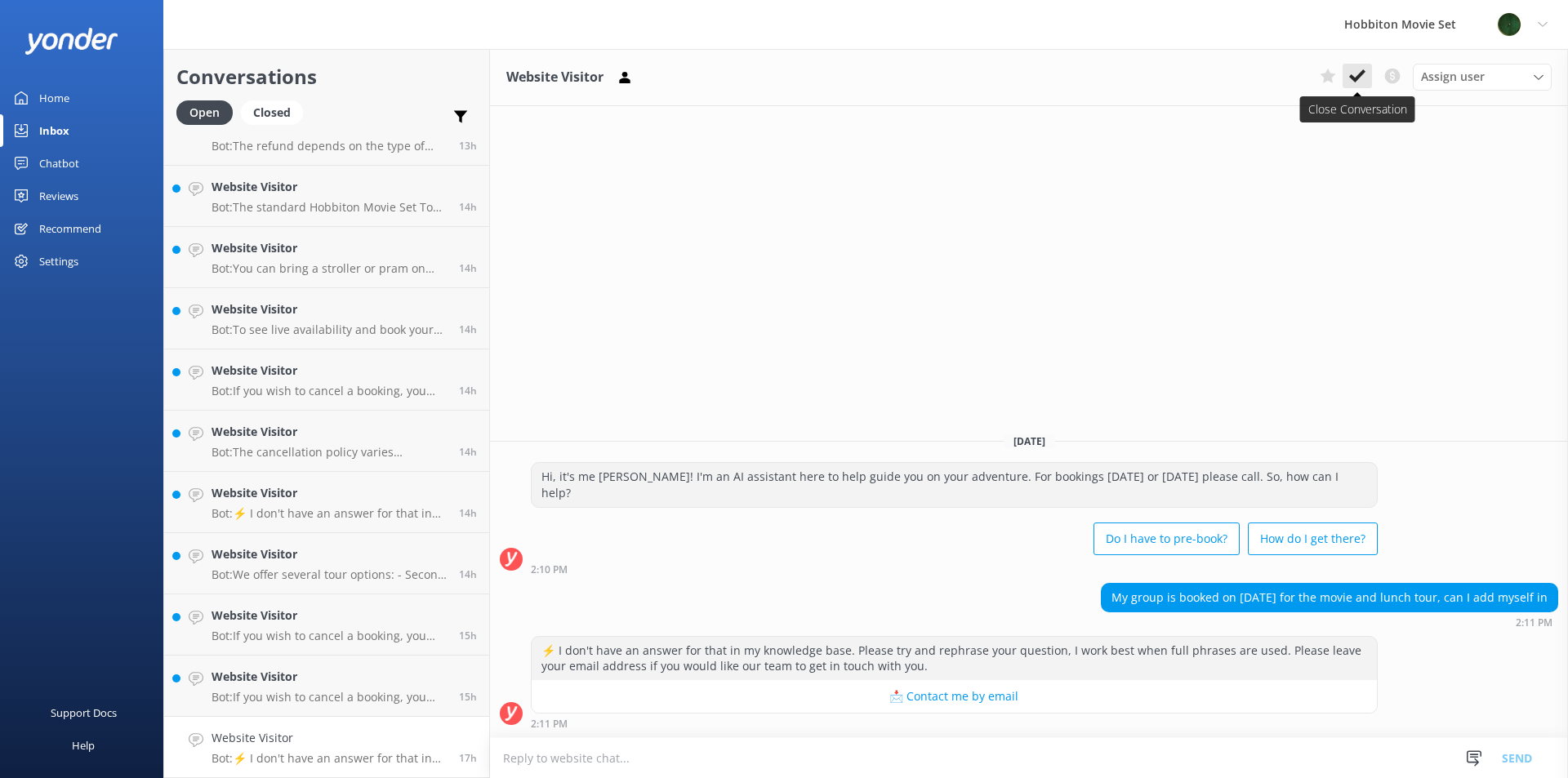
click at [1360, 83] on icon at bounding box center [1356, 75] width 16 height 16
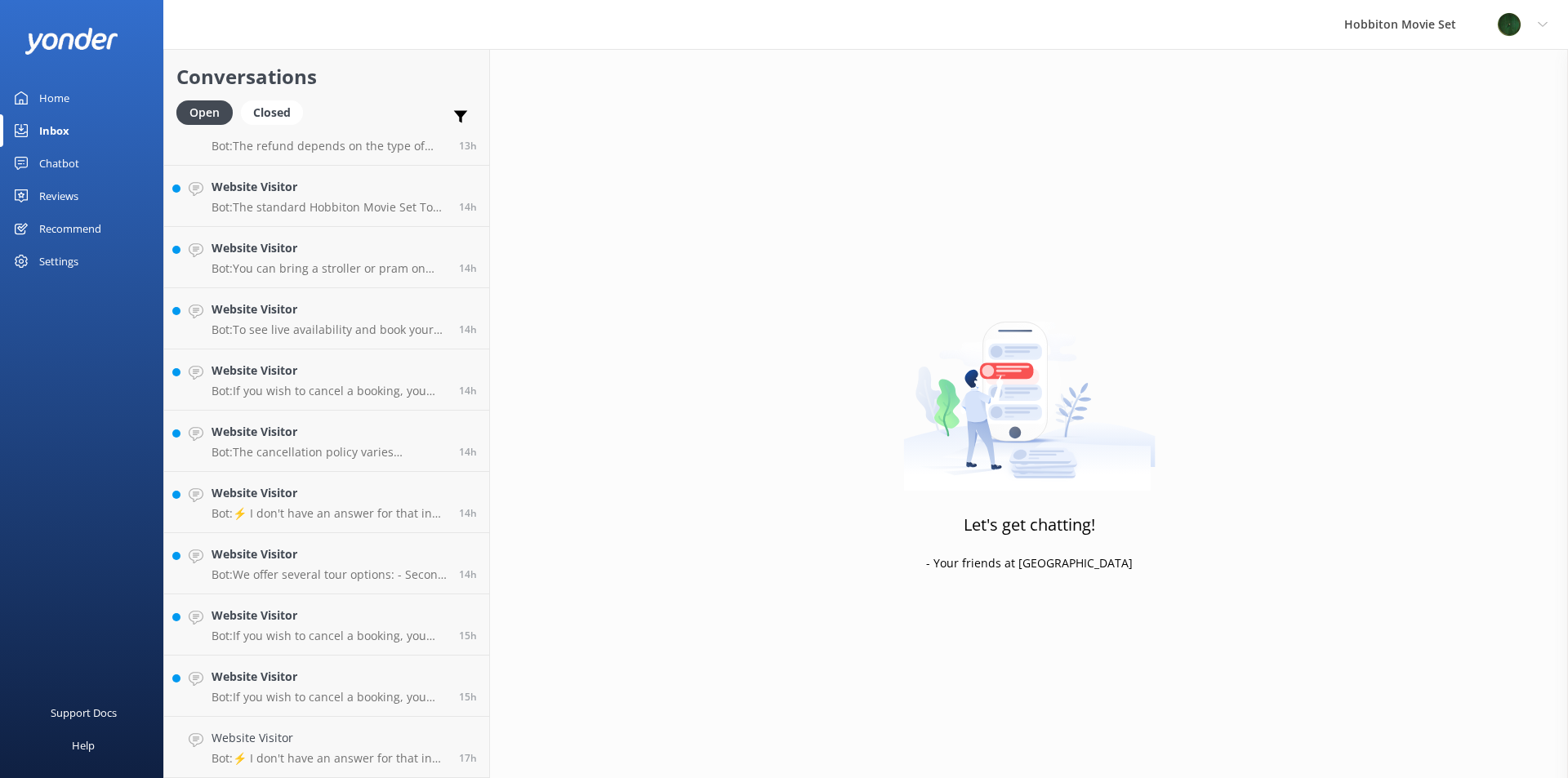
scroll to position [1744, 0]
click at [332, 689] on div "Website Visitor Bot: If you wish to cancel a booking, you can contact our reser…" at bounding box center [329, 686] width 235 height 36
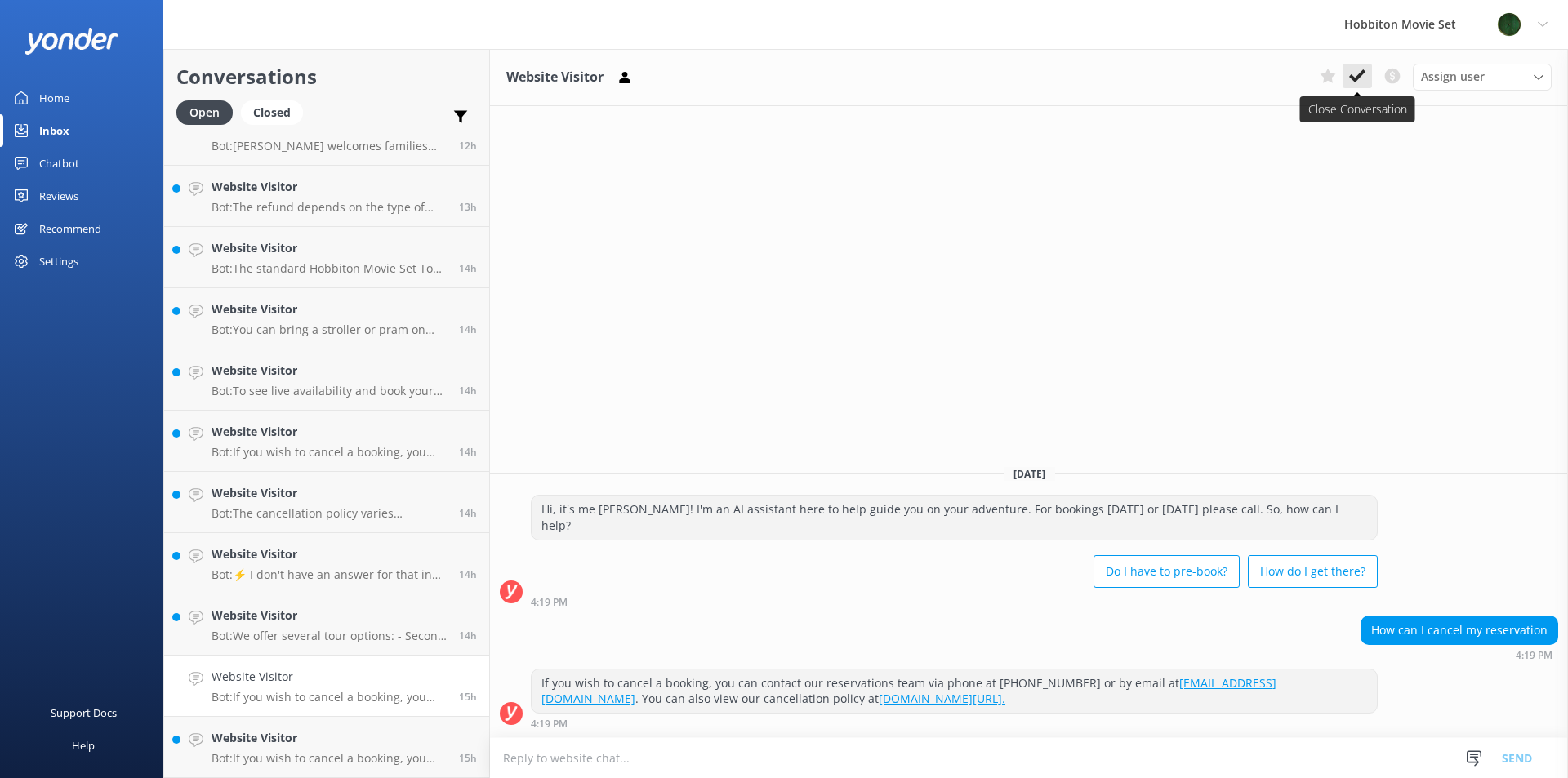
click at [1369, 78] on button at bounding box center [1356, 76] width 29 height 24
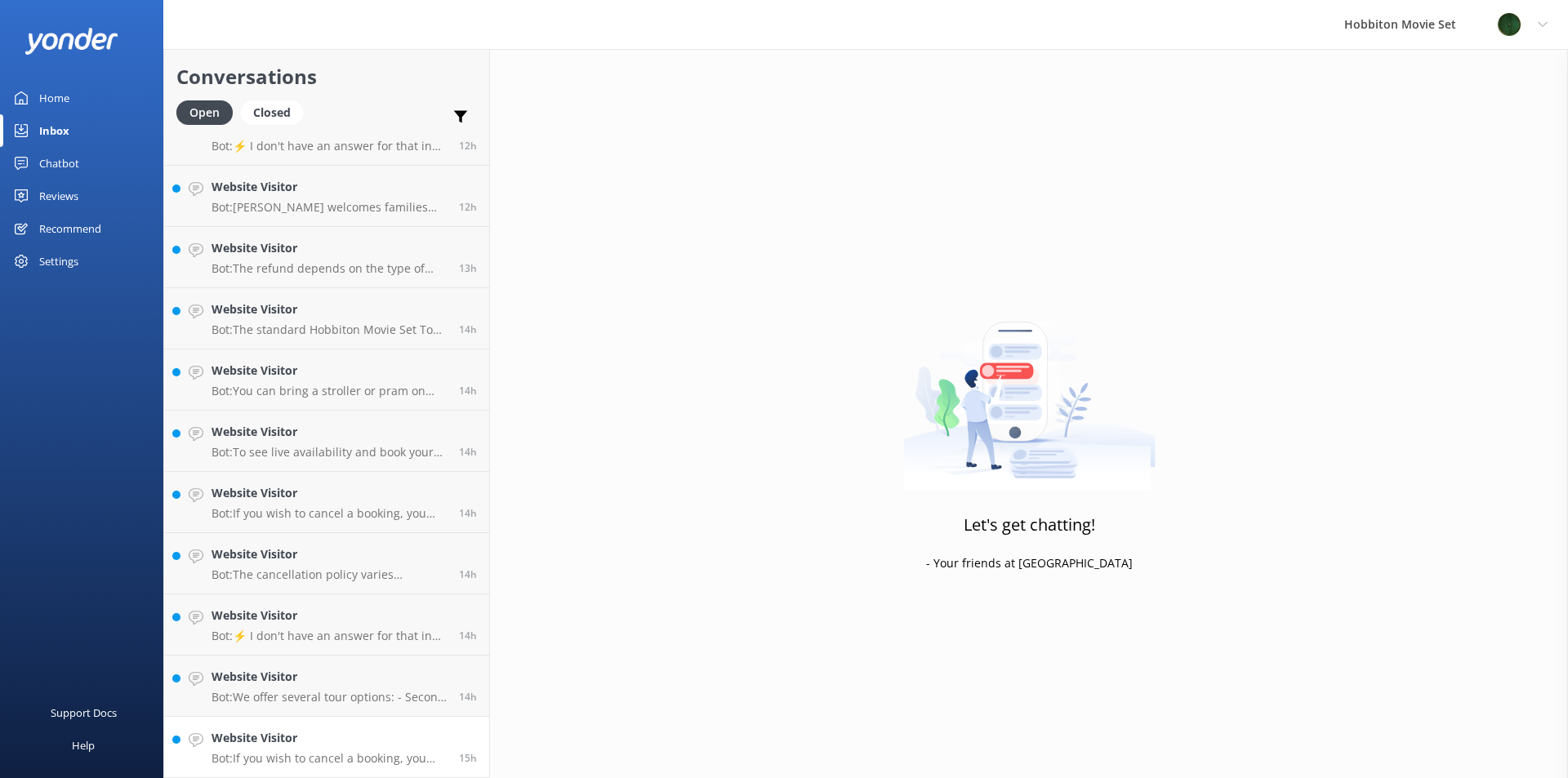
scroll to position [1683, 0]
click at [304, 733] on h4 "Website Visitor" at bounding box center [329, 738] width 235 height 18
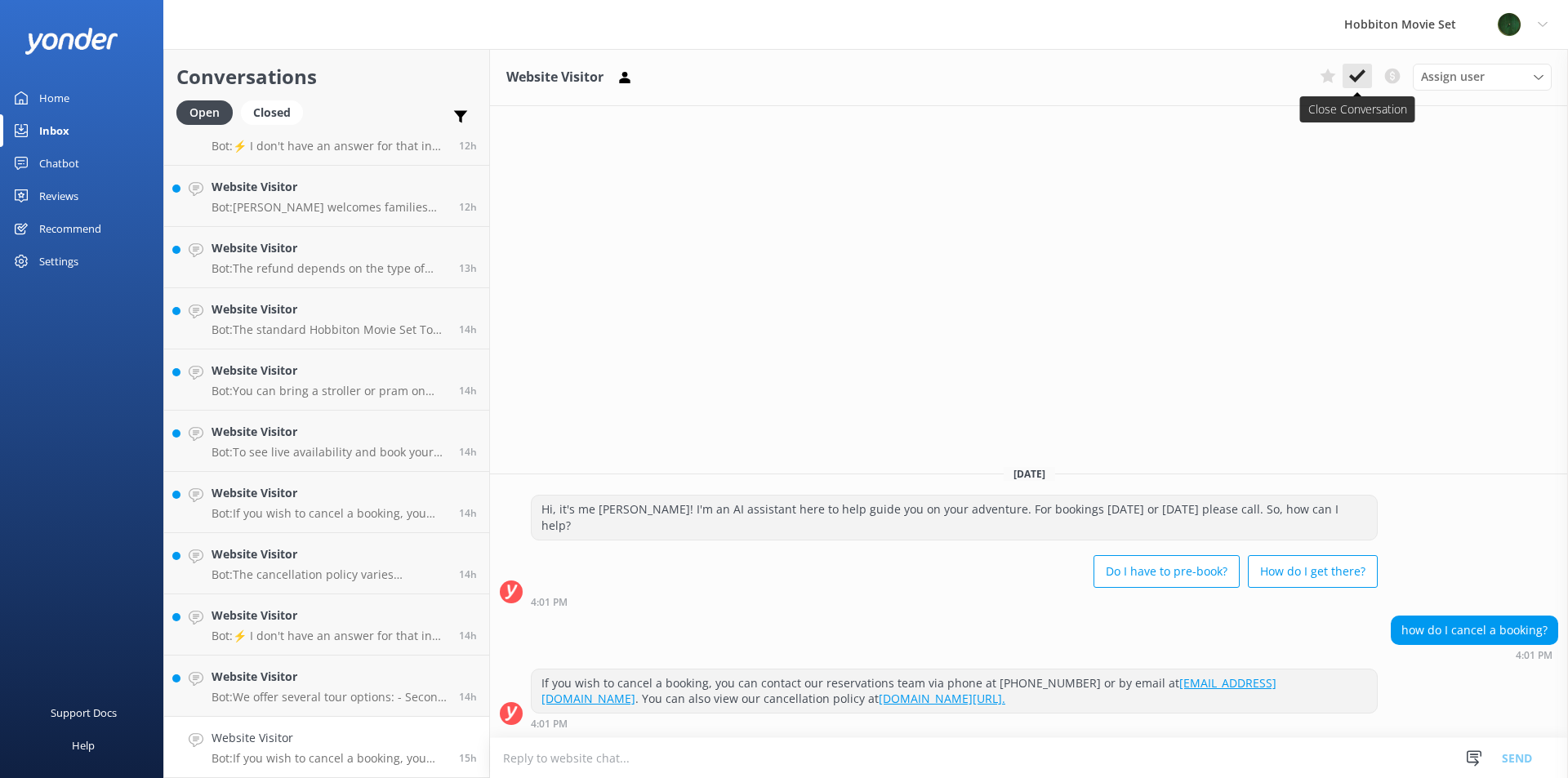
click at [1357, 86] on button at bounding box center [1356, 76] width 29 height 24
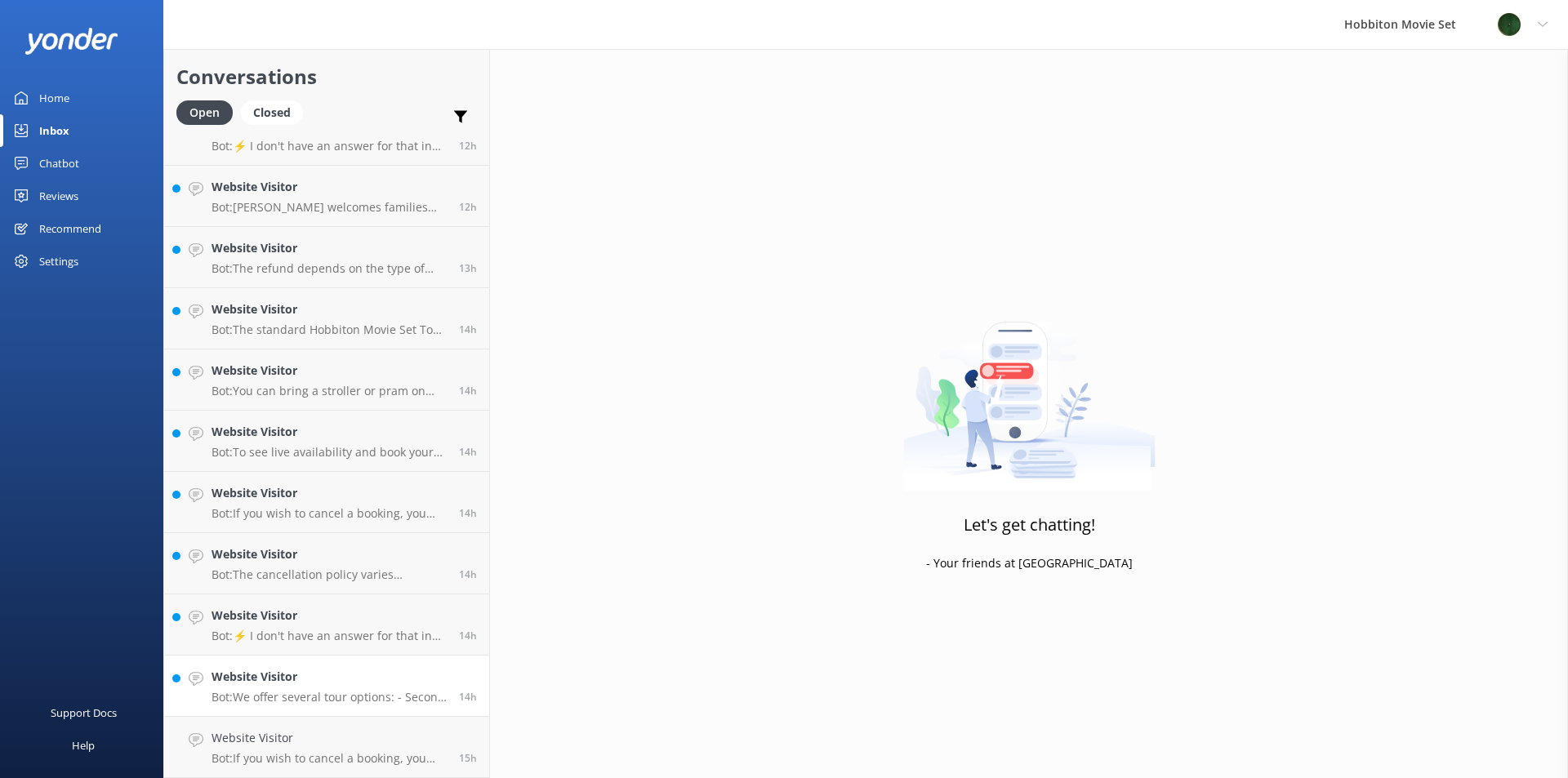
scroll to position [1622, 0]
click at [279, 719] on link "Website Visitor Bot: We offer several tour options: - Second Breakfast Tour: [D…" at bounding box center [326, 747] width 325 height 61
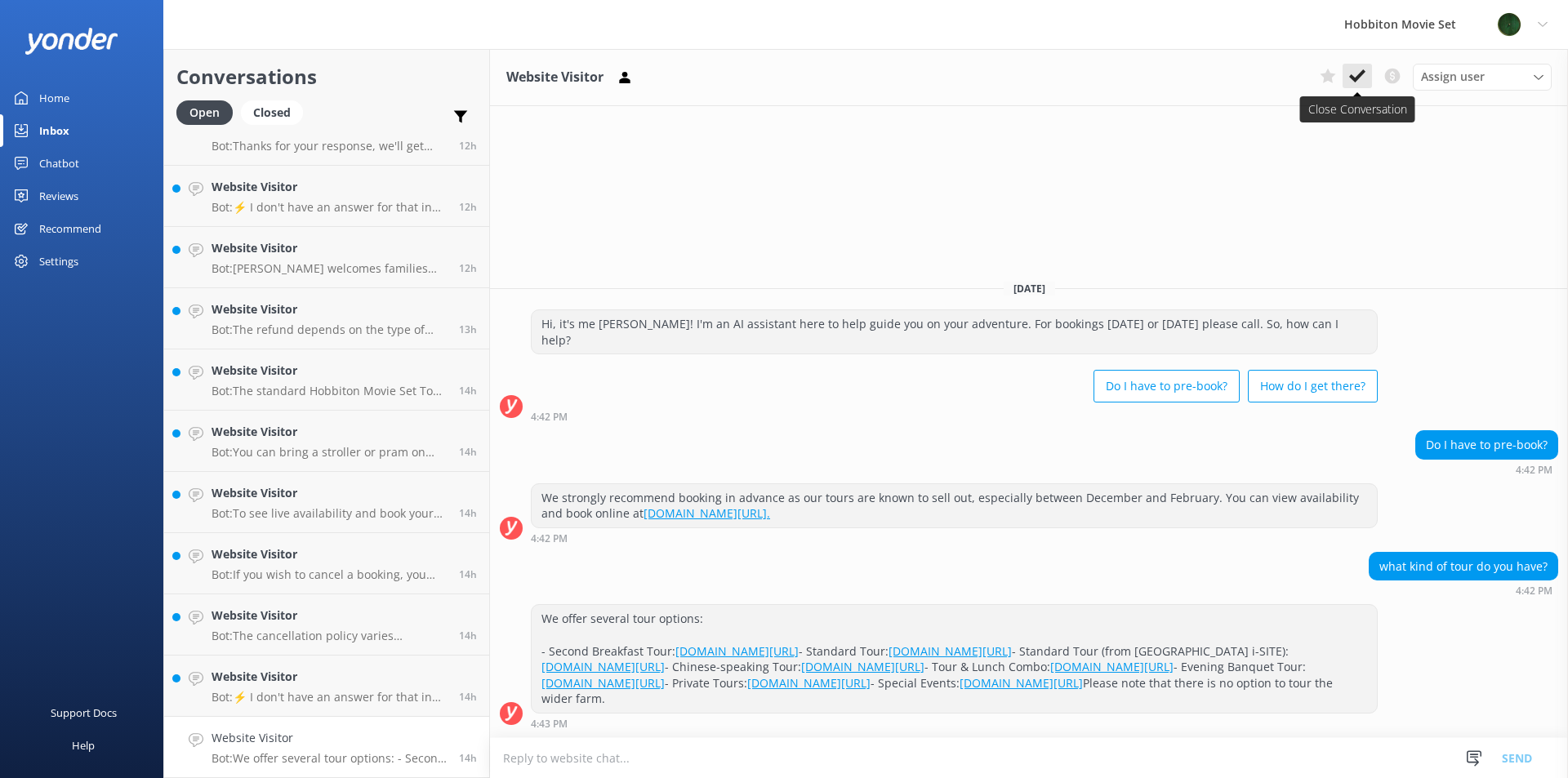
click at [1361, 85] on button at bounding box center [1356, 76] width 29 height 24
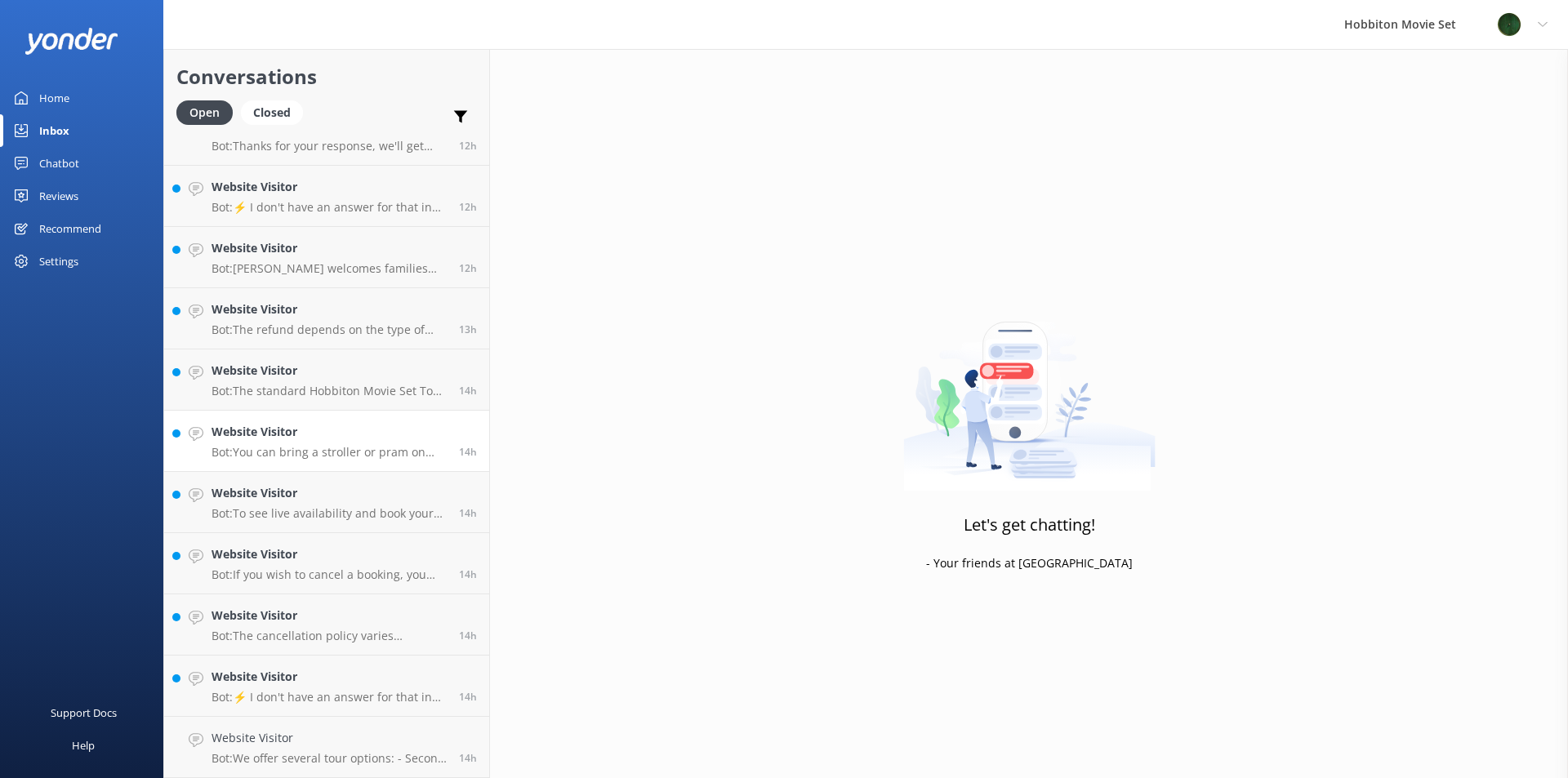
scroll to position [1561, 0]
click at [282, 701] on p "Bot: The cancellation policy varies depending on the tour product: - Hobbiton M…" at bounding box center [329, 697] width 235 height 15
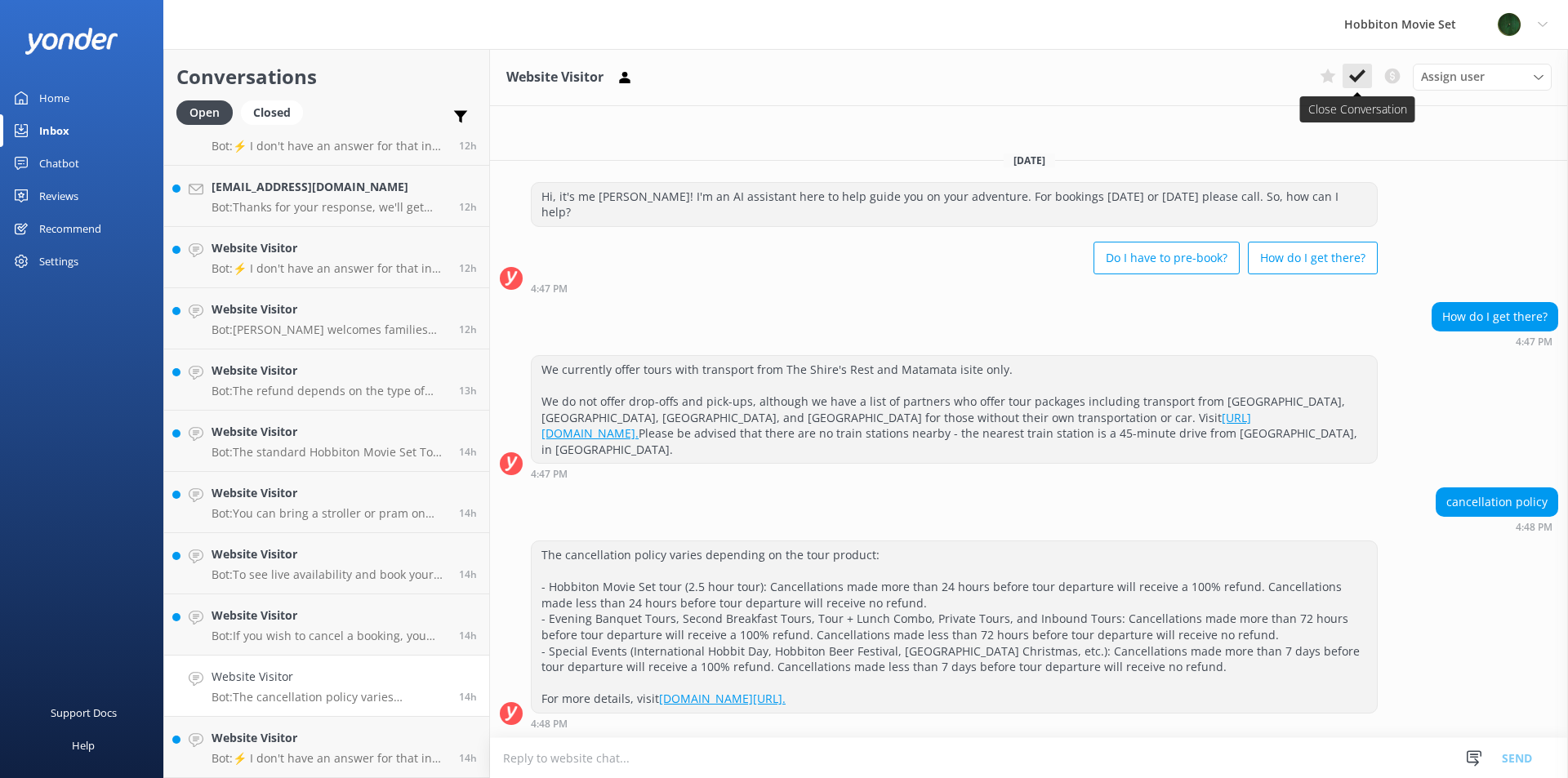
click at [1350, 82] on icon at bounding box center [1356, 75] width 16 height 16
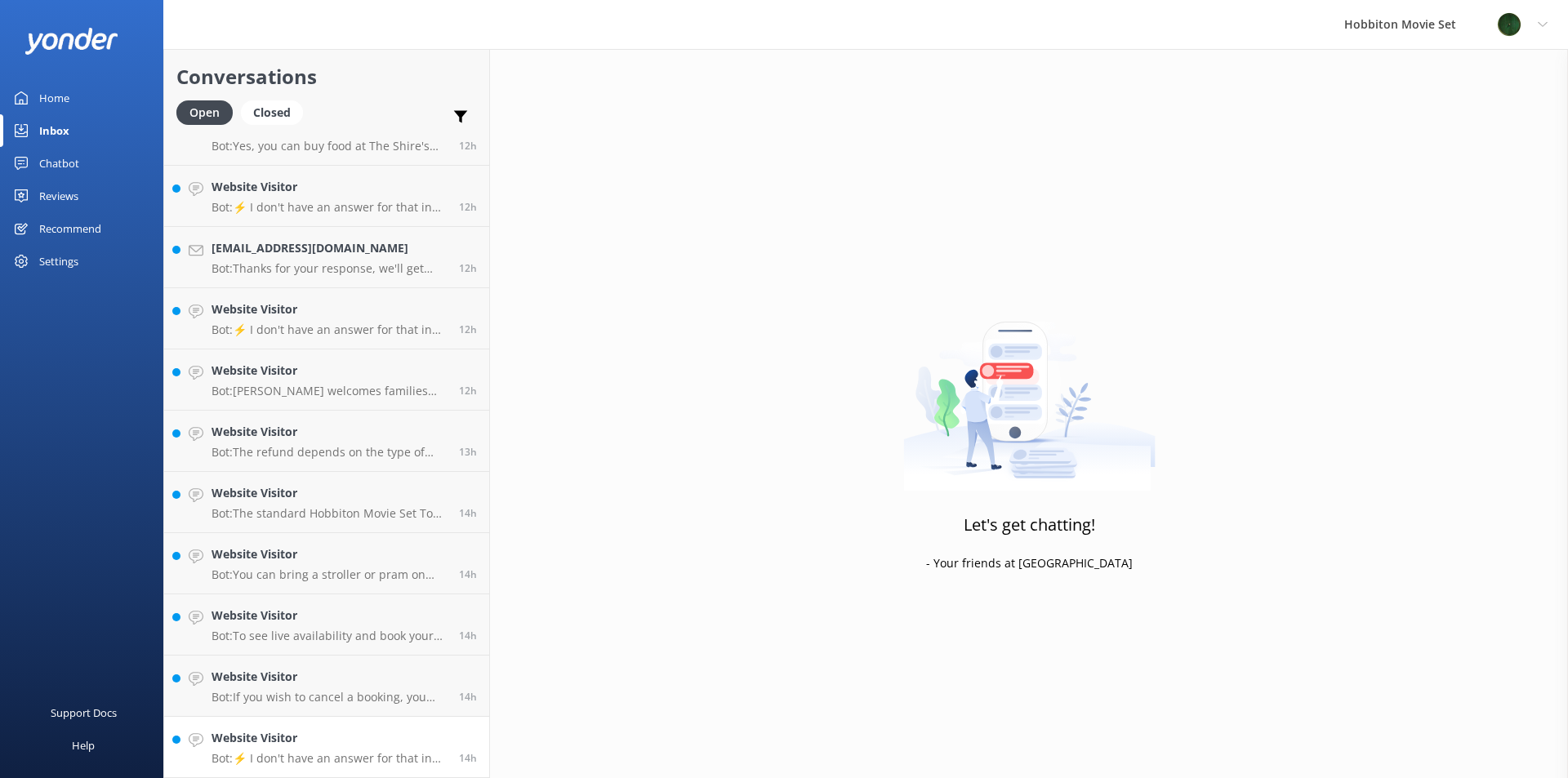
scroll to position [1500, 0]
click at [334, 742] on h4 "Website Visitor" at bounding box center [329, 738] width 235 height 18
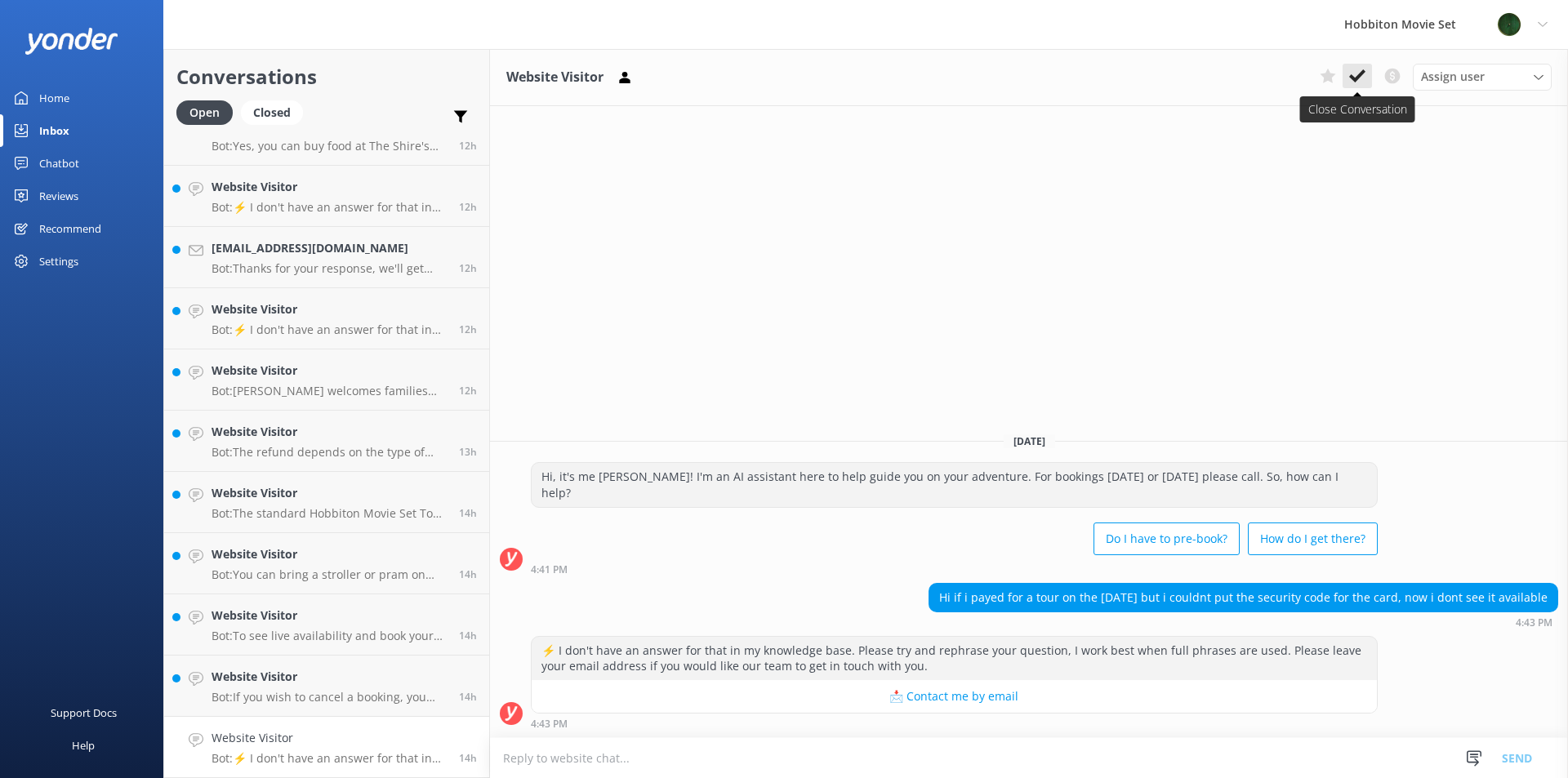
click at [1354, 72] on icon at bounding box center [1356, 75] width 16 height 16
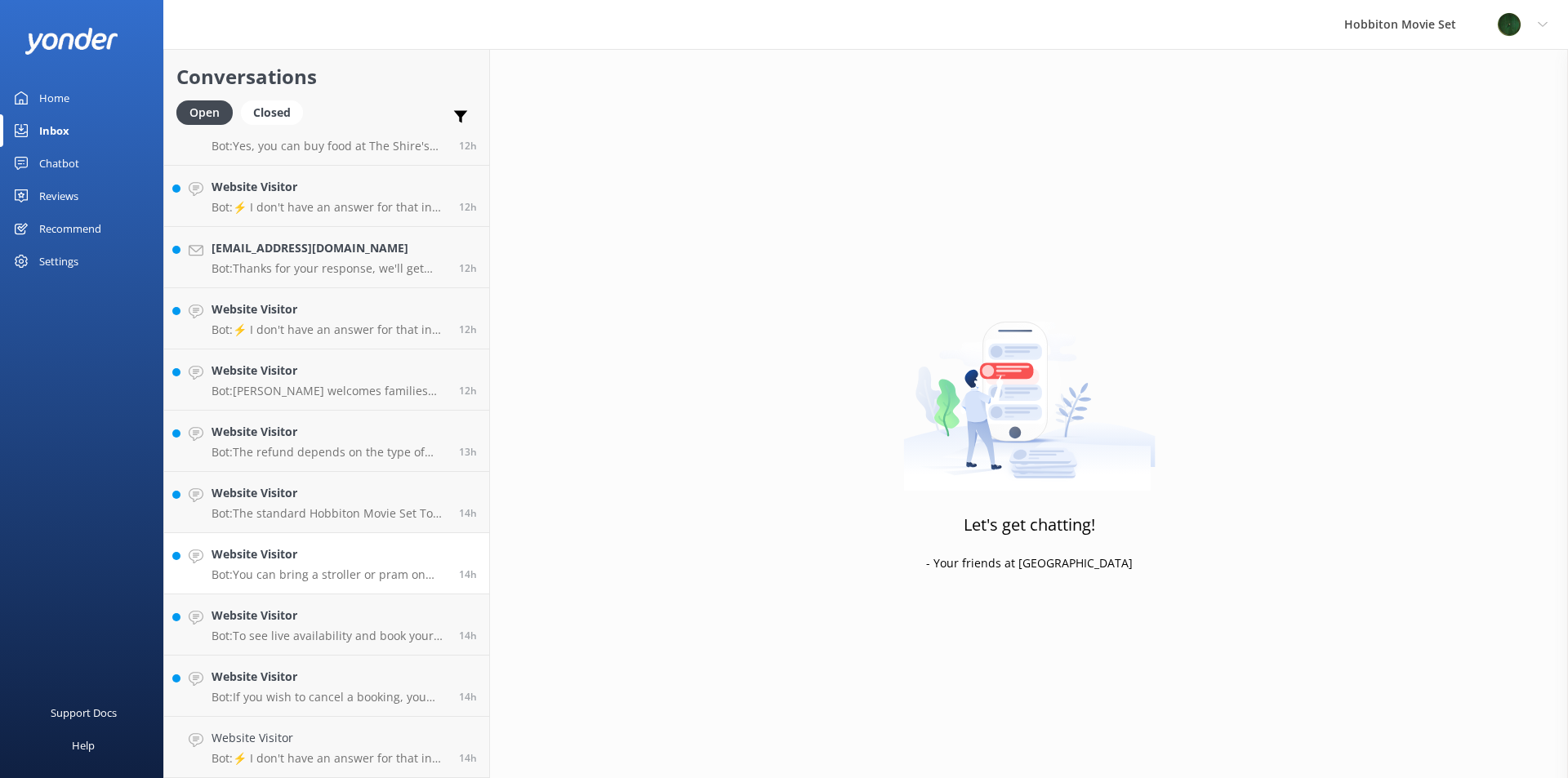
scroll to position [1438, 0]
click at [280, 681] on h4 "Website Visitor" at bounding box center [329, 676] width 235 height 18
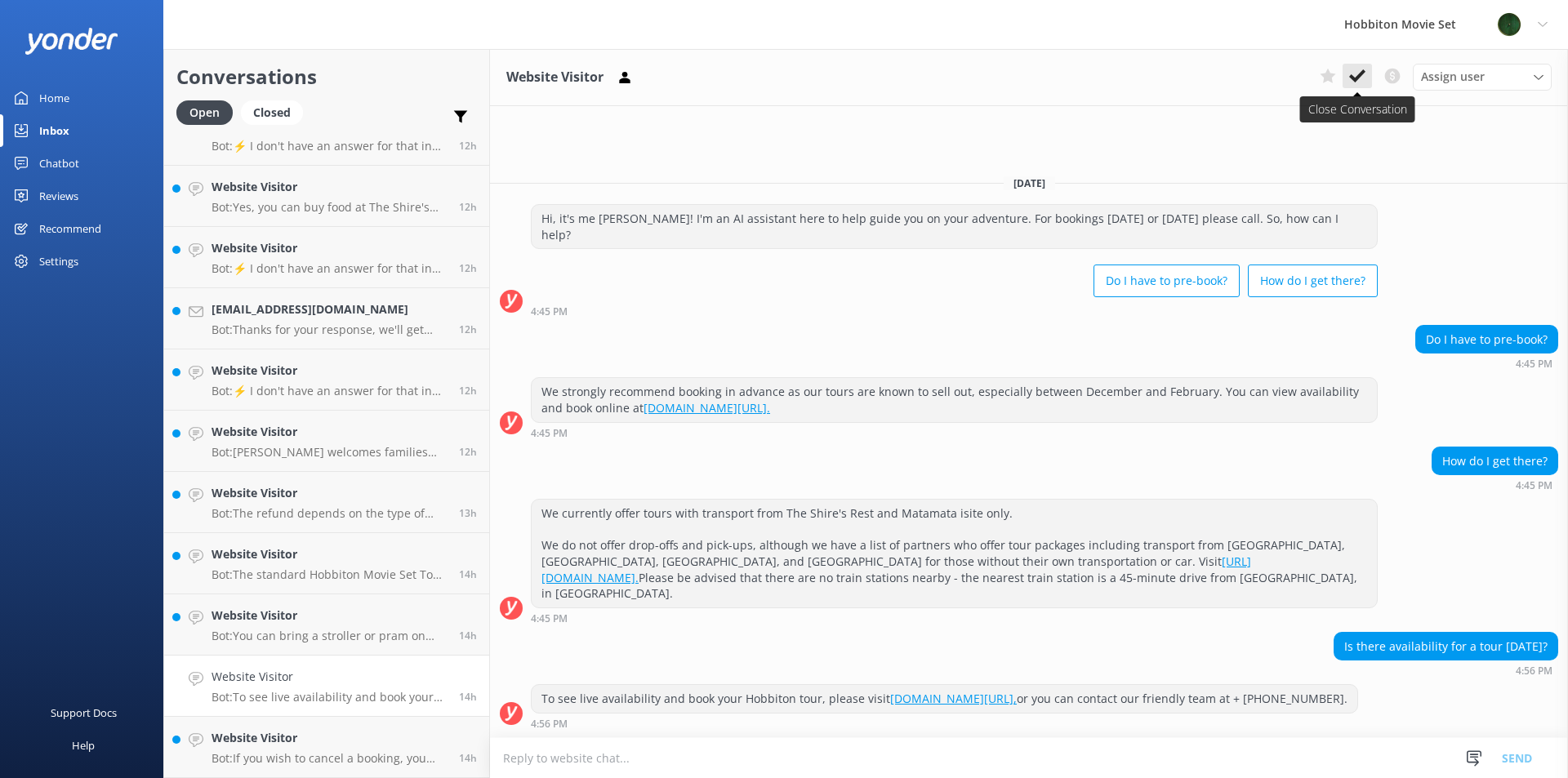
click at [1355, 80] on use at bounding box center [1356, 76] width 16 height 13
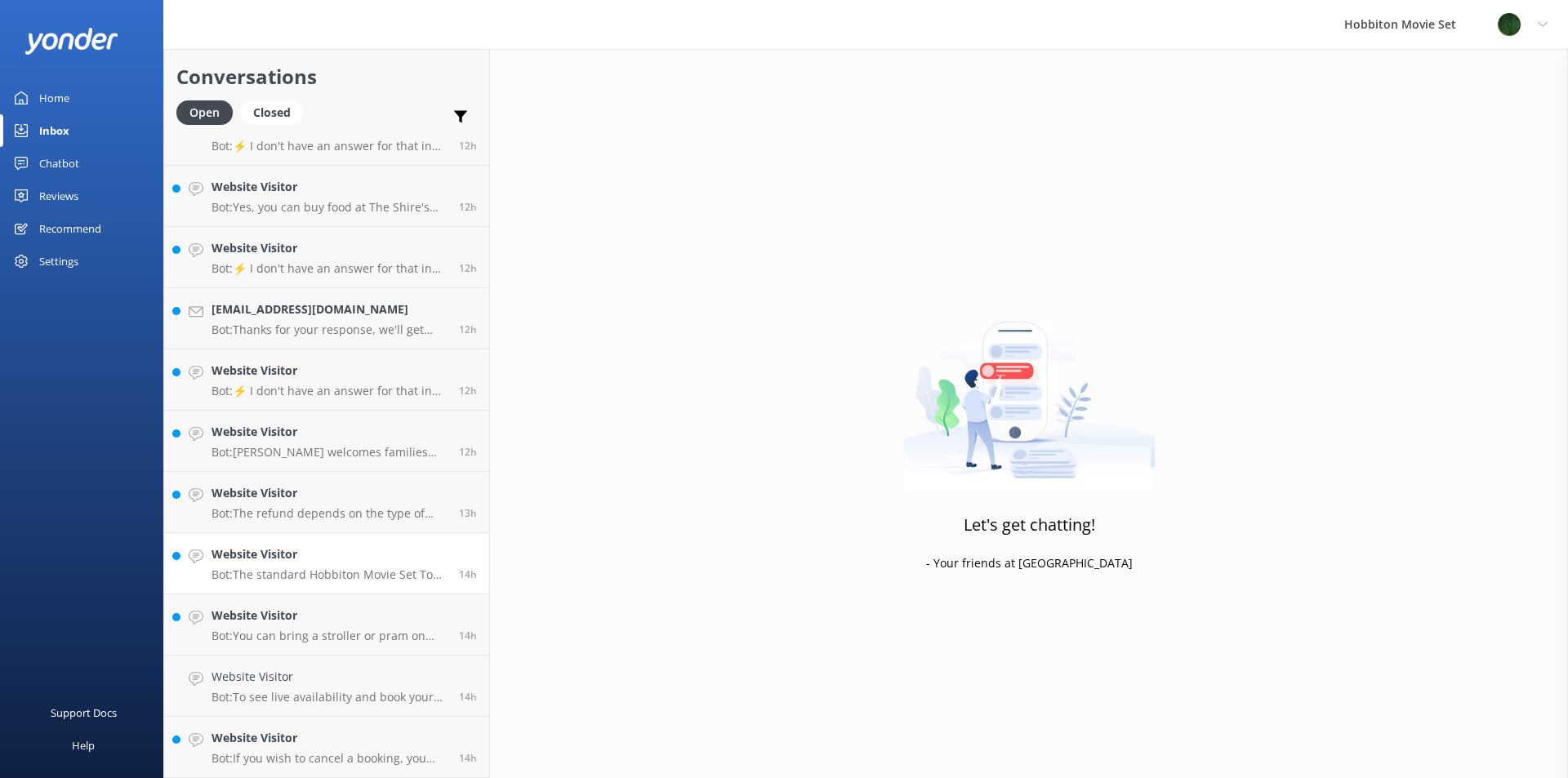
scroll to position [1377, 0]
click at [323, 708] on link "Website Visitor Bot: You can bring a stroller or pram on tour, provided it is f…" at bounding box center [326, 686] width 325 height 61
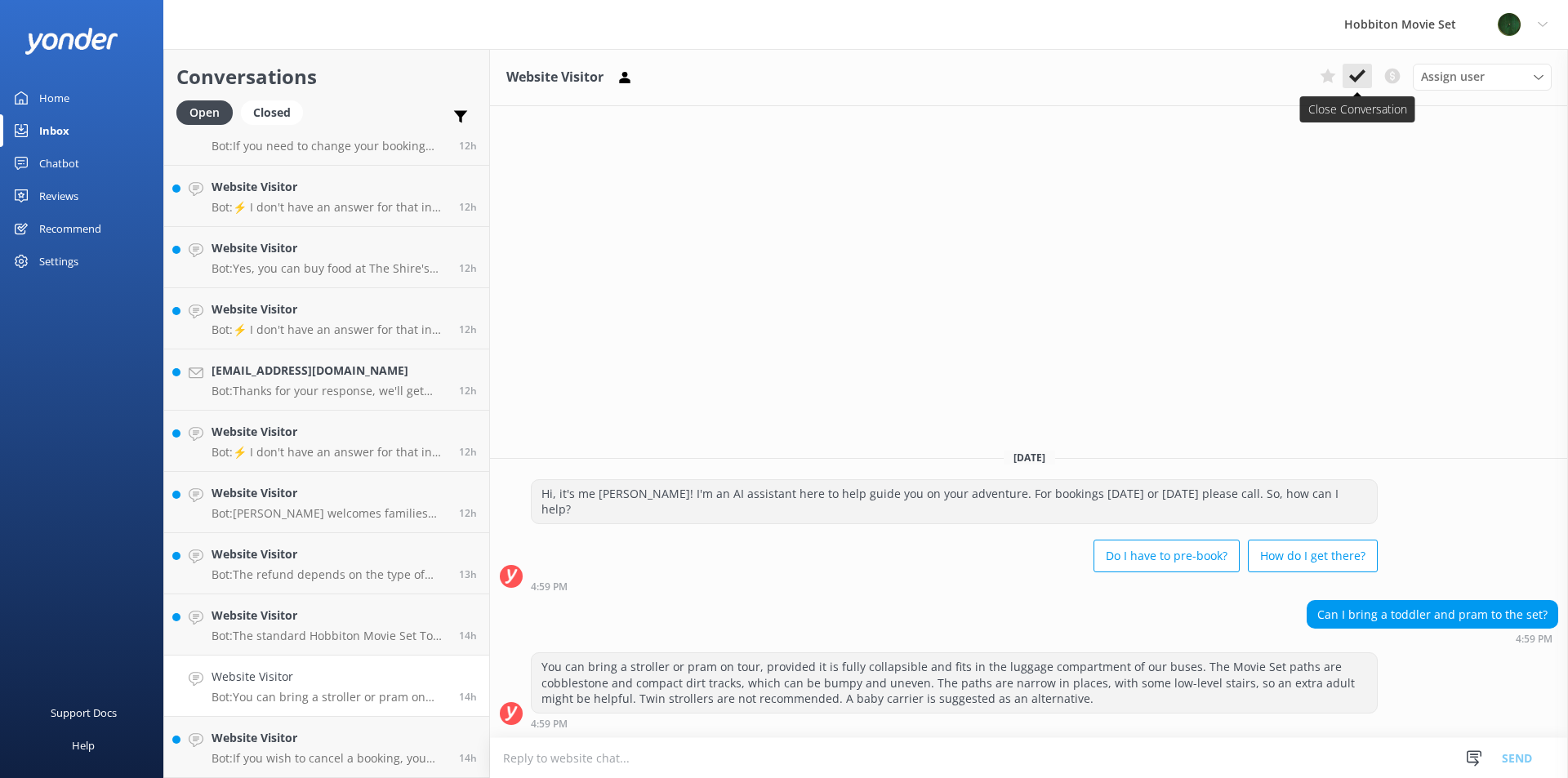
click at [1364, 83] on icon at bounding box center [1356, 75] width 16 height 16
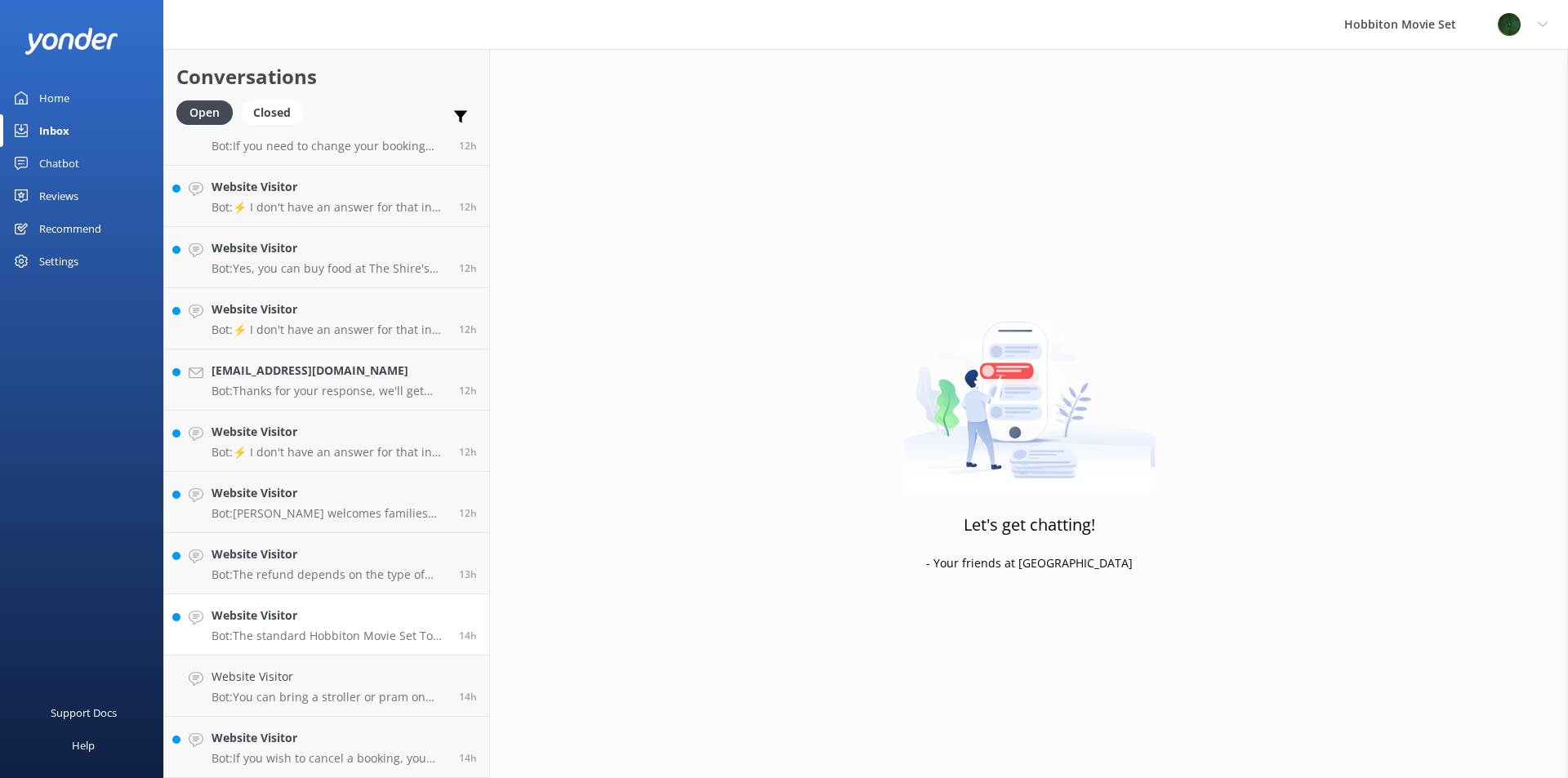
scroll to position [1316, 0]
click at [252, 749] on div "Website Visitor Bot: If you wish to cancel a booking, you can contact our reser…" at bounding box center [329, 747] width 235 height 36
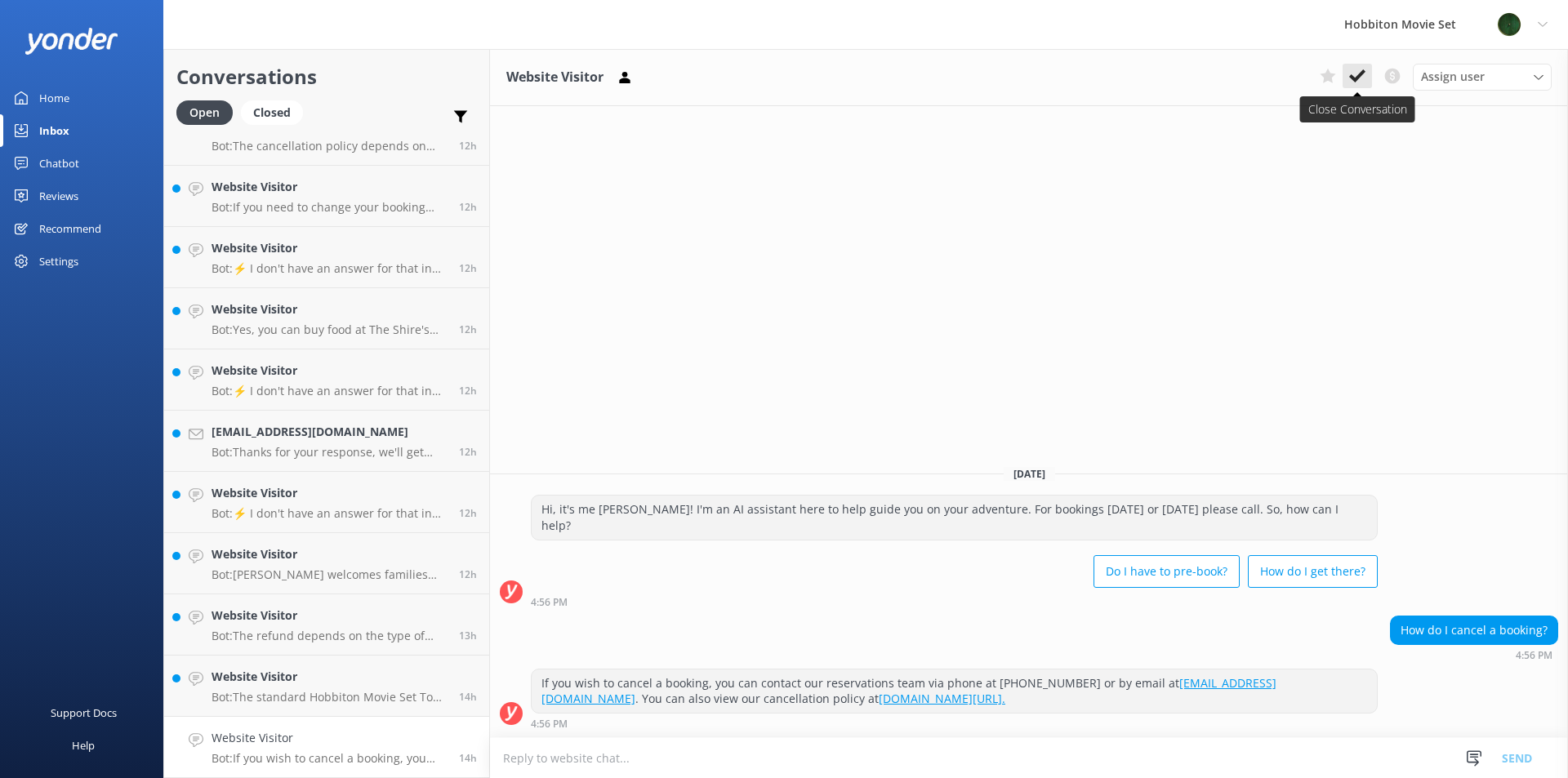
click at [1352, 72] on icon at bounding box center [1356, 75] width 16 height 16
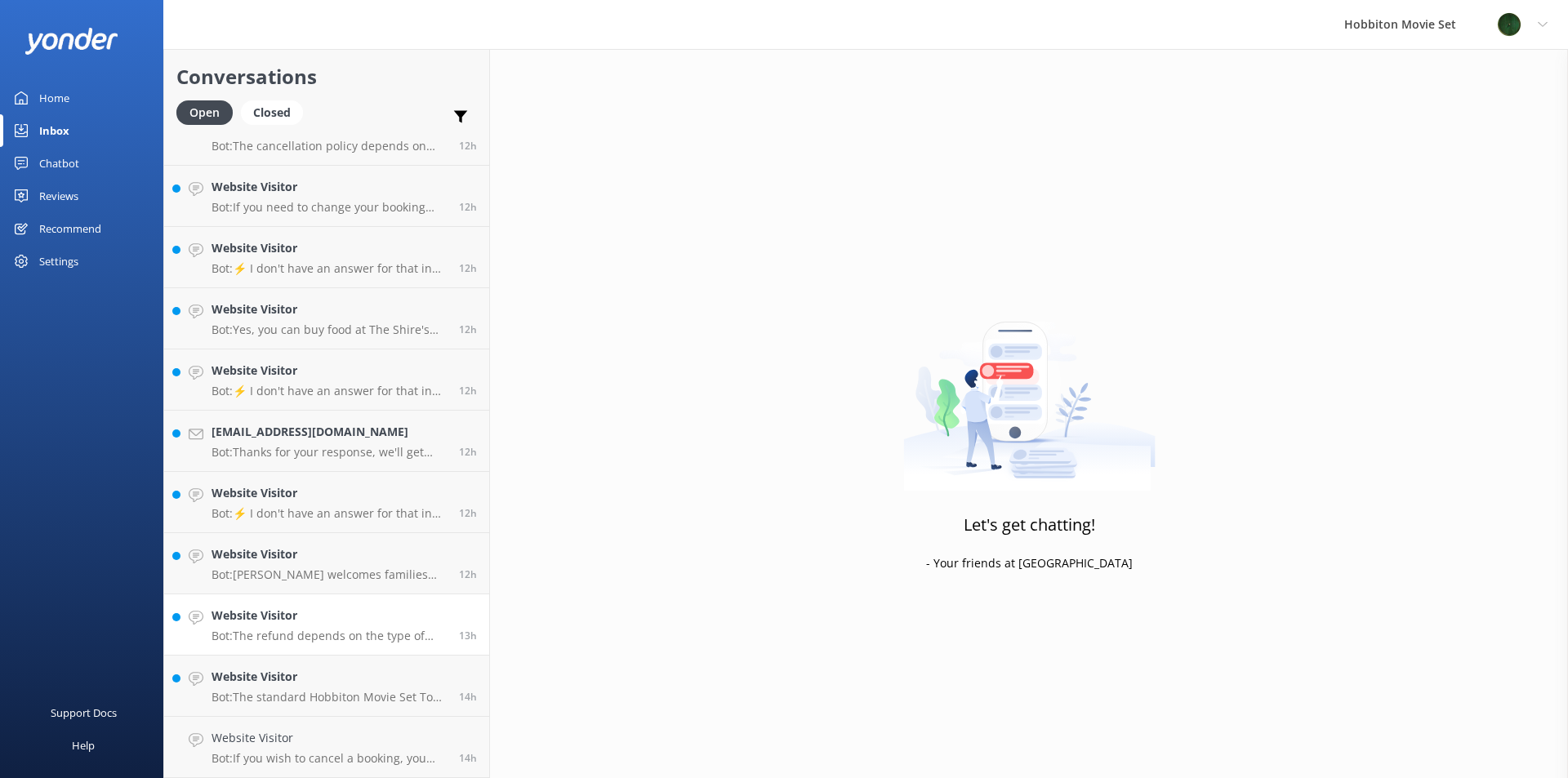
scroll to position [1255, 0]
click at [353, 681] on h4 "Website Visitor" at bounding box center [329, 676] width 235 height 18
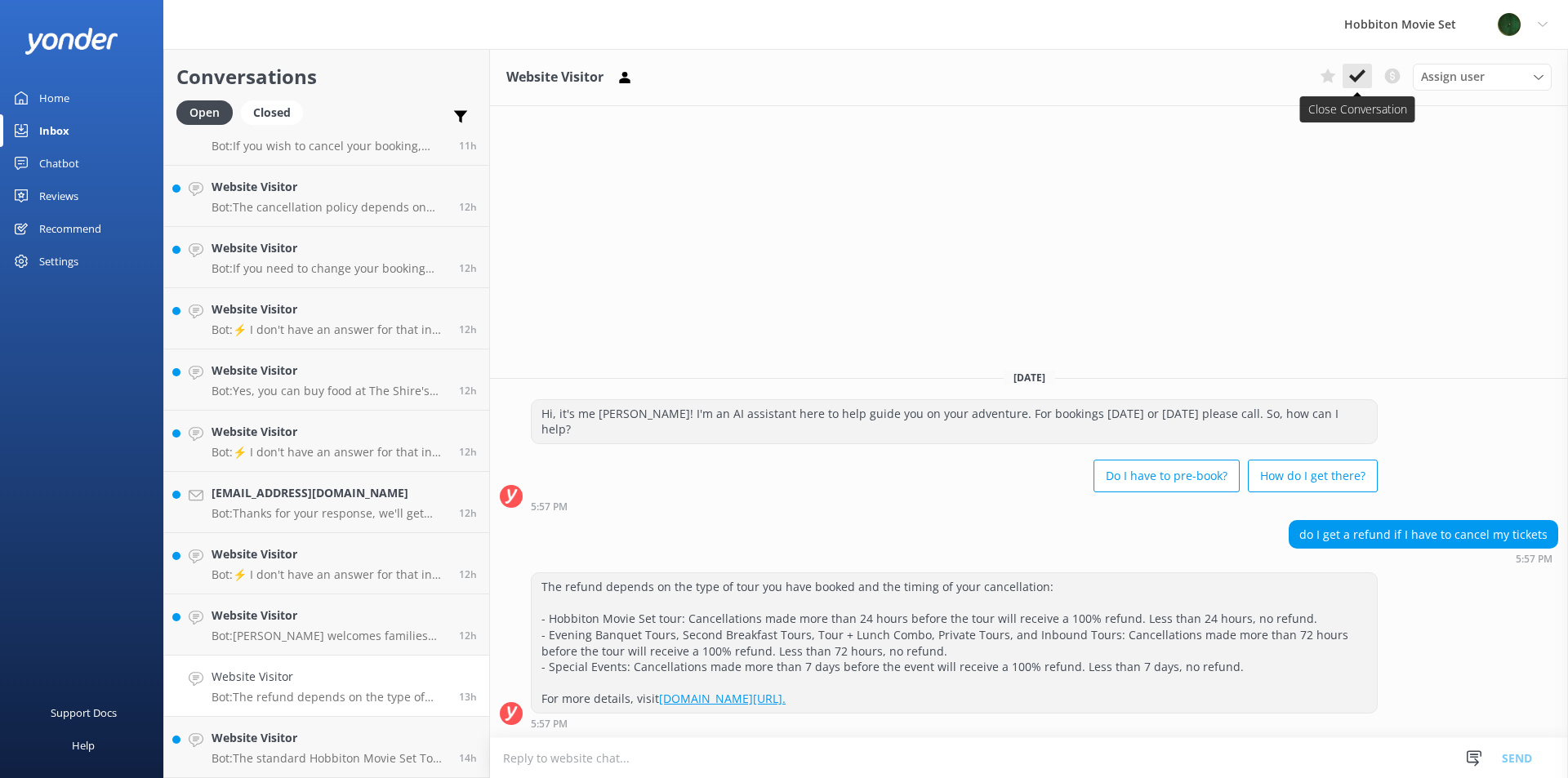
click at [1367, 79] on button at bounding box center [1356, 76] width 29 height 24
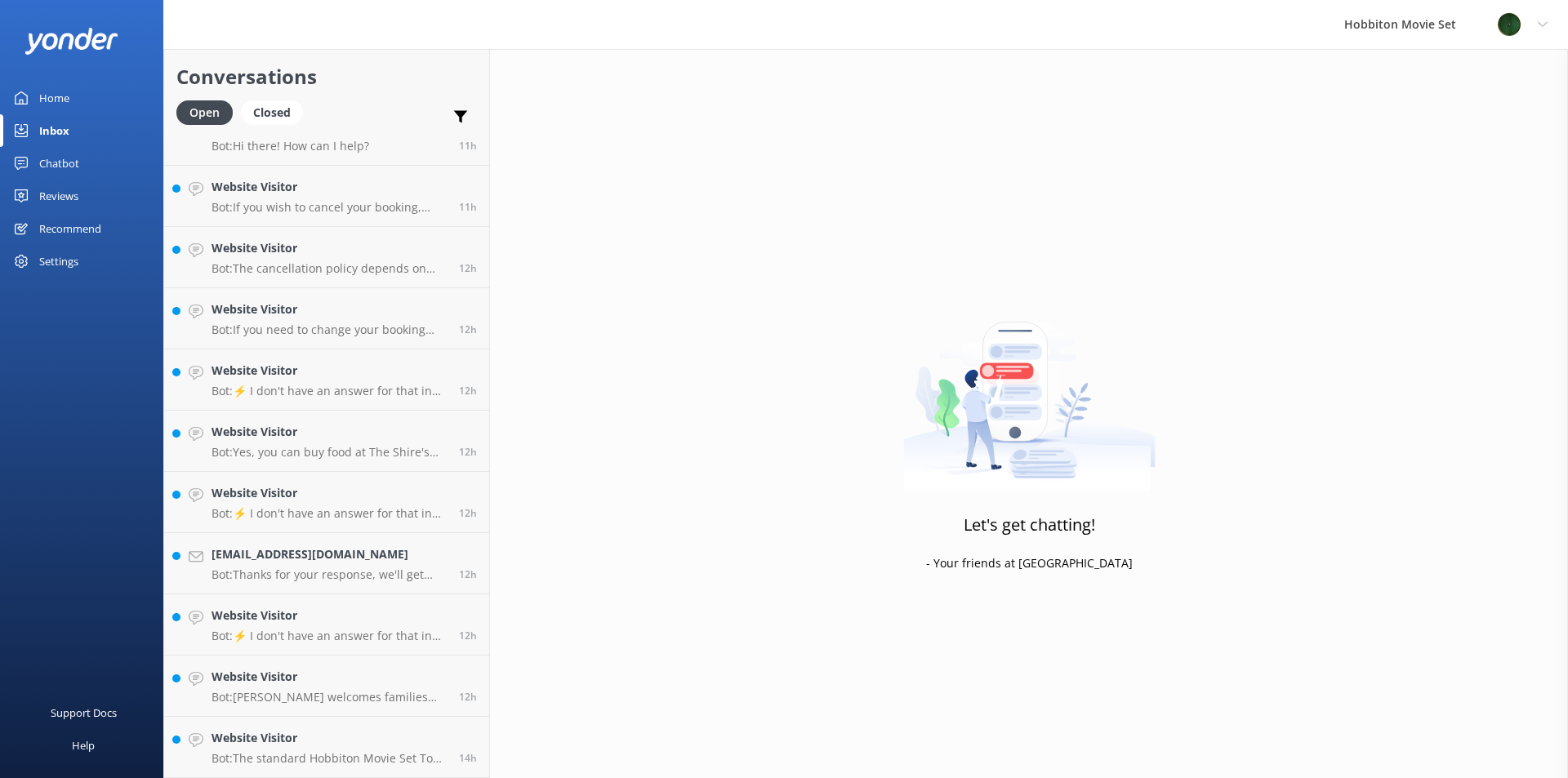
scroll to position [1193, 0]
click at [334, 755] on p "Bot: The standard Hobbiton Movie Set Tour is 2.5 hours long, including transpor…" at bounding box center [329, 758] width 235 height 15
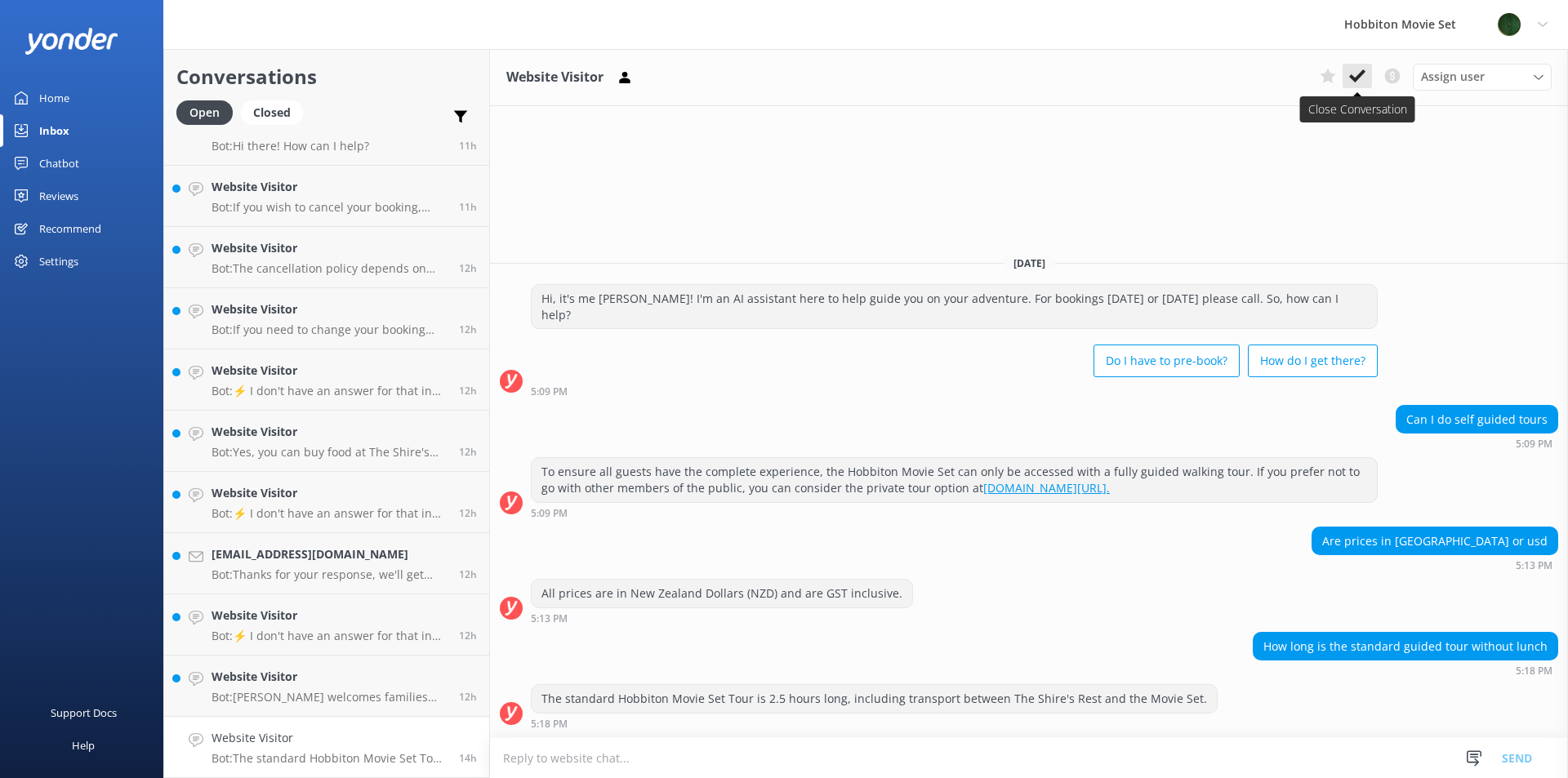
click at [1354, 81] on use at bounding box center [1356, 76] width 16 height 13
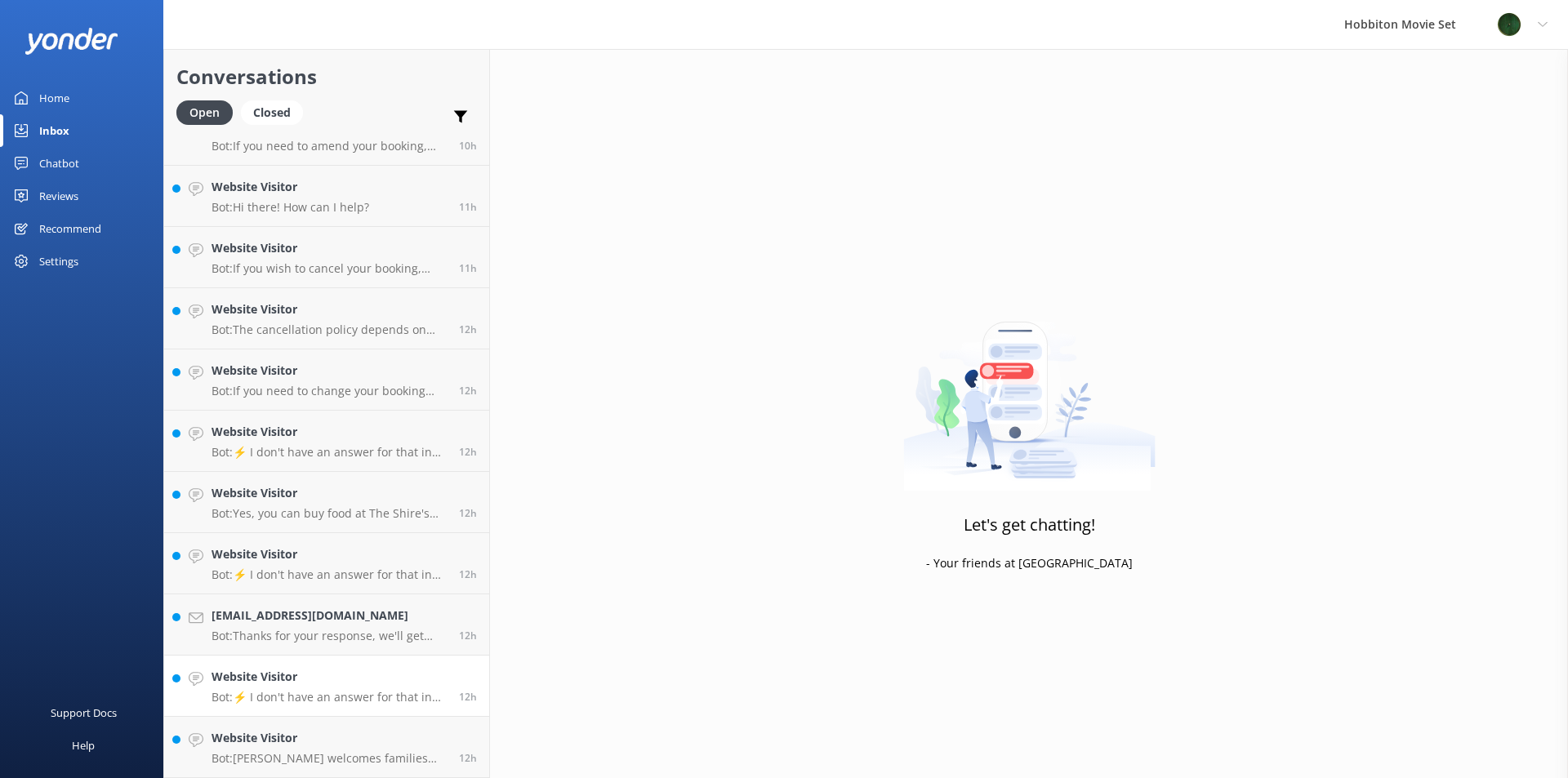
click at [268, 685] on h4 "Website Visitor" at bounding box center [329, 676] width 235 height 18
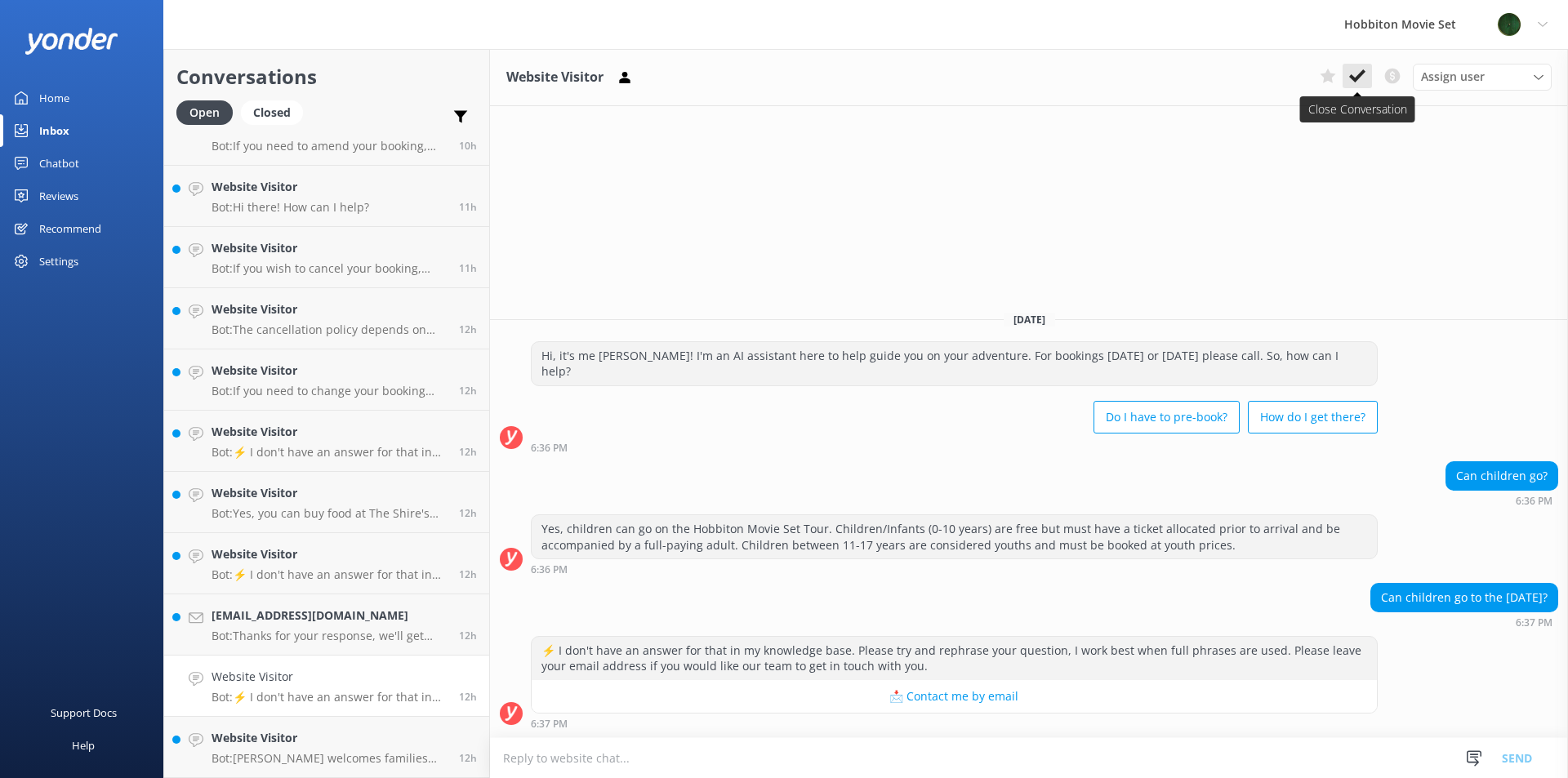
click at [1352, 80] on icon at bounding box center [1356, 75] width 16 height 16
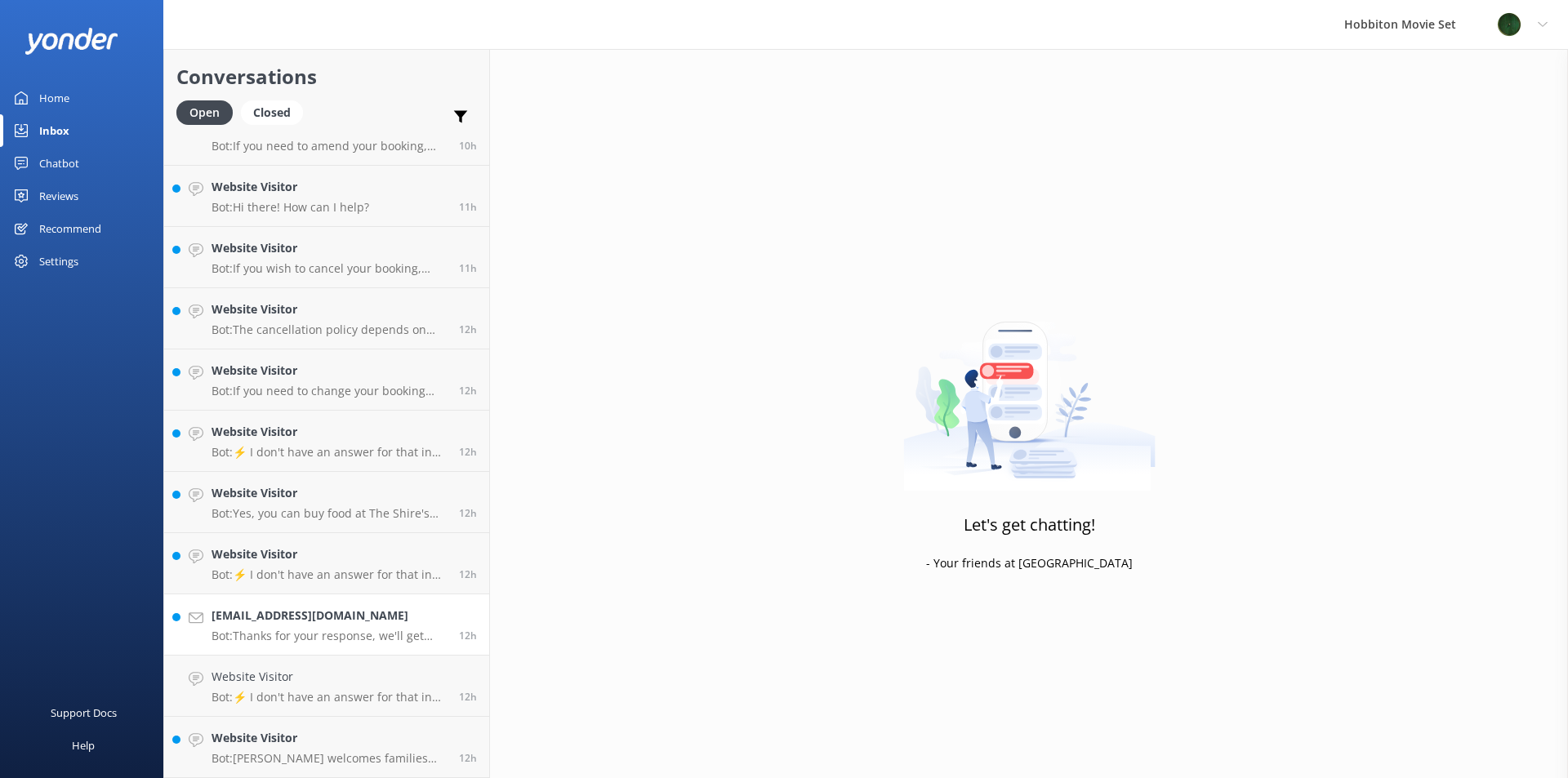
scroll to position [1132, 0]
click at [355, 736] on h4 "Website Visitor" at bounding box center [329, 738] width 235 height 18
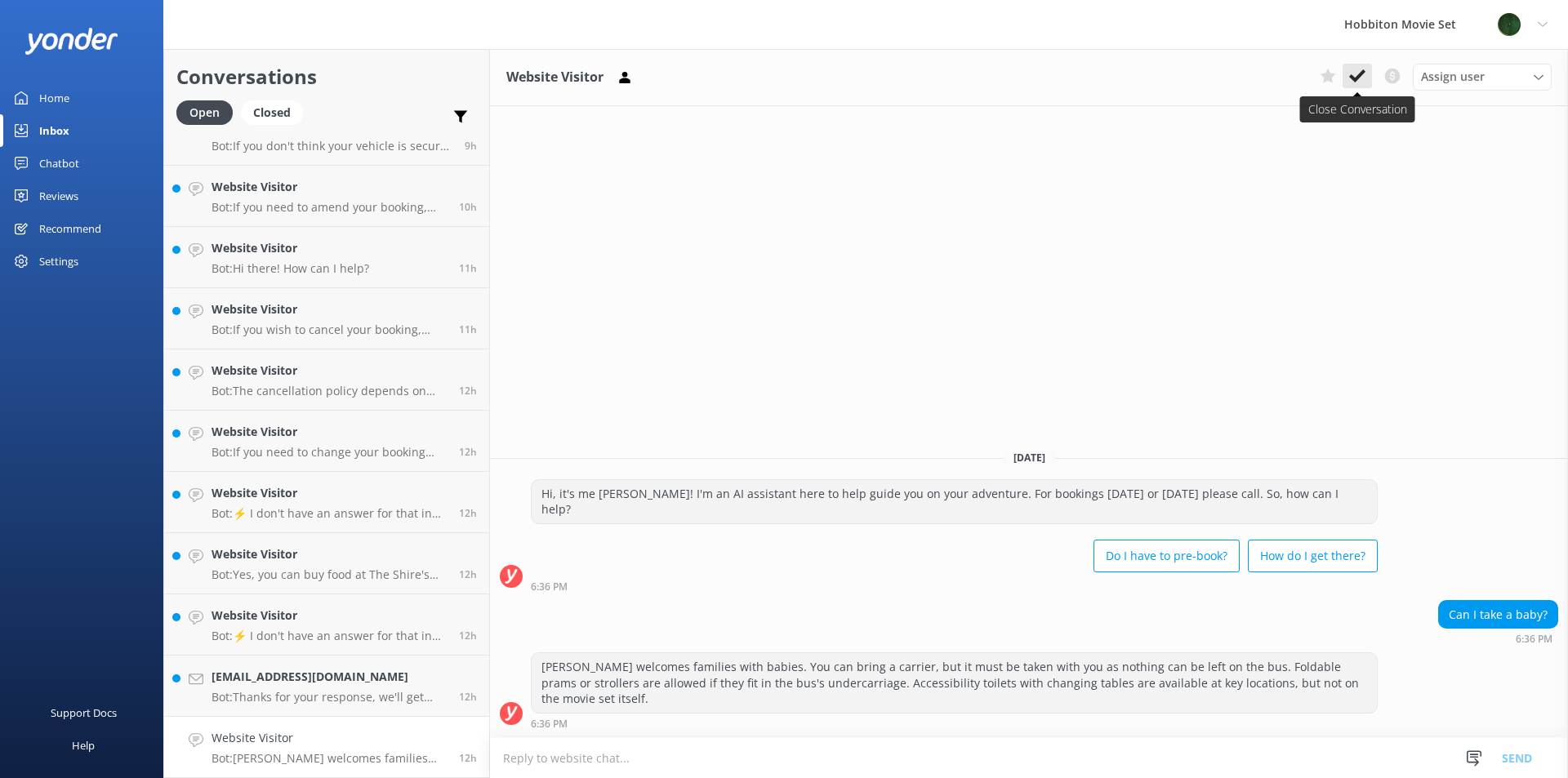
click at [1367, 83] on button at bounding box center [1356, 76] width 29 height 24
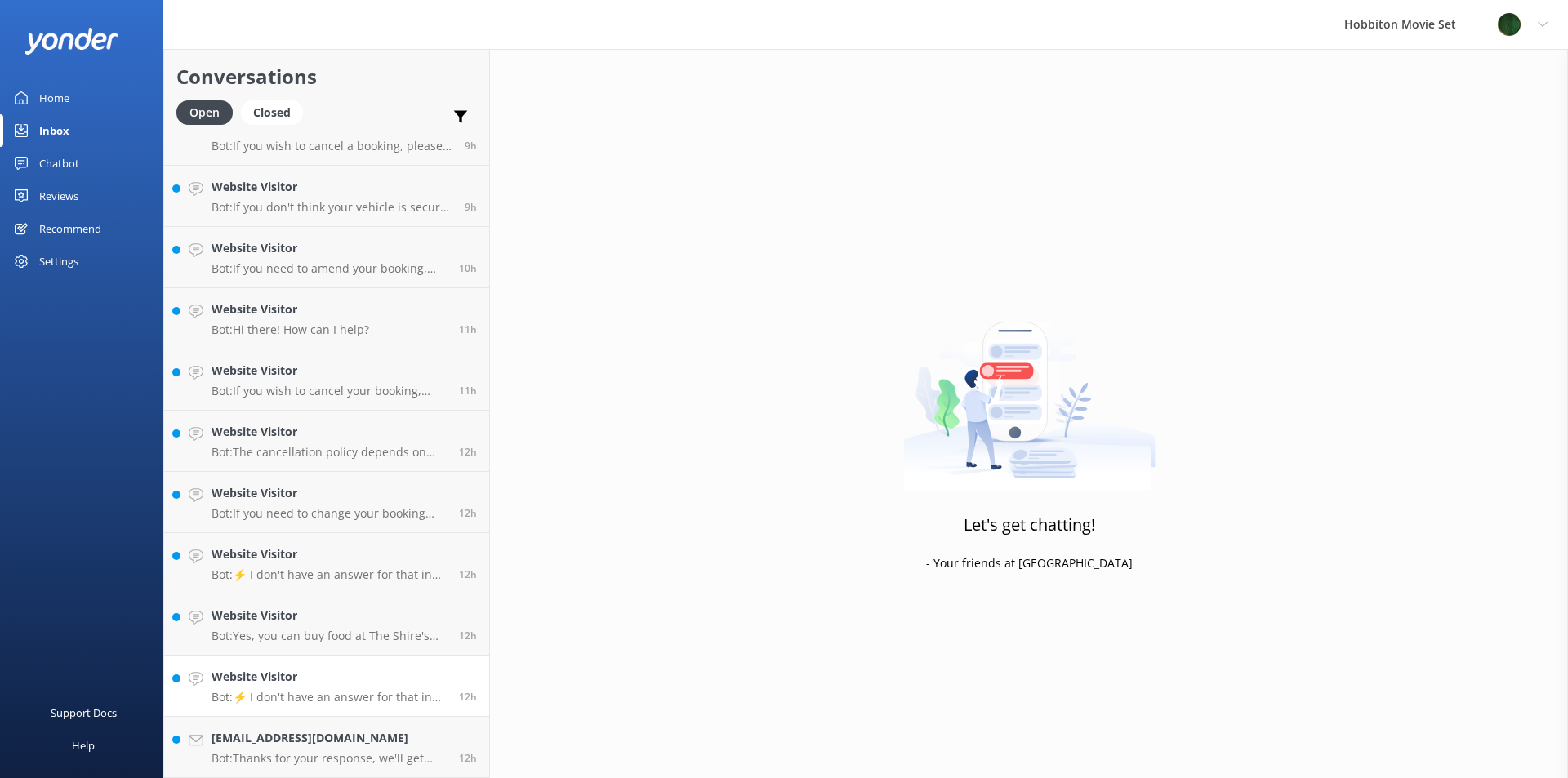
scroll to position [1071, 0]
click at [281, 706] on link "Website Visitor Bot: ⚡ I don't have an answer for that in my knowledge base. Pl…" at bounding box center [326, 686] width 325 height 61
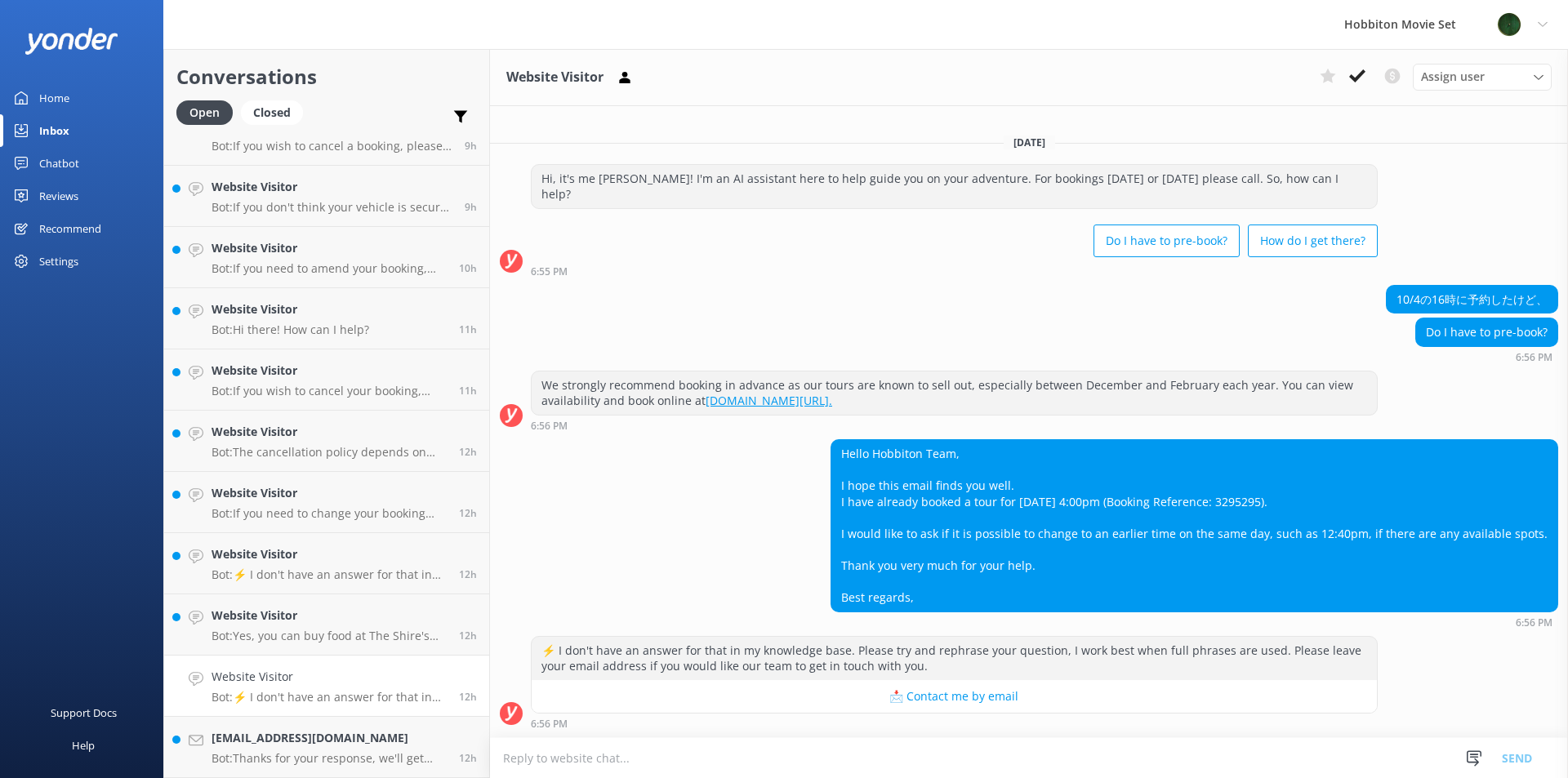
click at [1320, 497] on div "Hello Hobbiton Team, I hope this email finds you well. I have already booked a …" at bounding box center [1193, 526] width 726 height 171
copy div "3295295"
click at [1356, 83] on icon at bounding box center [1356, 75] width 16 height 16
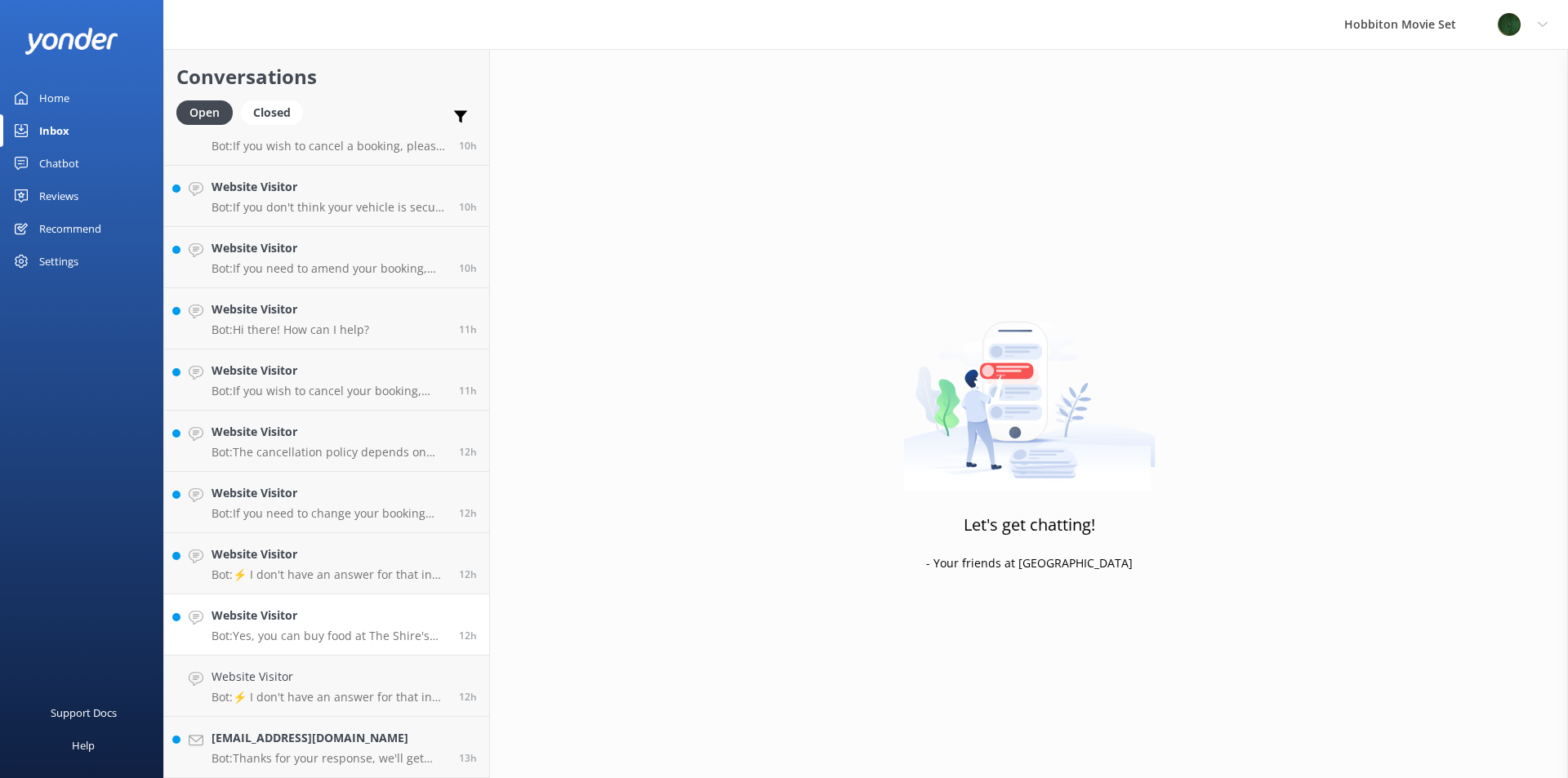
scroll to position [1009, 0]
click at [285, 743] on h4 "[EMAIL_ADDRESS][DOMAIN_NAME]" at bounding box center [329, 738] width 235 height 18
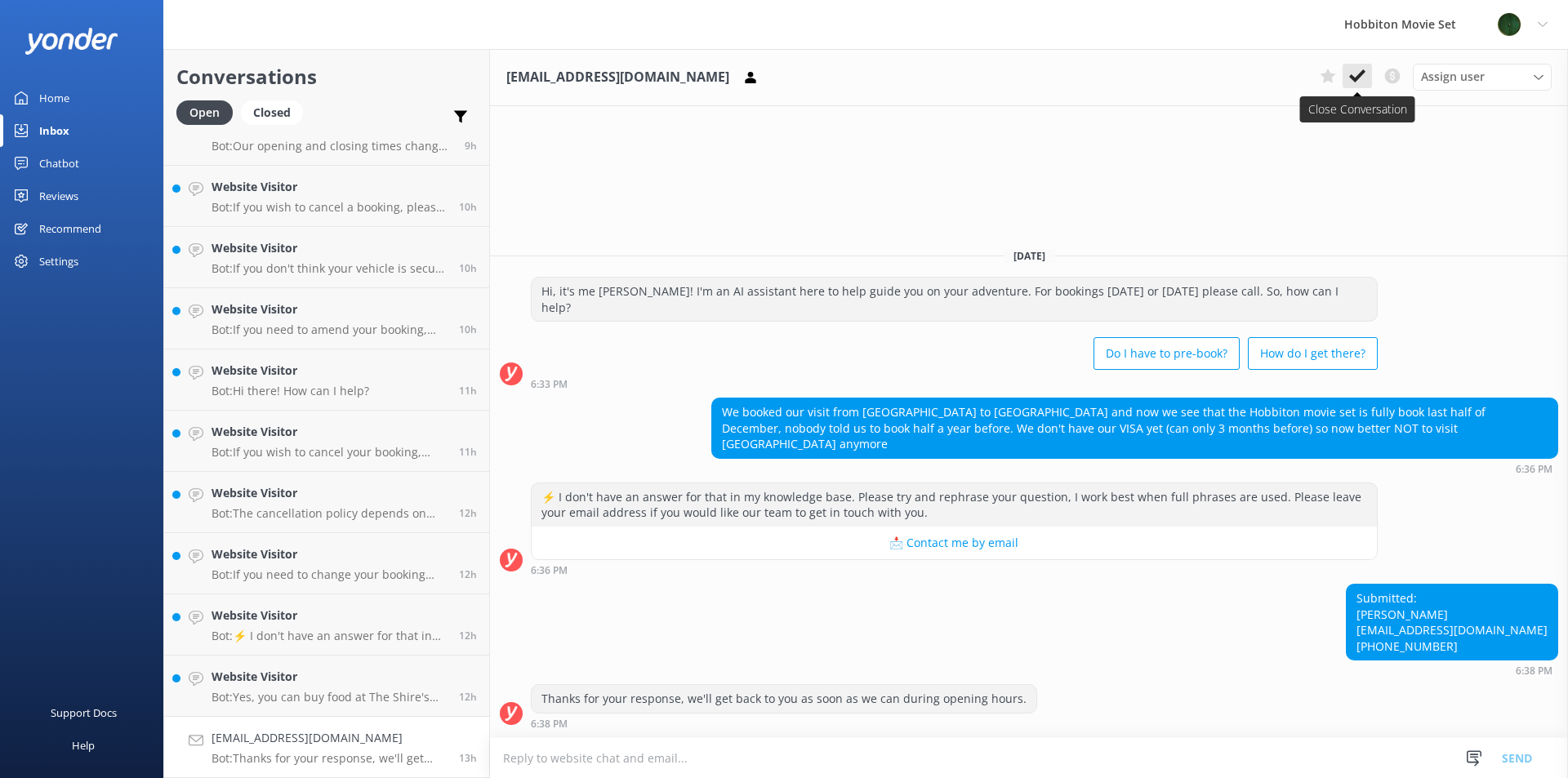
click at [1352, 79] on use at bounding box center [1356, 76] width 16 height 13
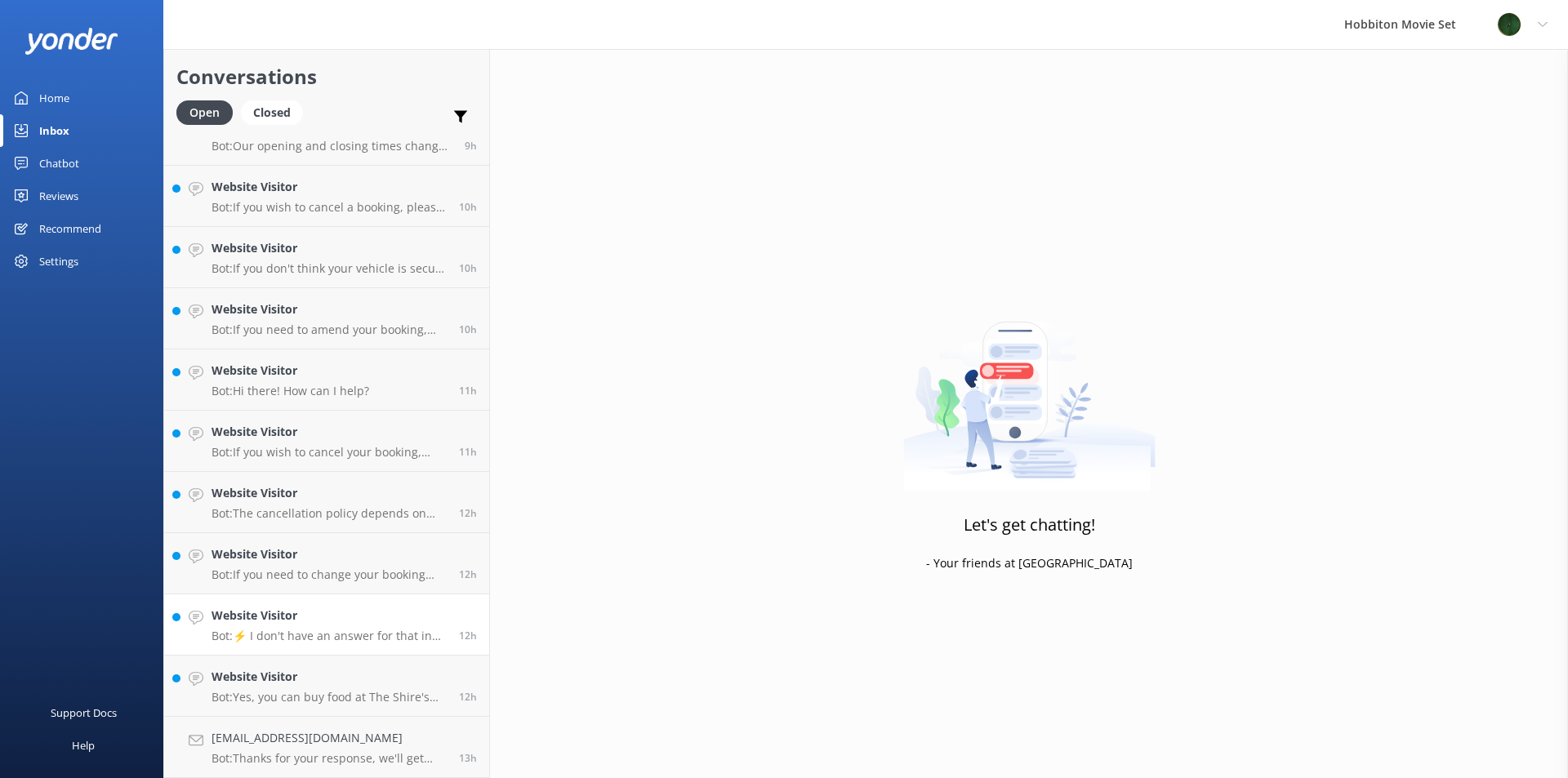
scroll to position [948, 0]
click at [304, 740] on h4 "Website Visitor" at bounding box center [329, 738] width 235 height 18
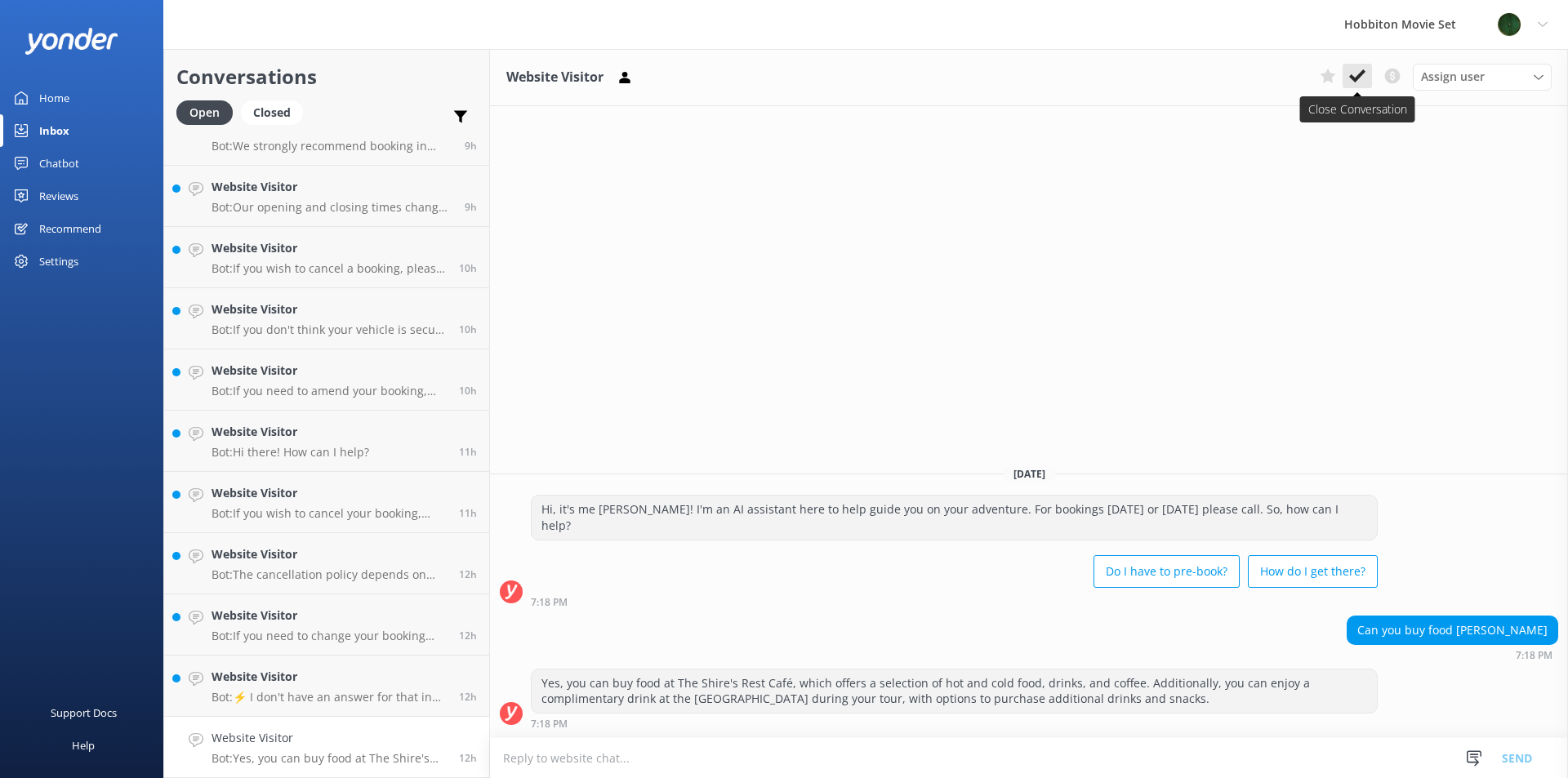
click at [1346, 75] on button at bounding box center [1356, 76] width 29 height 24
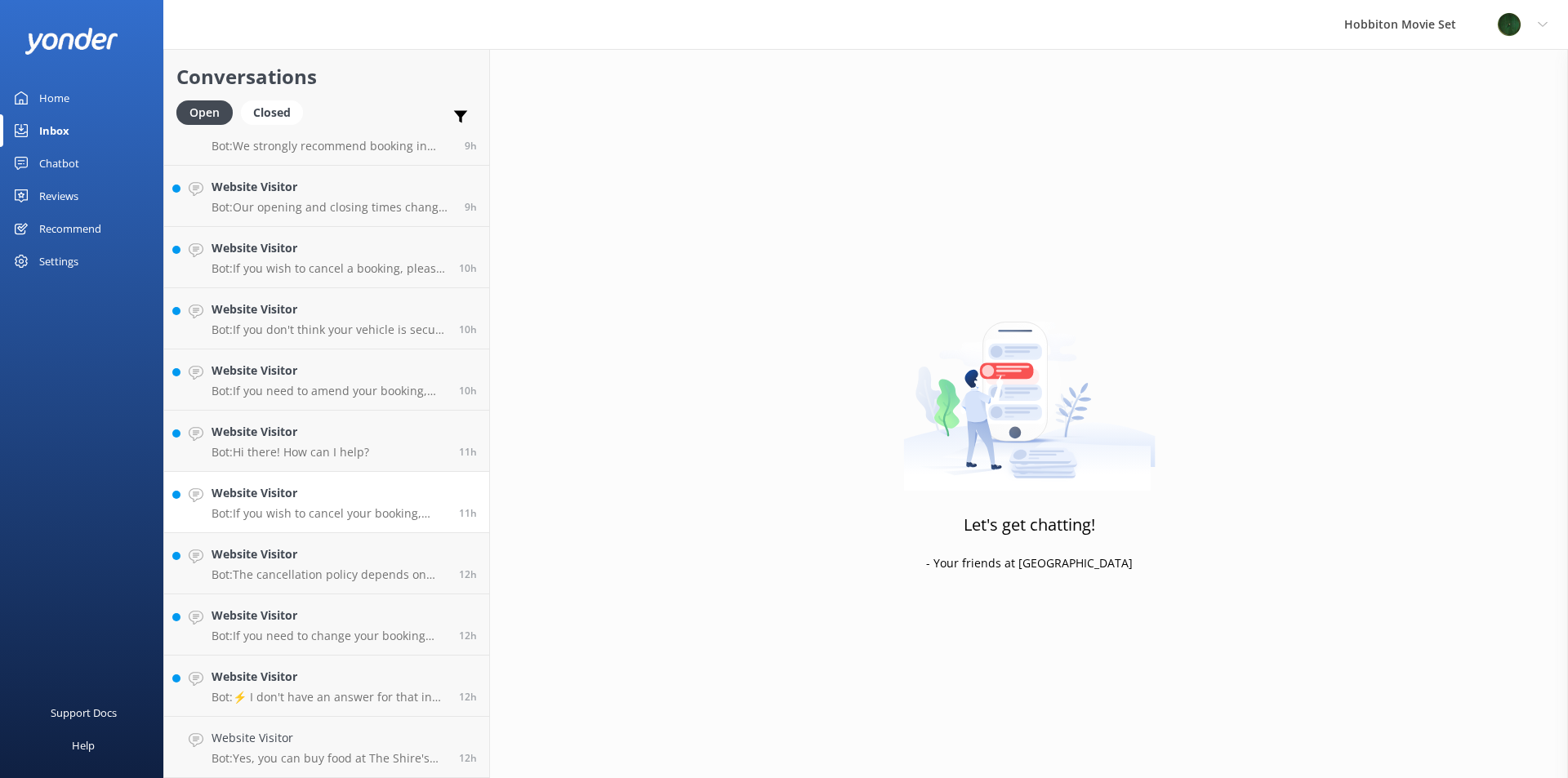
scroll to position [887, 0]
click at [259, 682] on h4 "Website Visitor" at bounding box center [329, 676] width 235 height 18
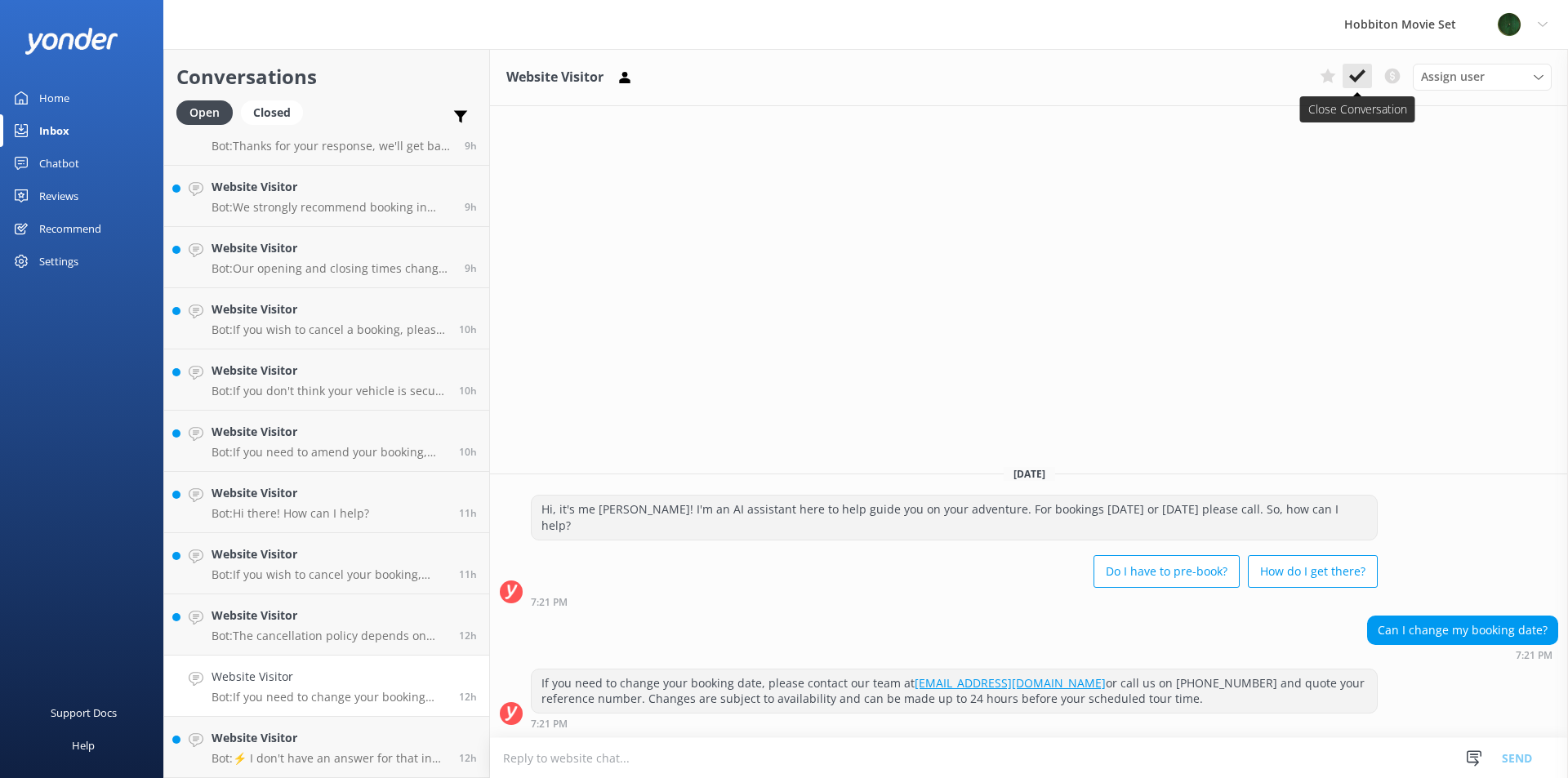
click at [1350, 77] on use at bounding box center [1356, 76] width 16 height 13
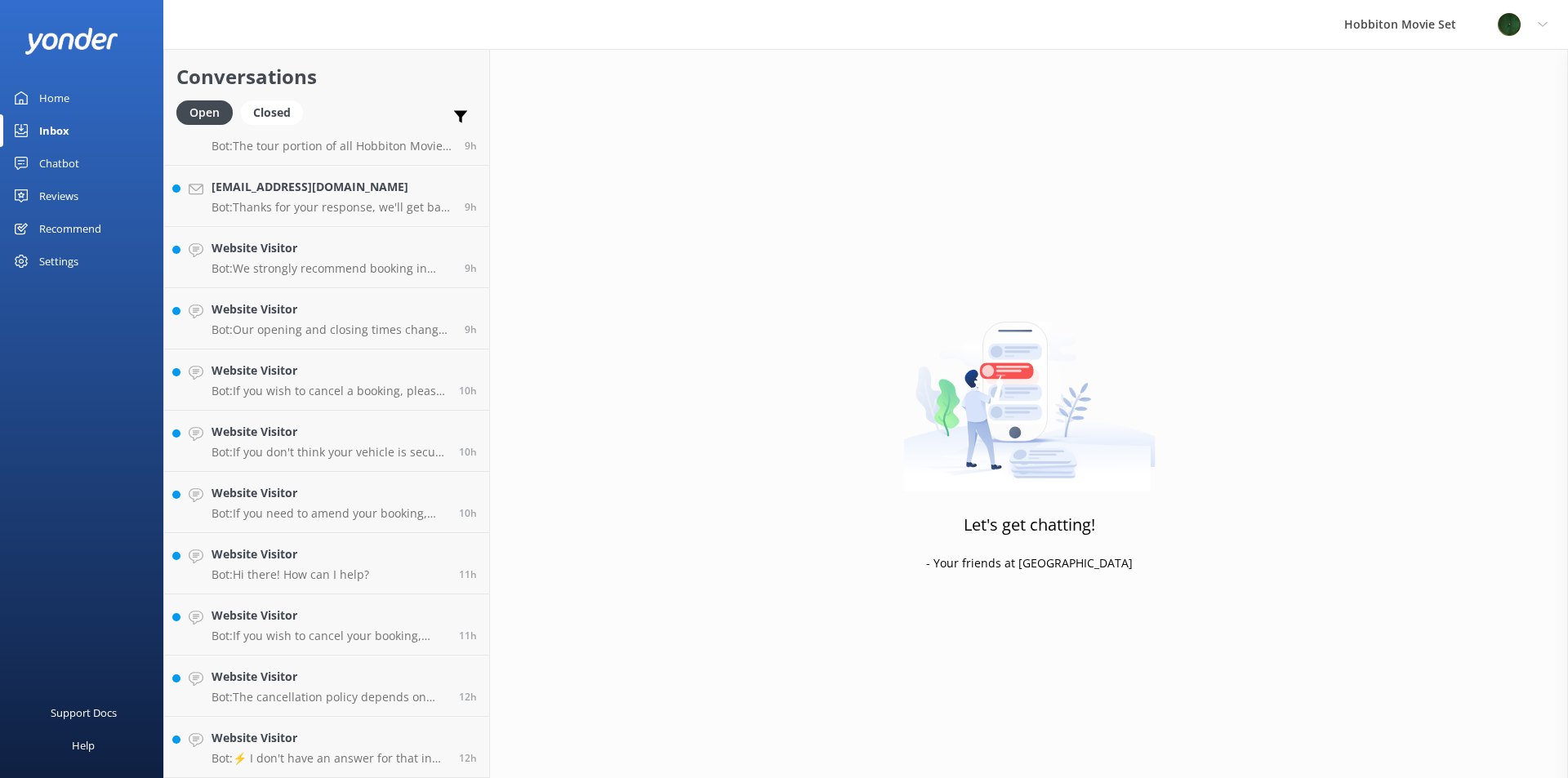
scroll to position [826, 0]
click at [336, 673] on h4 "Website Visitor" at bounding box center [329, 676] width 235 height 18
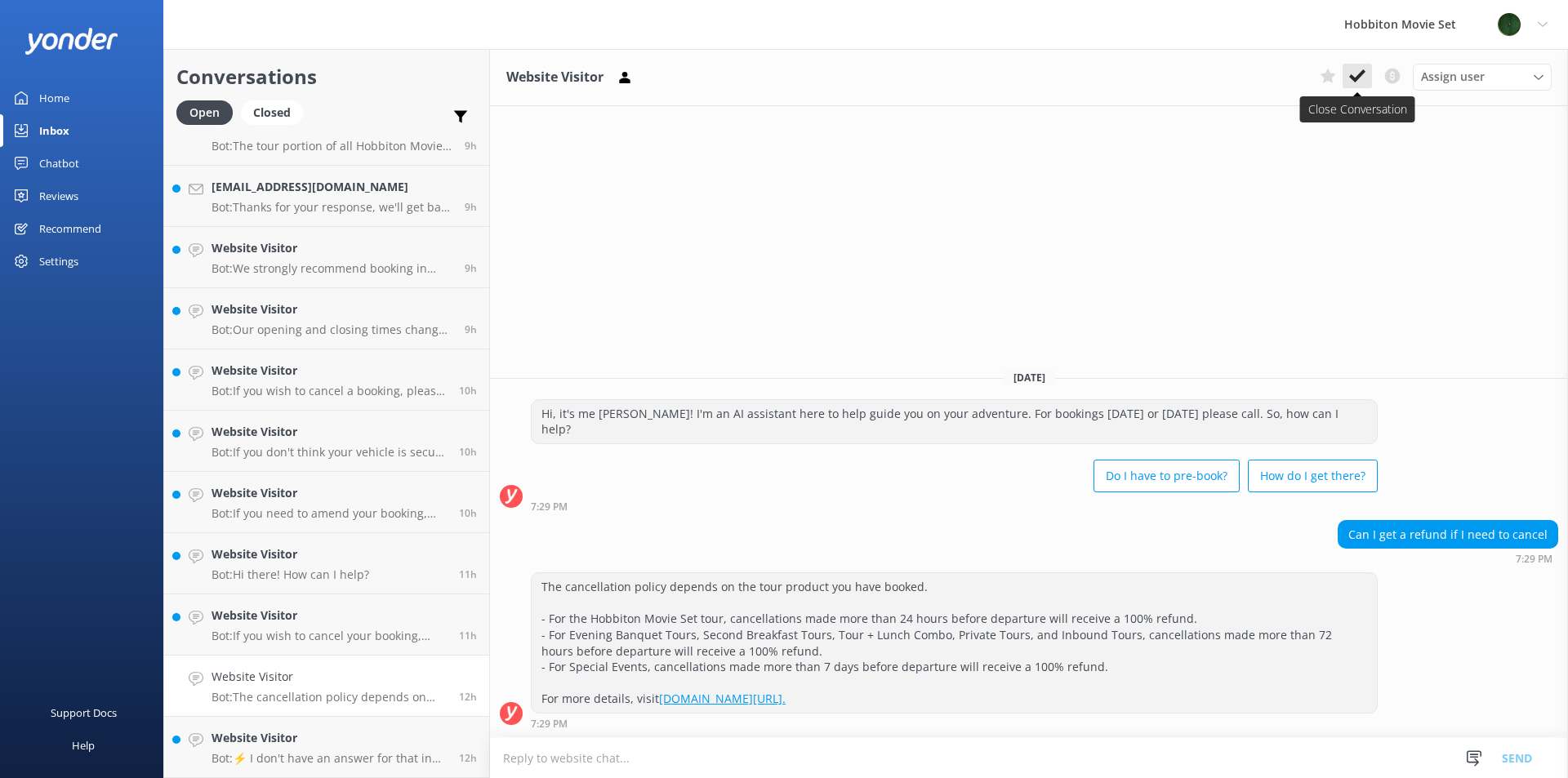
click at [1354, 85] on button at bounding box center [1356, 76] width 29 height 24
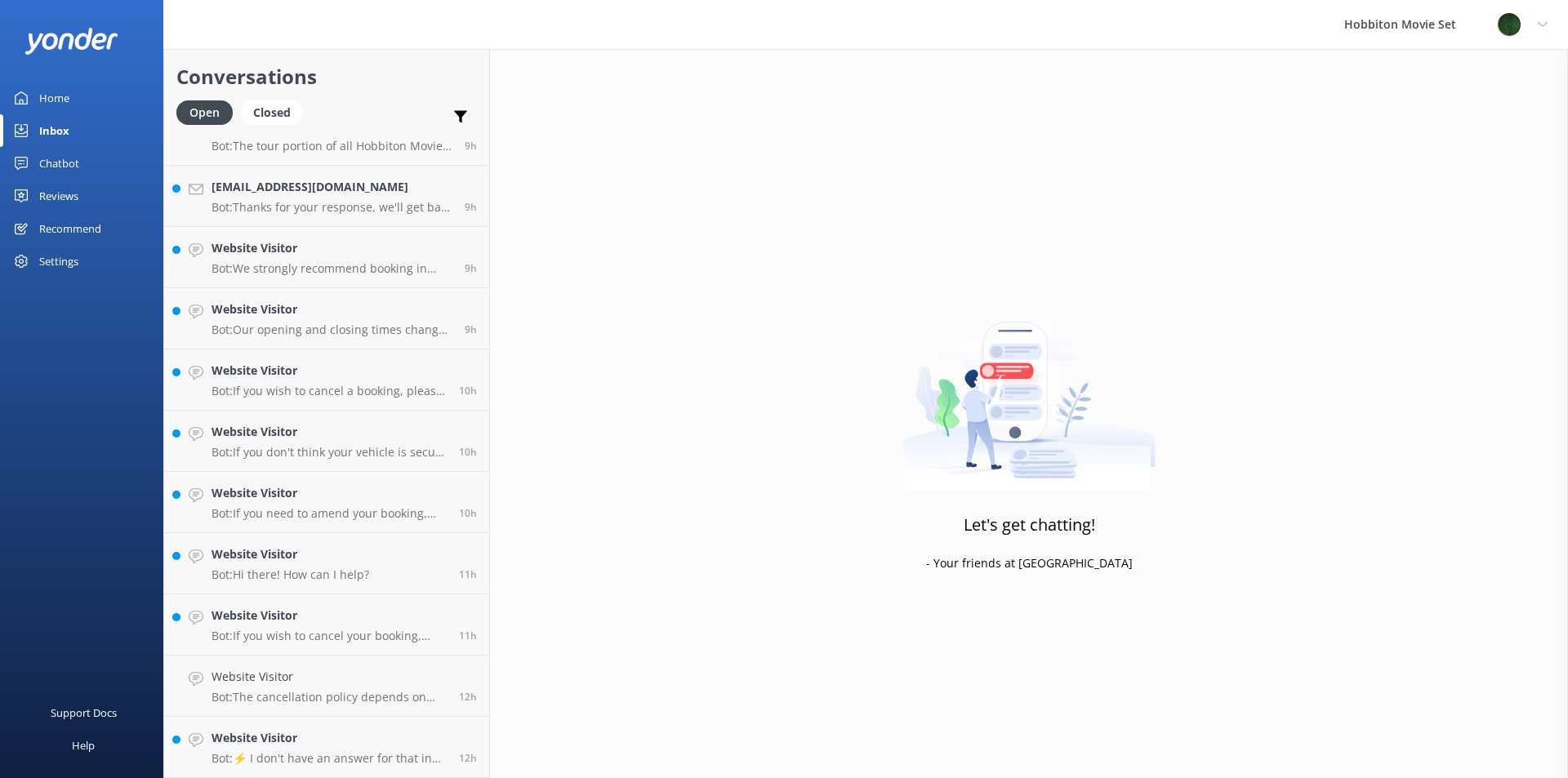
scroll to position [765, 0]
click at [318, 669] on h4 "Website Visitor" at bounding box center [329, 676] width 235 height 18
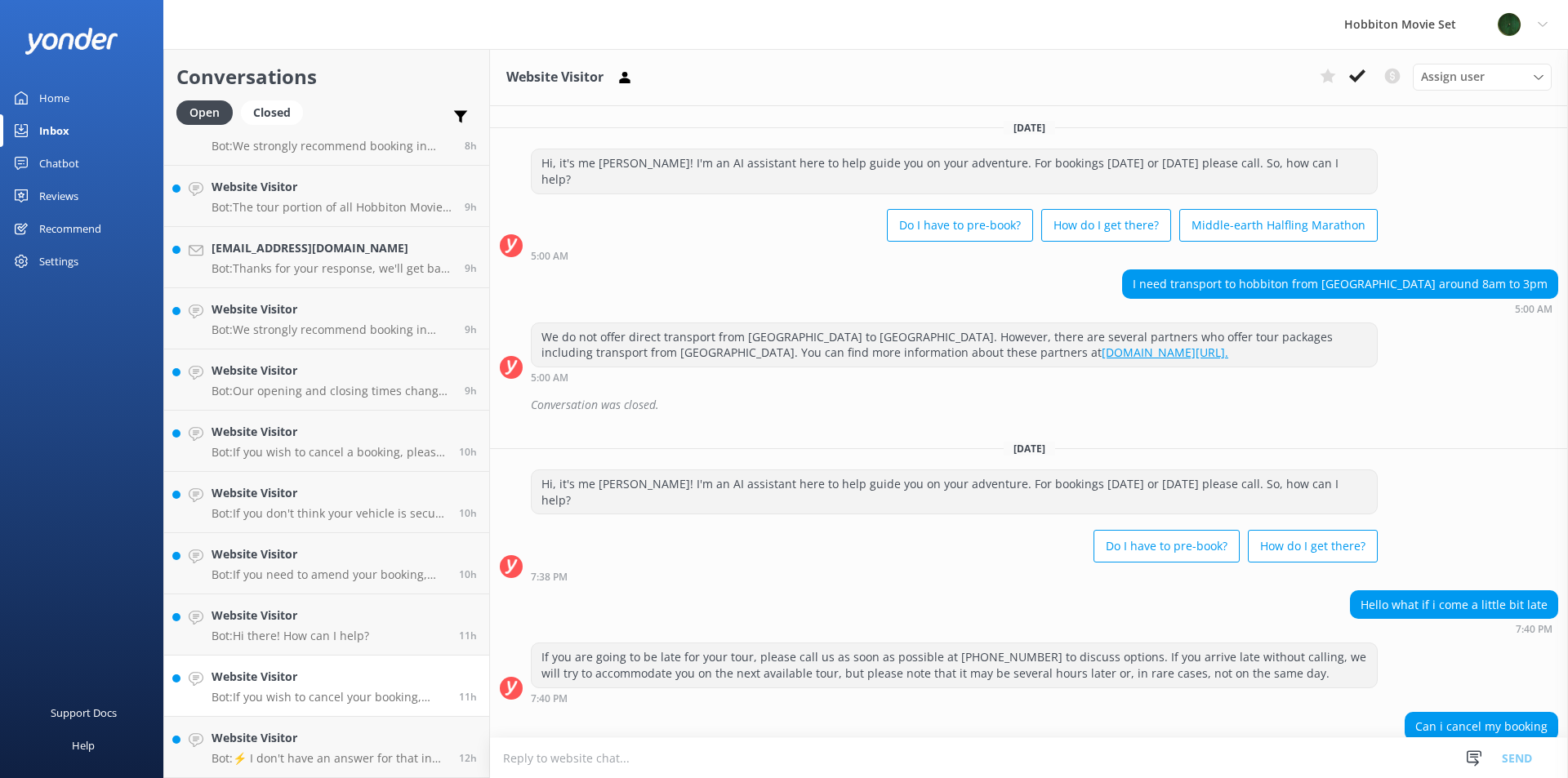
scroll to position [64, 0]
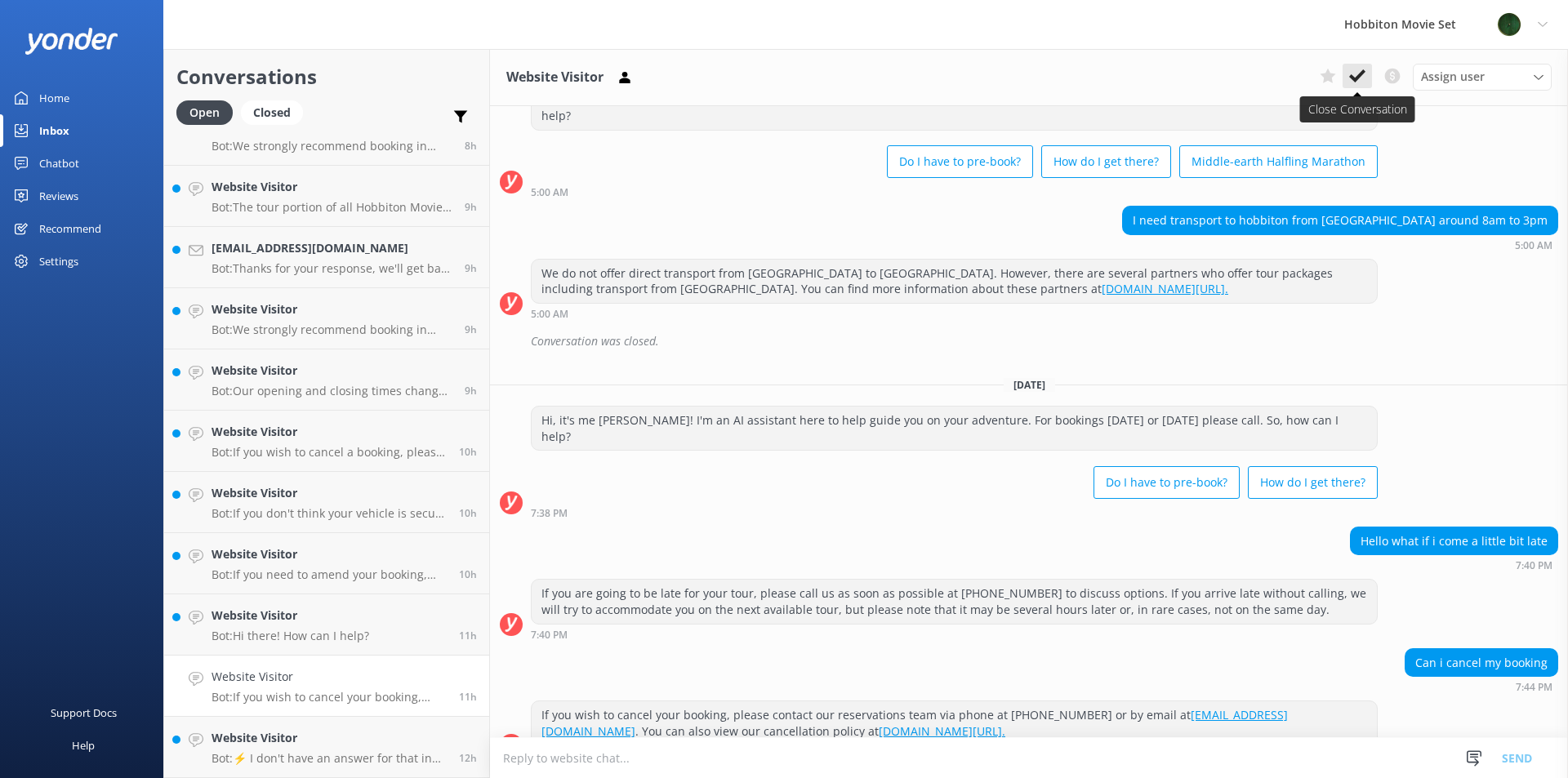
click at [1357, 72] on icon at bounding box center [1356, 75] width 16 height 16
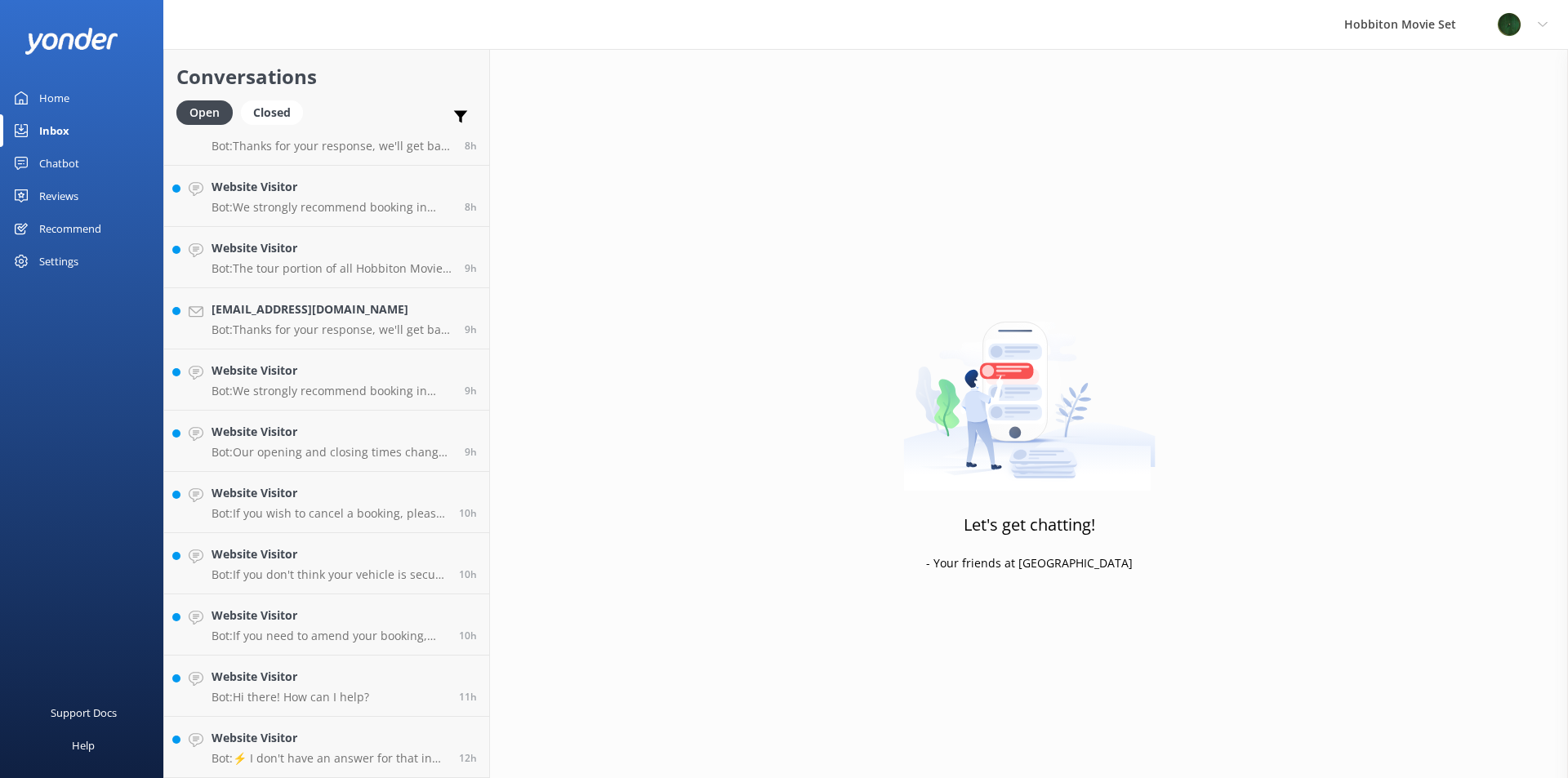
scroll to position [704, 0]
click at [274, 653] on link "Website Visitor Bot: If you need to amend your booking, please contact our team…" at bounding box center [326, 625] width 325 height 61
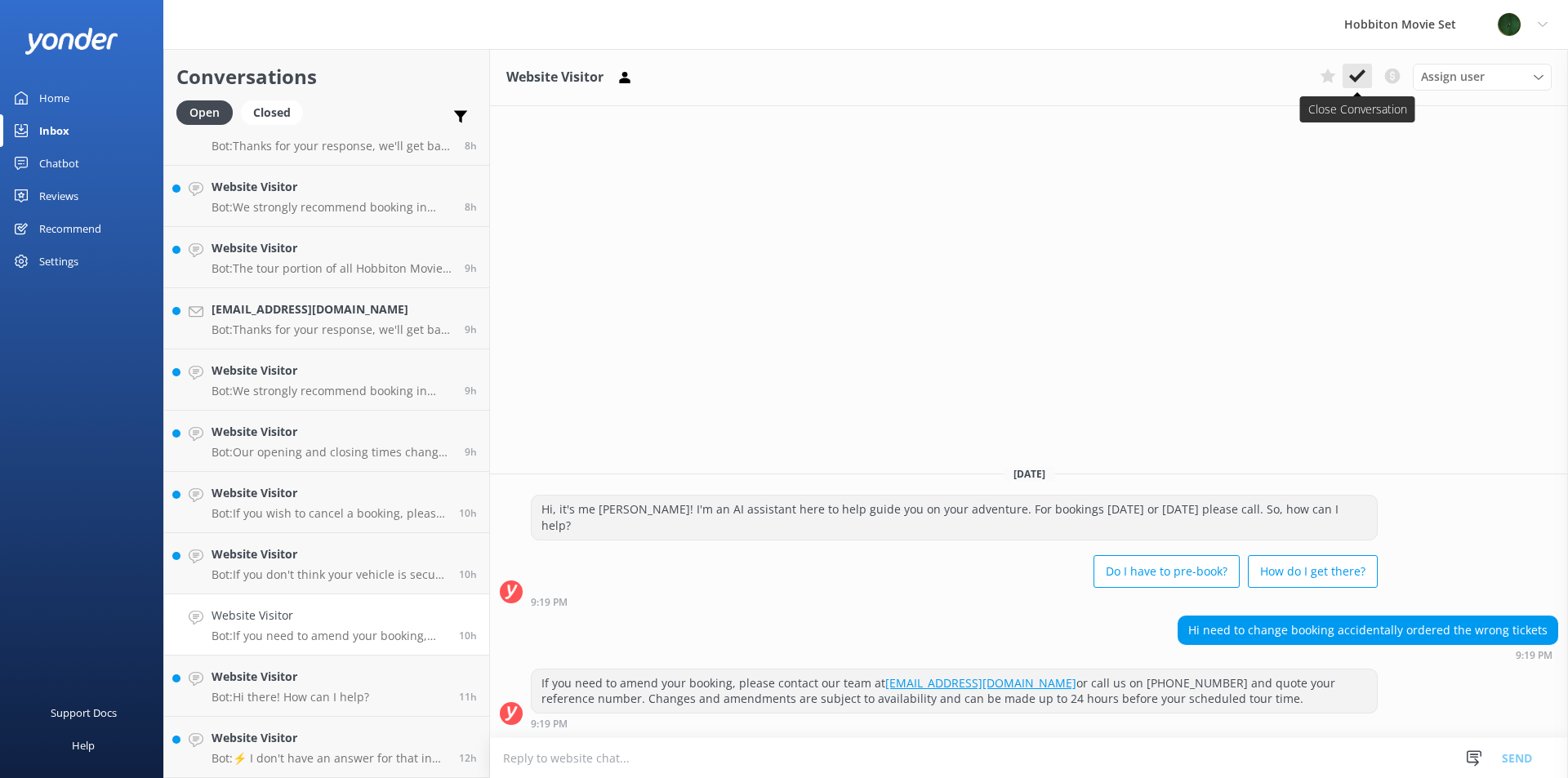
click at [1356, 80] on use at bounding box center [1356, 76] width 16 height 13
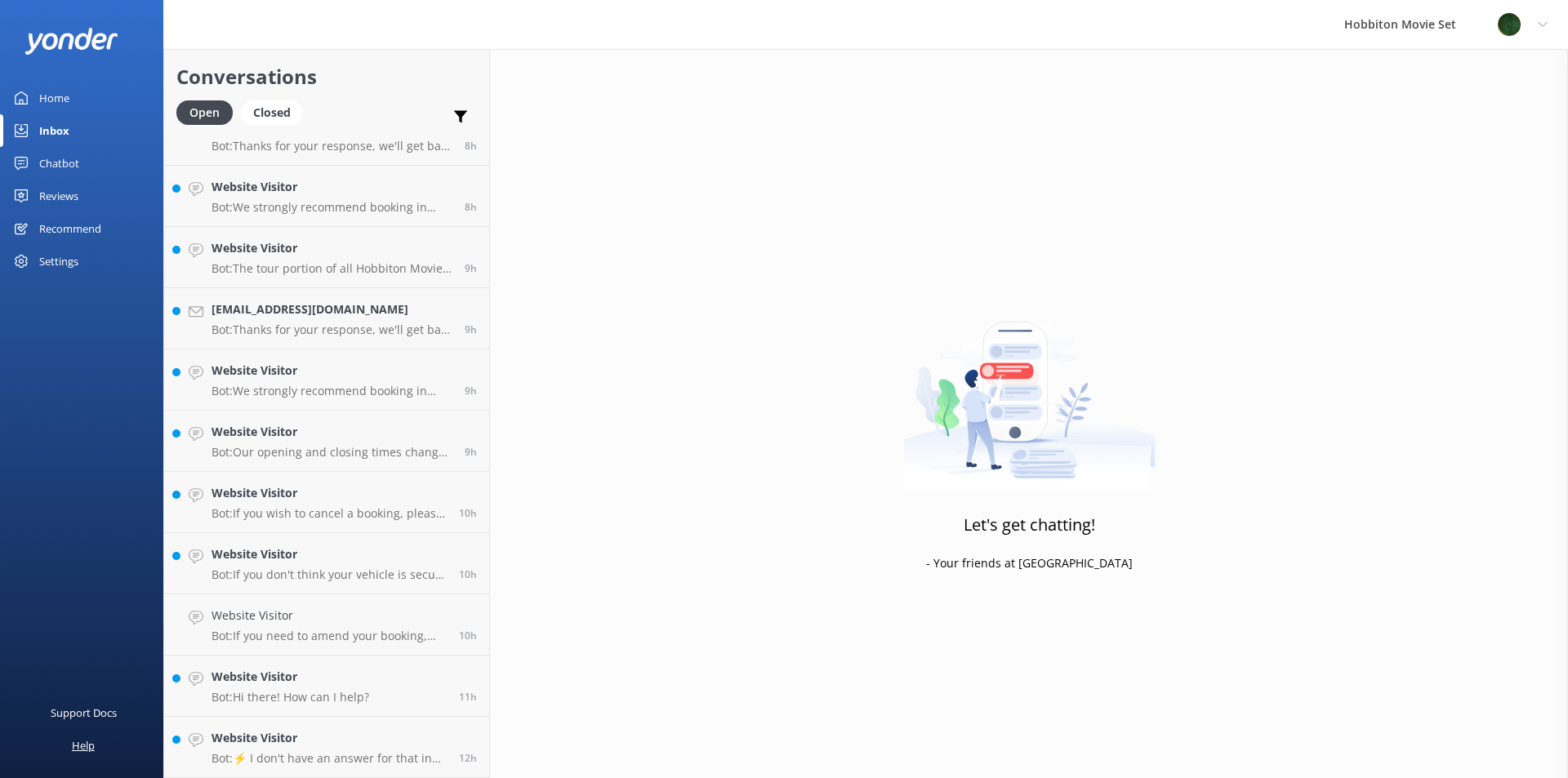
scroll to position [643, 0]
click at [296, 648] on link "Website Visitor Bot: If you don't think your vehicle is secure enough to store …" at bounding box center [326, 625] width 325 height 61
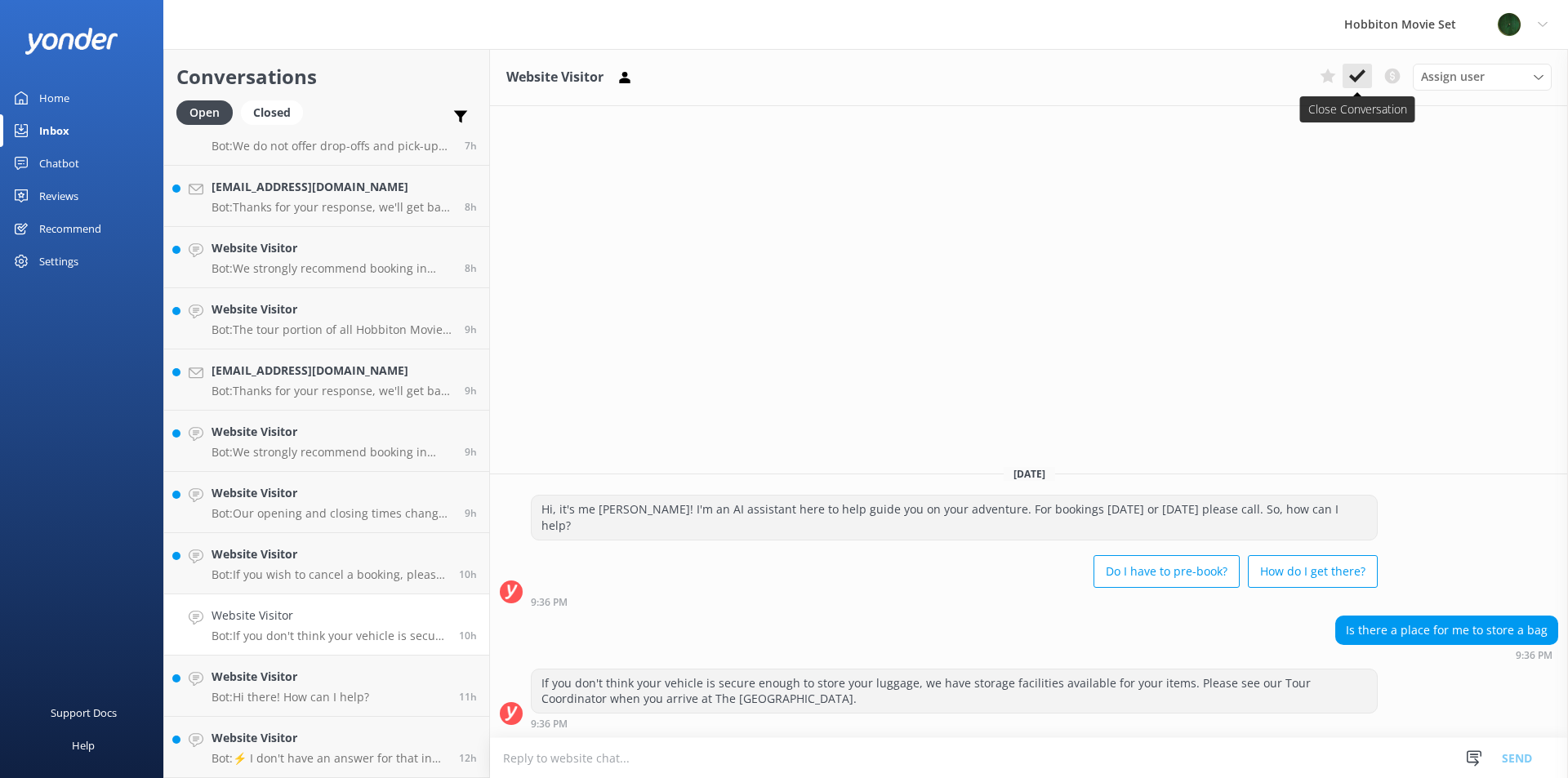
click at [1348, 80] on button at bounding box center [1356, 76] width 29 height 24
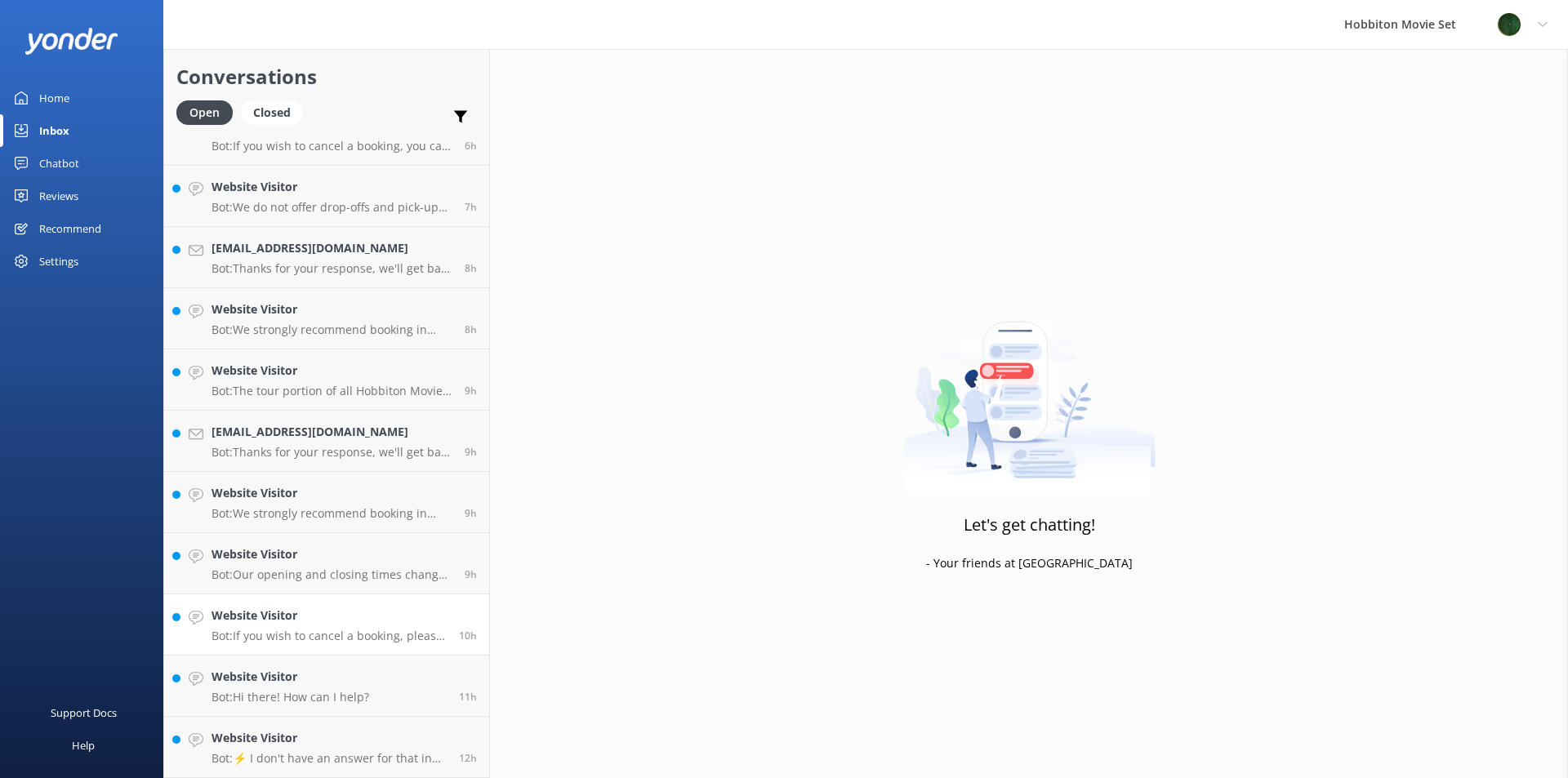
scroll to position [581, 0]
click at [248, 624] on h4 "Website Visitor" at bounding box center [329, 615] width 235 height 18
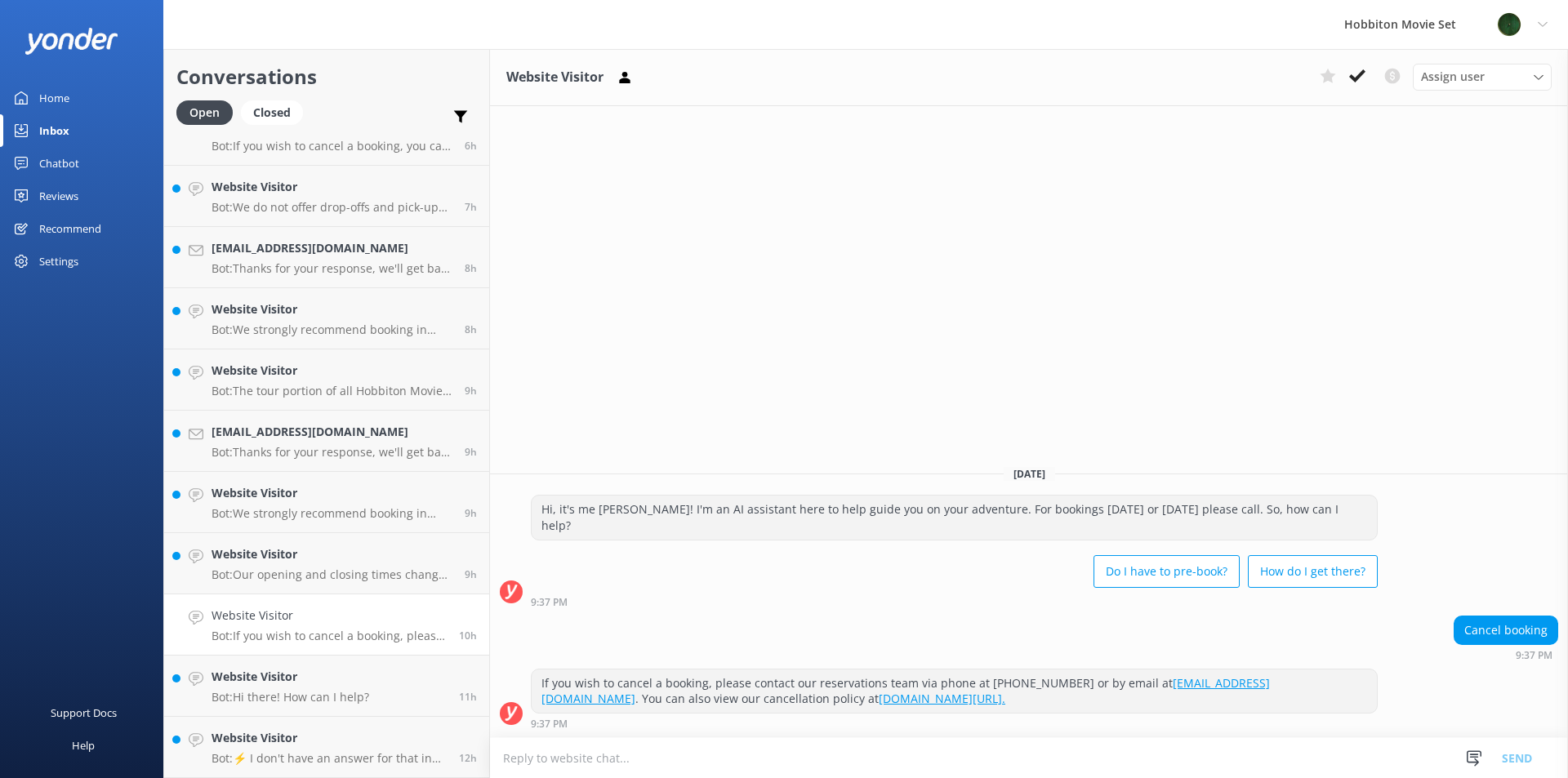
click at [1352, 89] on div "Assign user [PERSON_NAME] Team Member Lily [PERSON_NAME] Mikayla [PERSON_NAME] …" at bounding box center [1432, 77] width 238 height 26
click at [1356, 85] on button at bounding box center [1356, 76] width 29 height 24
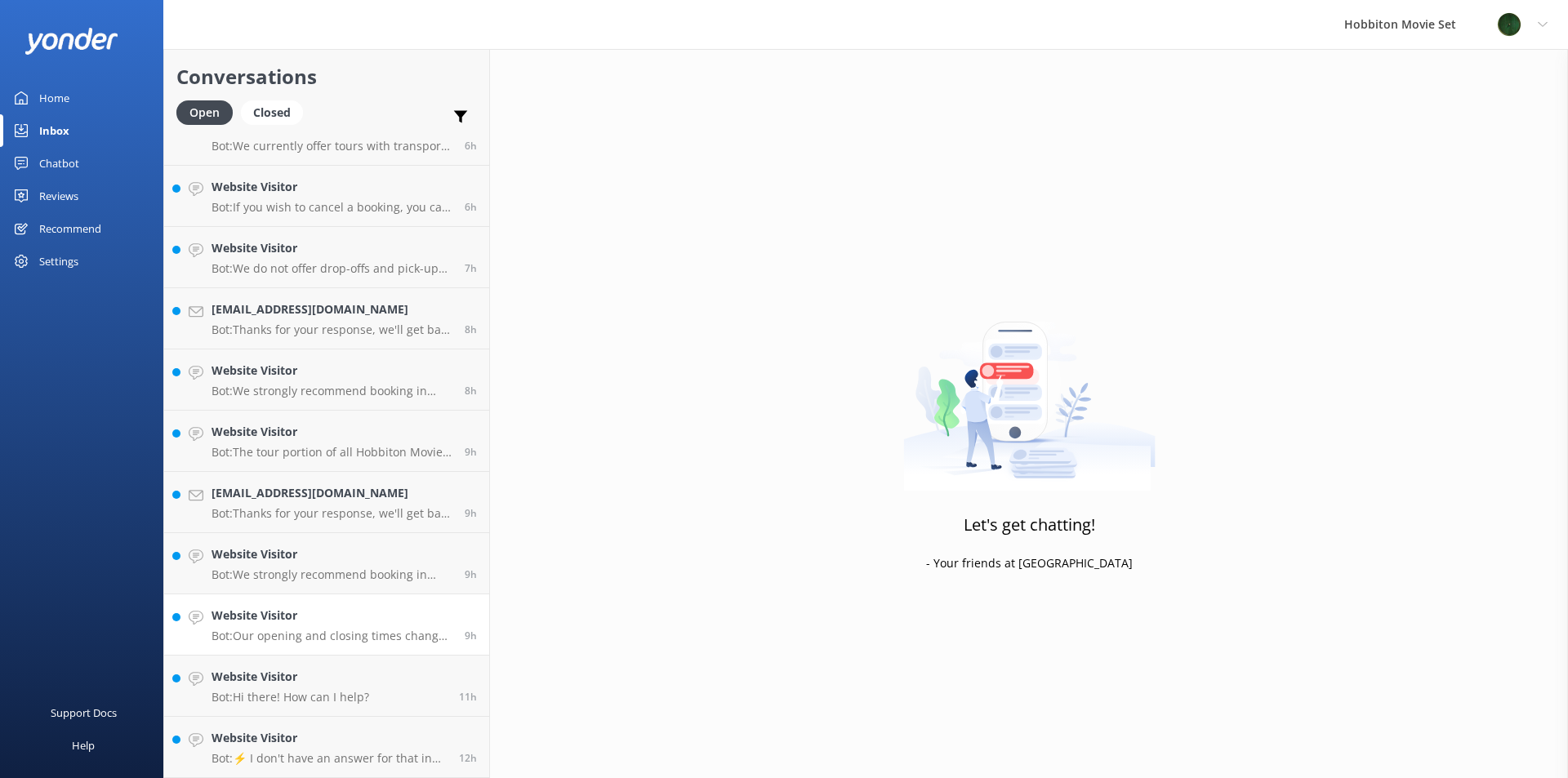
scroll to position [520, 0]
click at [337, 679] on h4 "Website Visitor" at bounding box center [290, 676] width 157 height 18
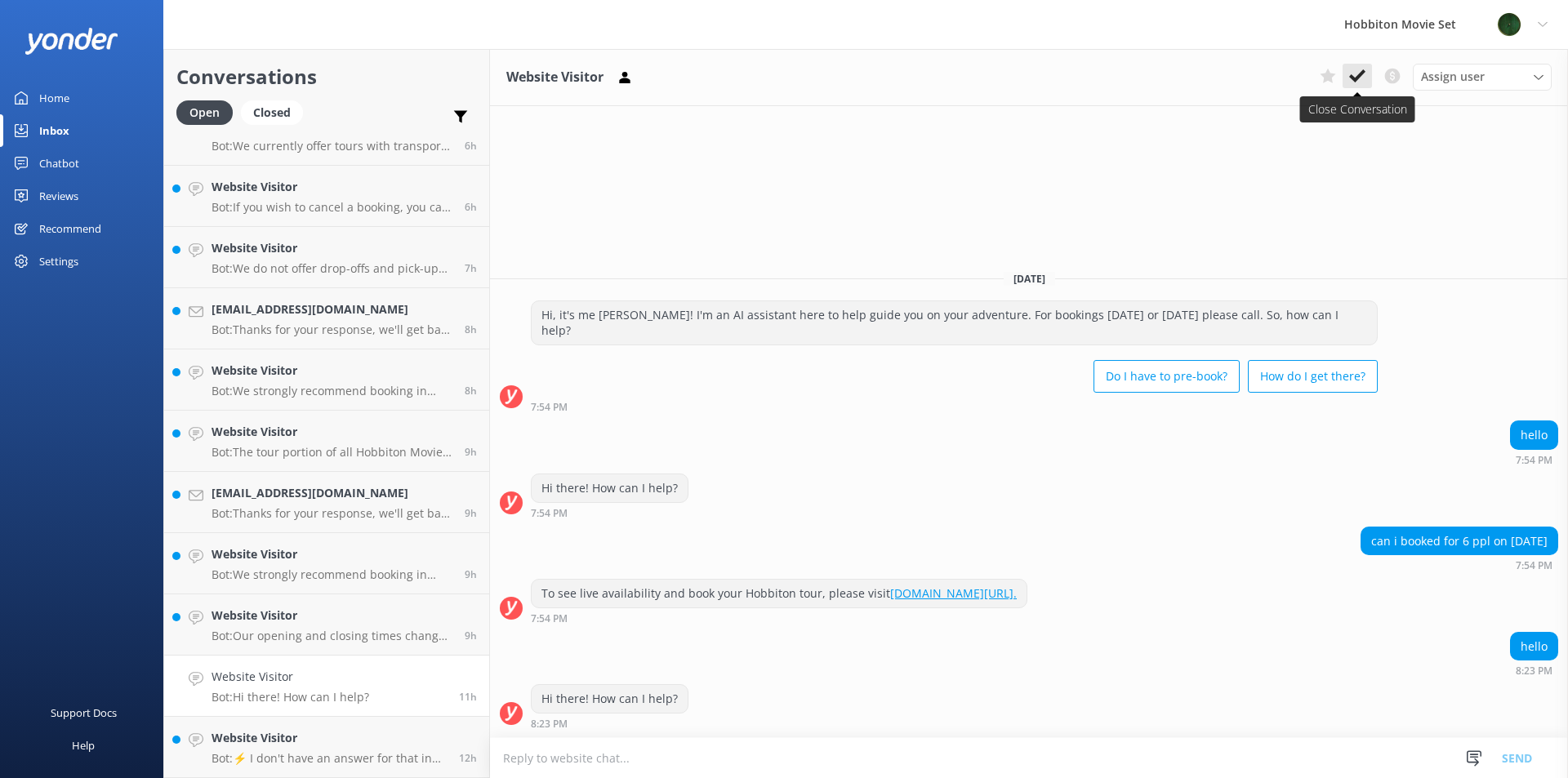
click at [1362, 77] on icon at bounding box center [1356, 75] width 16 height 16
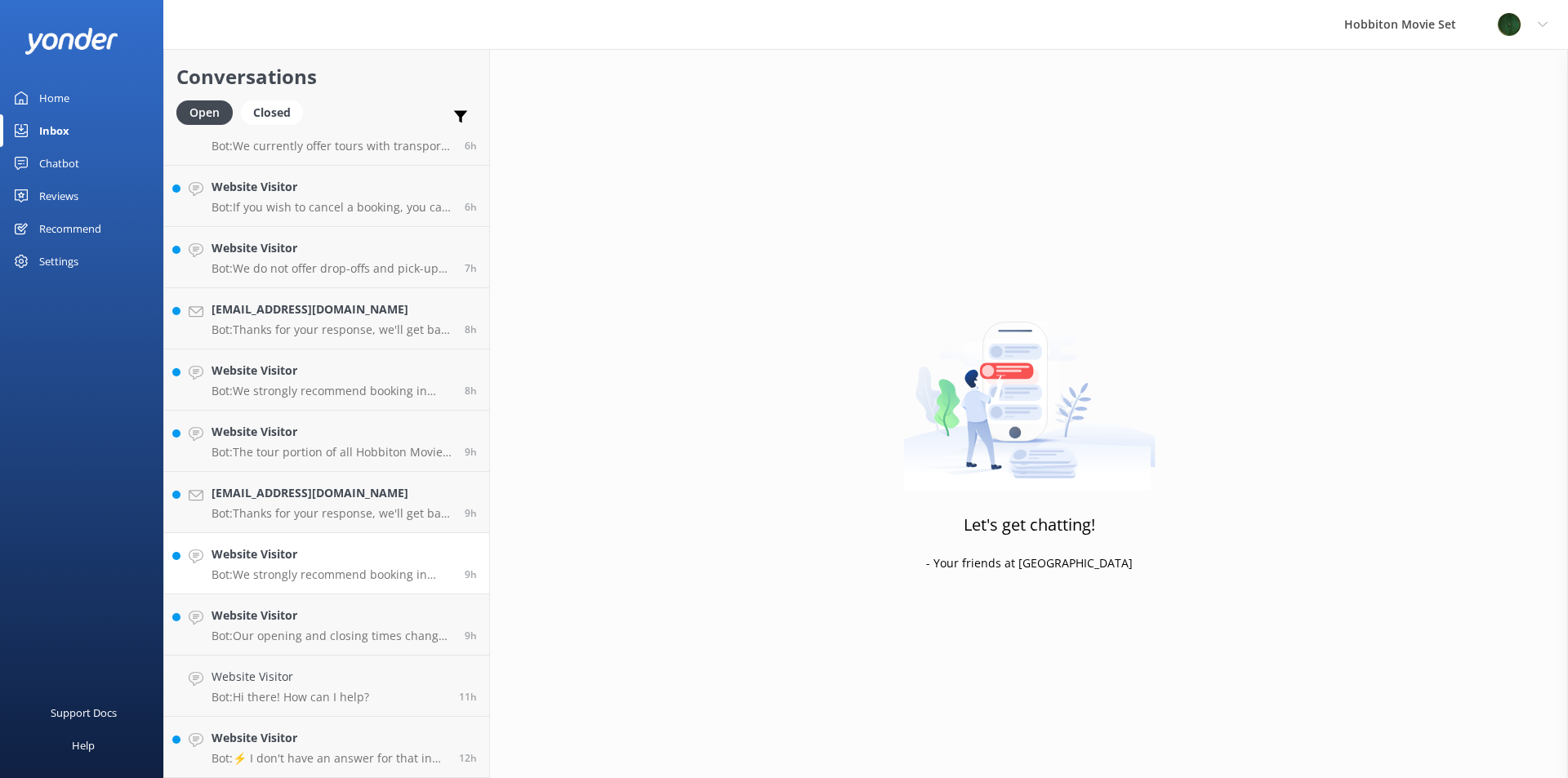
scroll to position [459, 0]
click at [299, 660] on link "Website Visitor Bot: Our opening and closing times change depending on daylight…" at bounding box center [326, 686] width 325 height 61
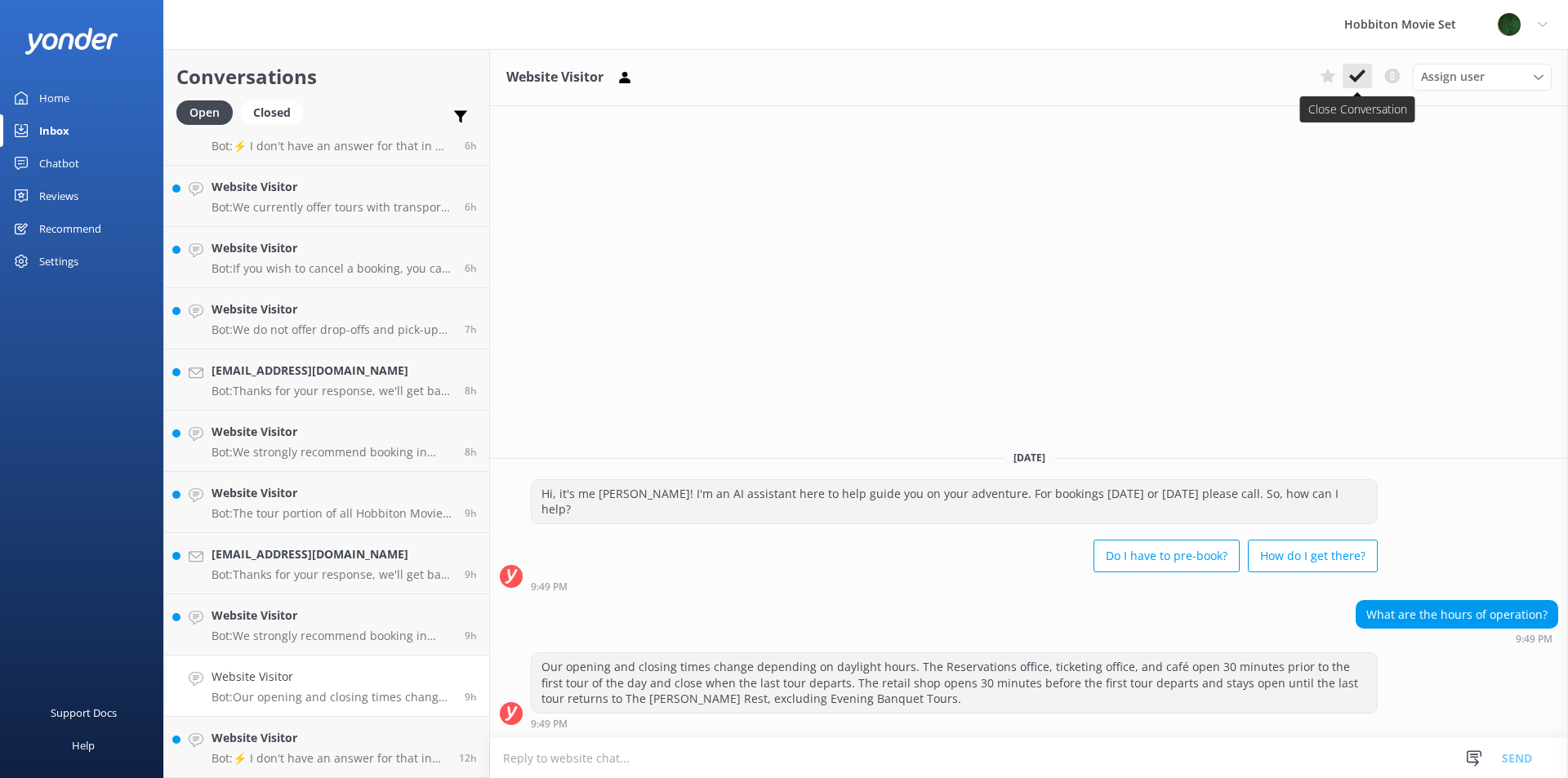
click at [1358, 81] on icon at bounding box center [1356, 75] width 16 height 16
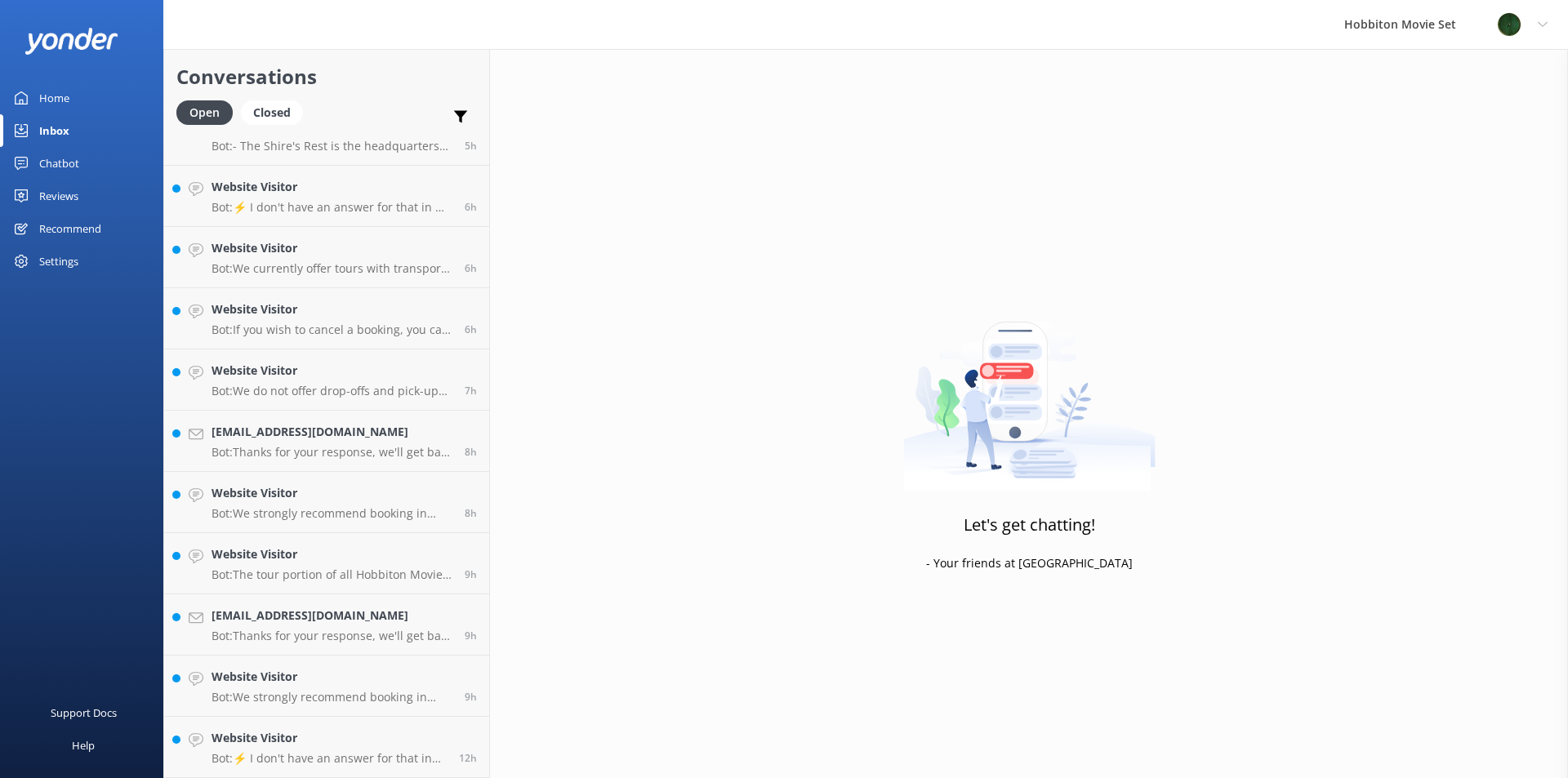
scroll to position [398, 0]
click at [274, 691] on p "Bot: We strongly recommend booking in advance as our tours are known to sell ou…" at bounding box center [332, 697] width 241 height 15
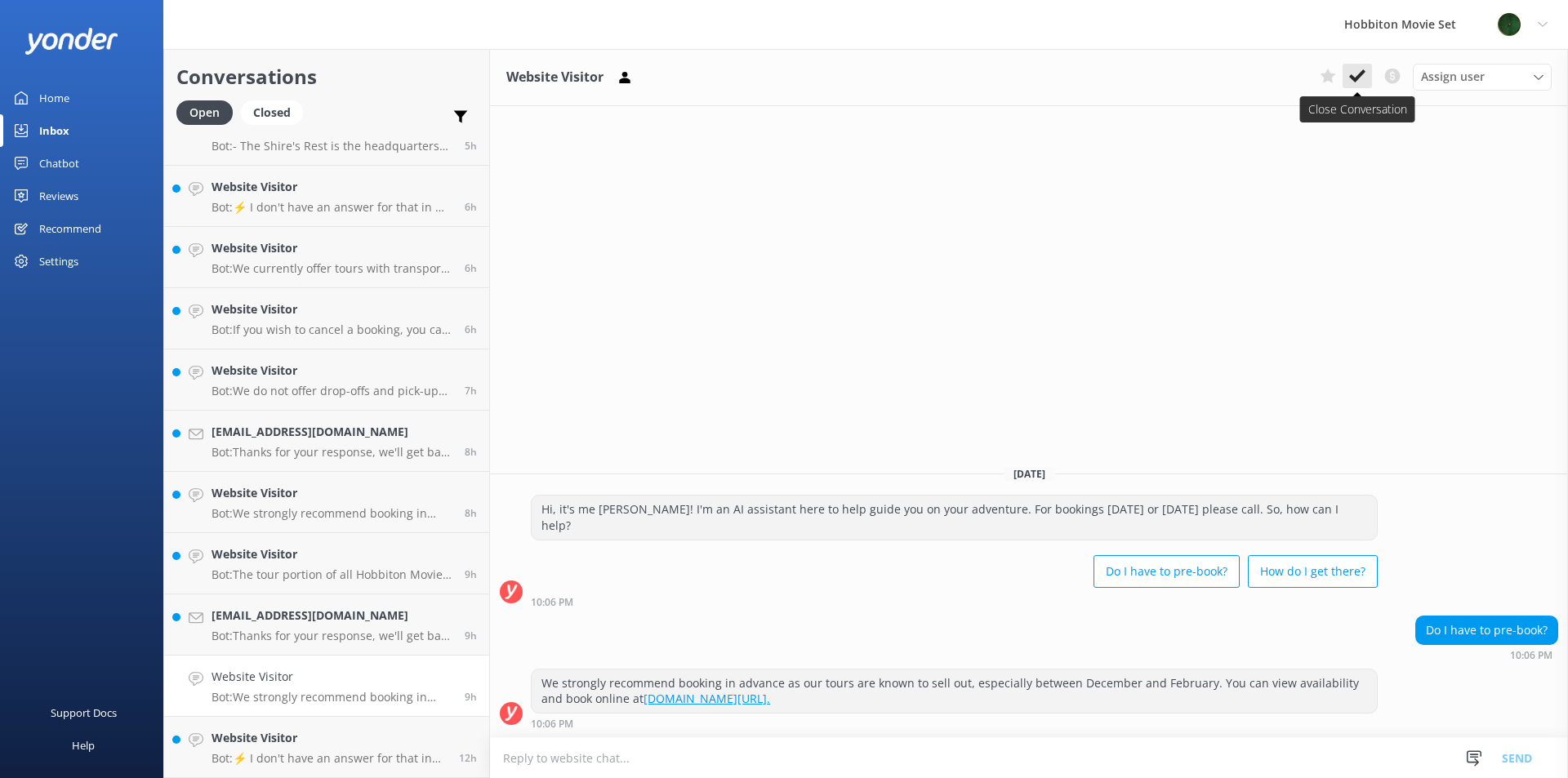
click at [1356, 83] on icon at bounding box center [1356, 75] width 16 height 16
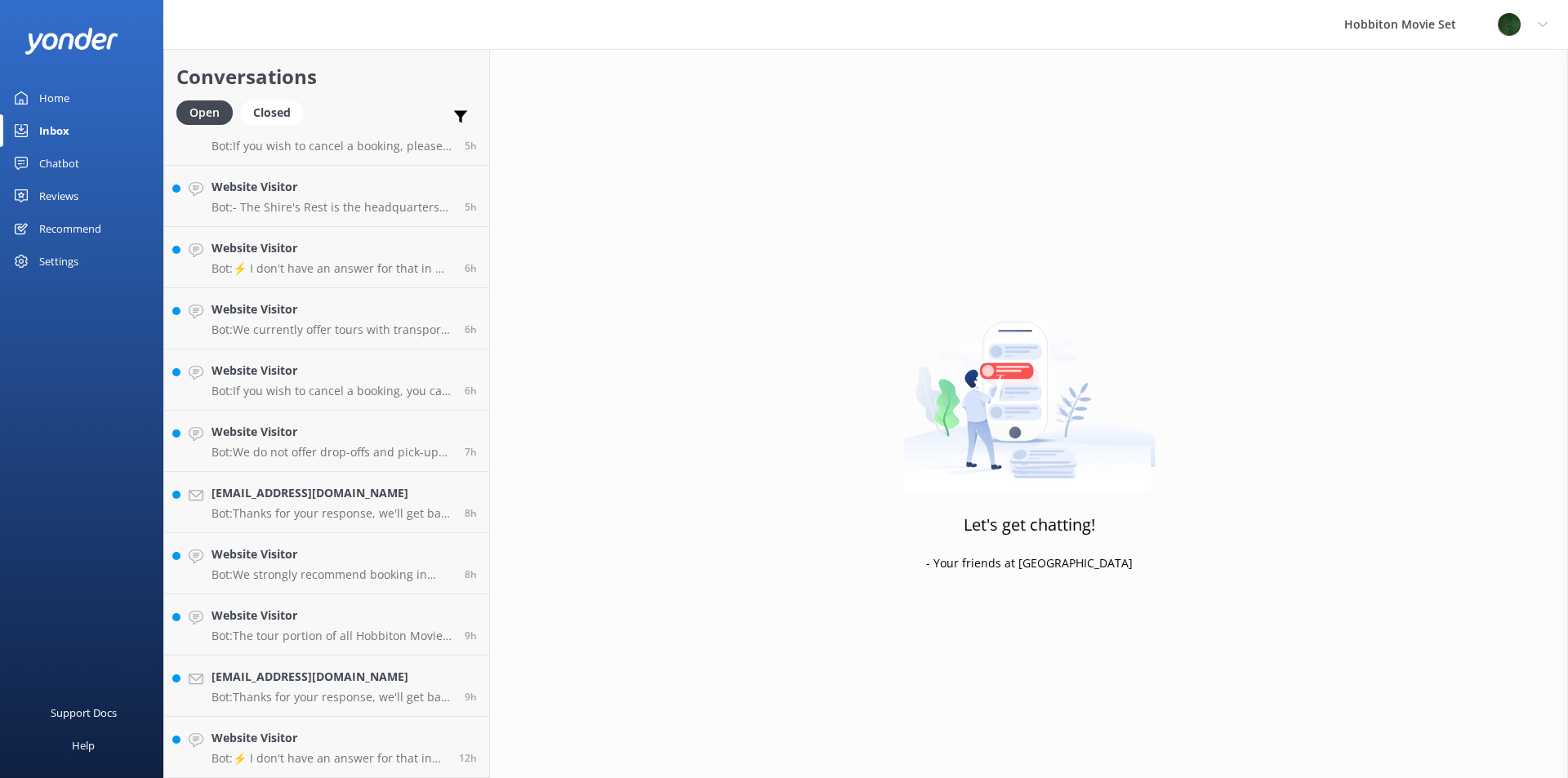
scroll to position [336, 0]
click at [344, 643] on p "Bot: The tour portion of all Hobbiton Movie Set tour experiences is approximate…" at bounding box center [332, 636] width 241 height 15
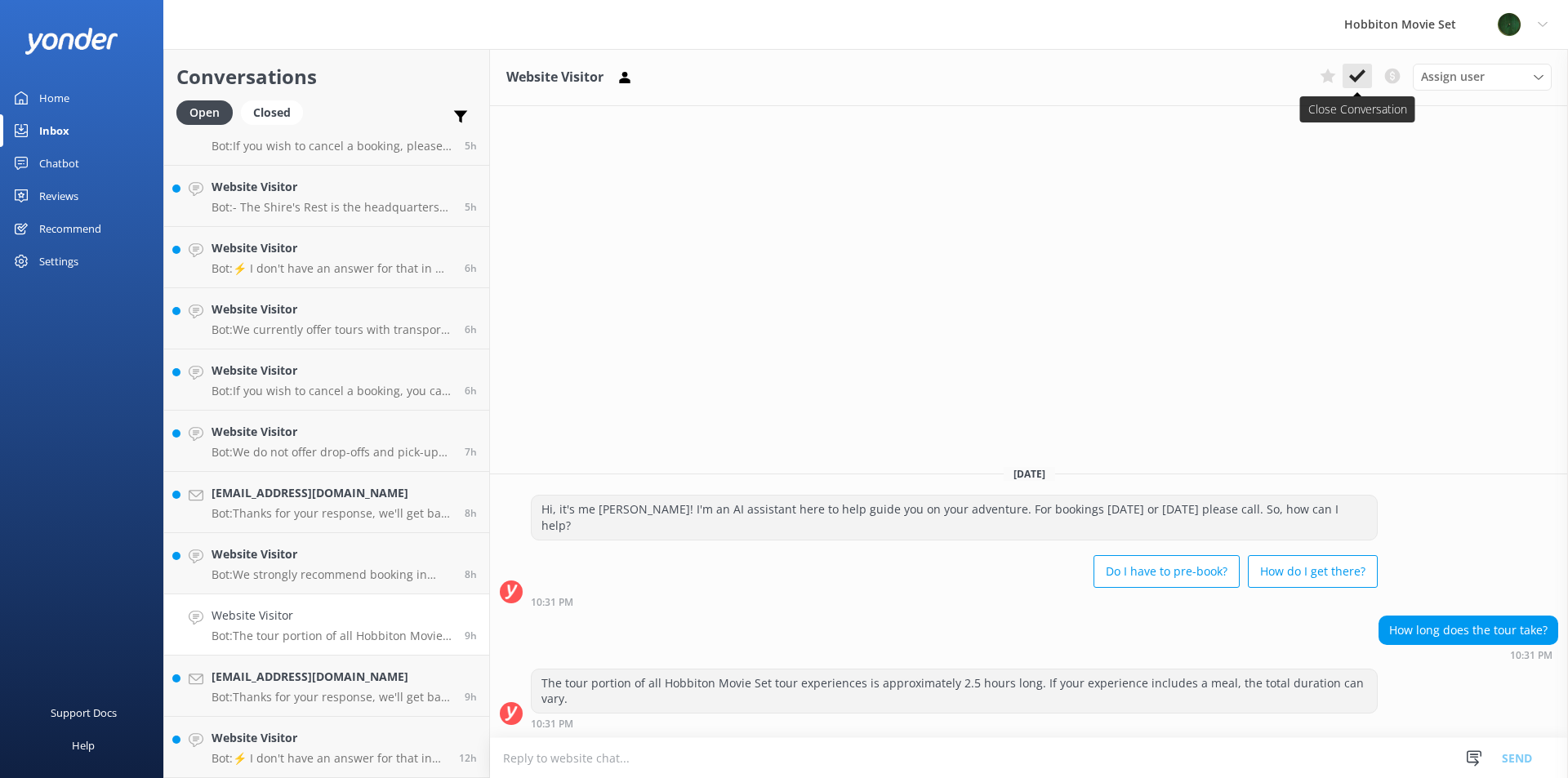
drag, startPoint x: 1351, startPoint y: 75, endPoint x: 1027, endPoint y: 278, distance: 382.3
click at [1350, 75] on icon at bounding box center [1356, 75] width 16 height 16
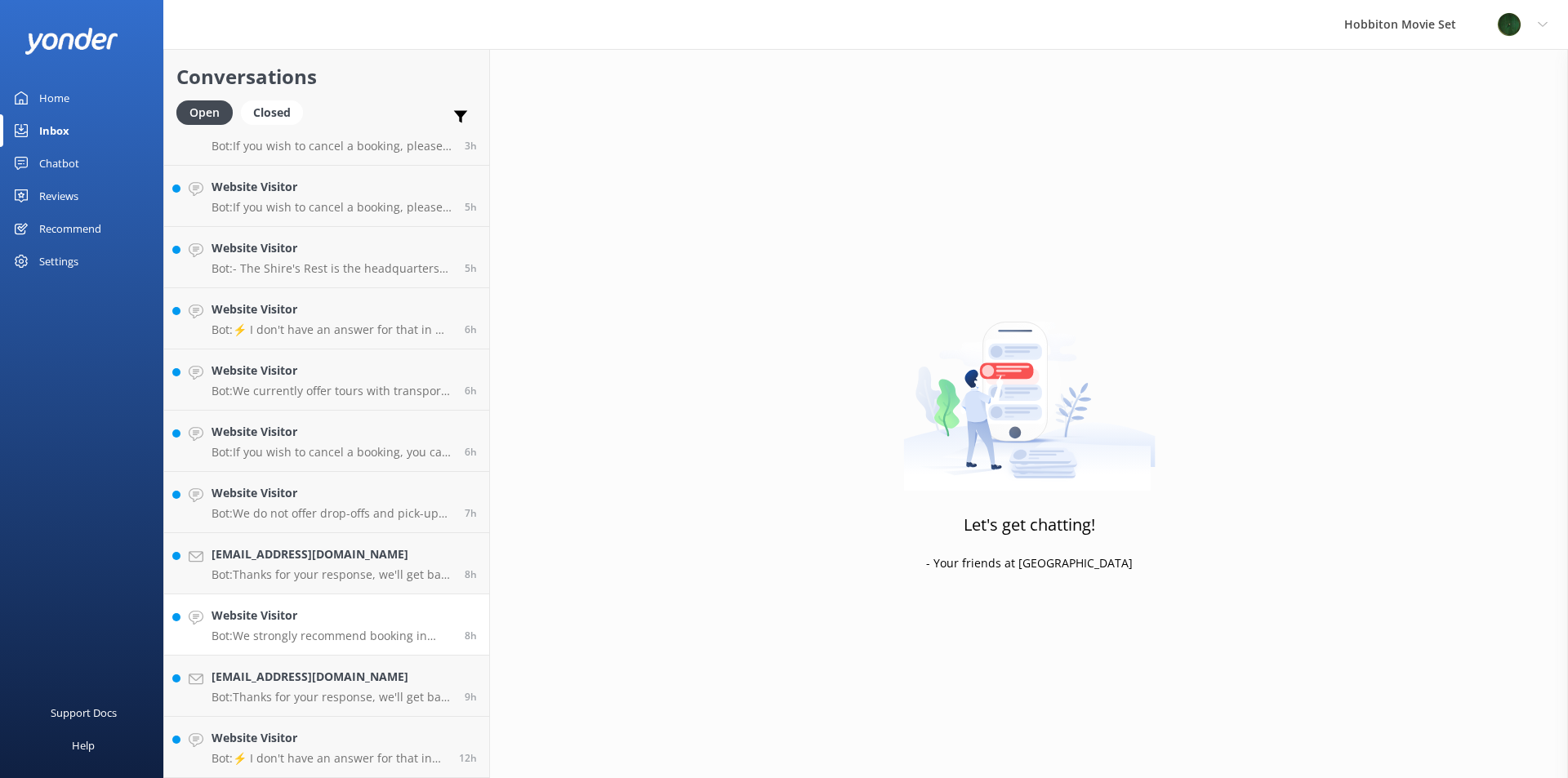
scroll to position [275, 0]
click at [276, 626] on div "Website Visitor Bot: We strongly recommend booking in advance as our tours are …" at bounding box center [332, 625] width 241 height 36
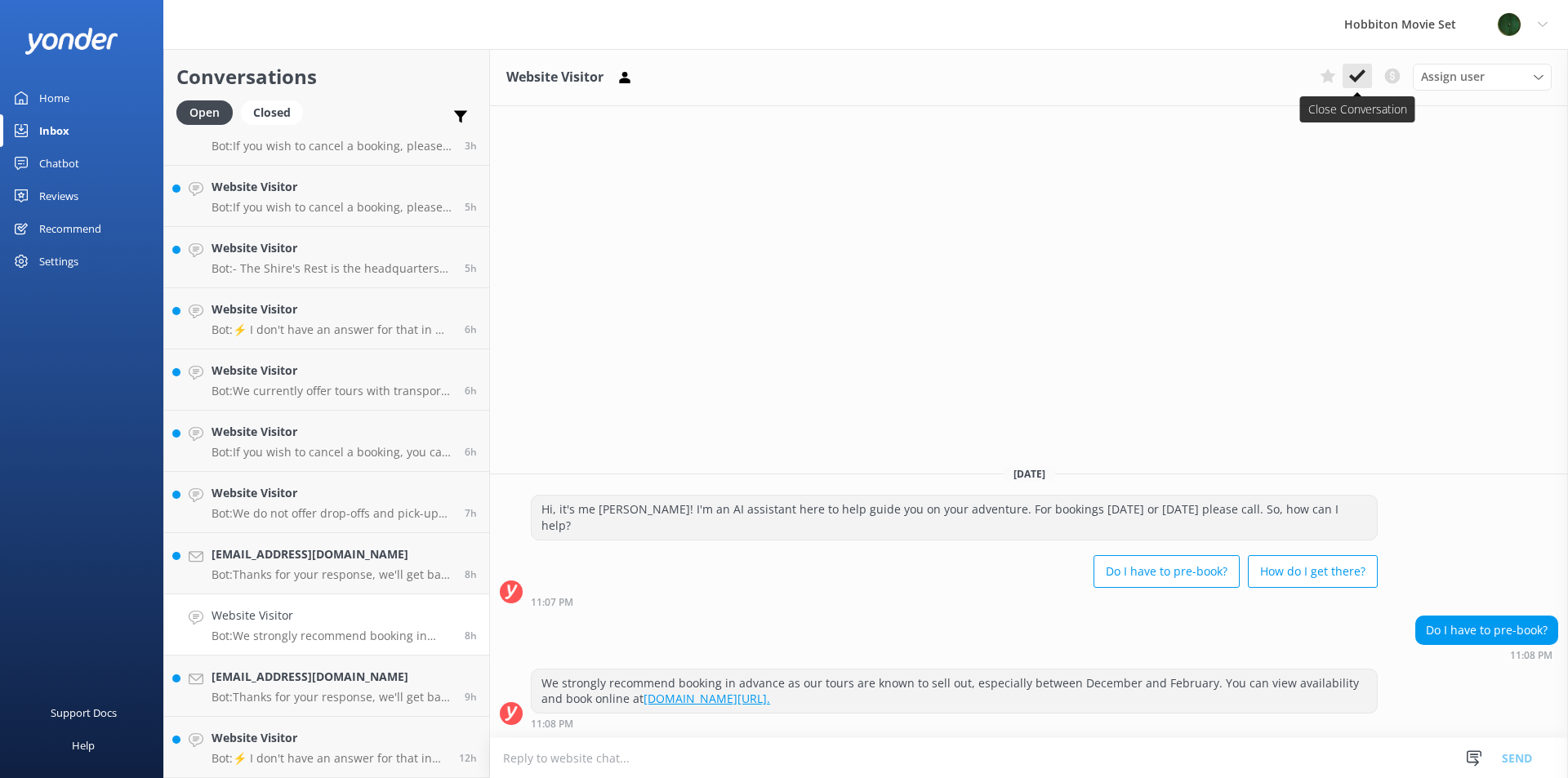
drag, startPoint x: 1343, startPoint y: 76, endPoint x: 1178, endPoint y: 216, distance: 216.4
click at [1343, 75] on button at bounding box center [1356, 76] width 29 height 24
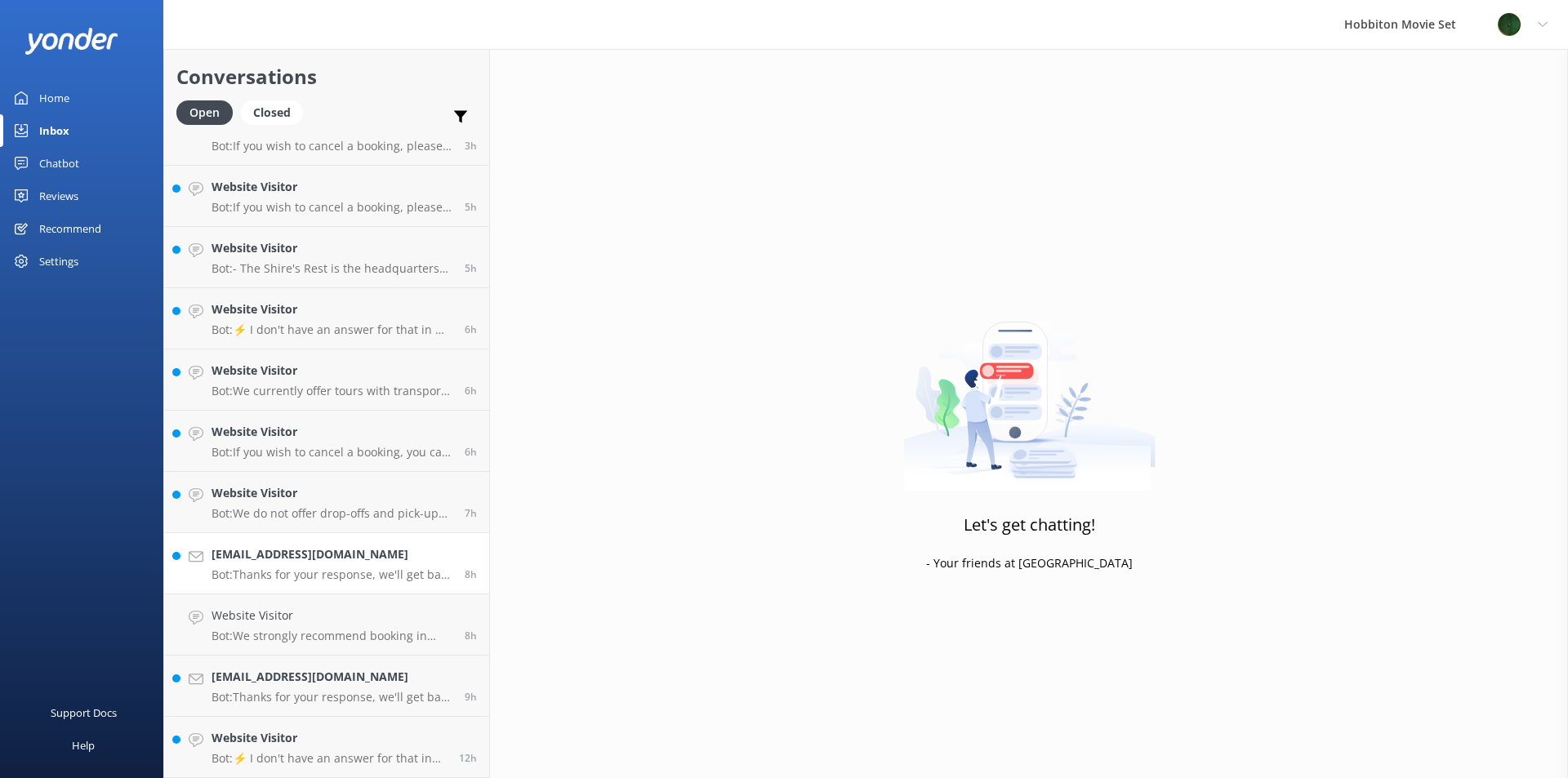
click at [268, 586] on link "[EMAIL_ADDRESS][DOMAIN_NAME] Bot: Thanks for your response, we'll get back to y…" at bounding box center [326, 564] width 325 height 61
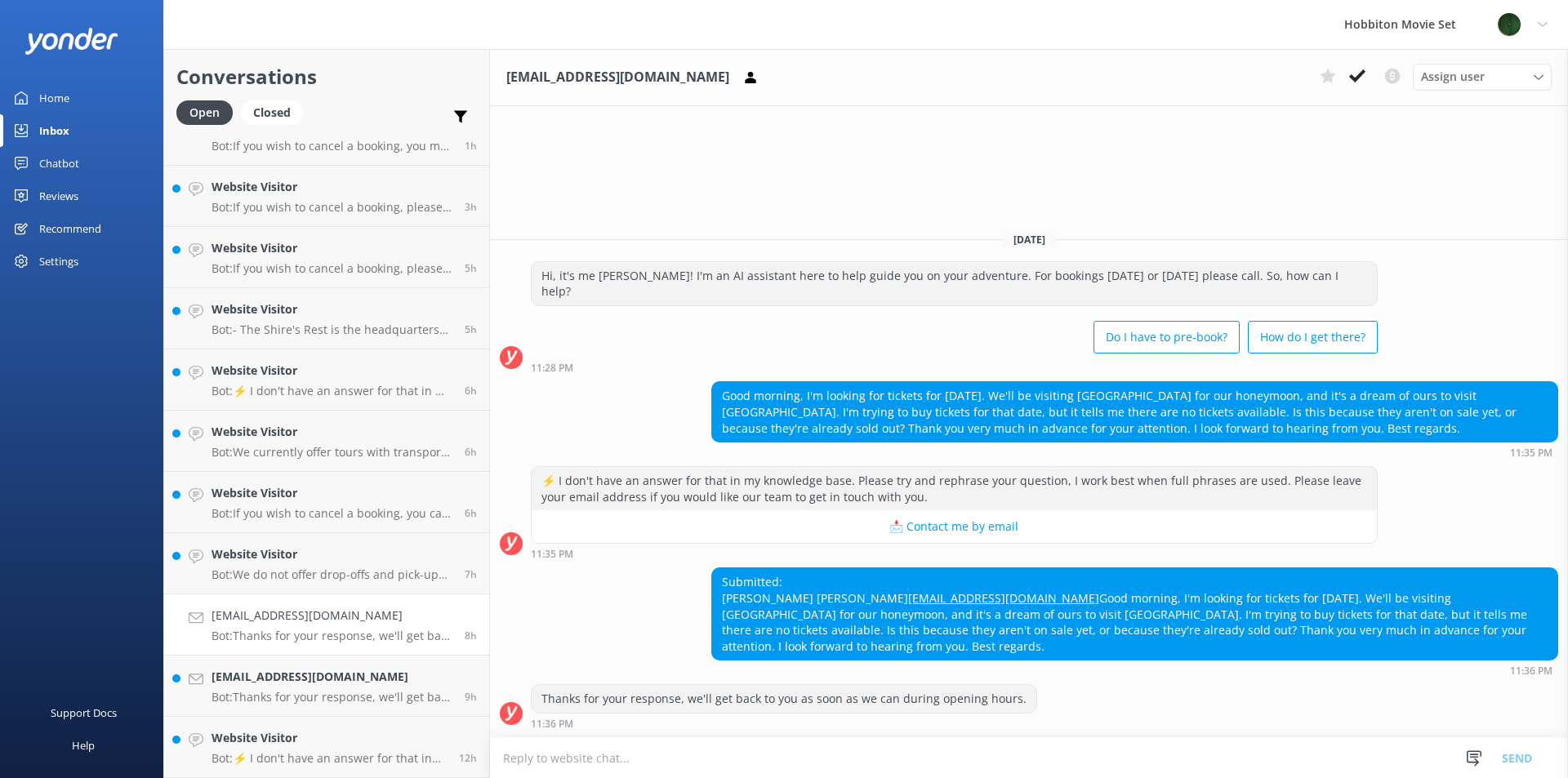
scroll to position [214, 0]
click at [277, 722] on link "Website Visitor Bot: ⚡ I don't have an answer for that in my knowledge base. Pl…" at bounding box center [326, 747] width 325 height 61
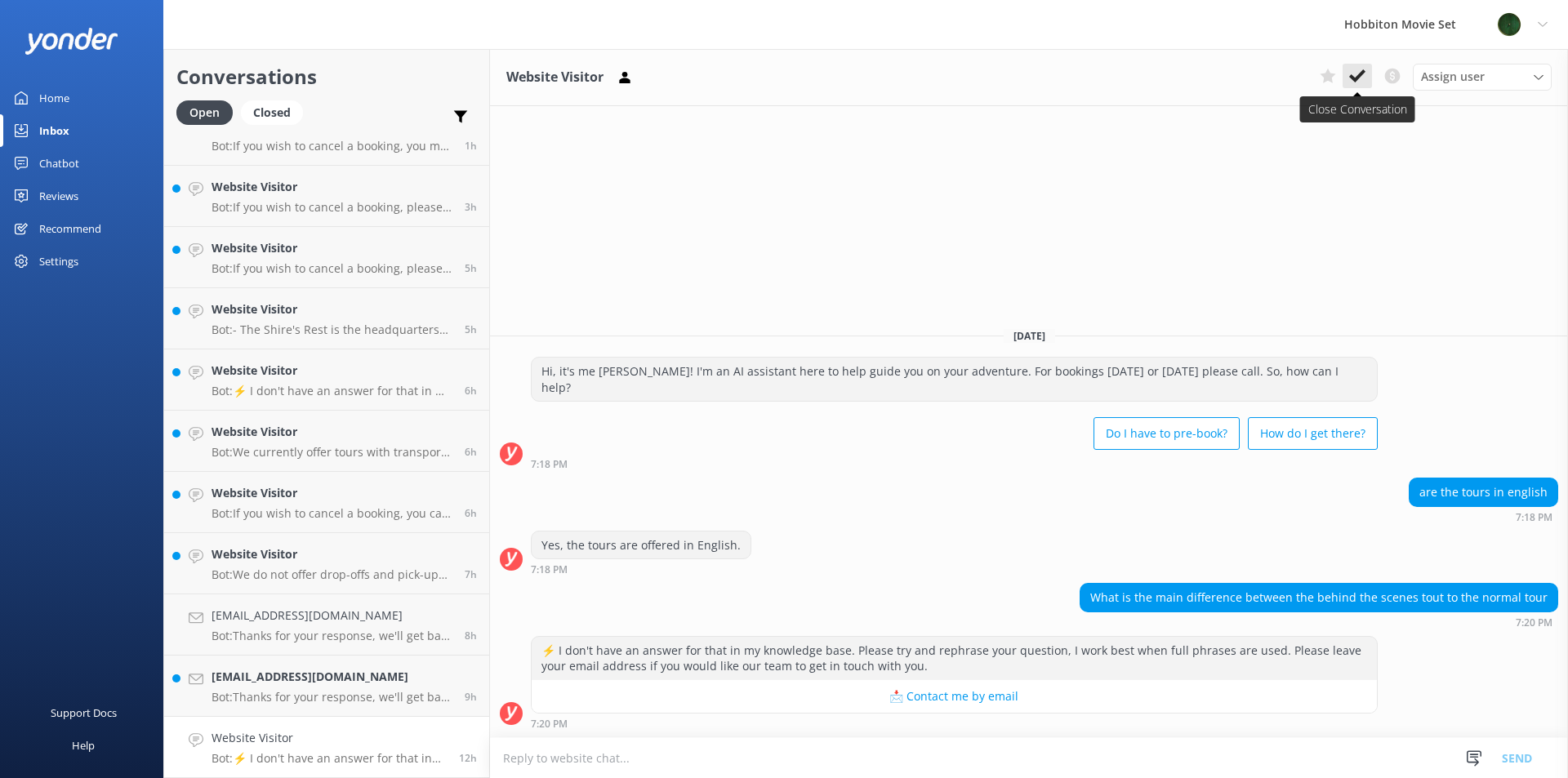
click at [1359, 83] on icon at bounding box center [1356, 75] width 16 height 16
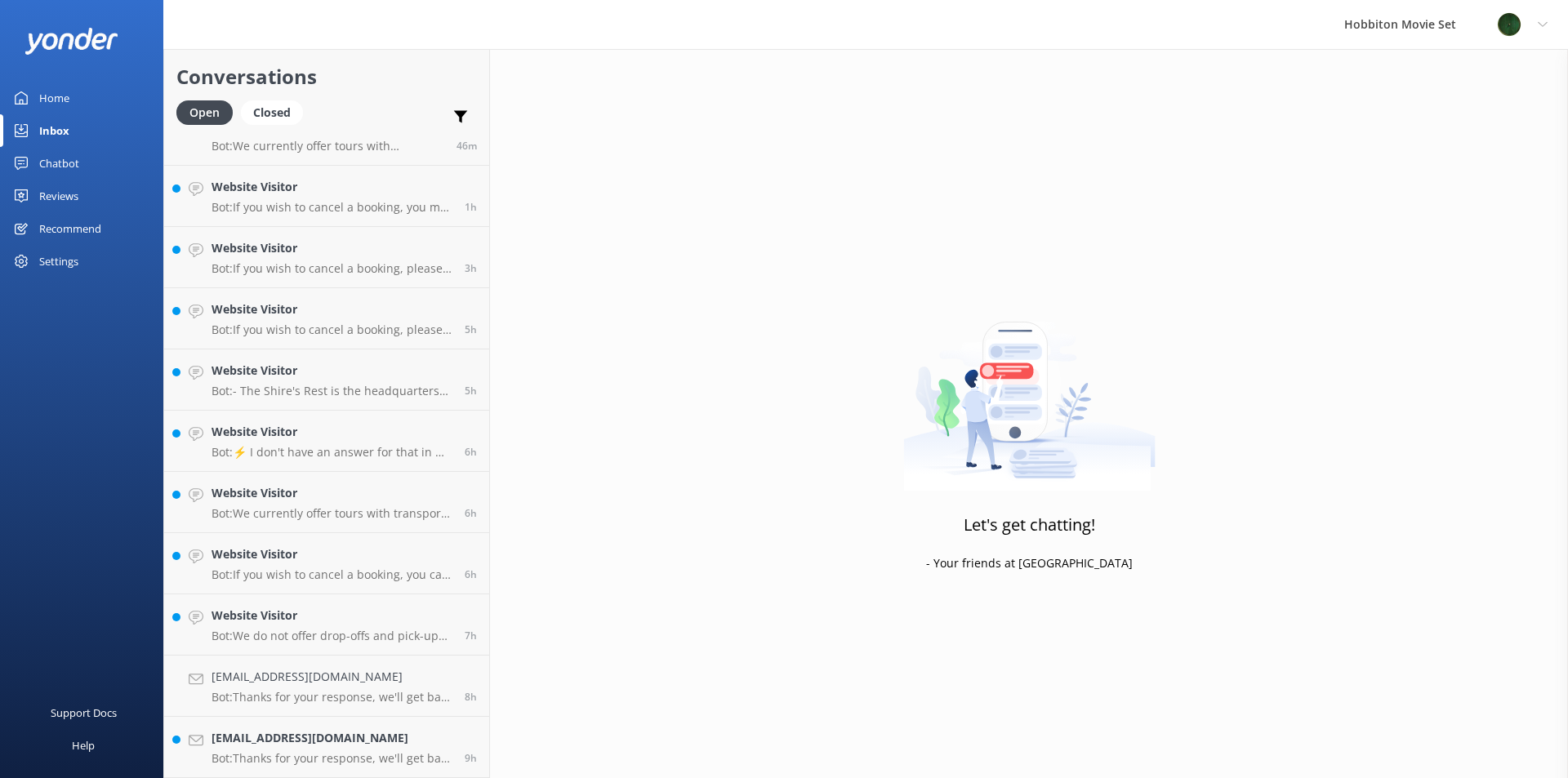
scroll to position [152, 0]
click at [296, 564] on div "Website Visitor Bot: If you wish to cancel a booking, you can contact our reser…" at bounding box center [332, 564] width 241 height 36
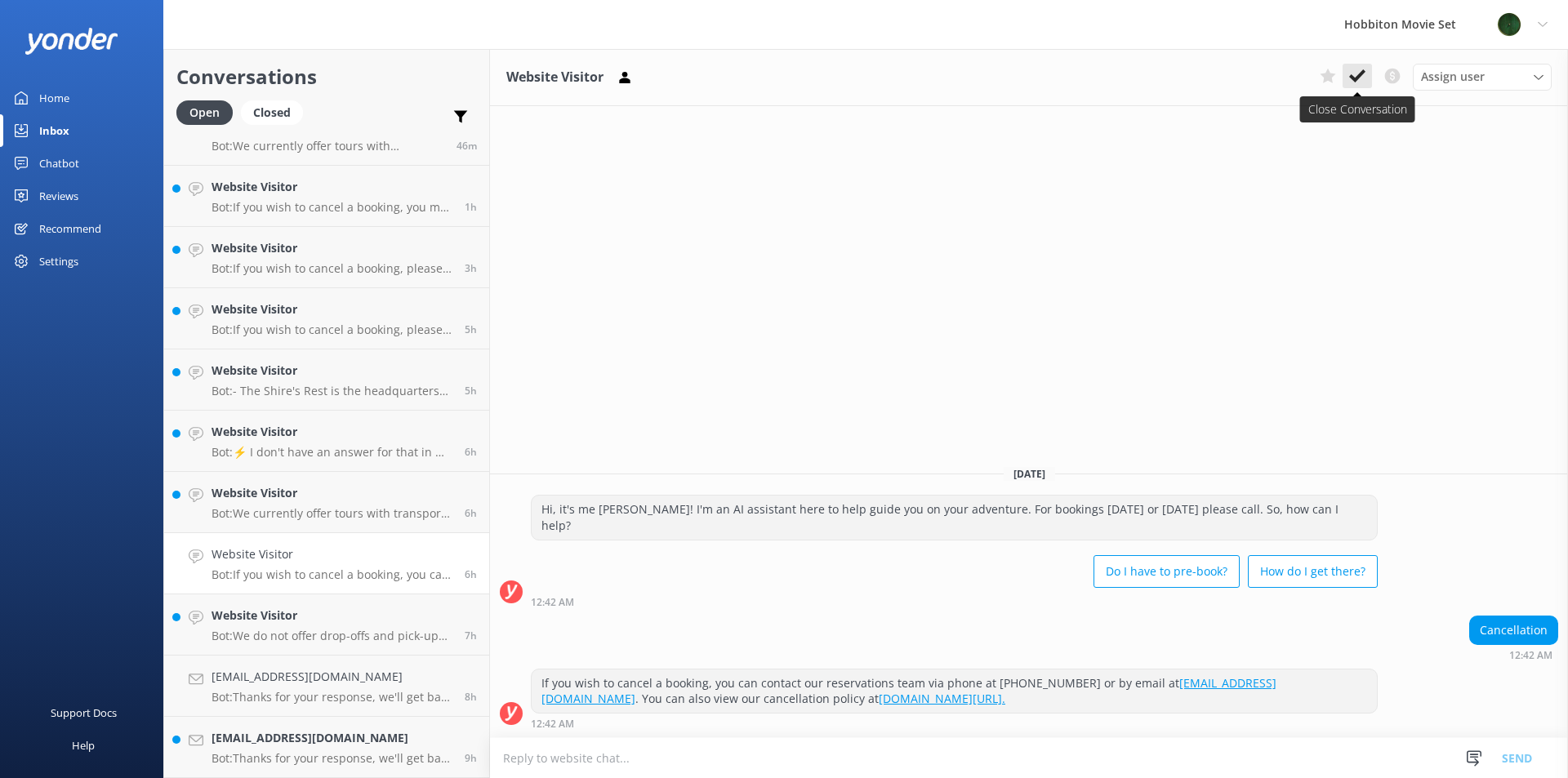
click at [1349, 73] on icon at bounding box center [1356, 75] width 16 height 16
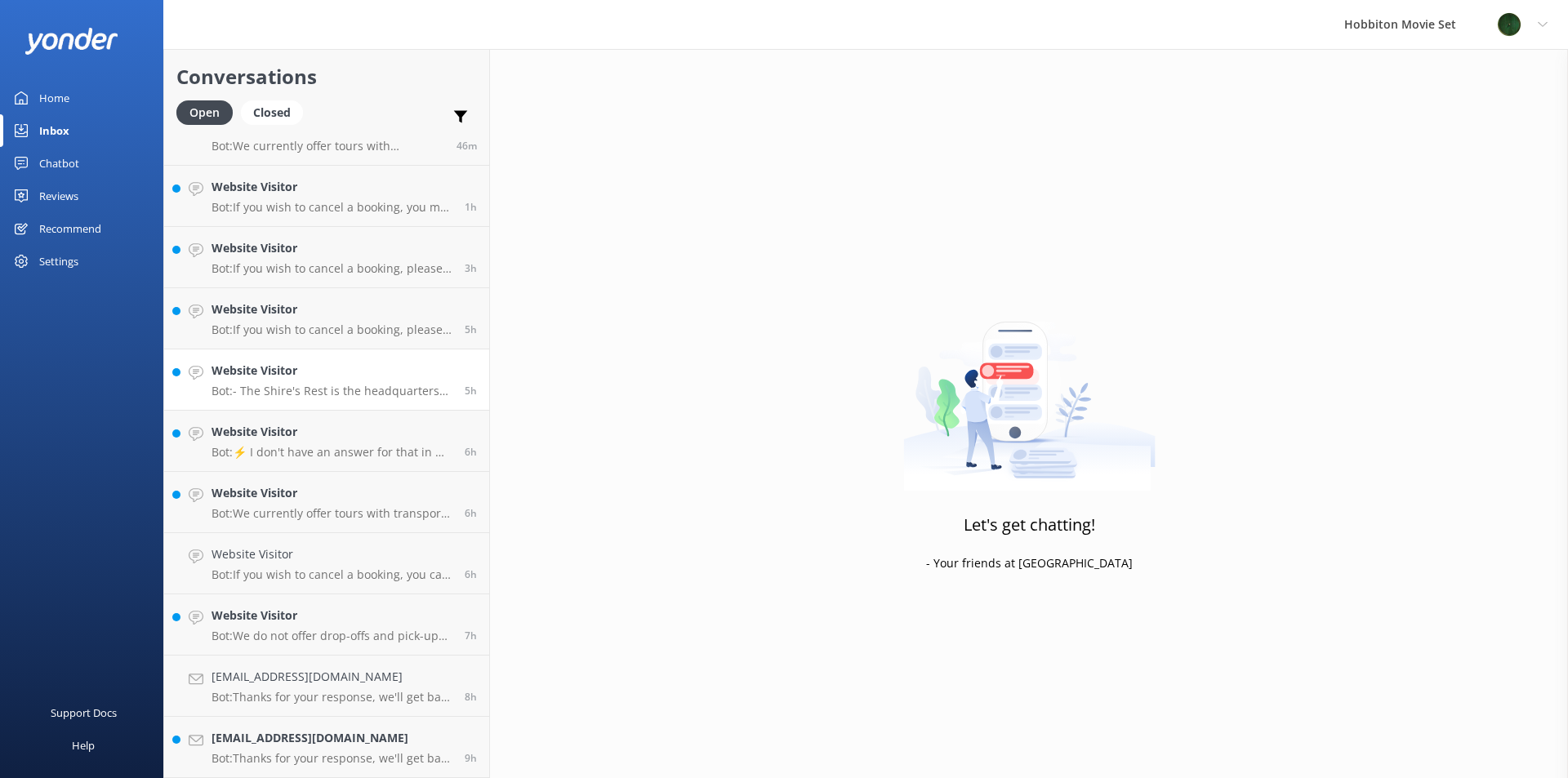
scroll to position [91, 0]
click at [289, 565] on div "Website Visitor Bot: We currently offer tours with transport from The Shire's R…" at bounding box center [332, 564] width 241 height 36
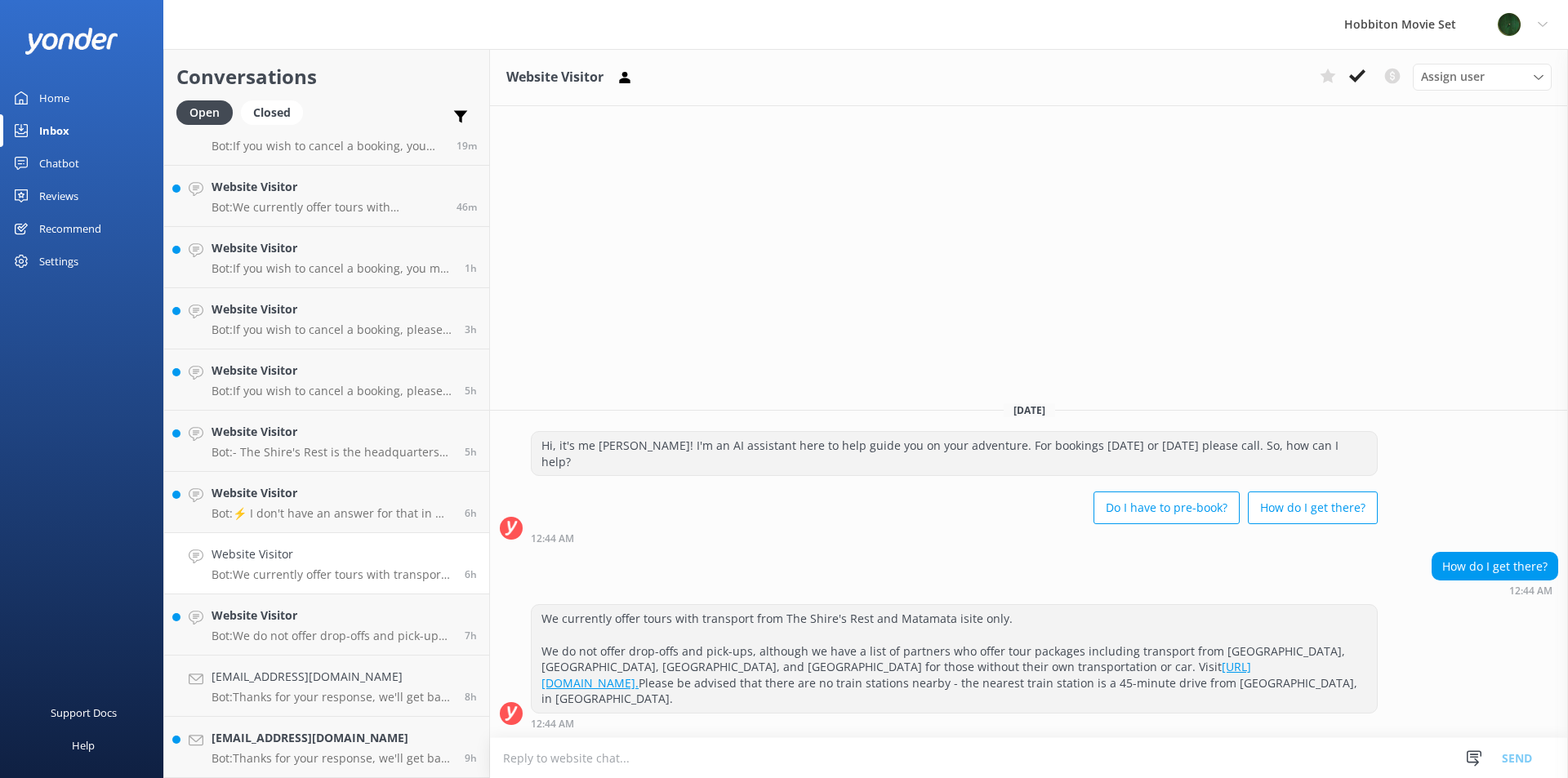
click at [1353, 79] on icon at bounding box center [1356, 75] width 16 height 16
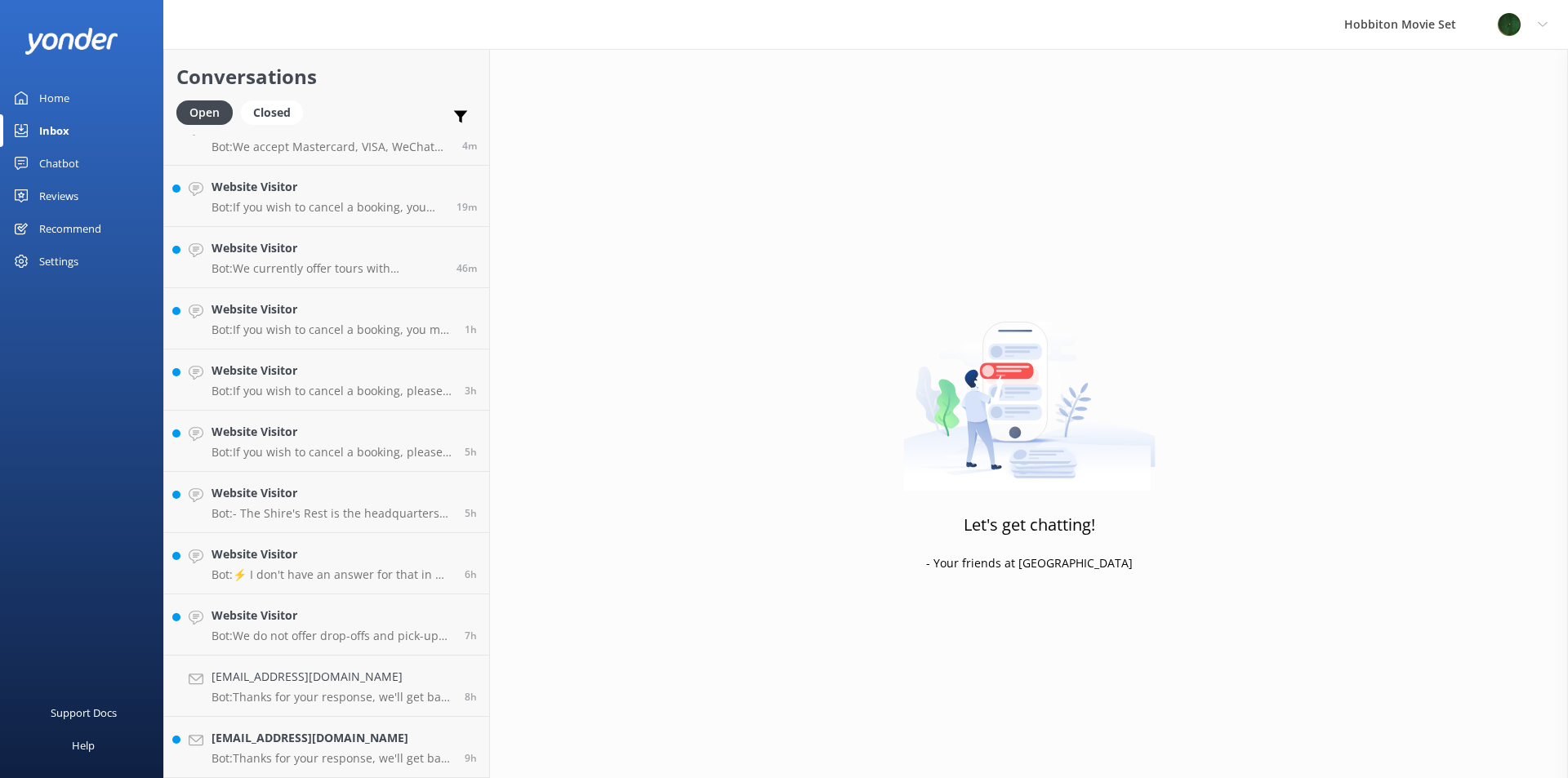
scroll to position [30, 0]
click at [300, 521] on link "Website Visitor Bot: - The Shire's Rest is the headquarters for all tours and i…" at bounding box center [326, 501] width 325 height 61
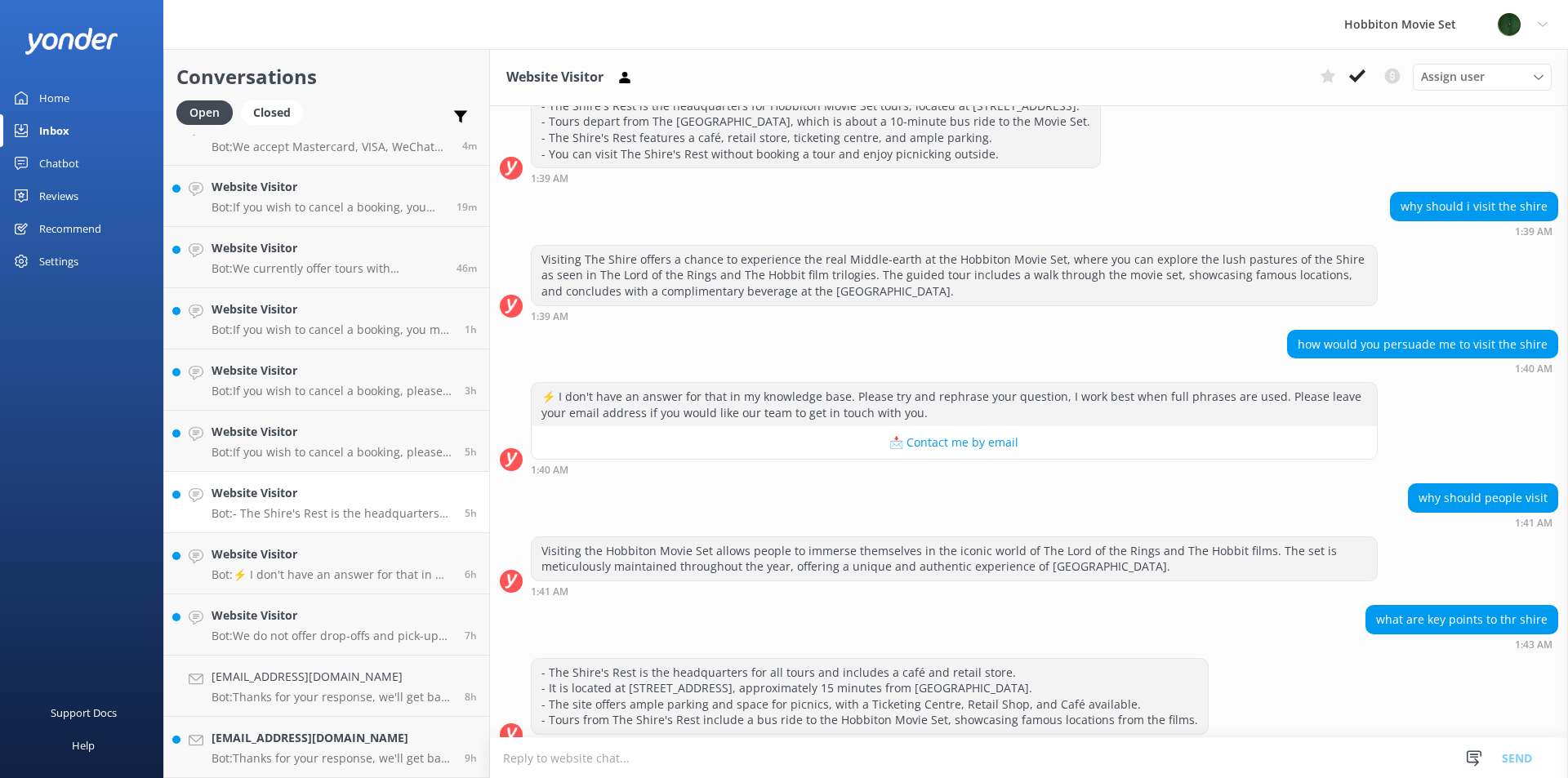
scroll to position [236, 0]
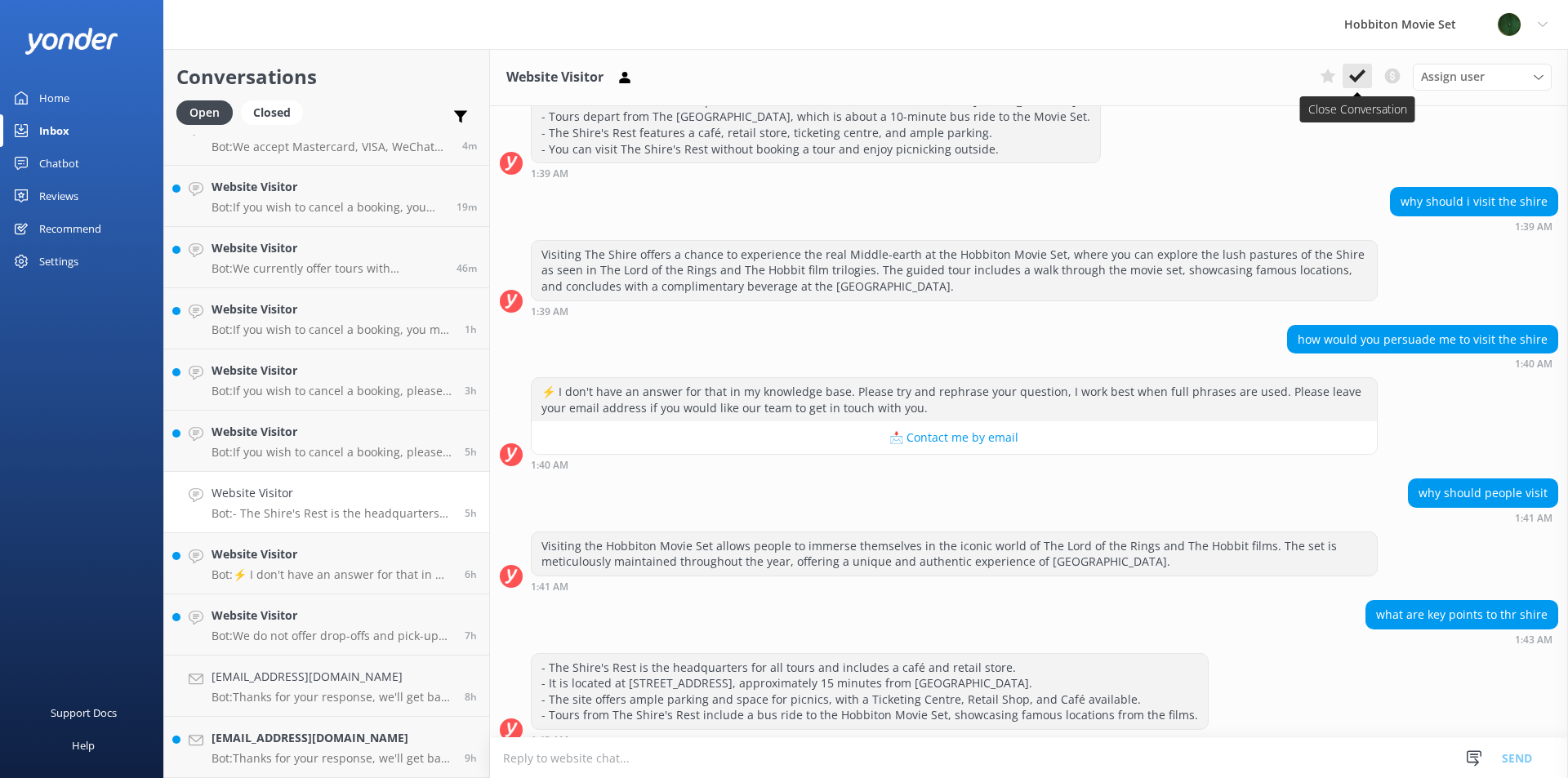
click at [1352, 77] on use at bounding box center [1356, 76] width 16 height 13
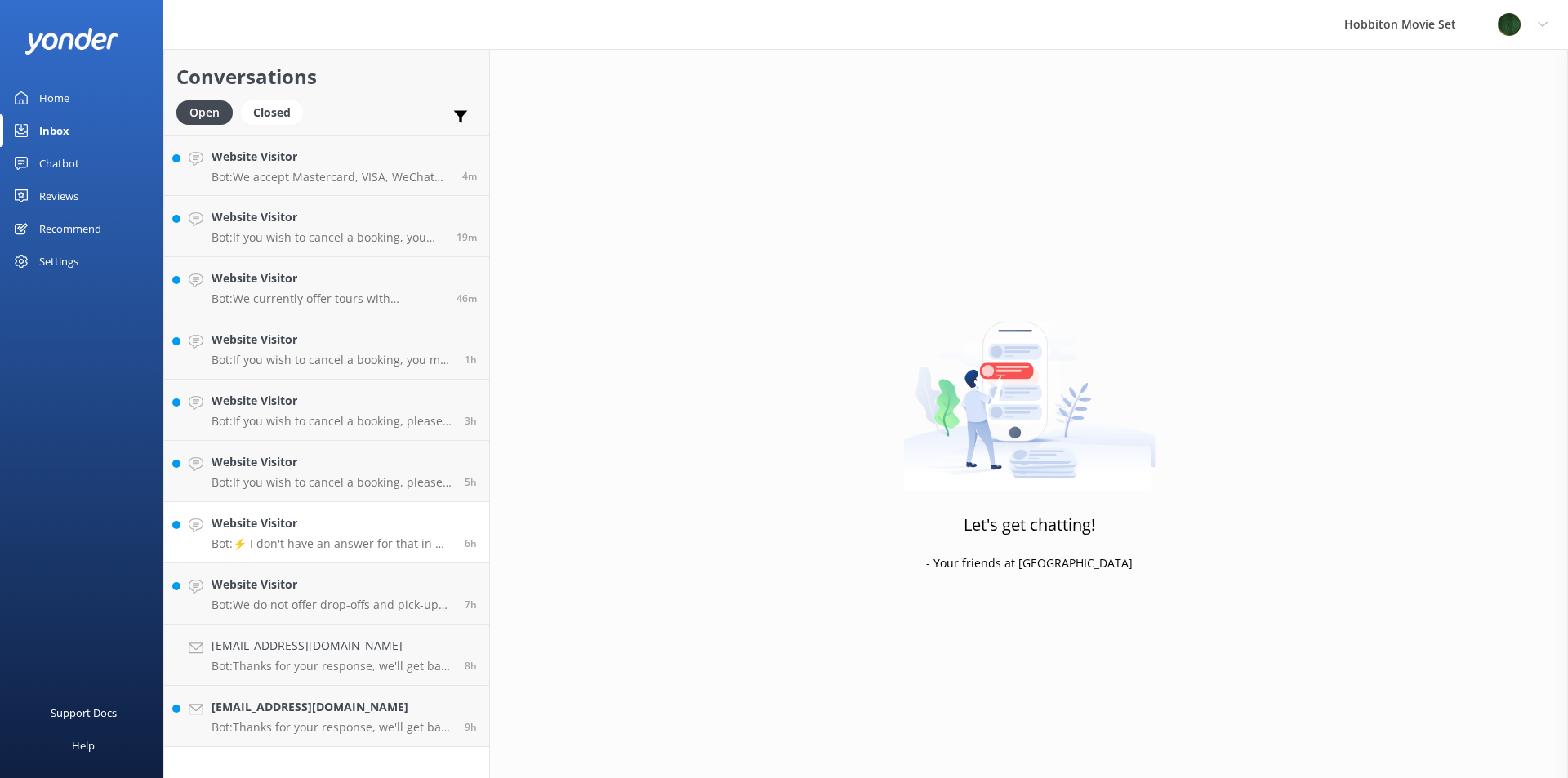
click at [287, 541] on p "Bot: ⚡ I don't have an answer for that in my knowledge base. Please try and rep…" at bounding box center [332, 544] width 241 height 15
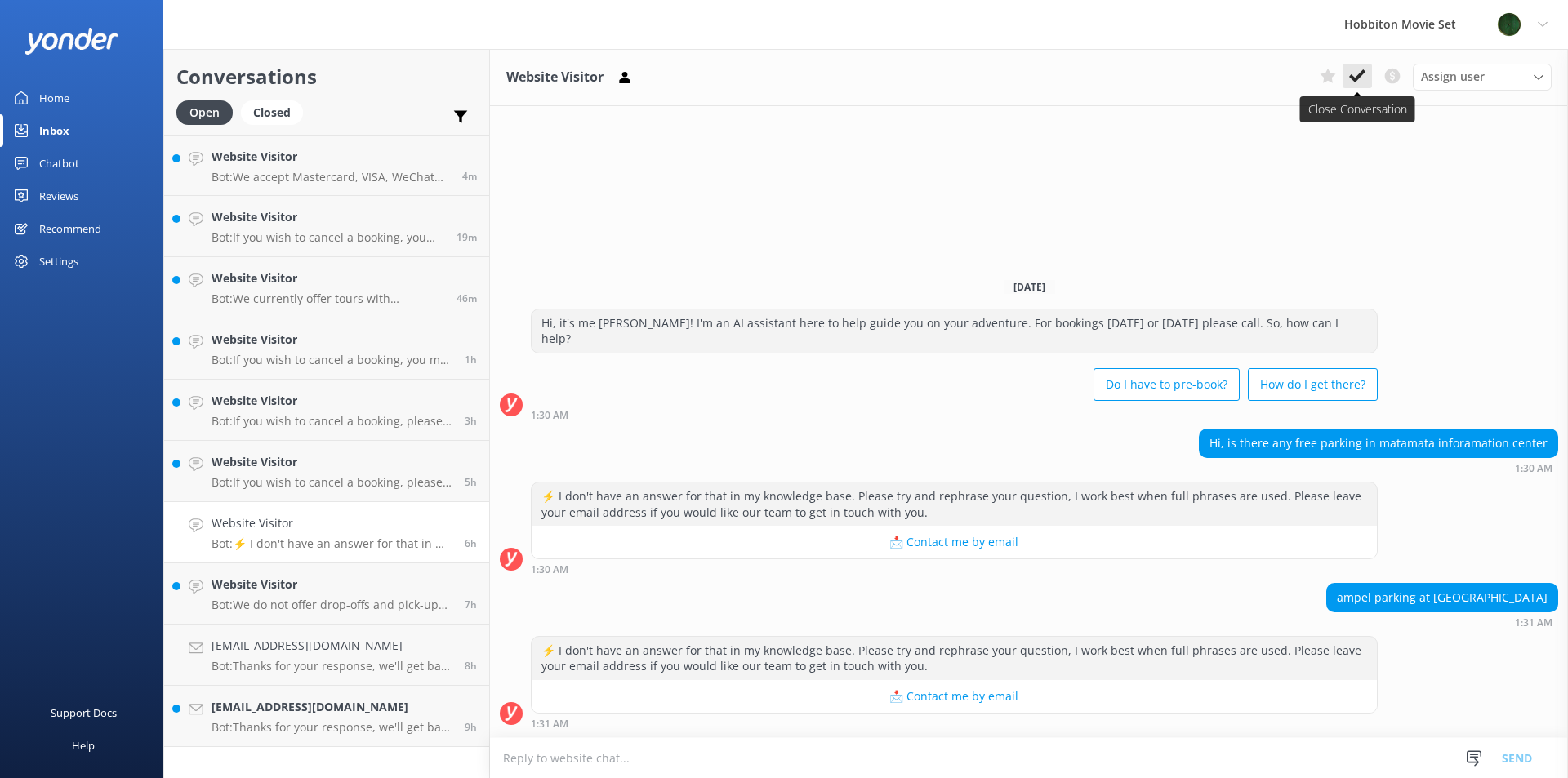
click at [1355, 79] on use at bounding box center [1356, 76] width 16 height 13
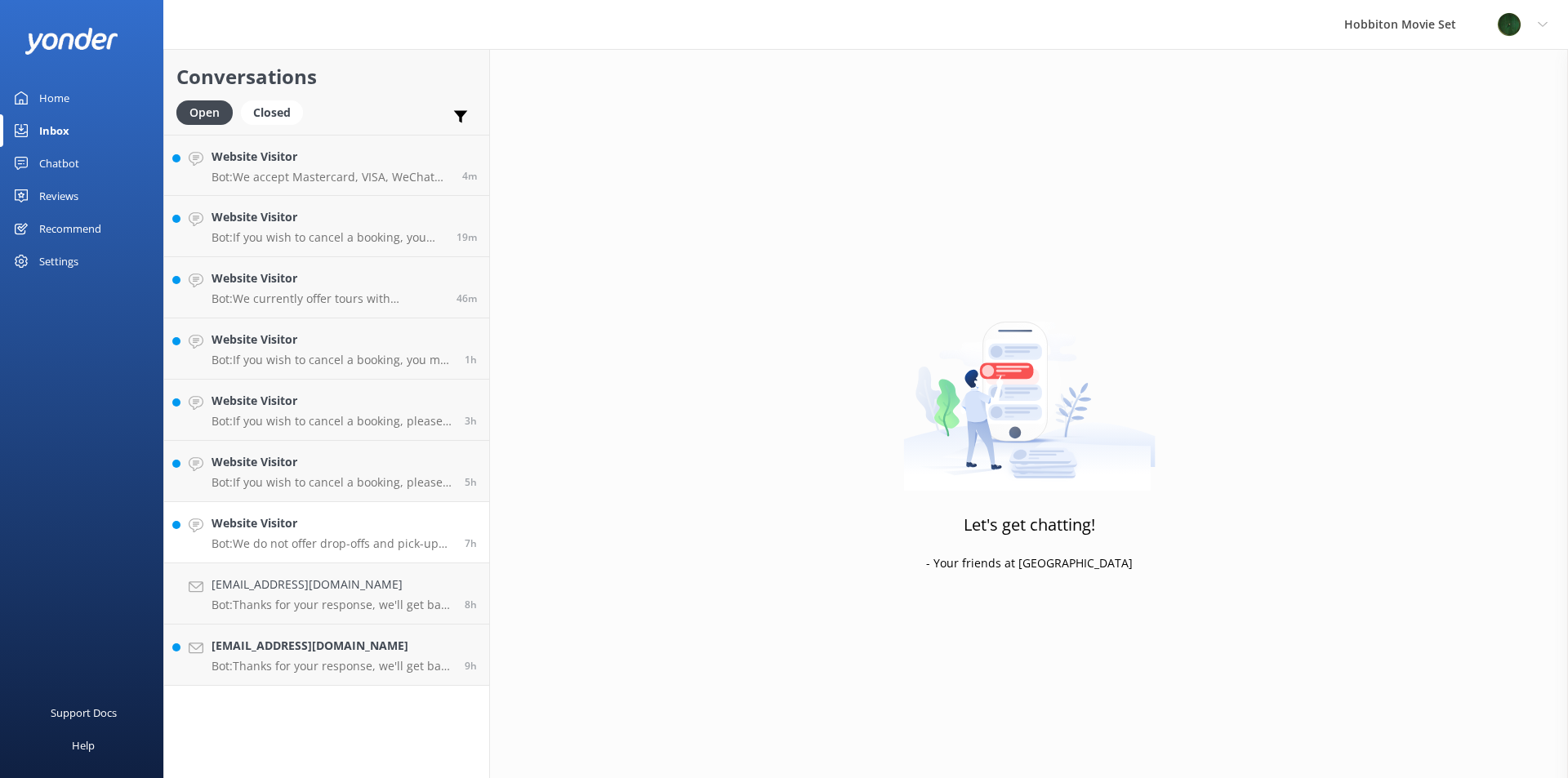
click at [317, 517] on h4 "Website Visitor" at bounding box center [332, 523] width 241 height 18
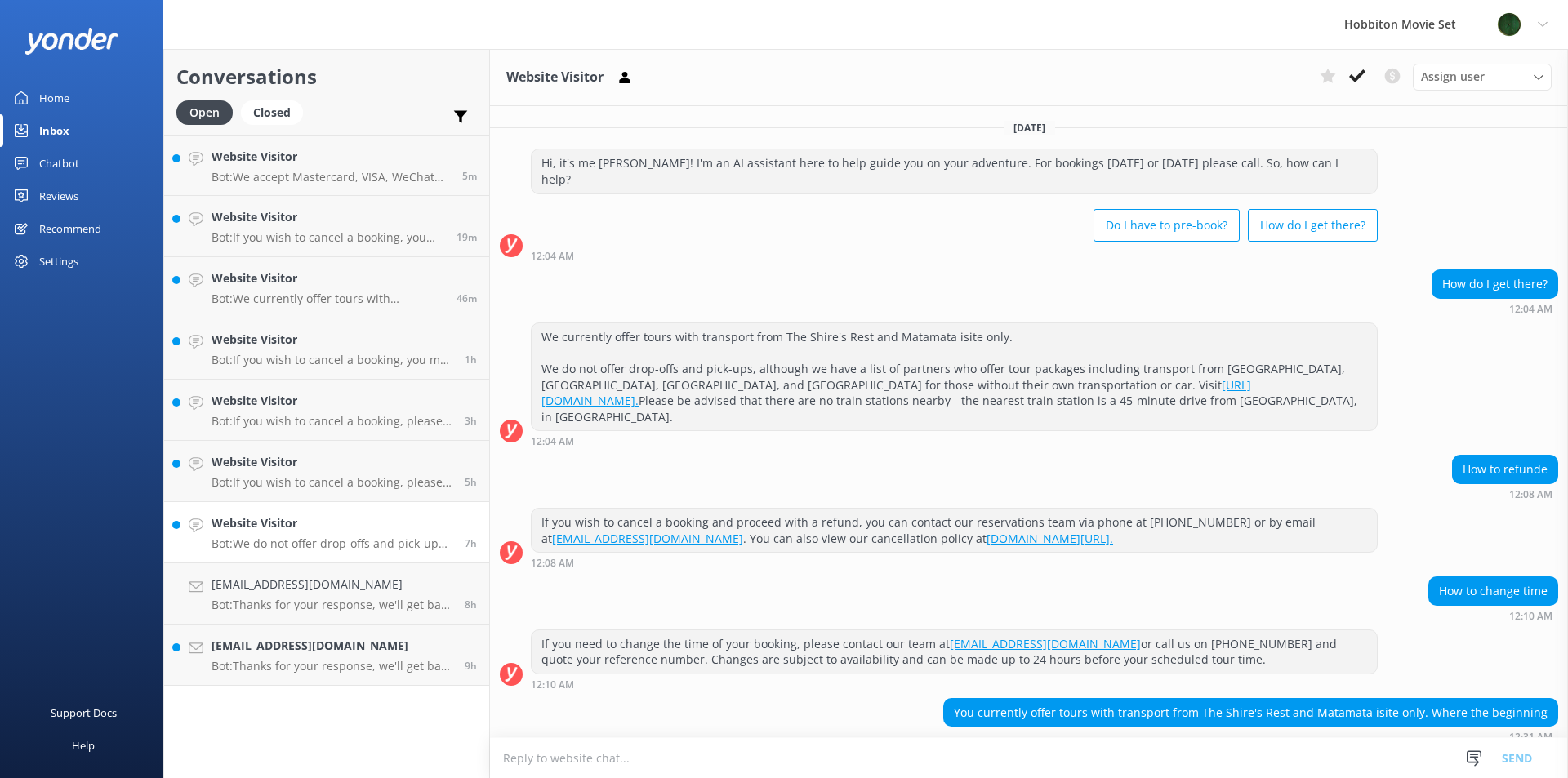
scroll to position [310, 0]
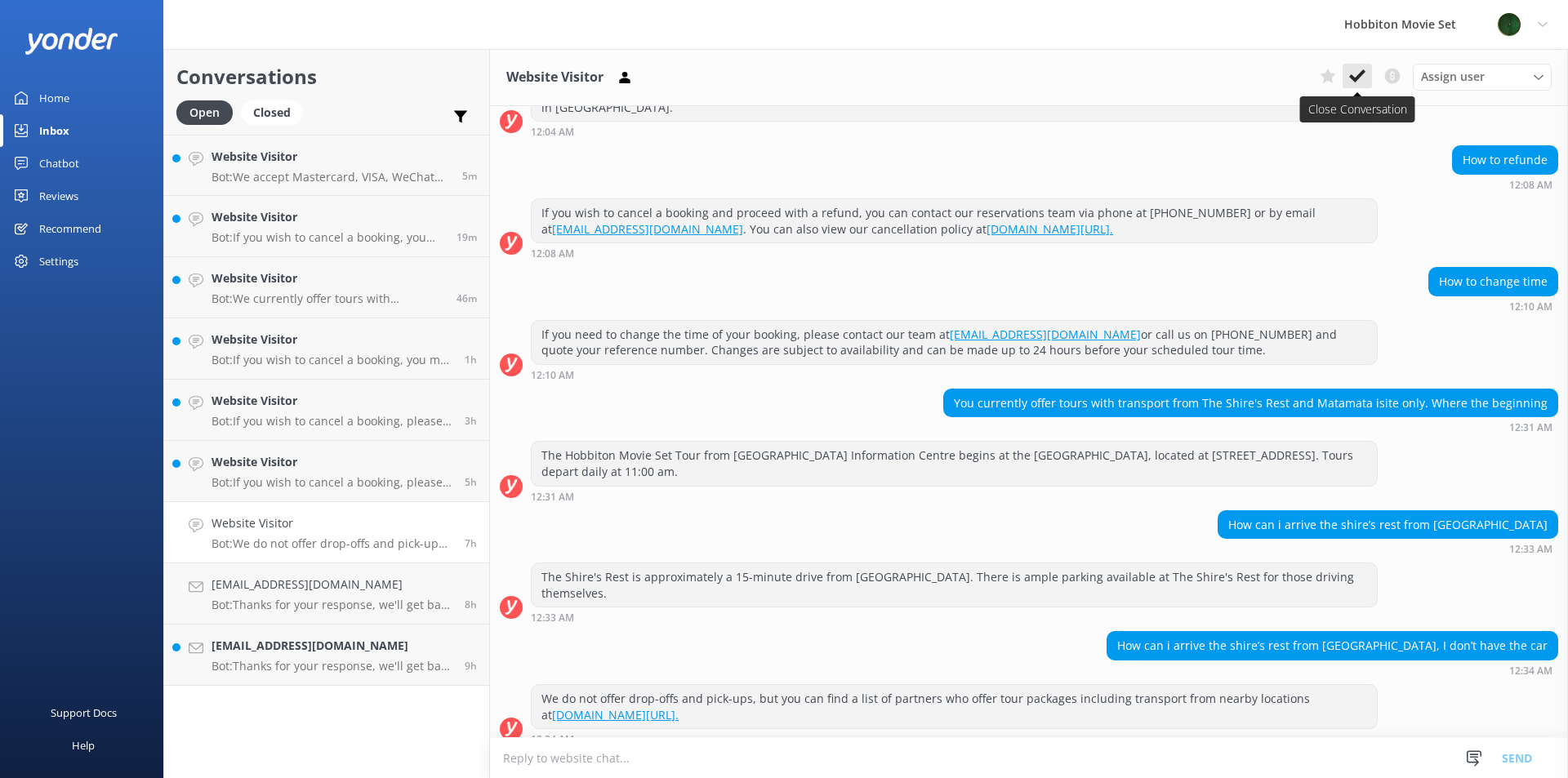
click at [1358, 86] on button at bounding box center [1356, 76] width 29 height 24
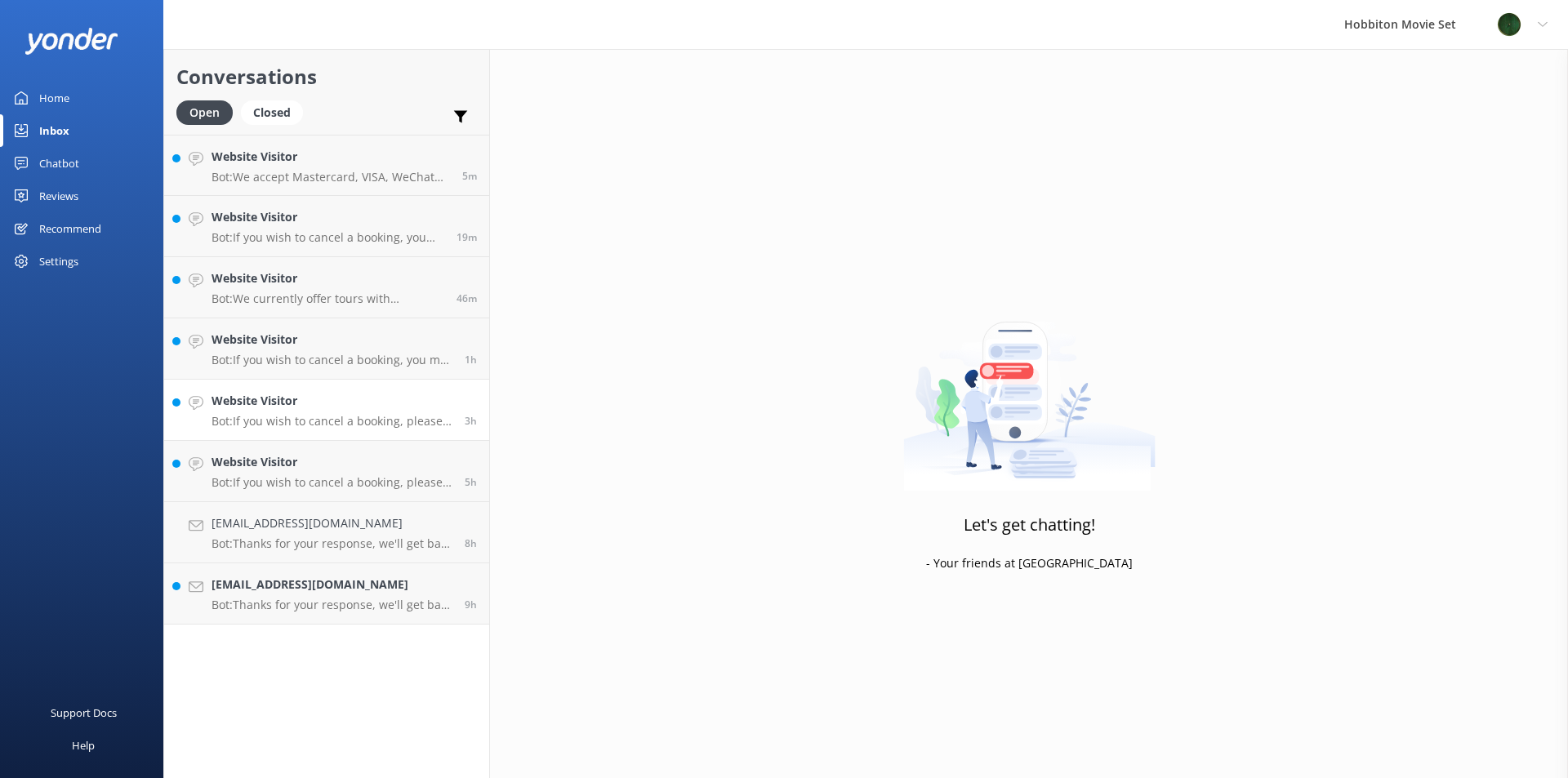
click at [307, 406] on h4 "Website Visitor" at bounding box center [332, 400] width 241 height 18
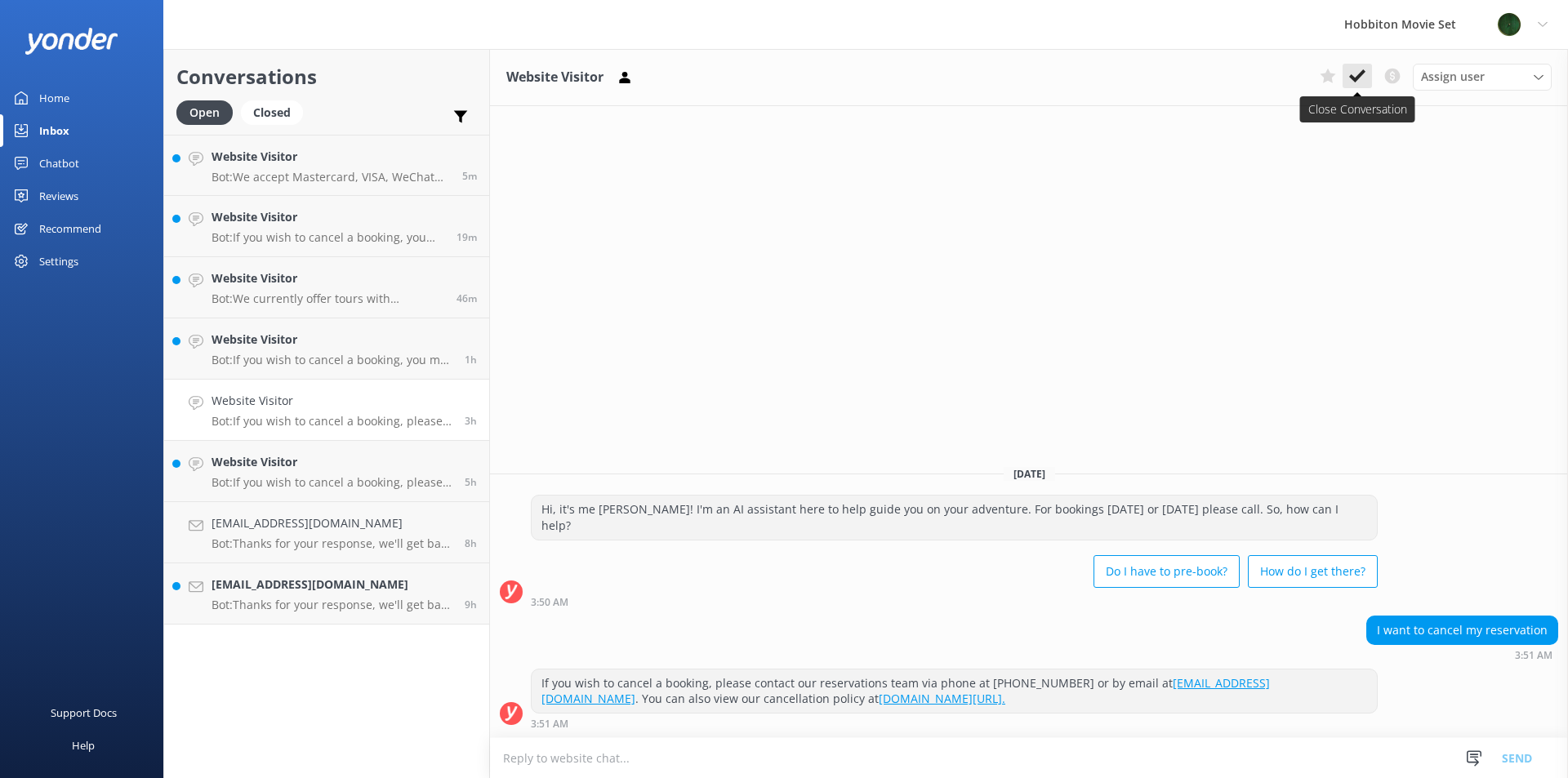
click at [1359, 87] on button at bounding box center [1356, 76] width 29 height 24
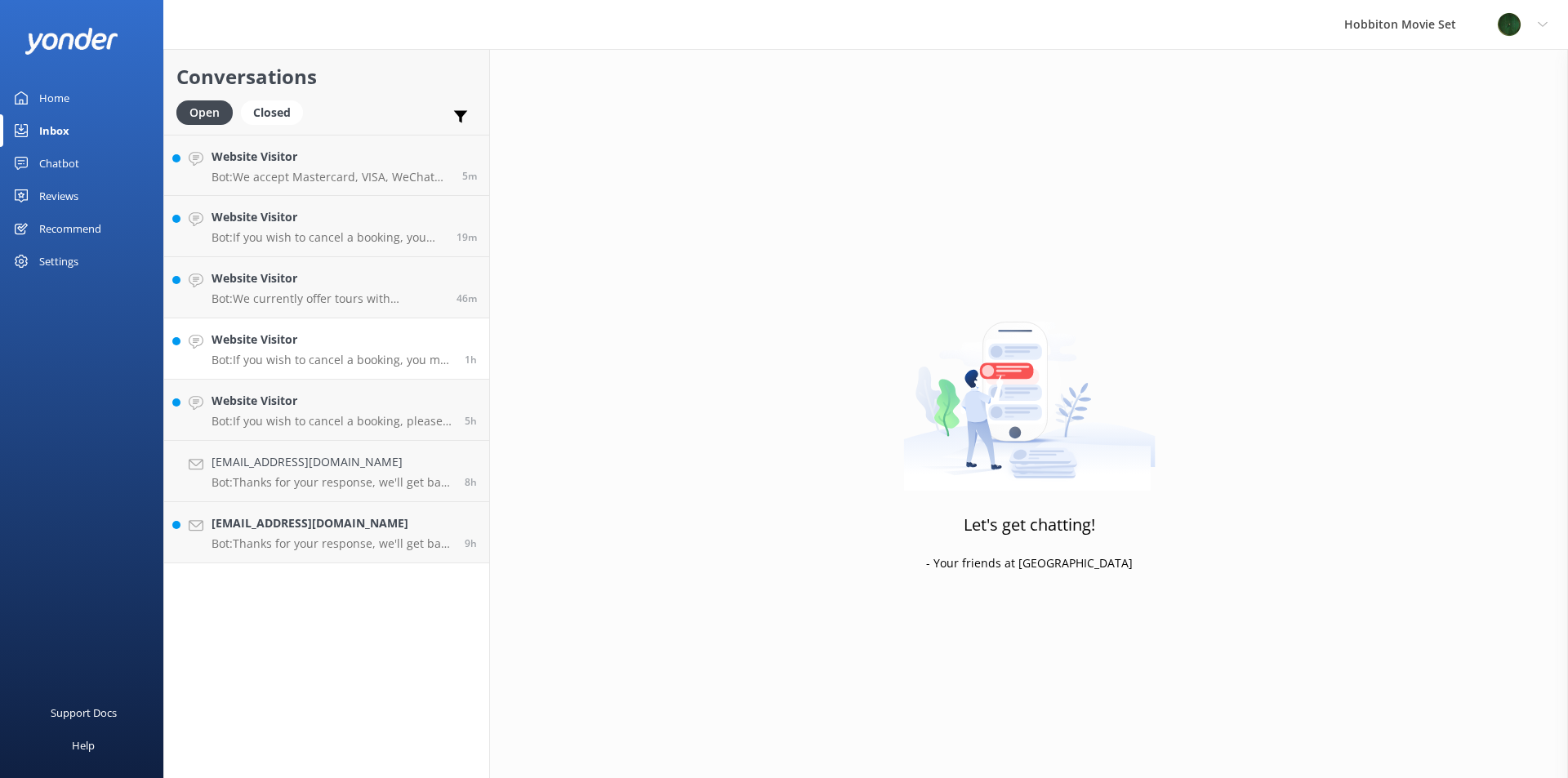
click at [328, 361] on p "Bot: If you wish to cancel a booking, you may do so by contacting our reservati…" at bounding box center [332, 360] width 241 height 15
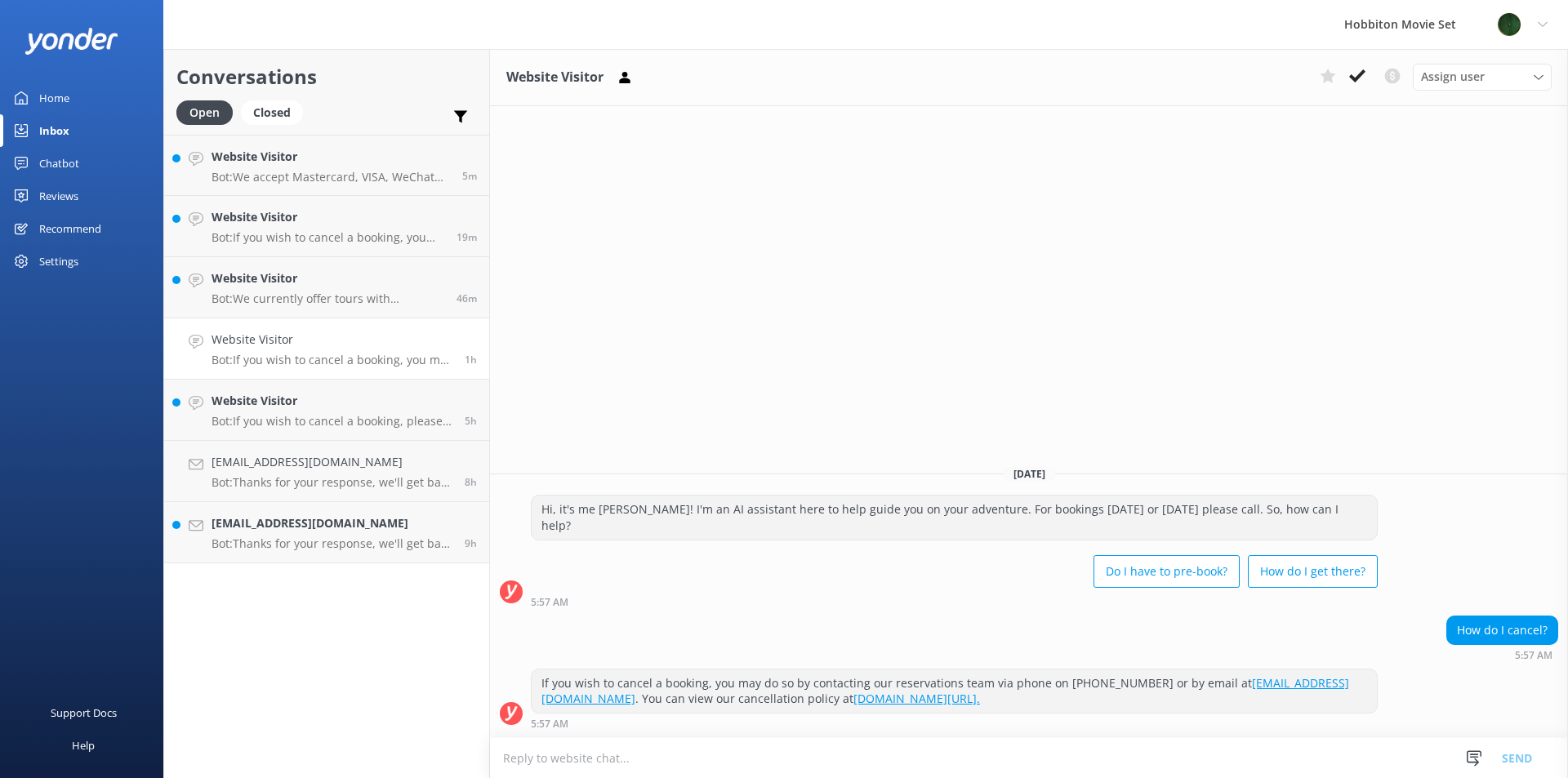
drag, startPoint x: 1361, startPoint y: 80, endPoint x: 1078, endPoint y: 240, distance: 325.1
click at [1362, 80] on icon at bounding box center [1356, 75] width 16 height 16
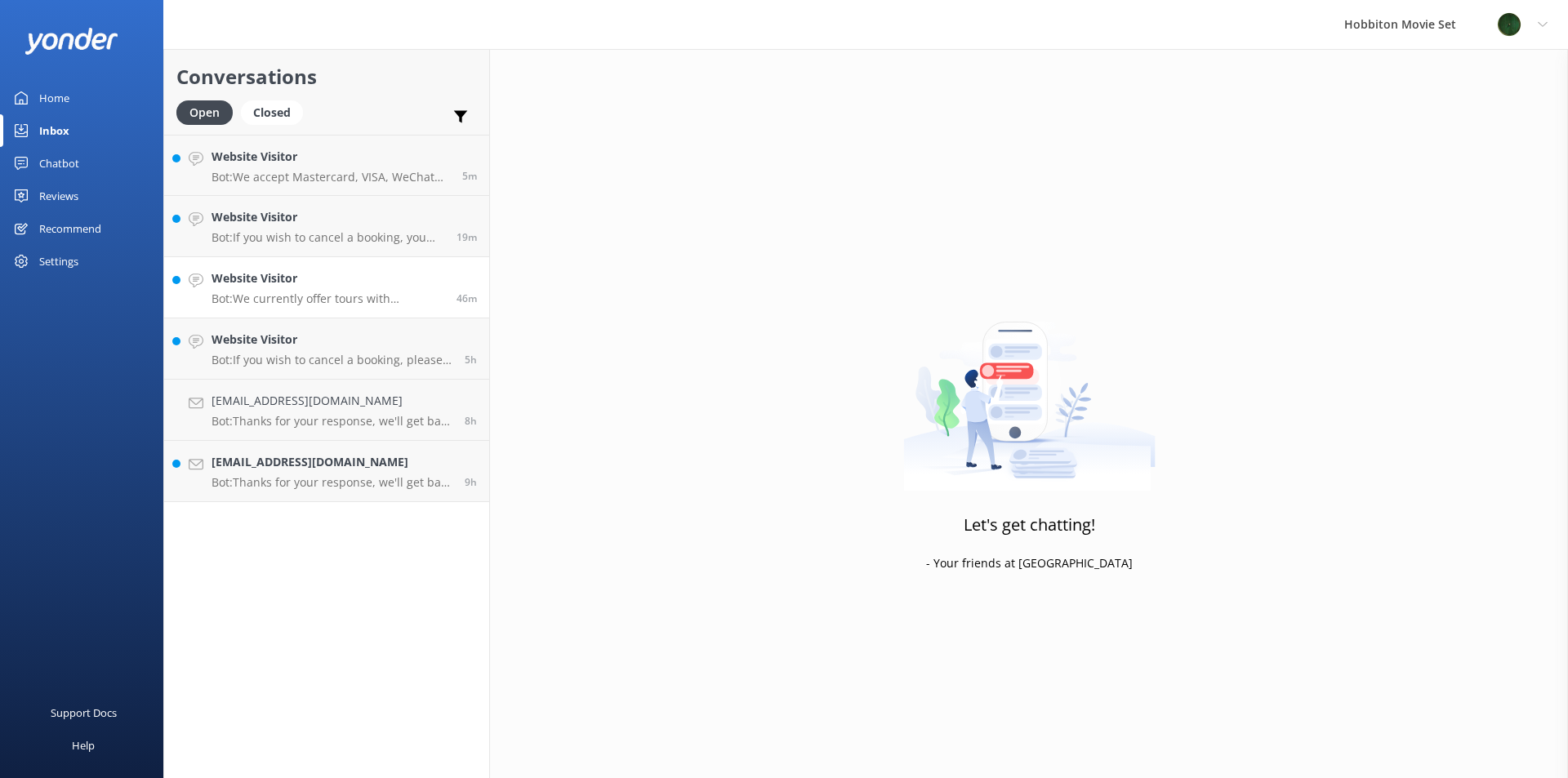
click at [336, 301] on p "Bot: We currently offer tours with transport from The Shire's Rest and Matamata…" at bounding box center [328, 299] width 232 height 15
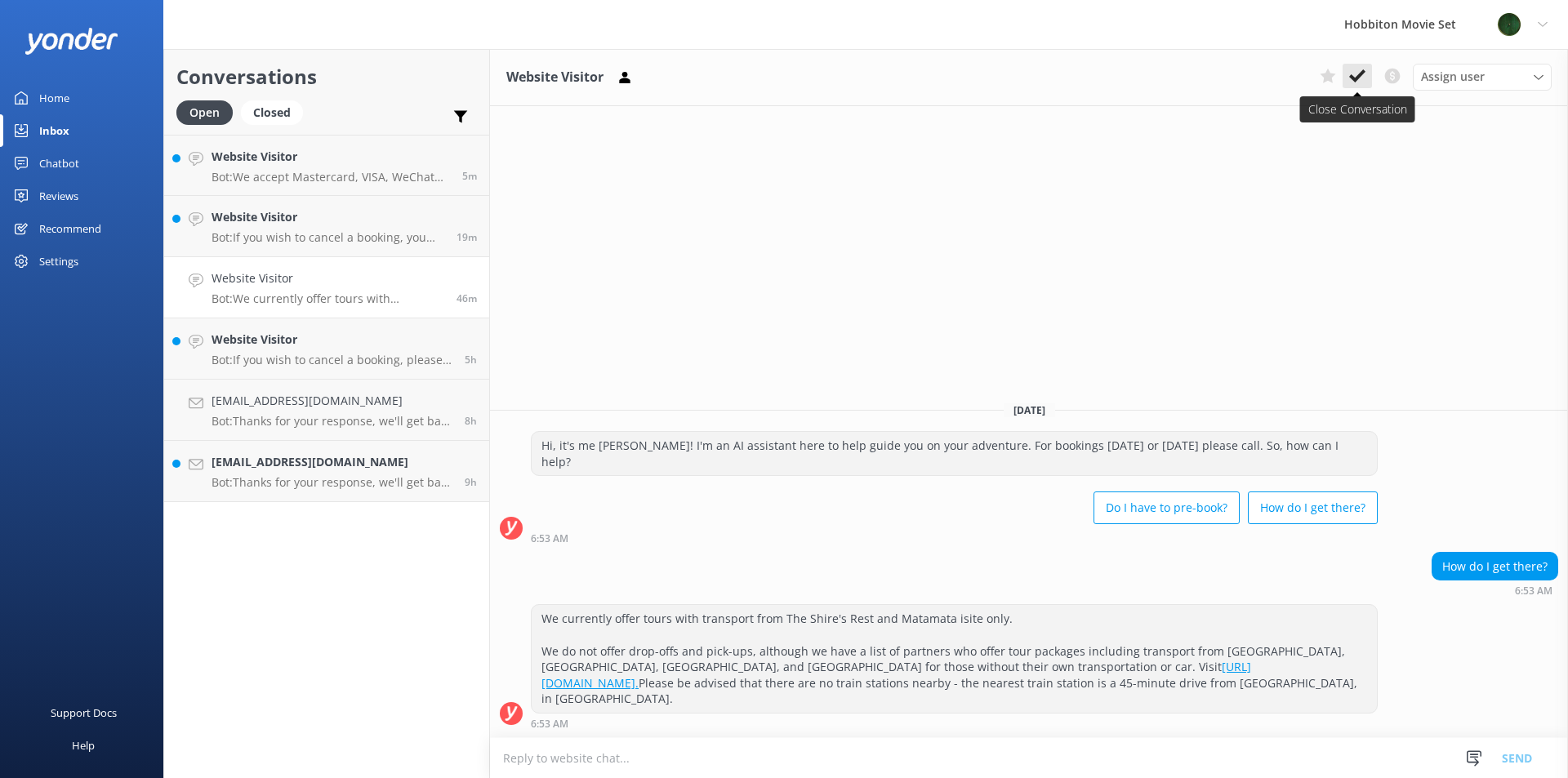
click at [1350, 85] on button at bounding box center [1356, 76] width 29 height 24
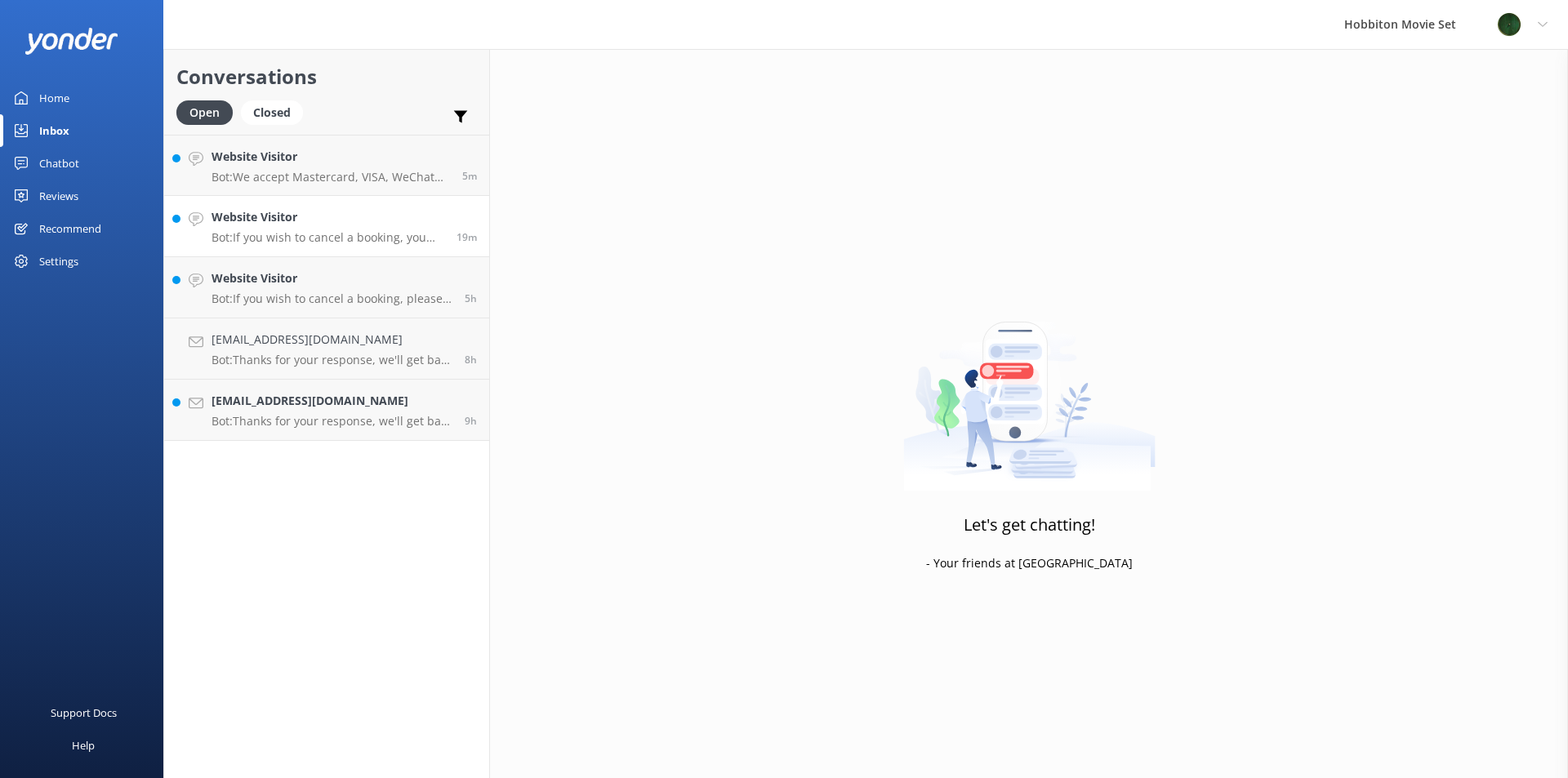
click at [324, 243] on p "Bot: If you wish to cancel a booking, you may do so by contacting our reservati…" at bounding box center [328, 238] width 232 height 15
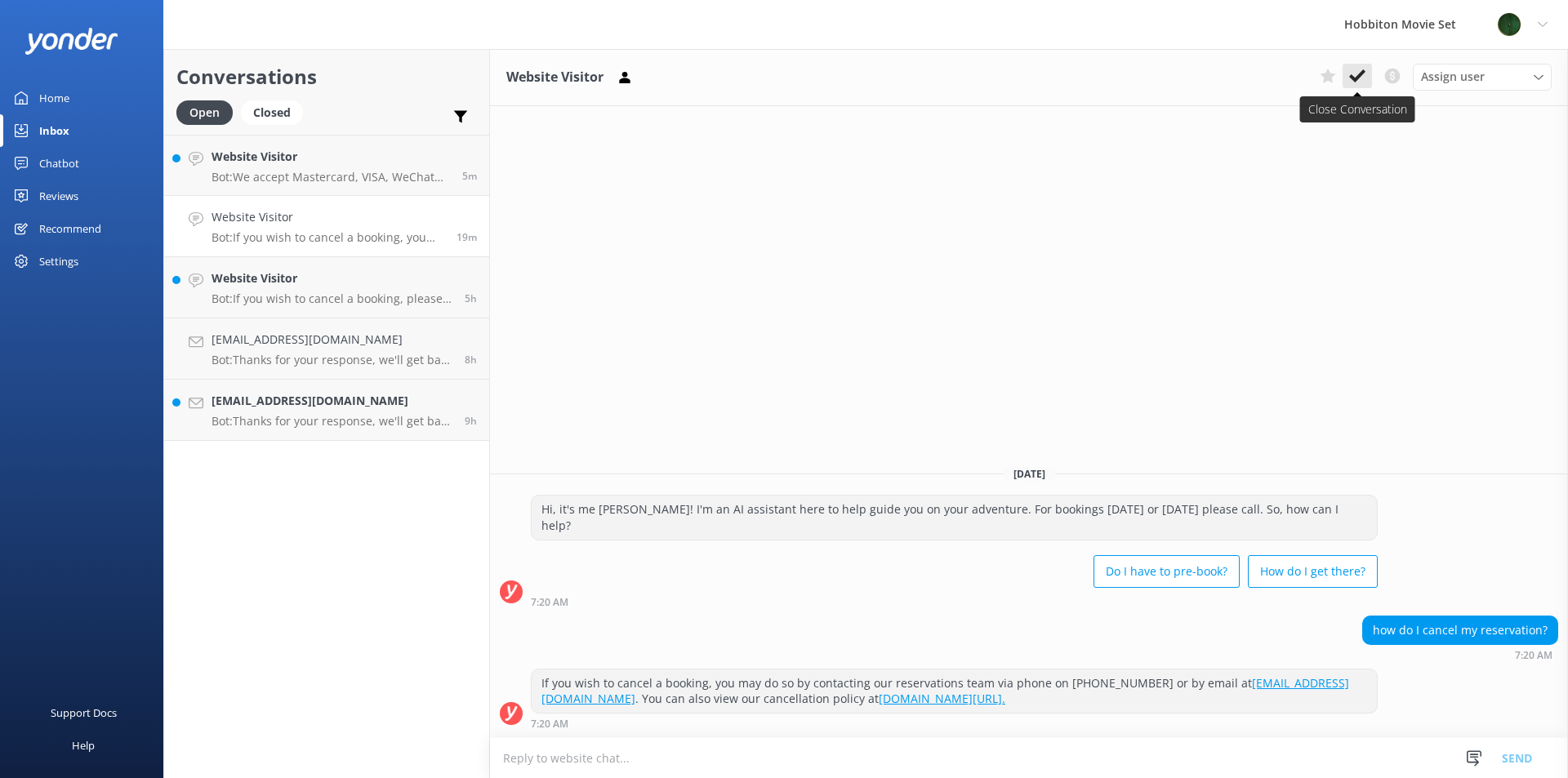
click at [1351, 78] on use at bounding box center [1356, 76] width 16 height 13
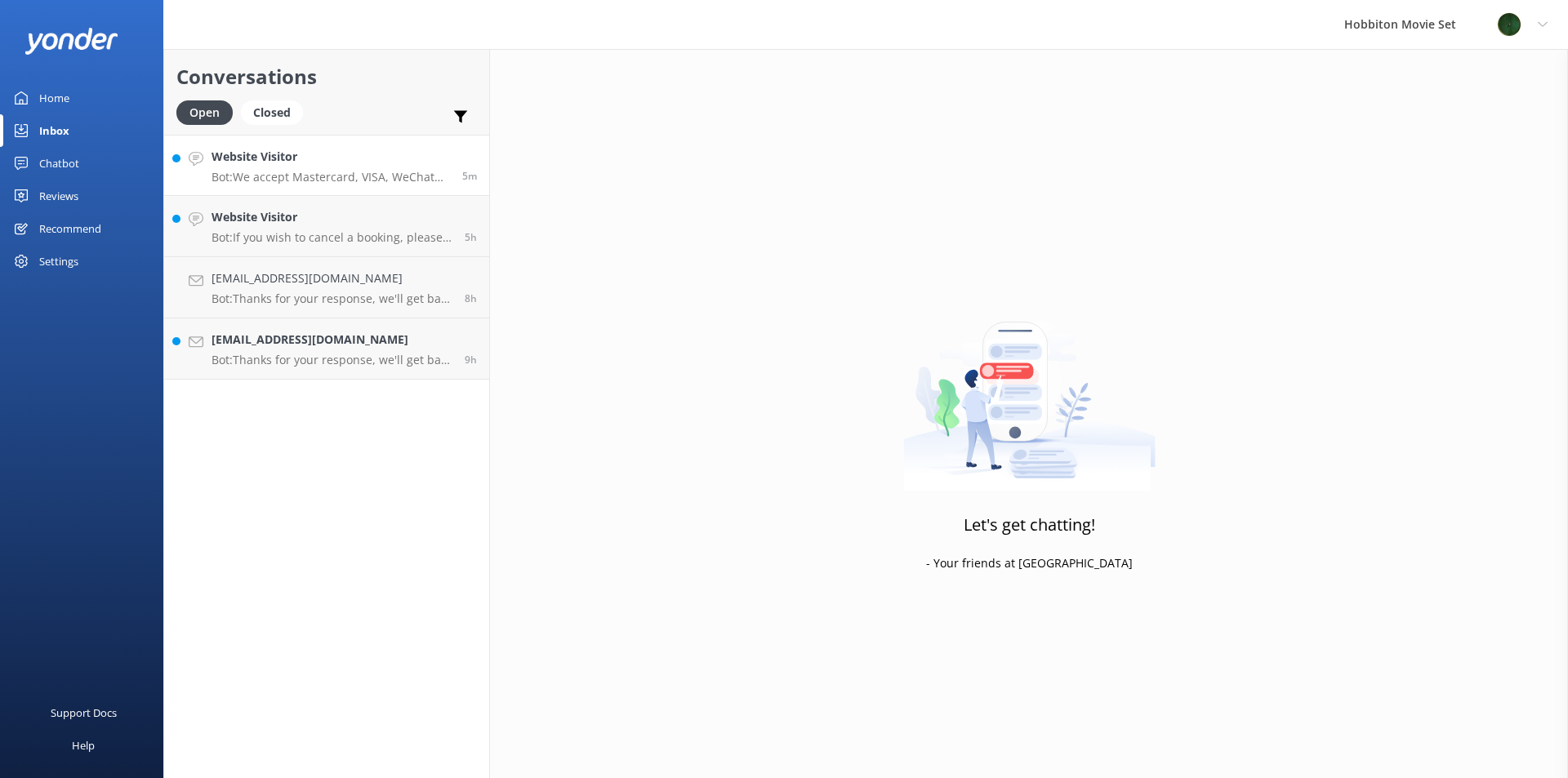
click at [367, 188] on link "Website Visitor Bot: We accept Mastercard, VISA, WeChat Pay, AliPay, and UnionP…" at bounding box center [326, 165] width 325 height 61
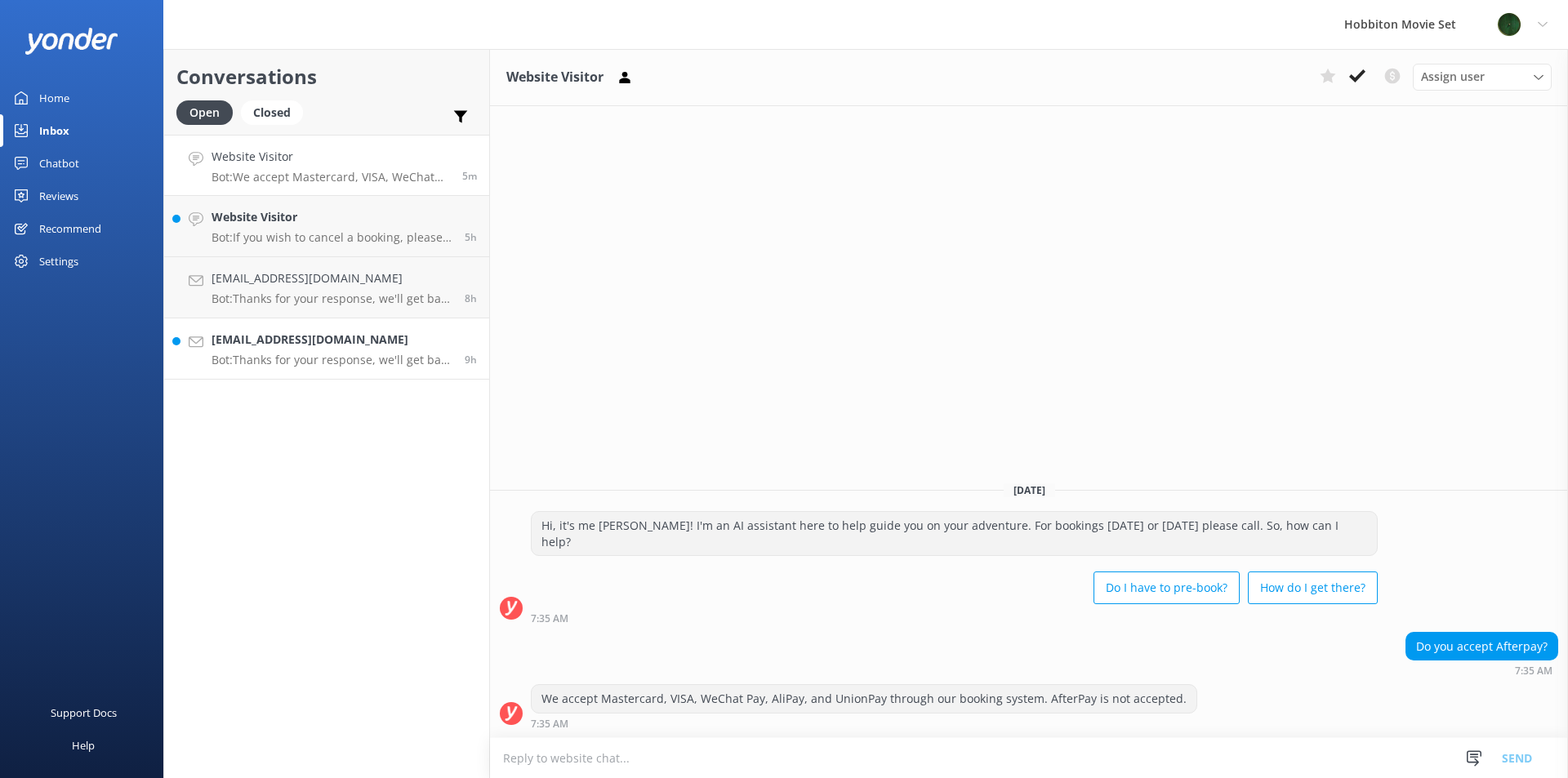
click at [238, 329] on link "[EMAIL_ADDRESS][DOMAIN_NAME] Bot: Thanks for your response, we'll get back to y…" at bounding box center [326, 348] width 325 height 61
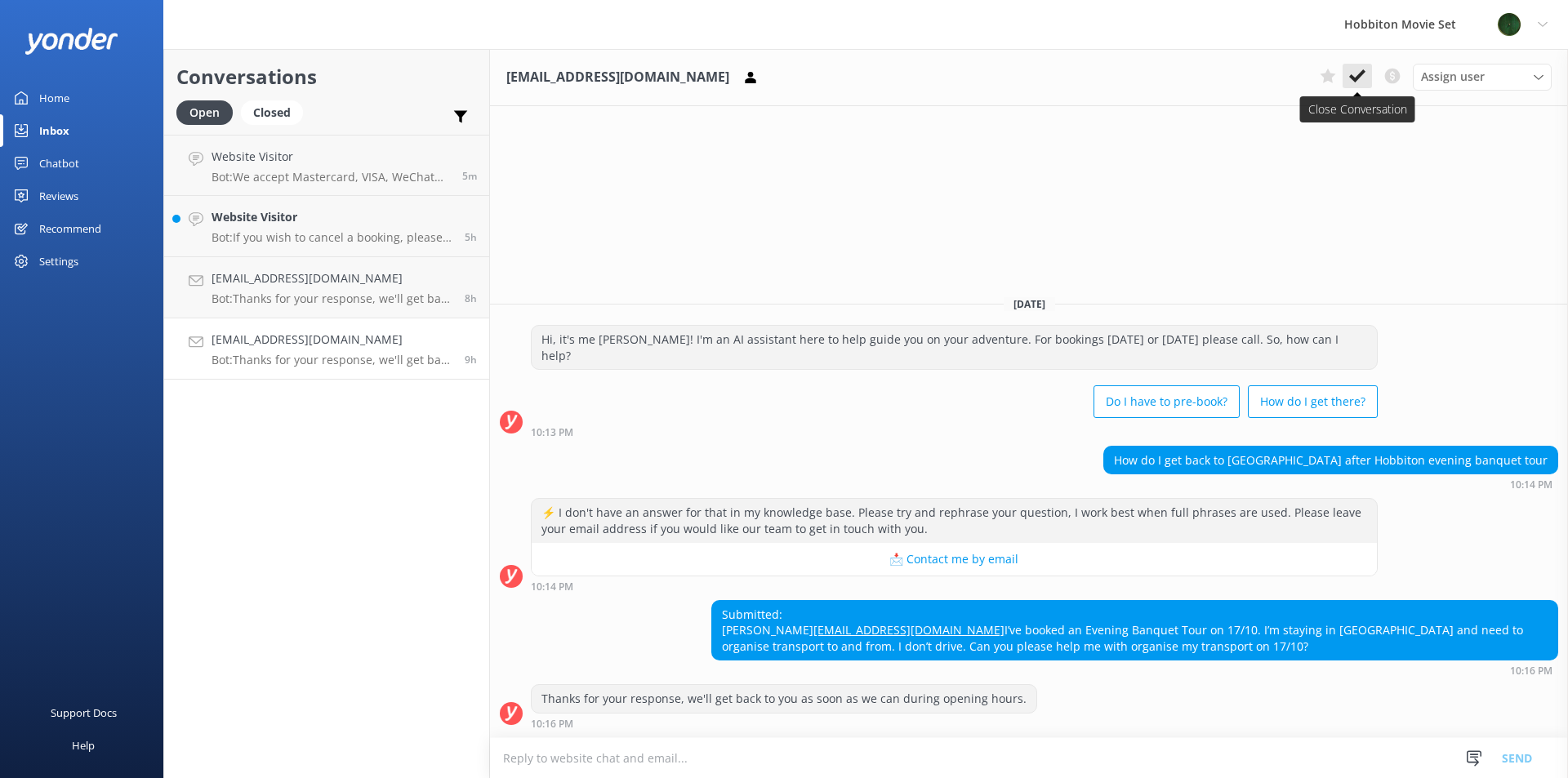
click at [1352, 75] on icon at bounding box center [1356, 75] width 16 height 16
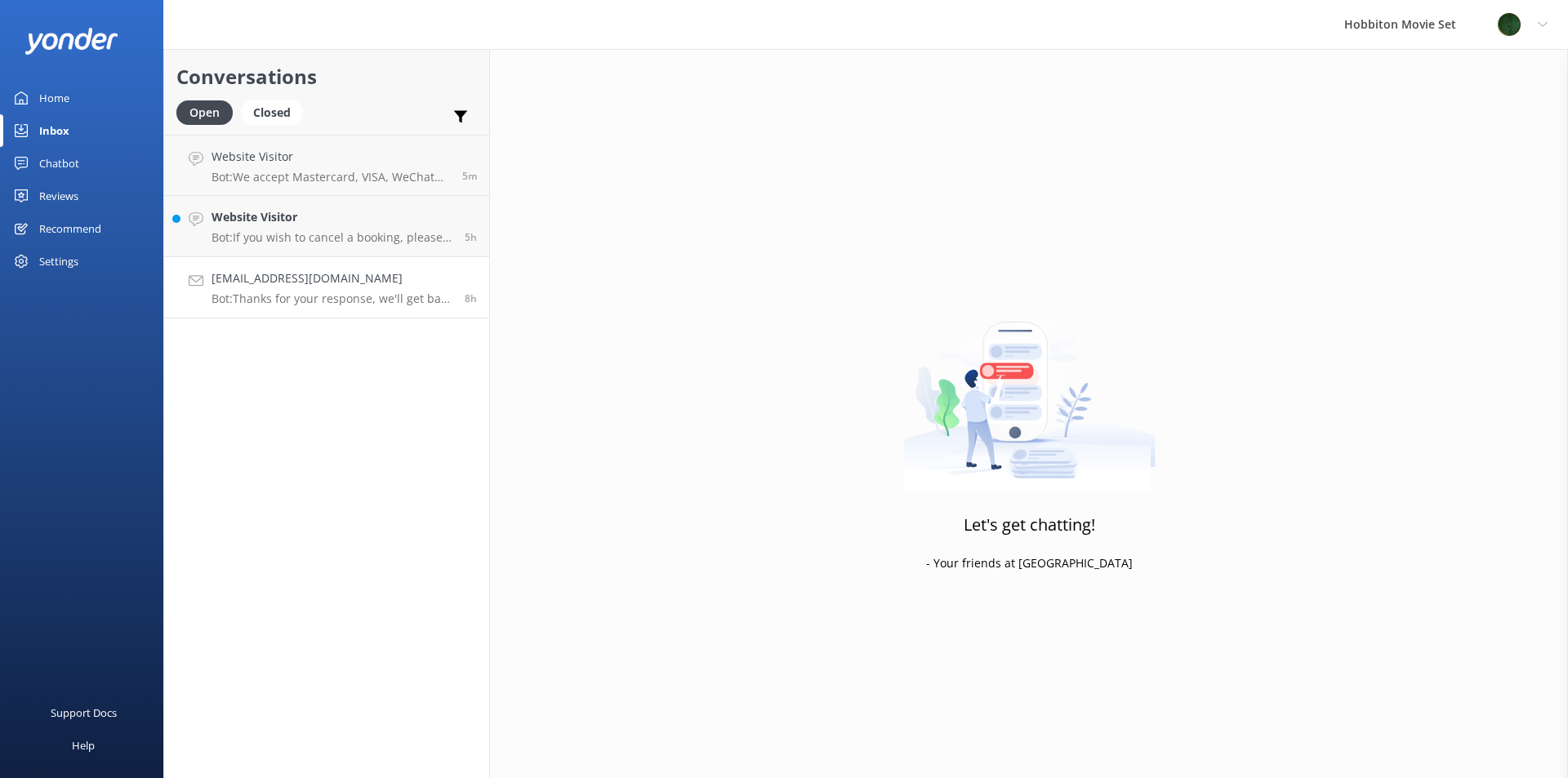
click at [263, 296] on p "Bot: Thanks for your response, we'll get back to you as soon as we can during o…" at bounding box center [332, 299] width 241 height 15
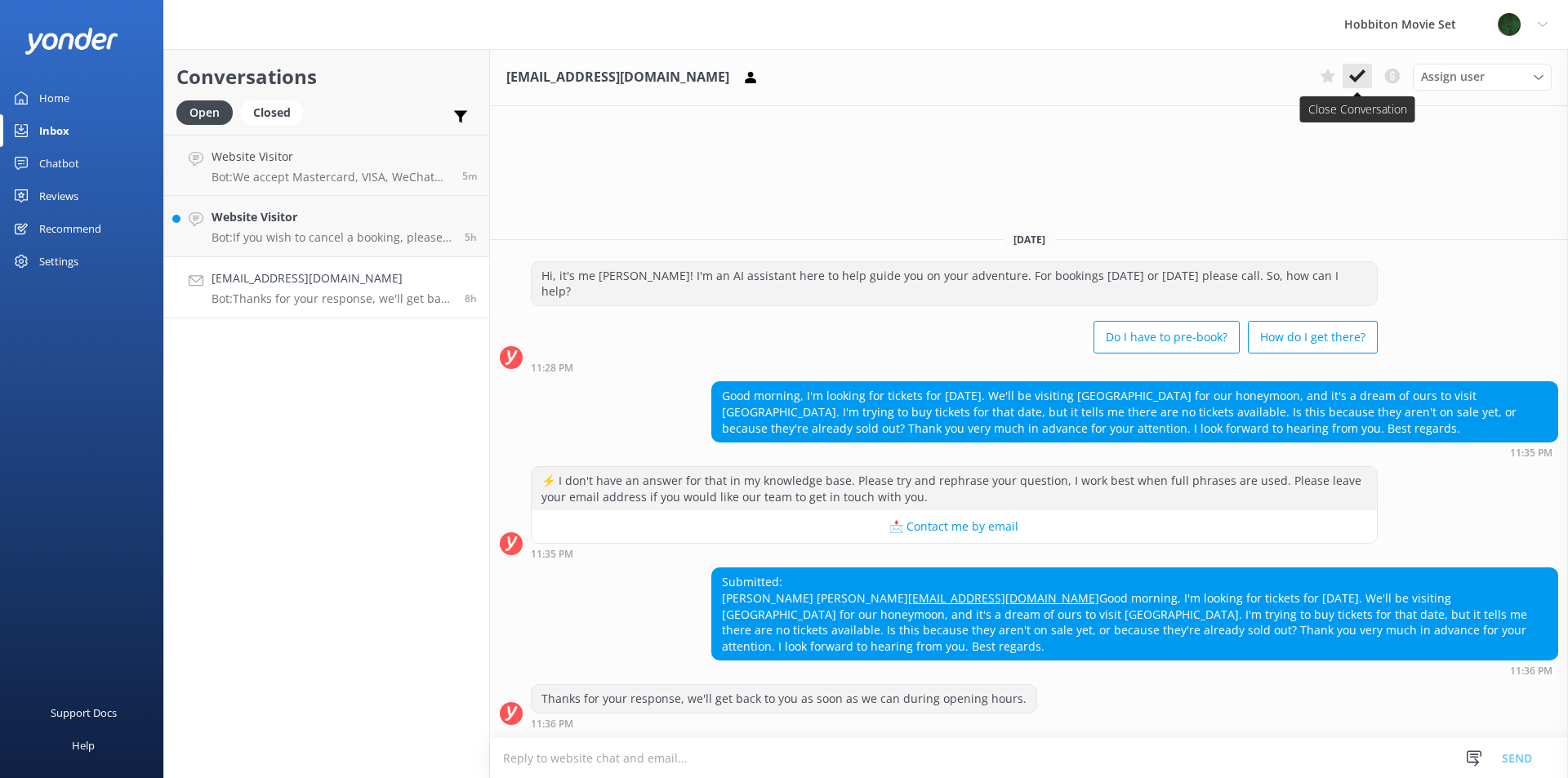
click at [1362, 79] on icon at bounding box center [1356, 75] width 16 height 16
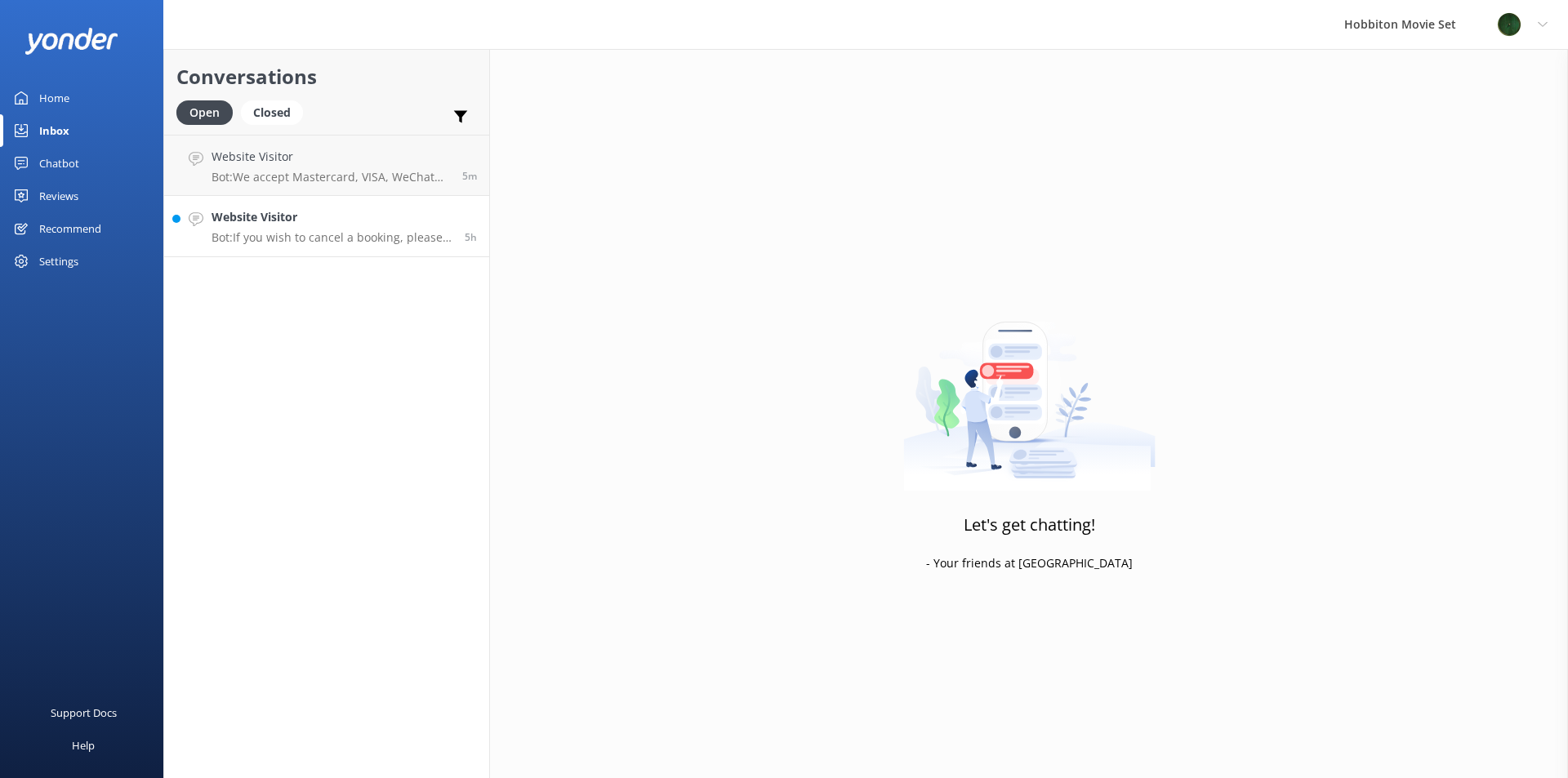
click at [391, 224] on h4 "Website Visitor" at bounding box center [332, 216] width 241 height 18
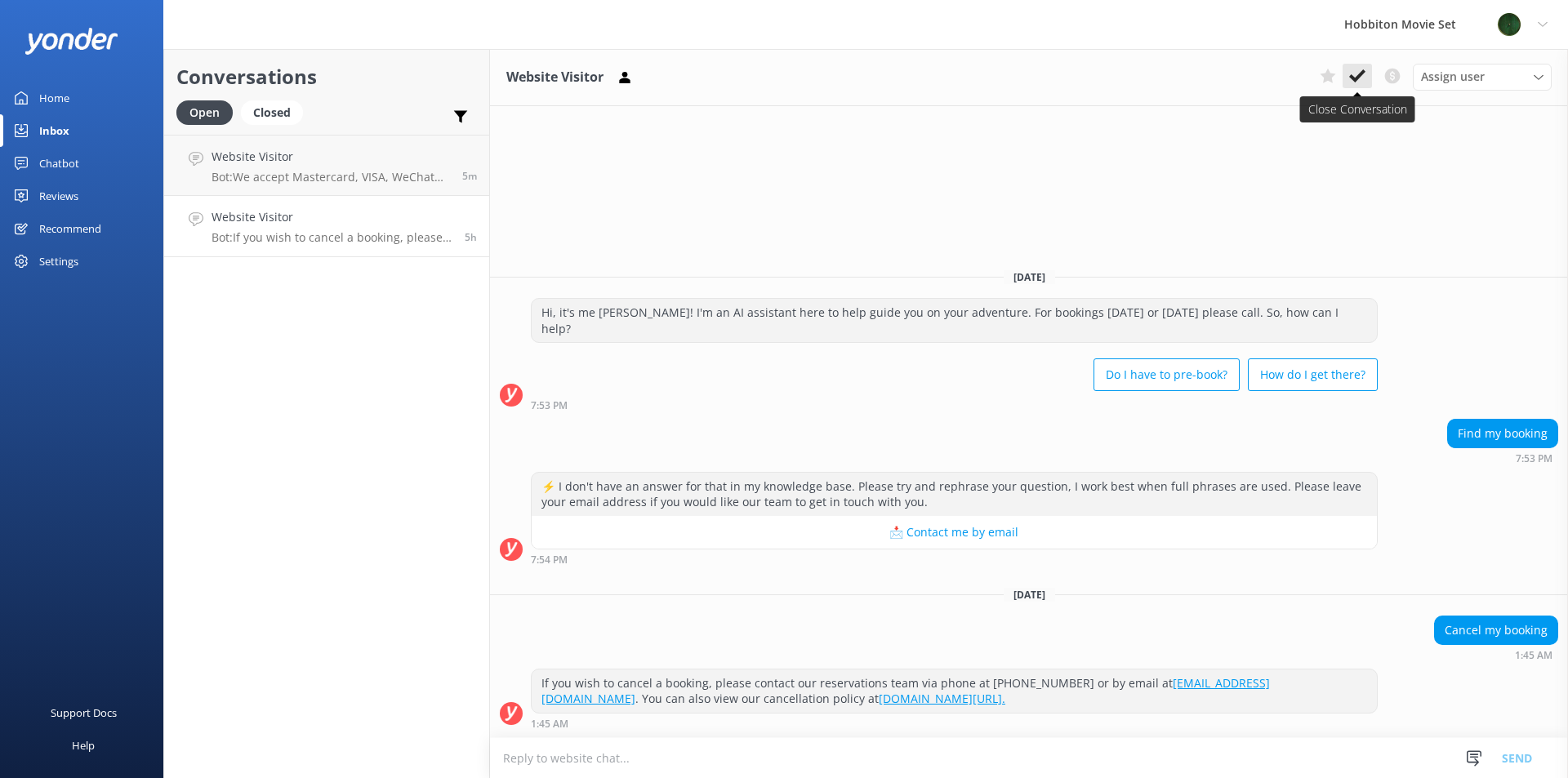
click at [1367, 65] on button at bounding box center [1356, 76] width 29 height 24
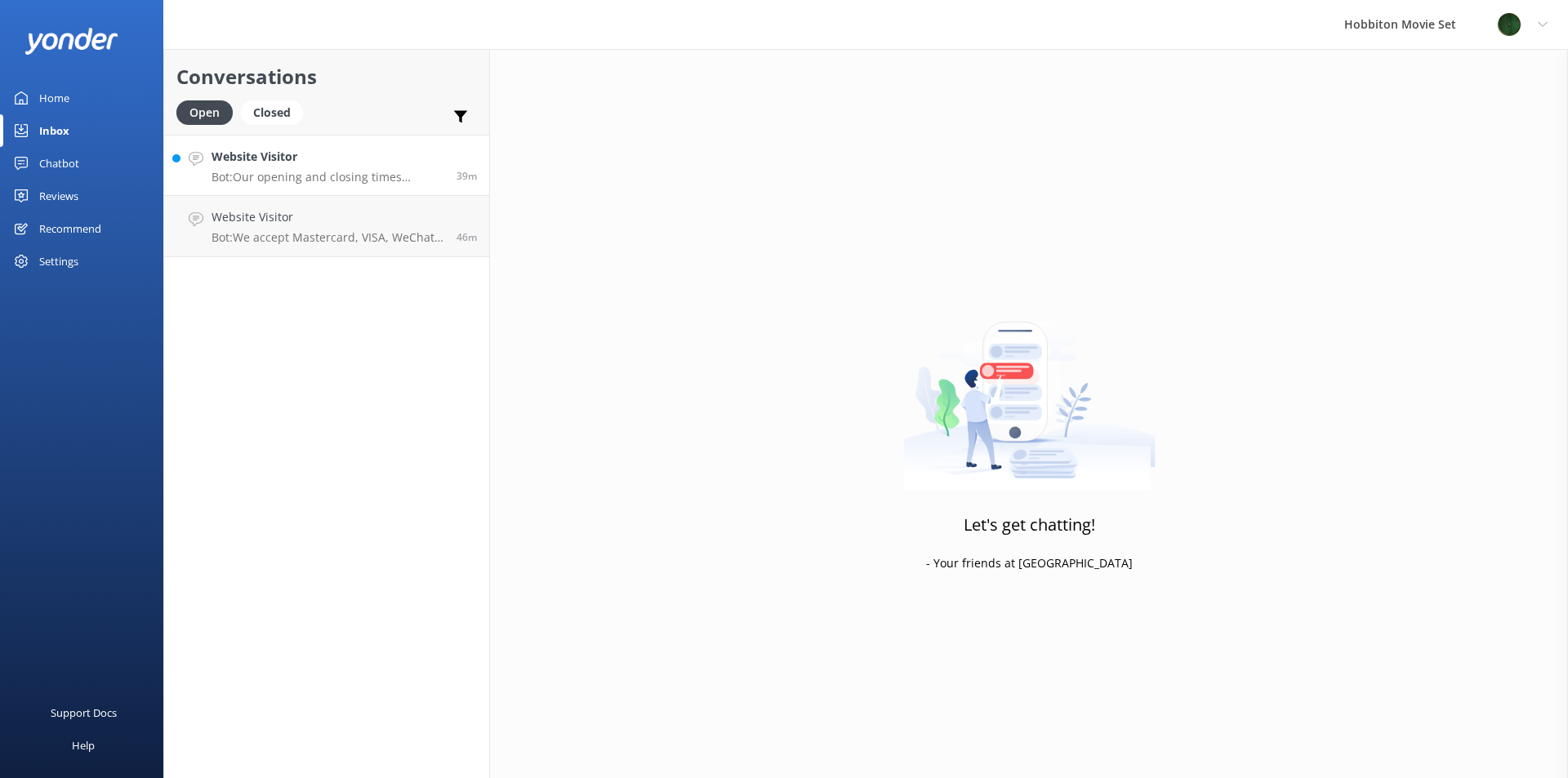
click at [311, 176] on p "Bot: Our opening and closing times change depending on daylight hours. The Rese…" at bounding box center [328, 177] width 232 height 15
